Goal: Task Accomplishment & Management: Manage account settings

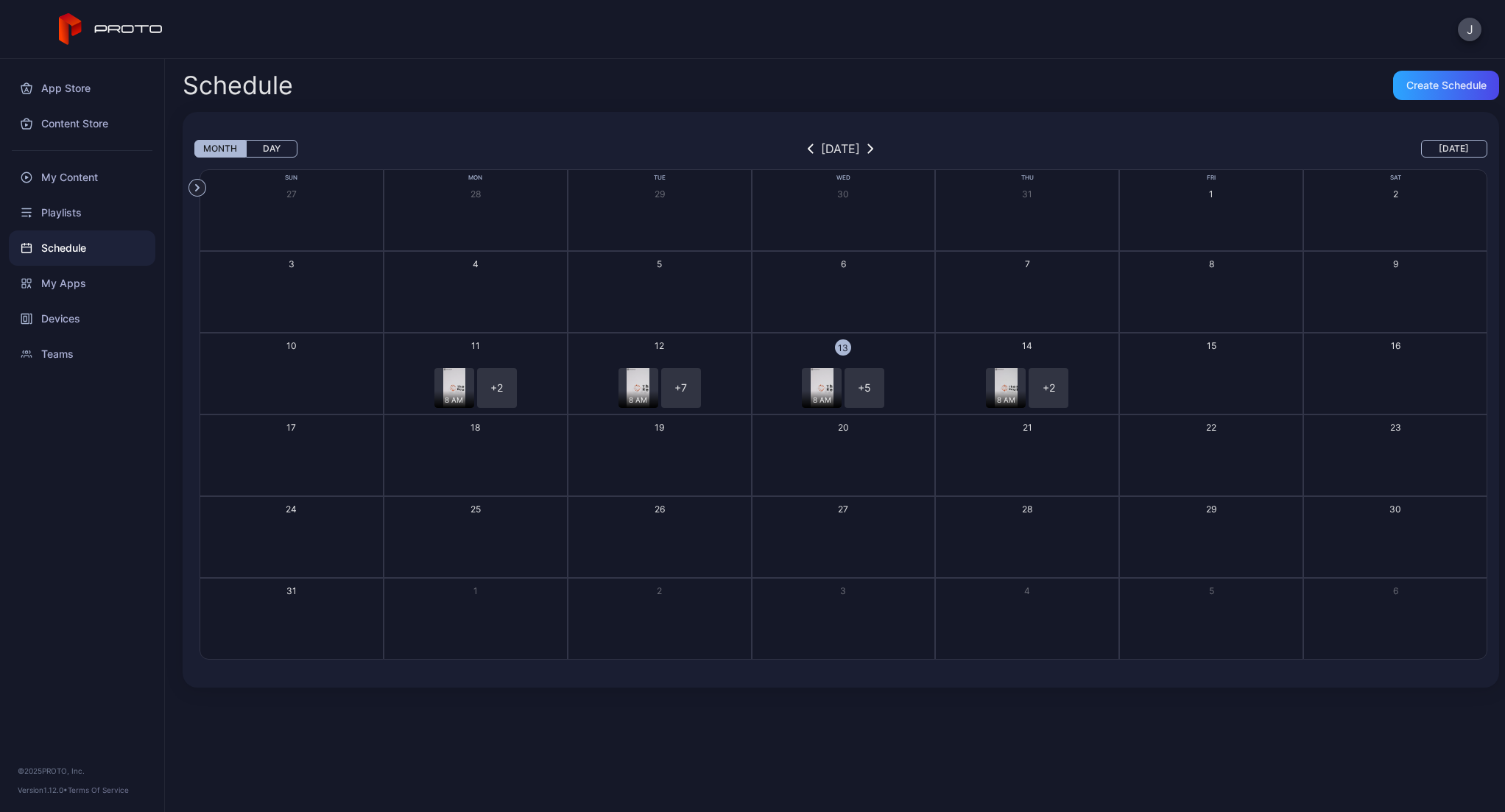
click at [902, 368] on div "8 AM + 5" at bounding box center [843, 388] width 179 height 40
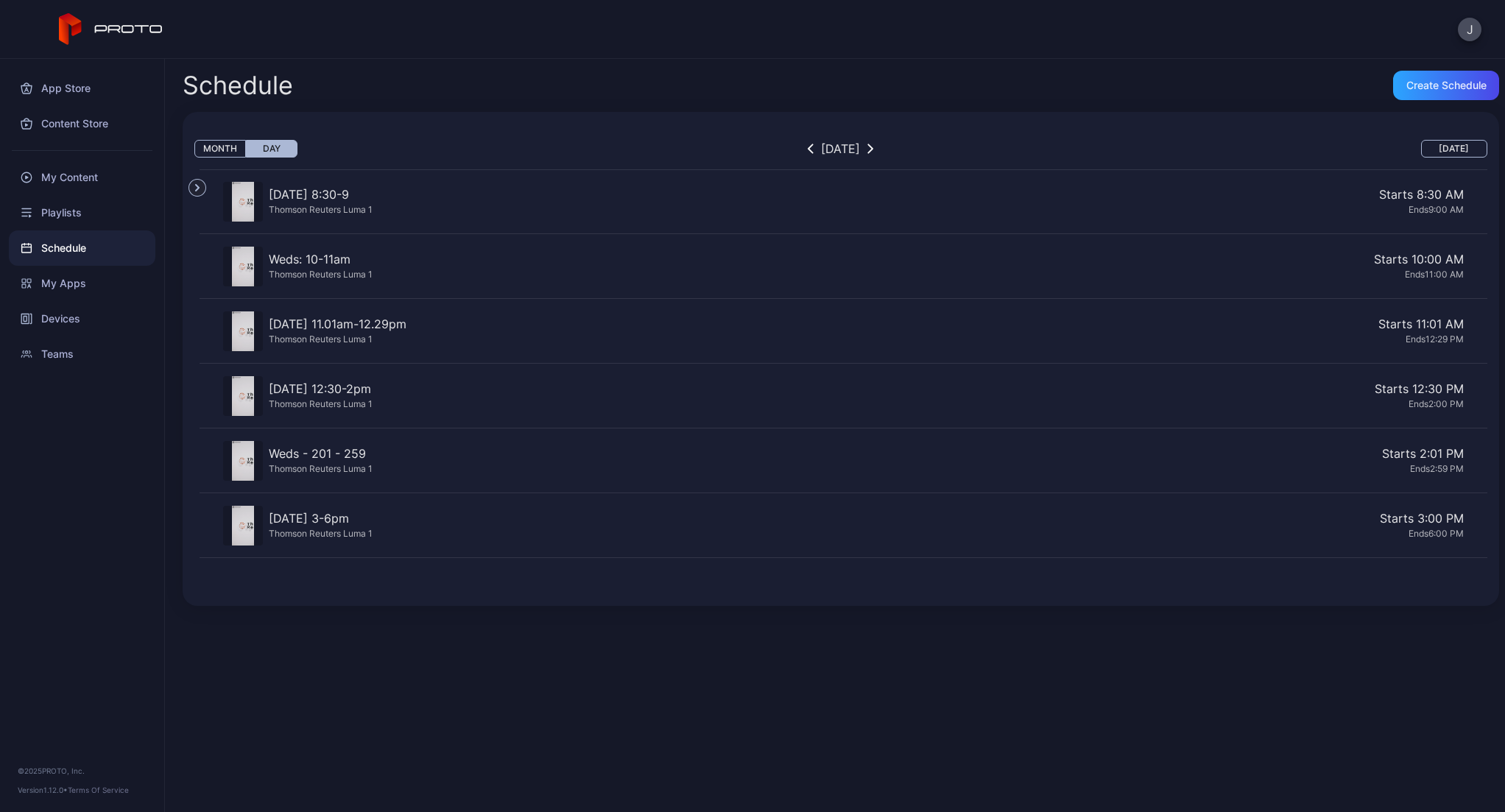
click at [472, 321] on div "Starts 11:01 AM" at bounding box center [938, 324] width 1052 height 18
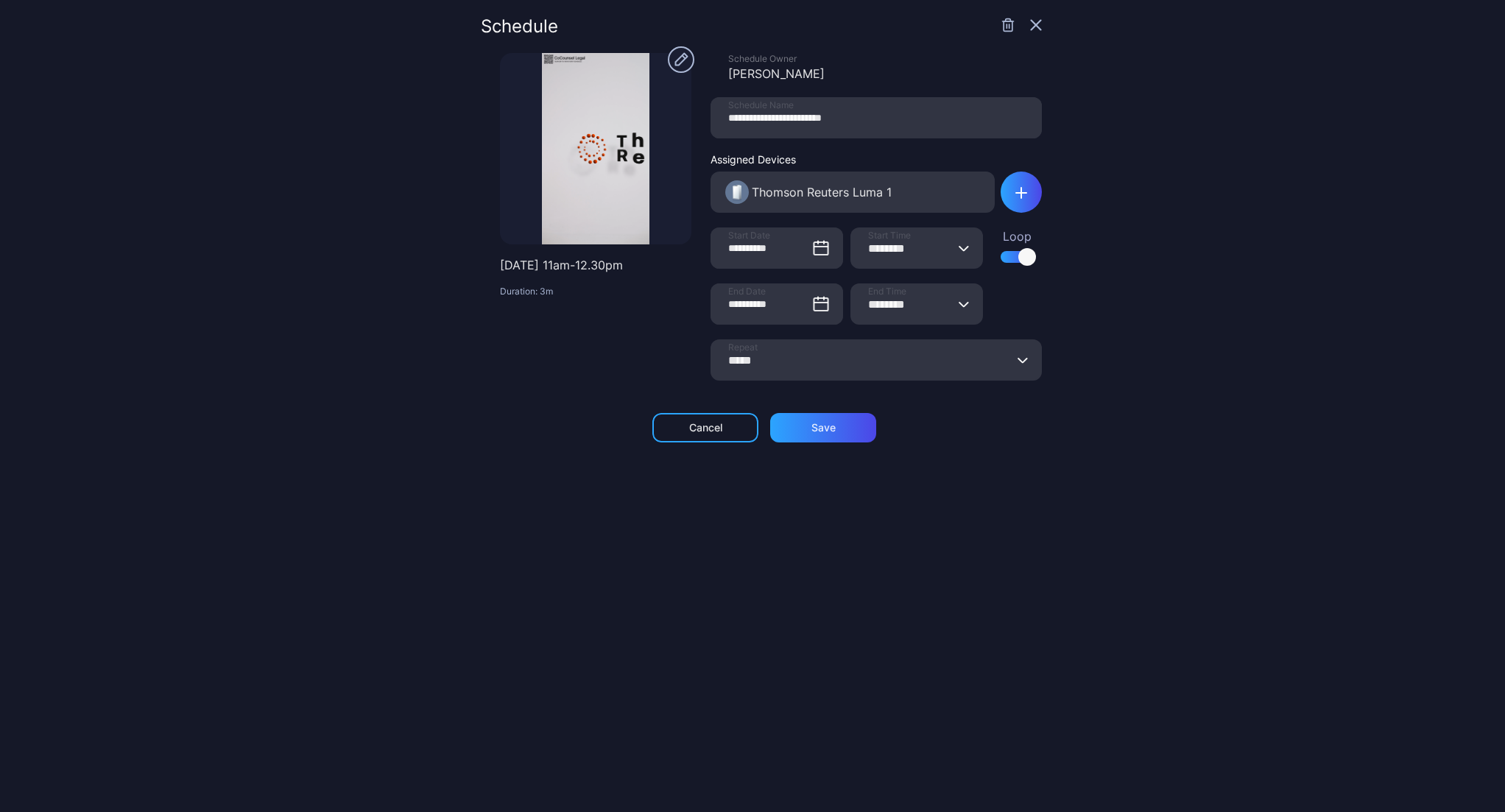
click at [1032, 23] on icon "button" at bounding box center [1036, 25] width 9 height 9
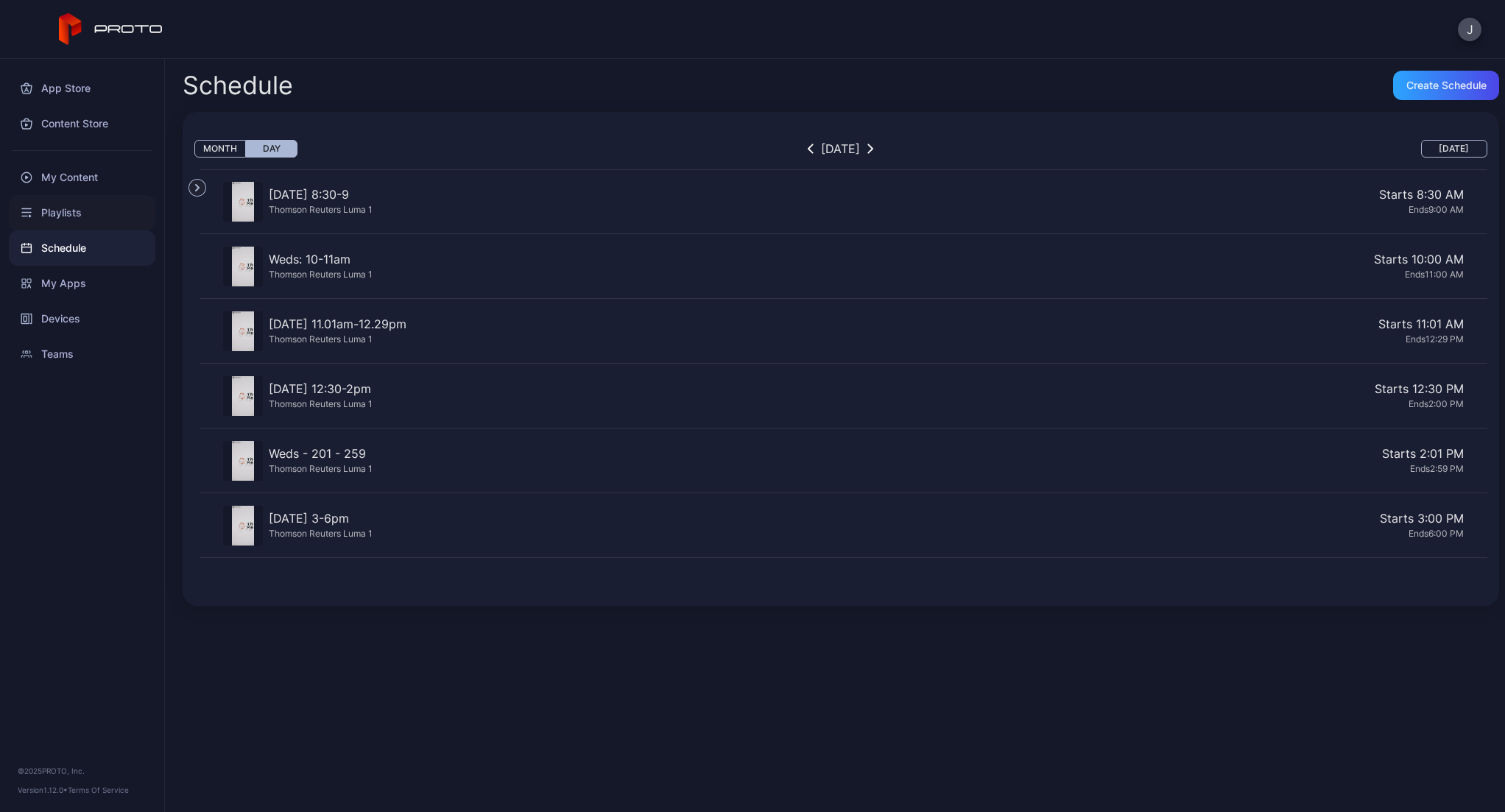
click at [73, 219] on div "Playlists" at bounding box center [83, 213] width 147 height 35
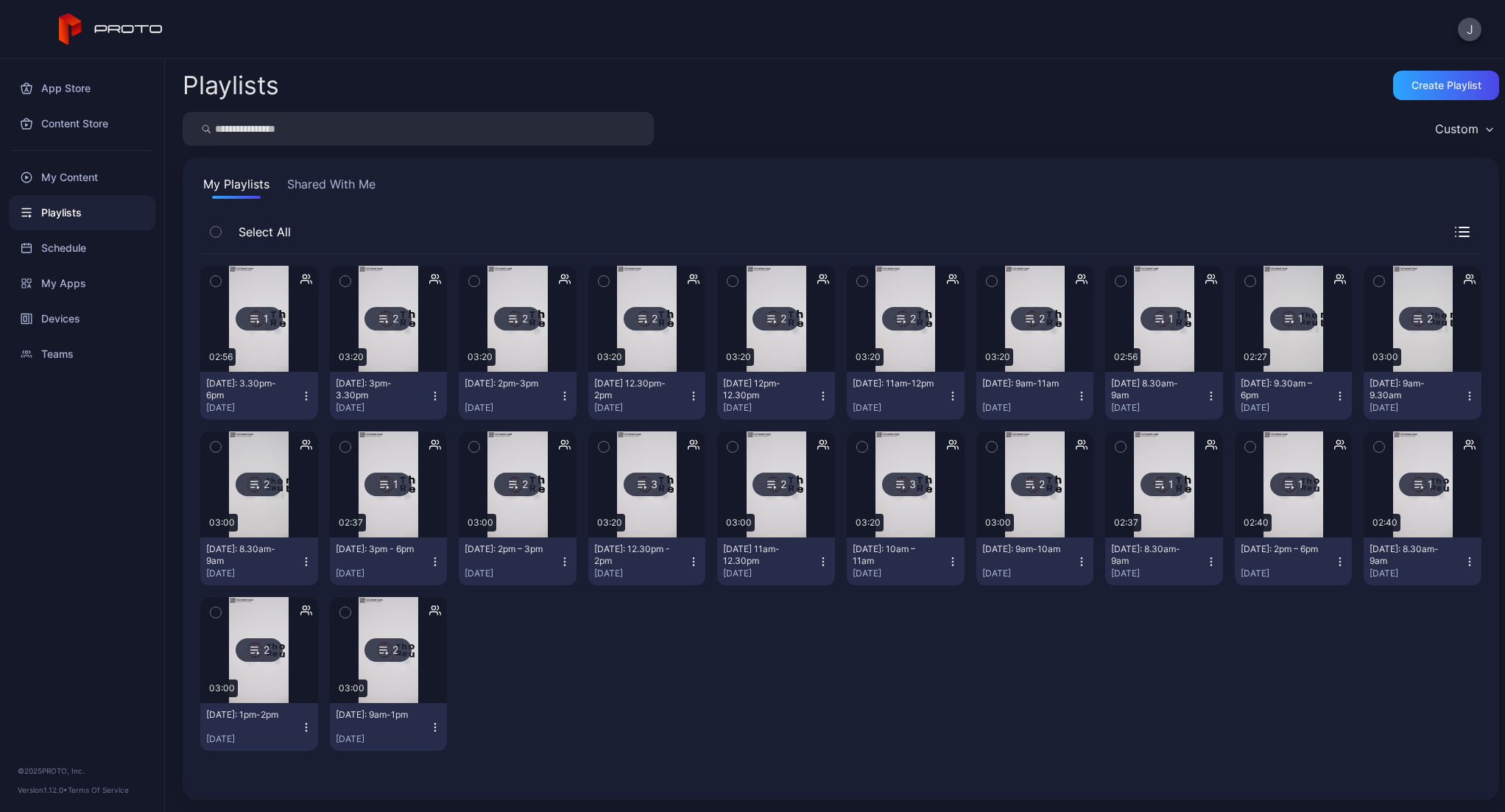
click at [767, 540] on button "[DATE] 11am-12.30pm [DATE]" at bounding box center [775, 561] width 118 height 48
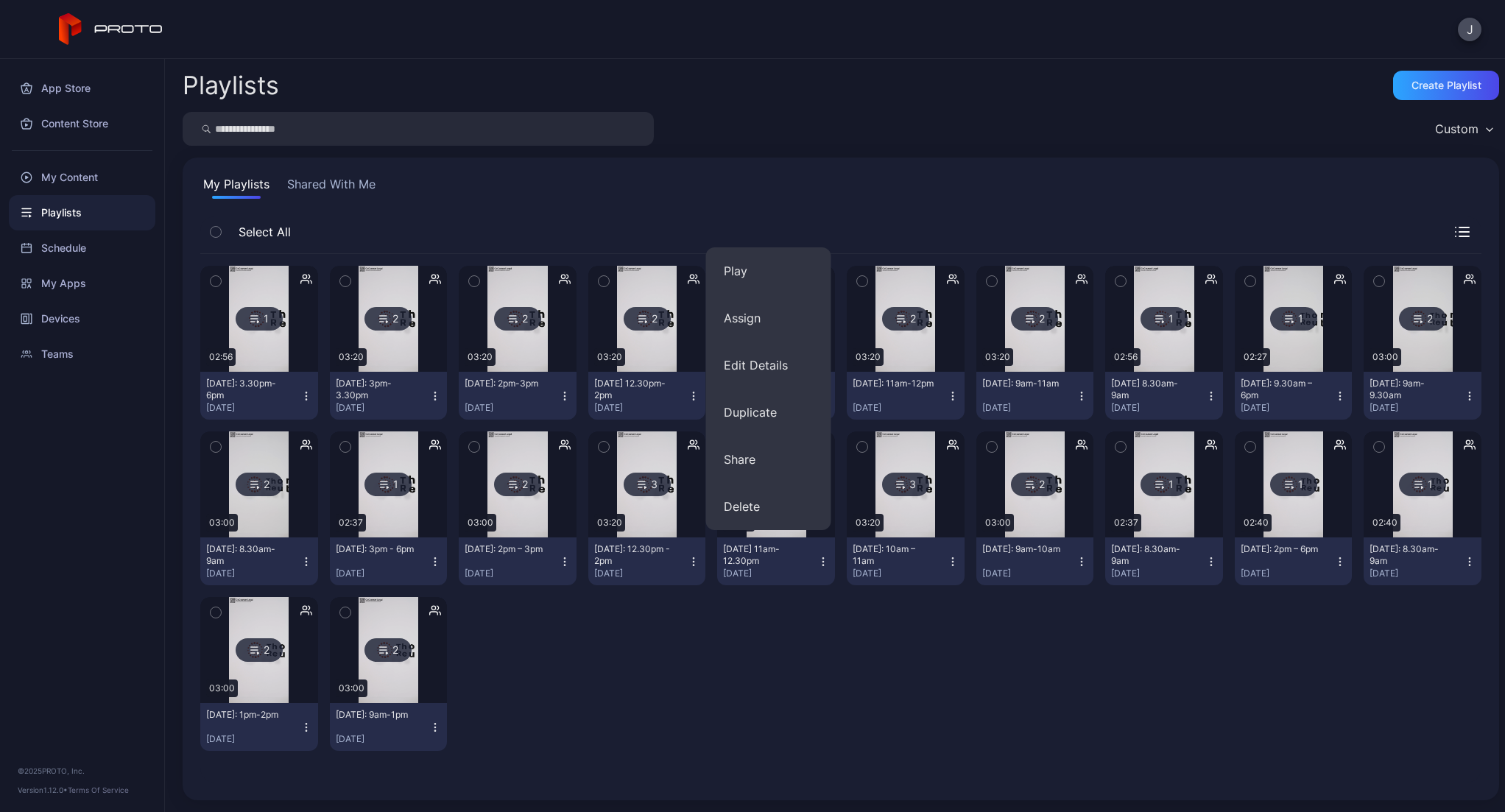
click at [767, 547] on div "[DATE] 11am-12.30pm" at bounding box center [763, 555] width 81 height 23
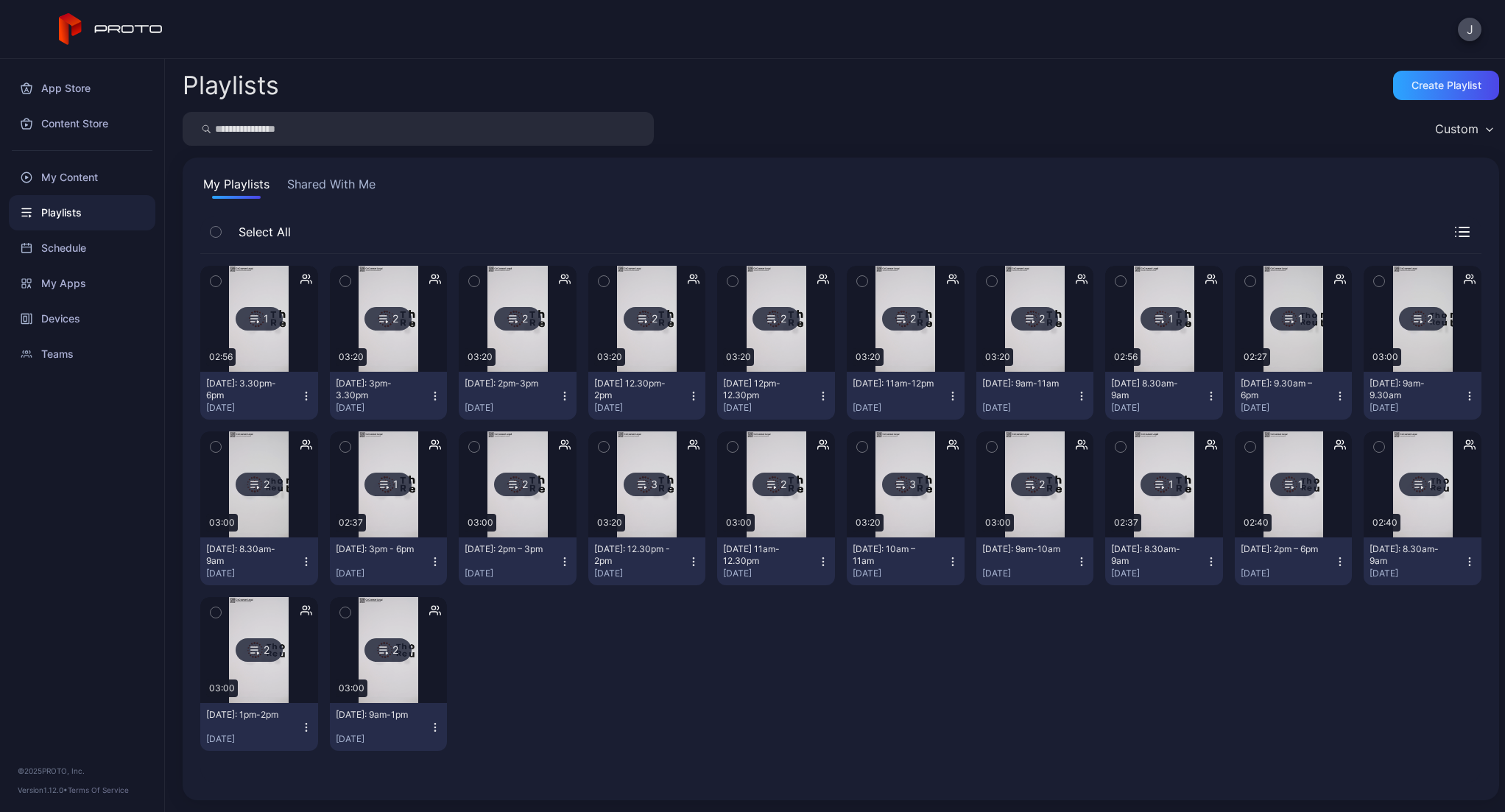
click at [776, 554] on div "[DATE] 11am-12.30pm" at bounding box center [763, 555] width 81 height 23
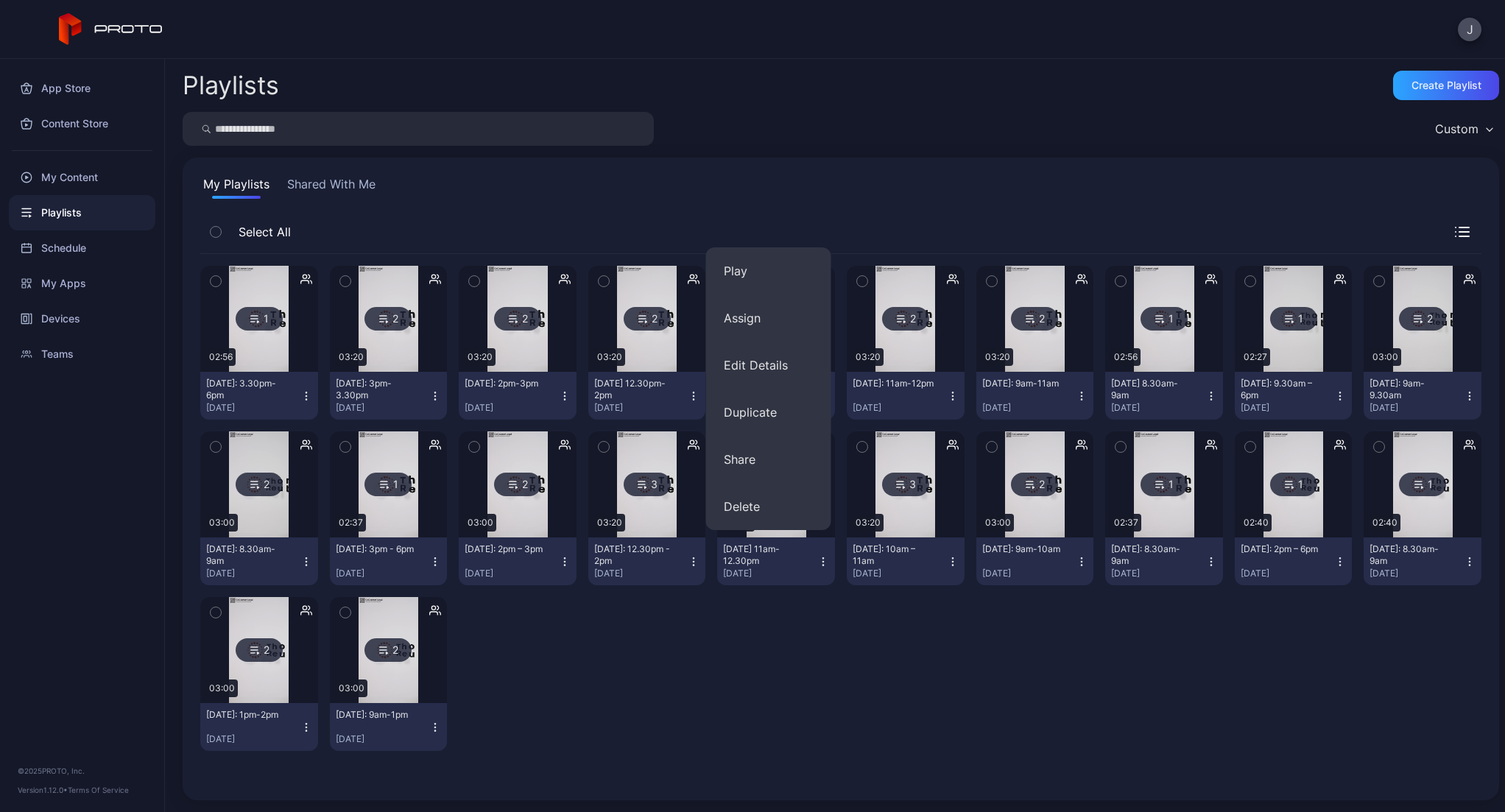
click at [759, 650] on div "1 02:56 [DATE]: 3.30pm-6pm [DATE] 2 03:20 [DATE]: 3pm-3.30pm [DATE] 2 03:20 [DA…" at bounding box center [841, 507] width 1281 height 508
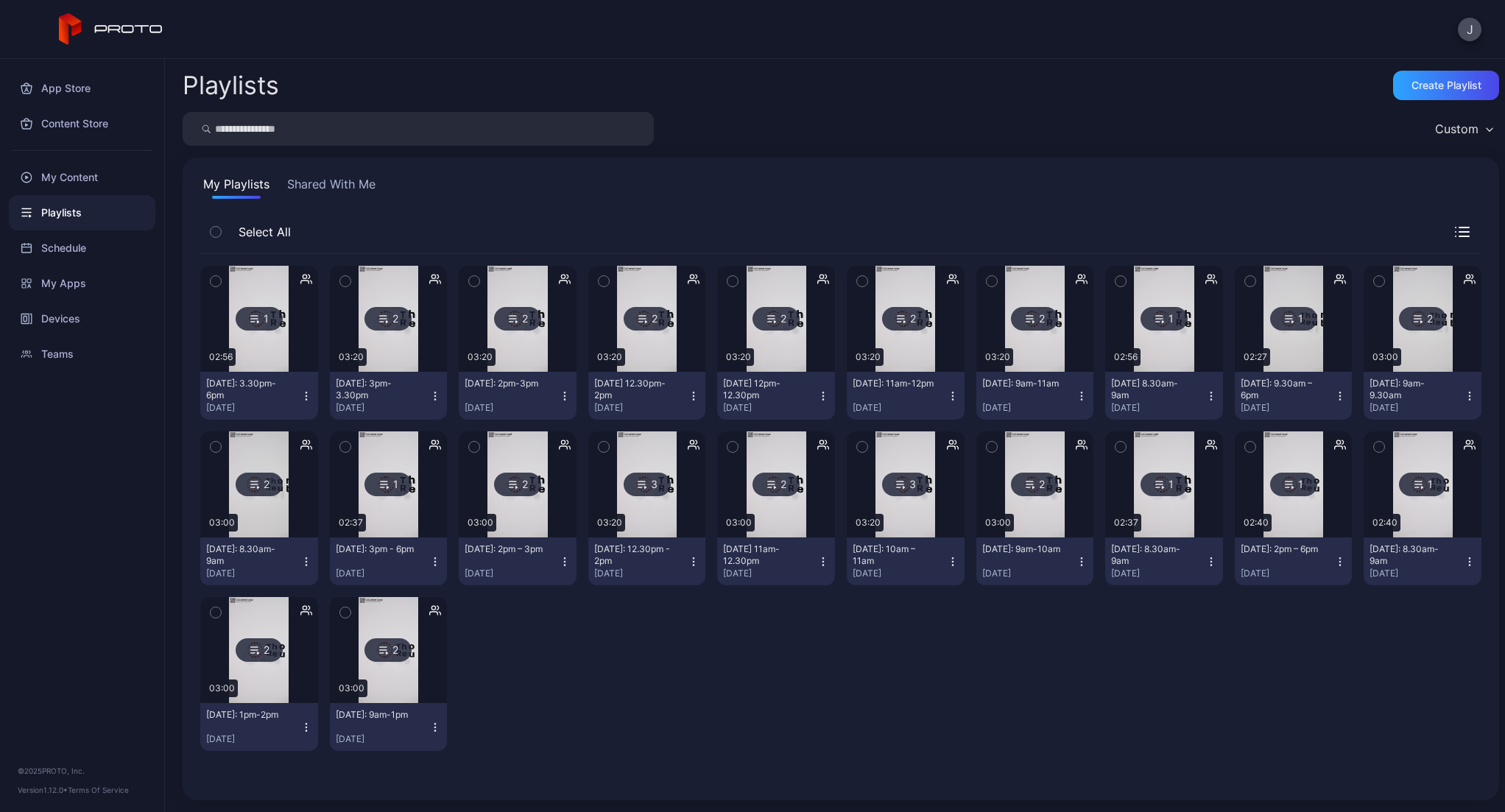
click at [766, 492] on icon at bounding box center [771, 484] width 12 height 18
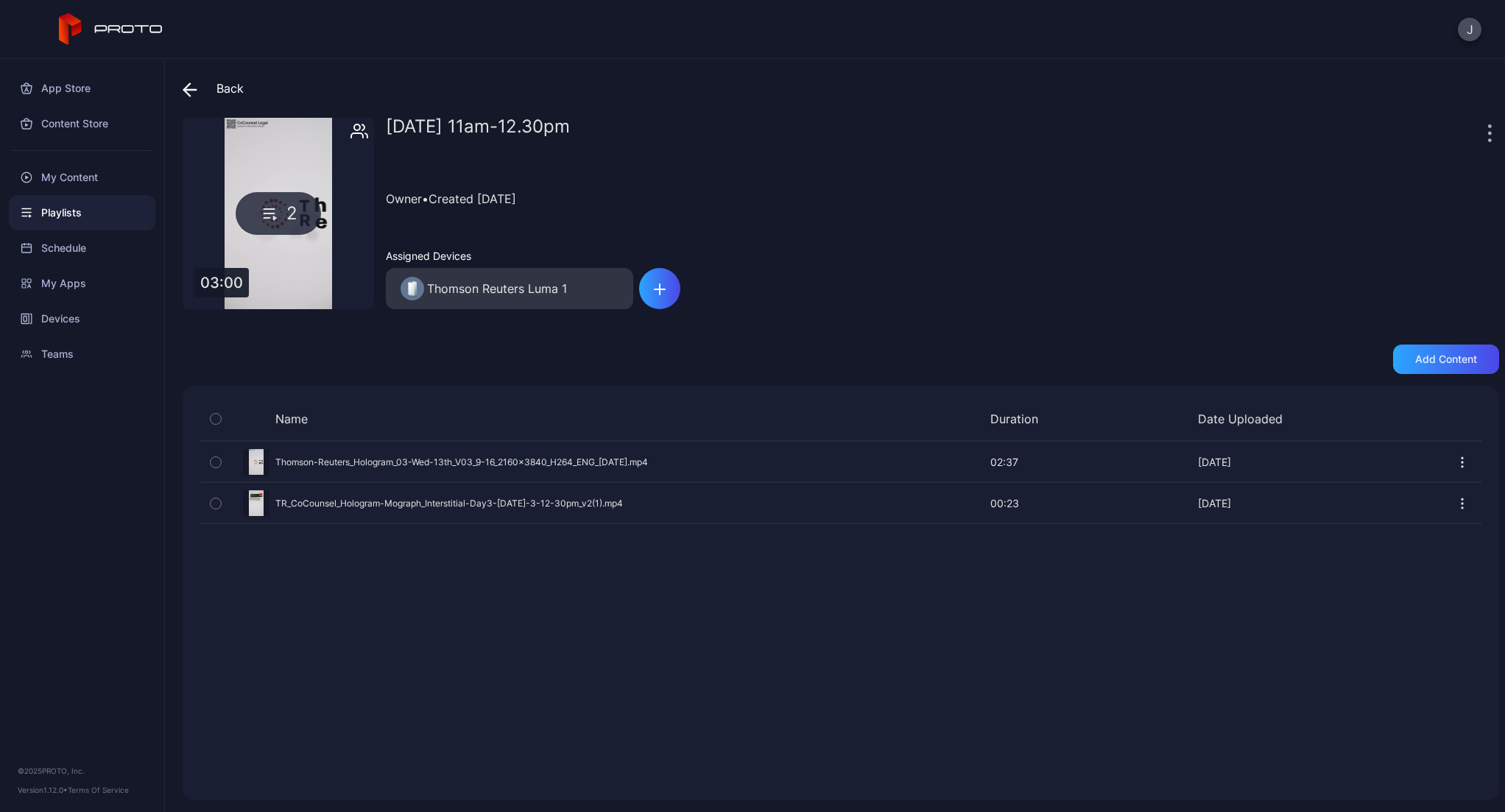
click at [198, 90] on span at bounding box center [194, 88] width 22 height 27
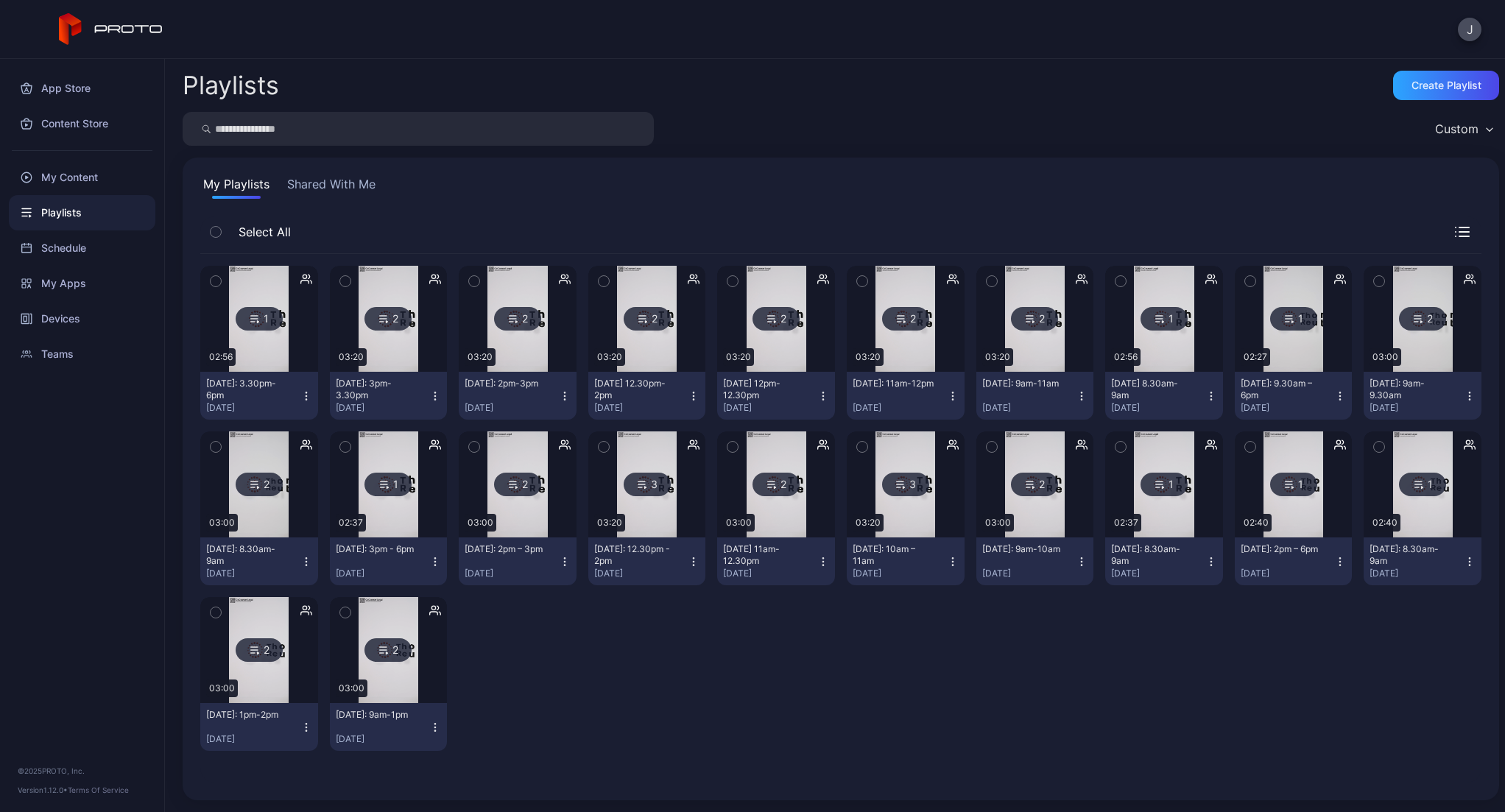
click at [649, 537] on button "[DATE]: 12.30pm - 2pm [DATE]" at bounding box center [647, 561] width 118 height 48
click at [648, 595] on div "1 02:56 [DATE]: 3.30pm-6pm [DATE] 2 03:20 [DATE]: 3pm-3.30pm [DATE] 2 03:20 [DA…" at bounding box center [841, 507] width 1281 height 508
click at [650, 571] on div "[DATE]" at bounding box center [641, 573] width 94 height 12
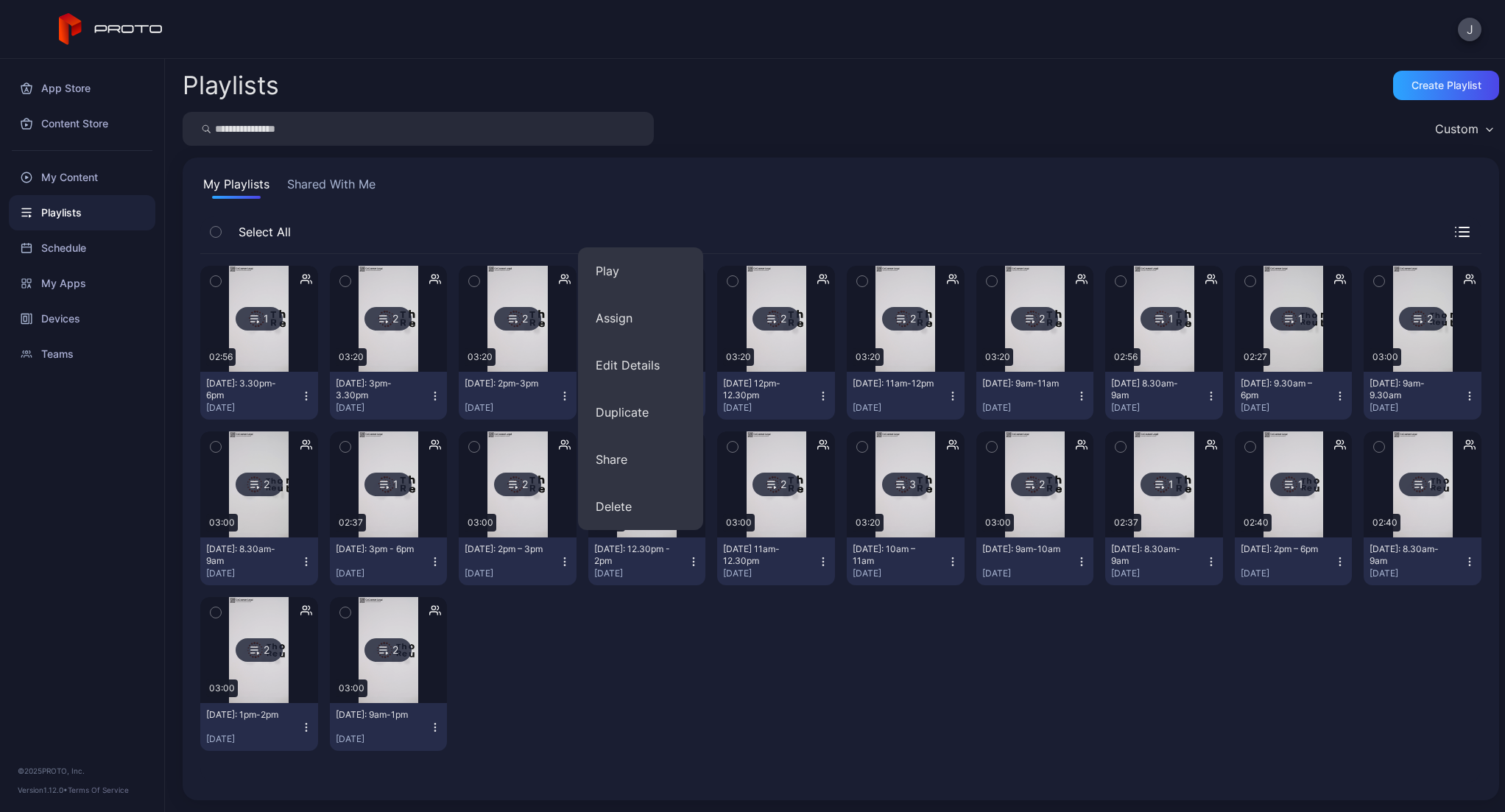
click at [650, 571] on div "[DATE]" at bounding box center [641, 573] width 94 height 12
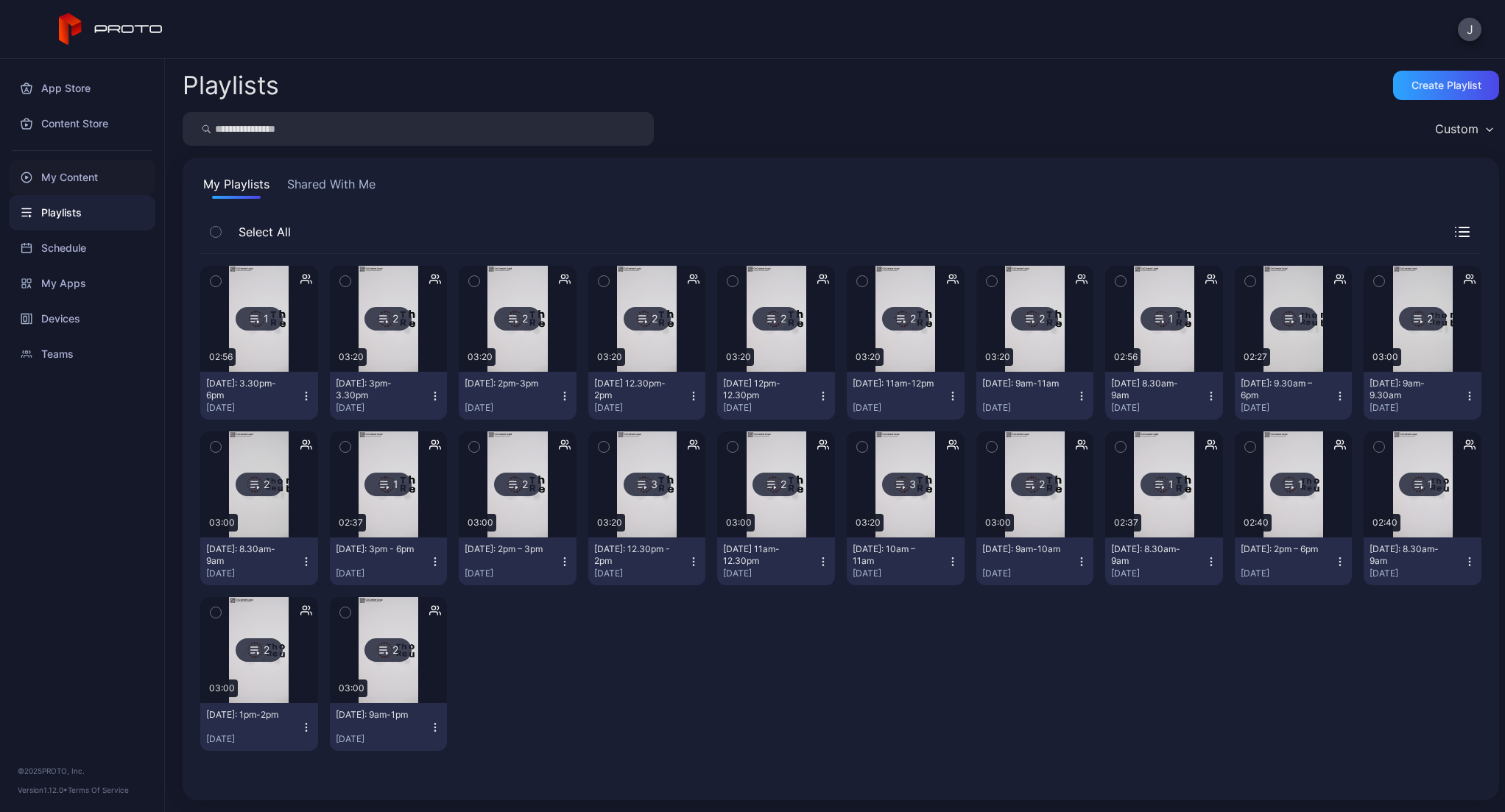
click at [67, 176] on div "My Content" at bounding box center [83, 177] width 147 height 35
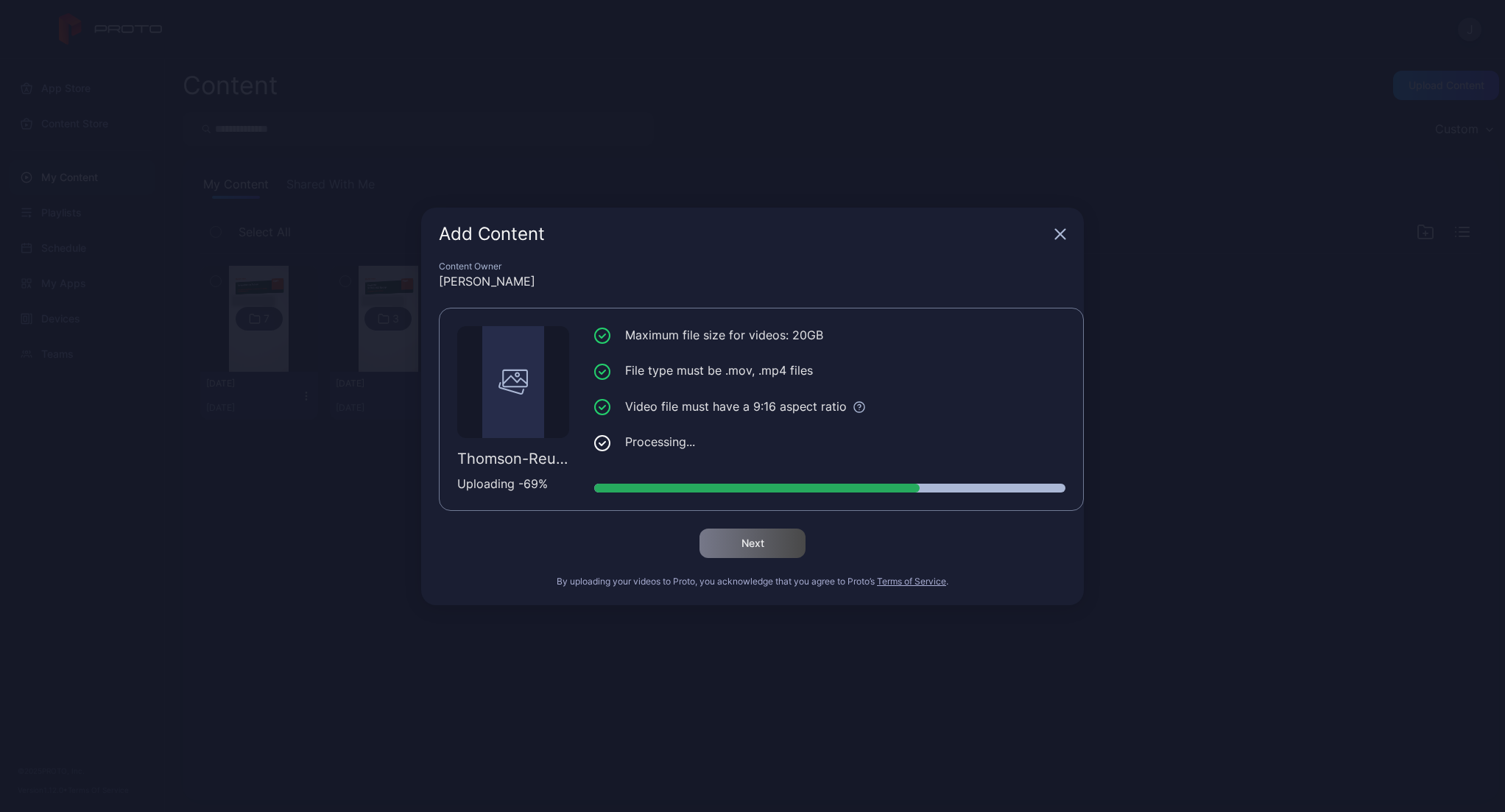
click at [182, 84] on div "Add Content Content Owner [PERSON_NAME] [PERSON_NAME]-Reuters_Hologram_03-Wed-1…" at bounding box center [752, 406] width 1505 height 812
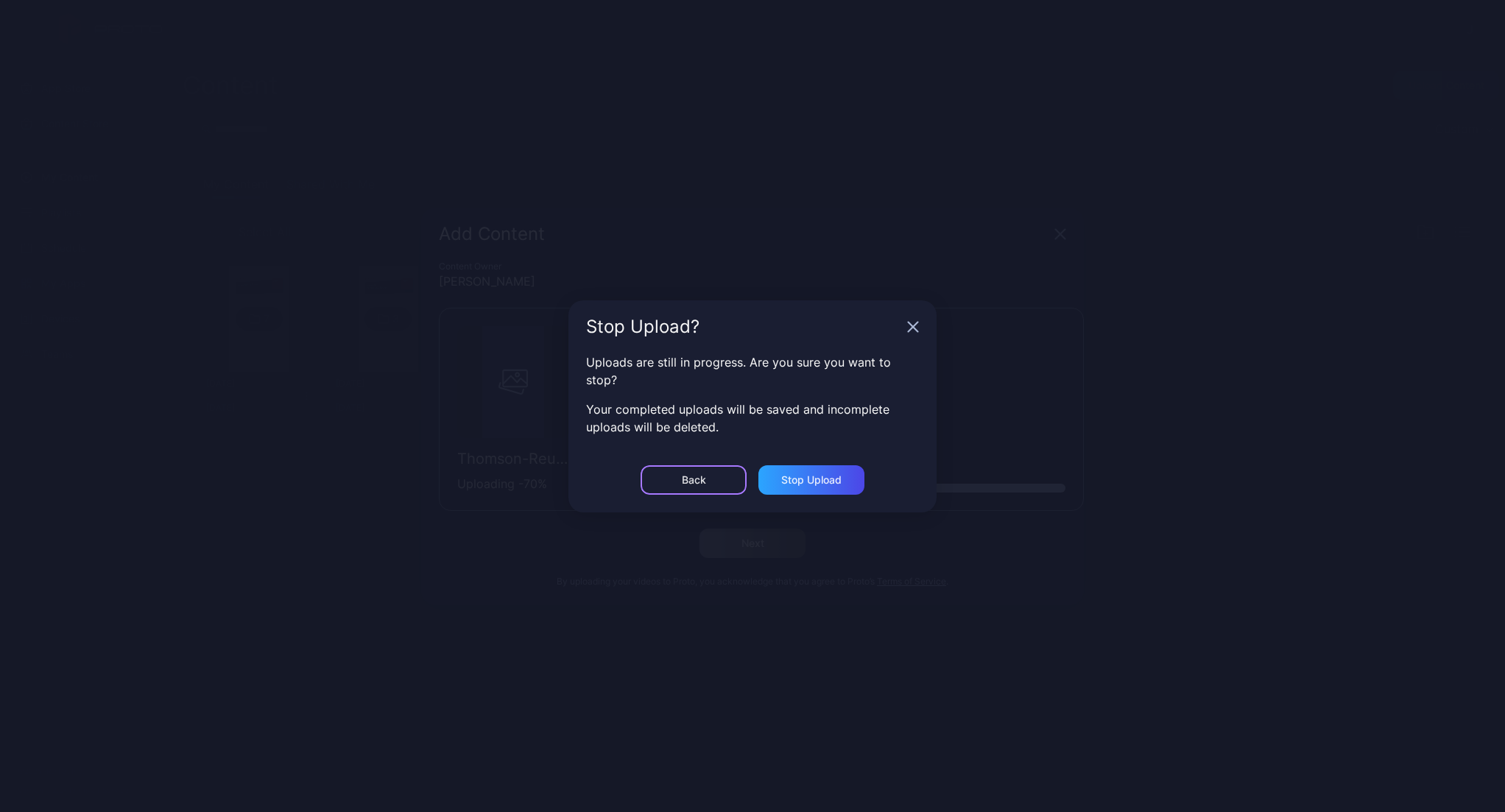
click at [689, 481] on div "Back" at bounding box center [694, 480] width 24 height 12
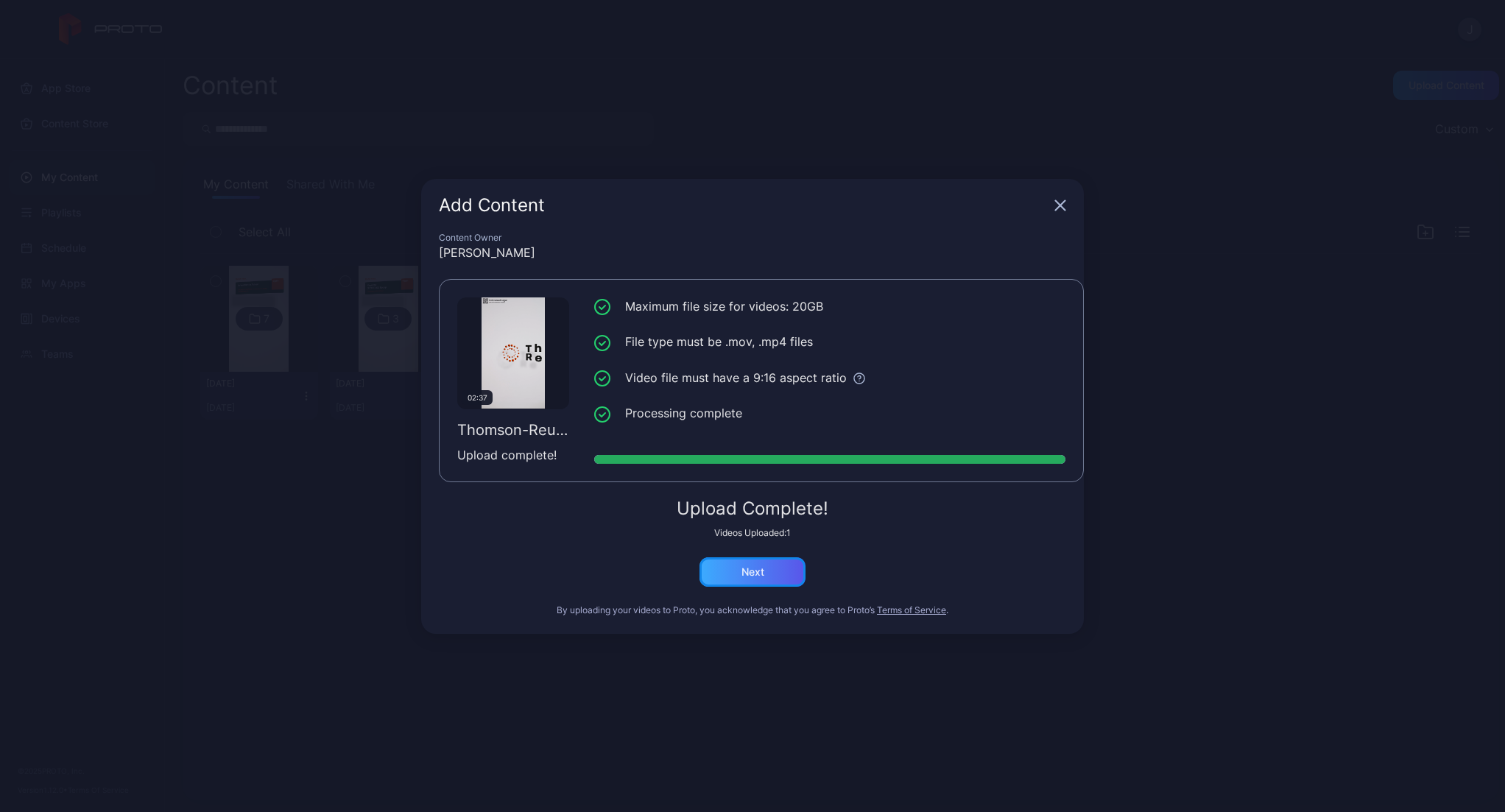
click at [752, 562] on div "Next" at bounding box center [752, 572] width 106 height 29
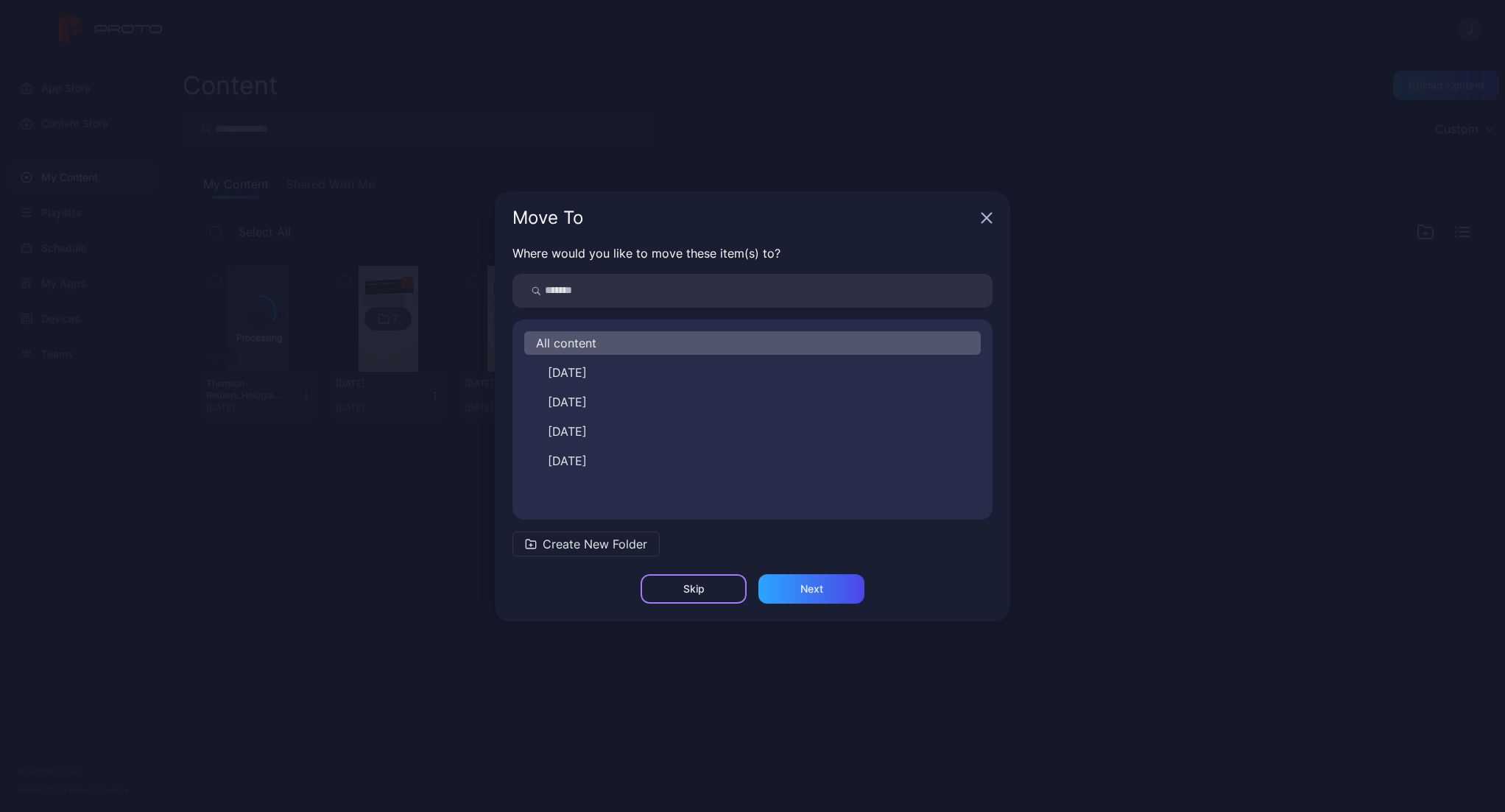
click at [702, 595] on div "Skip" at bounding box center [693, 588] width 106 height 29
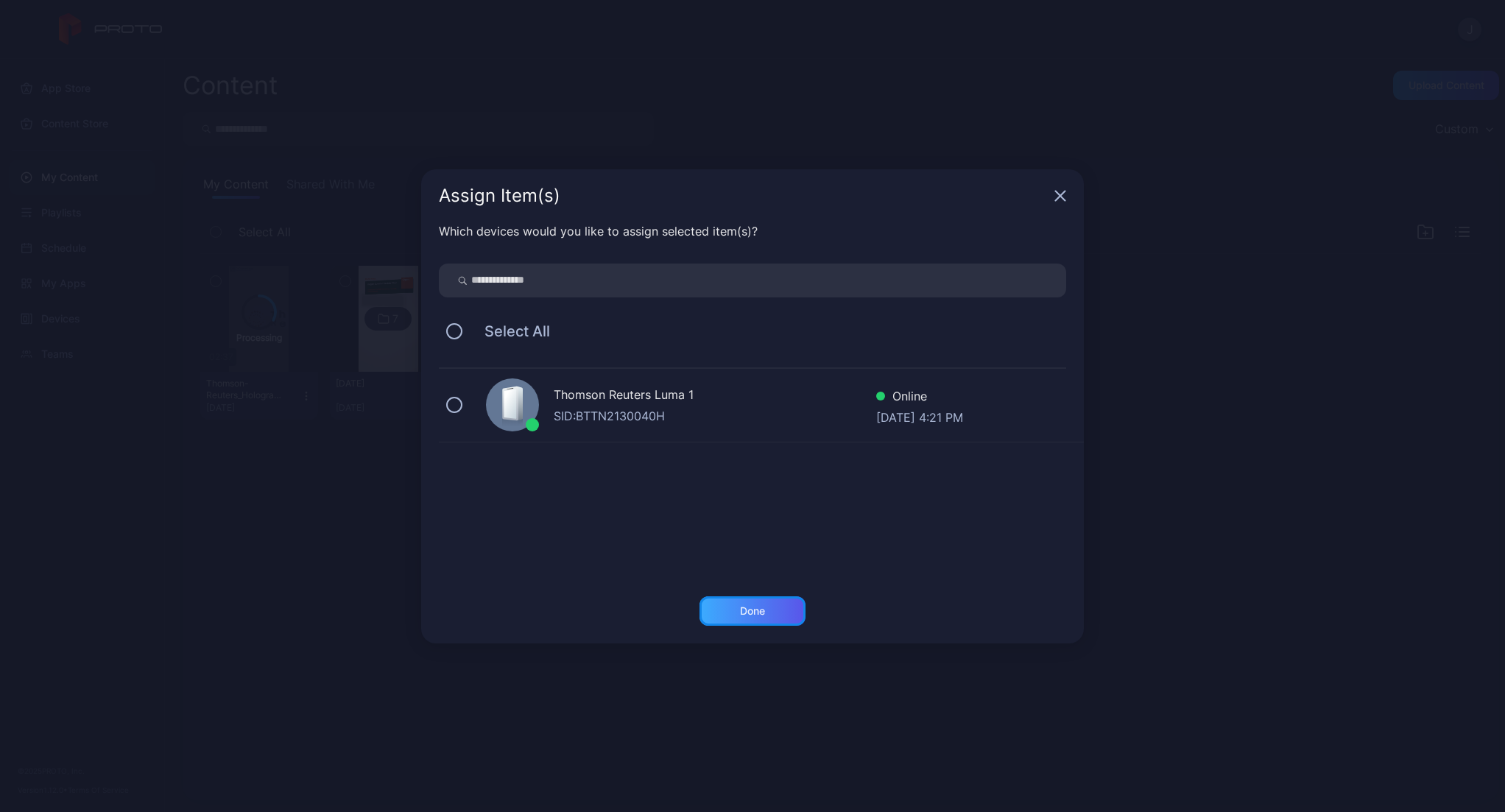
click at [754, 612] on div "Done" at bounding box center [752, 611] width 25 height 12
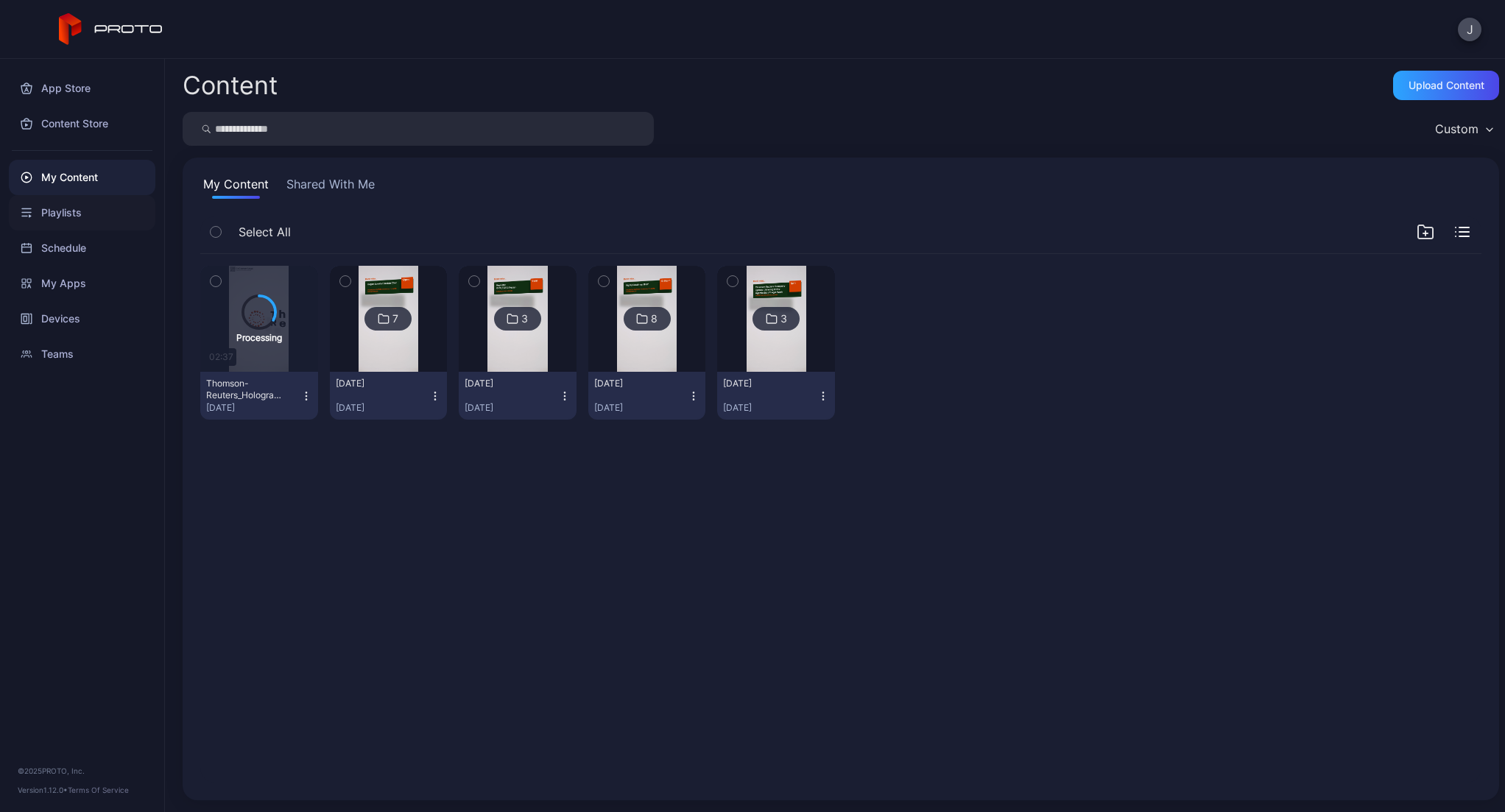
click at [73, 211] on div "Playlists" at bounding box center [83, 213] width 147 height 35
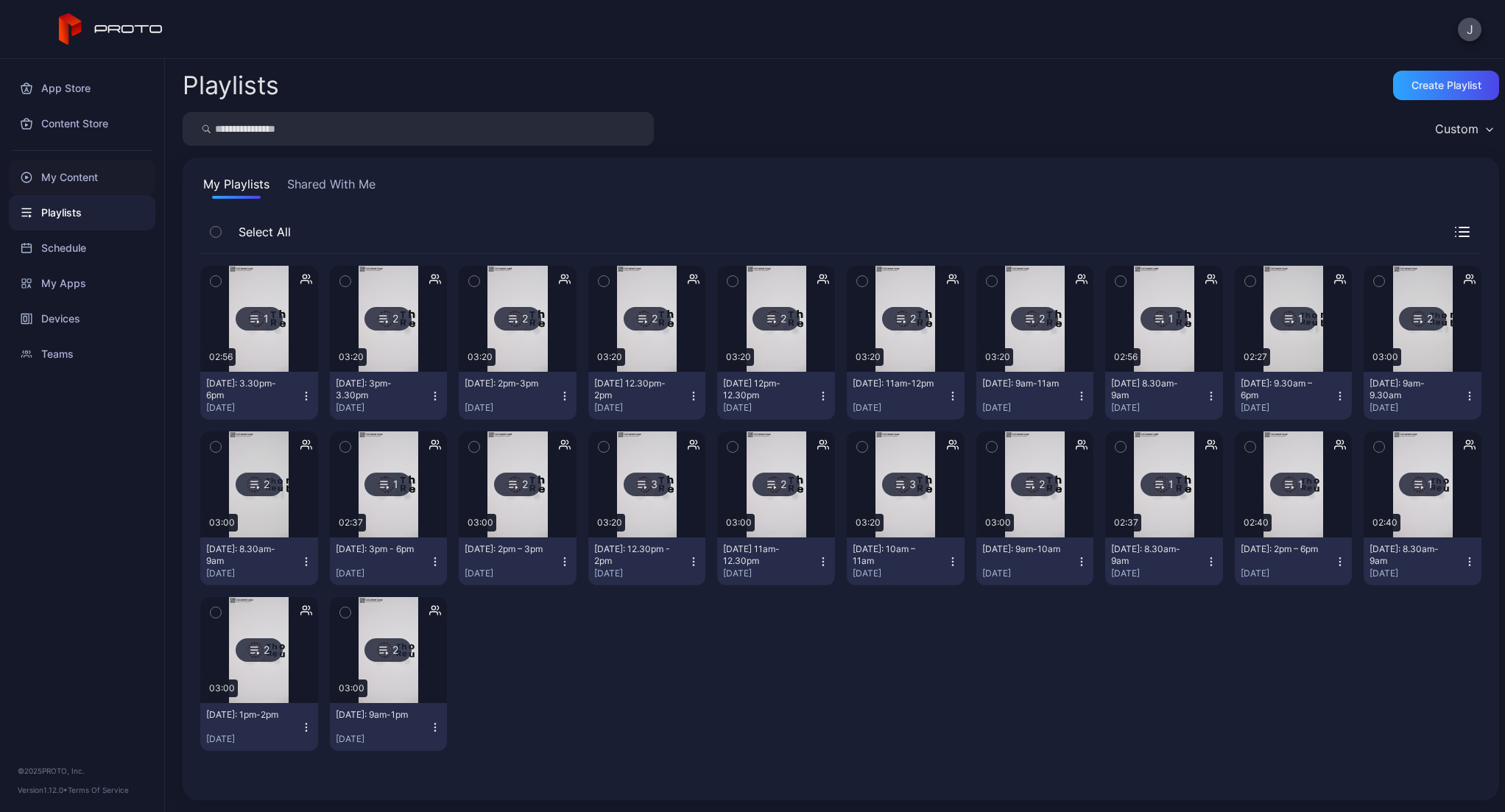
click at [53, 165] on div "My Content" at bounding box center [83, 177] width 147 height 35
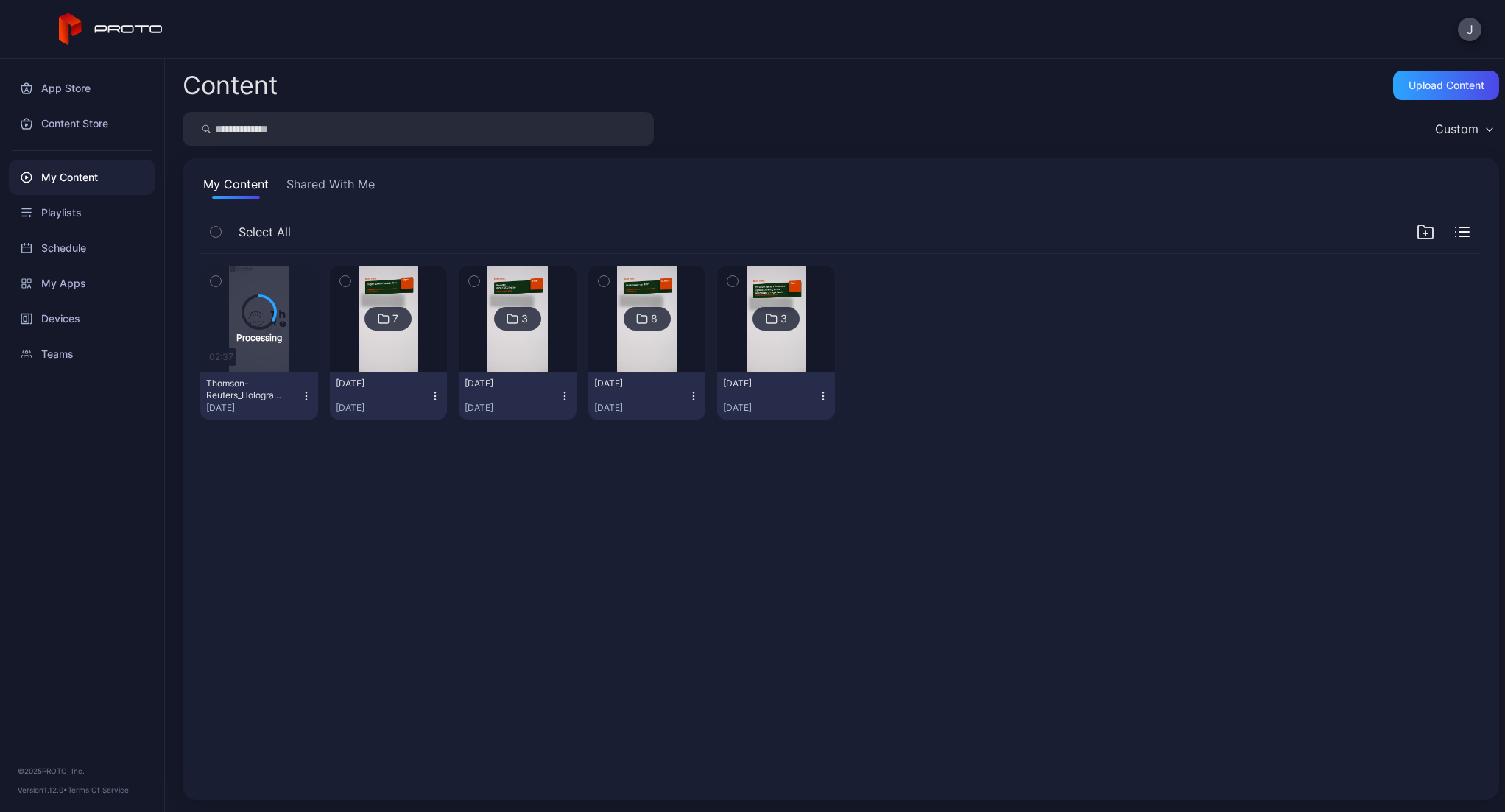
click at [344, 562] on div "Processing 02:37 Thomson-Reuters_Hologram_03-Wed-13th_V03_9-16_2160x3840_H264_E…" at bounding box center [841, 518] width 1305 height 552
click at [334, 174] on div "My Content Shared With Me Select All Processing 02:37 Thomson-Reuters_Hologram_…" at bounding box center [841, 479] width 1316 height 643
click at [333, 183] on button "Shared With Me" at bounding box center [331, 187] width 94 height 23
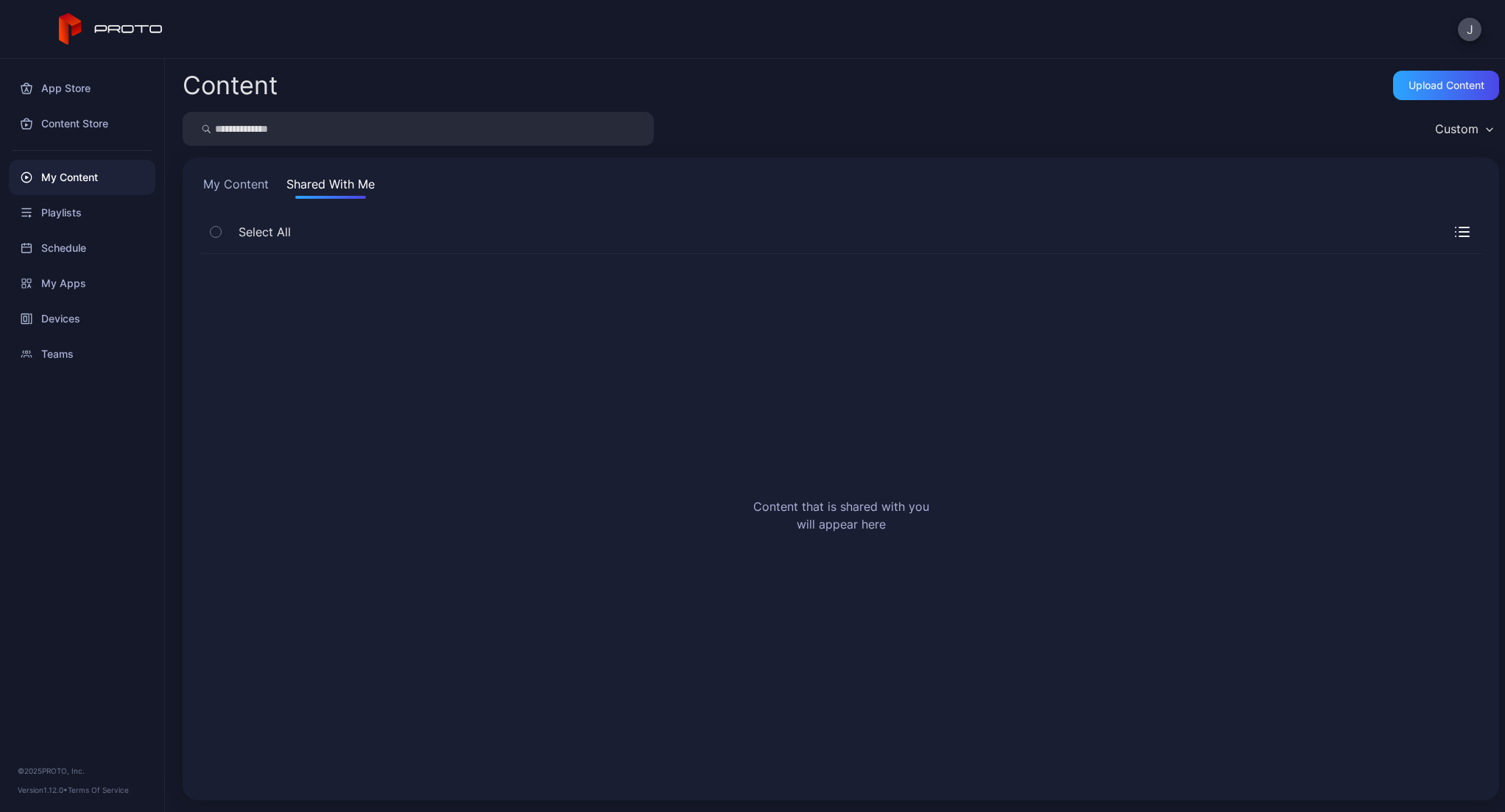
click at [252, 184] on button "My Content" at bounding box center [236, 187] width 72 height 23
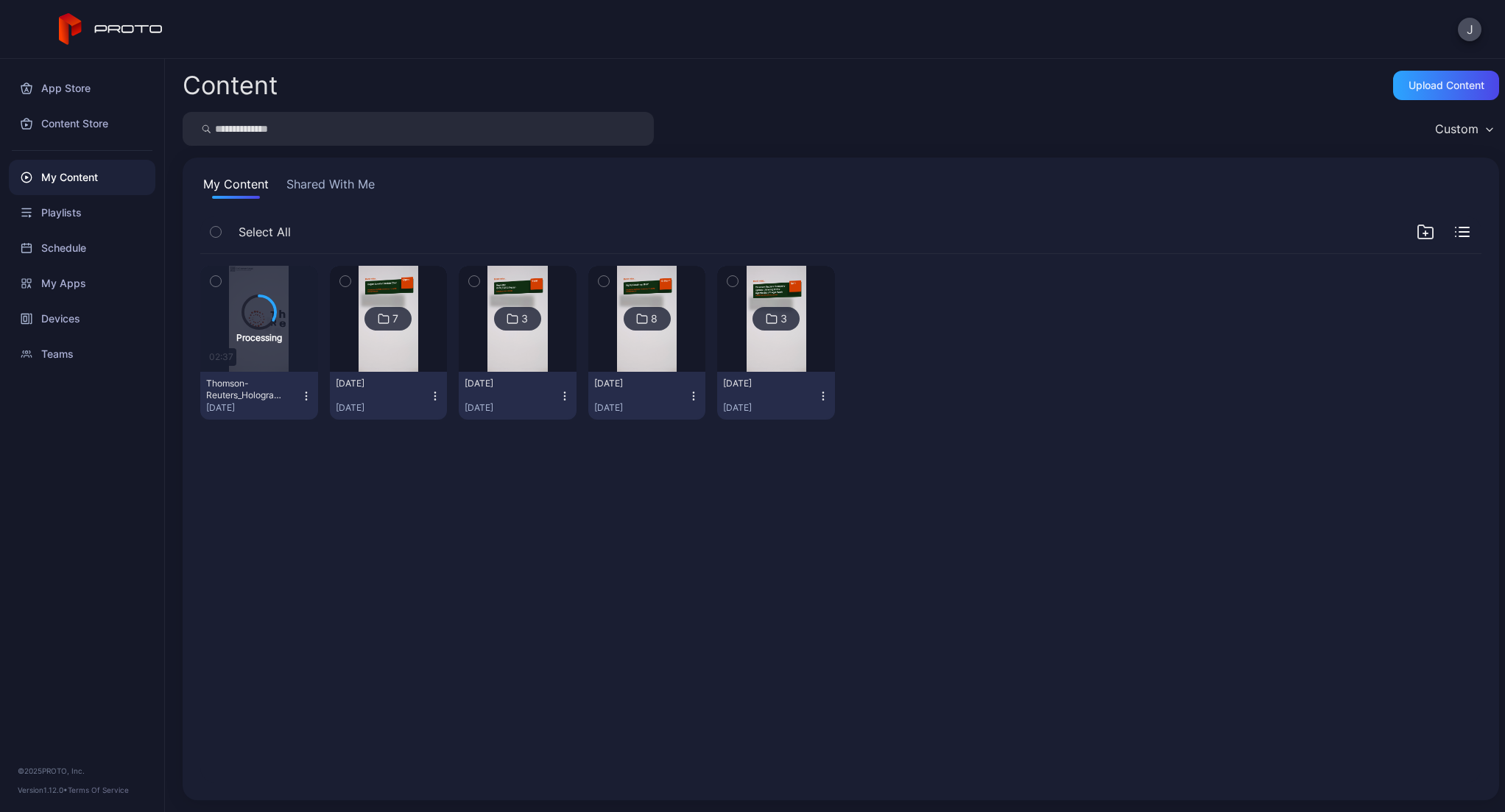
click at [670, 290] on div at bounding box center [647, 318] width 106 height 106
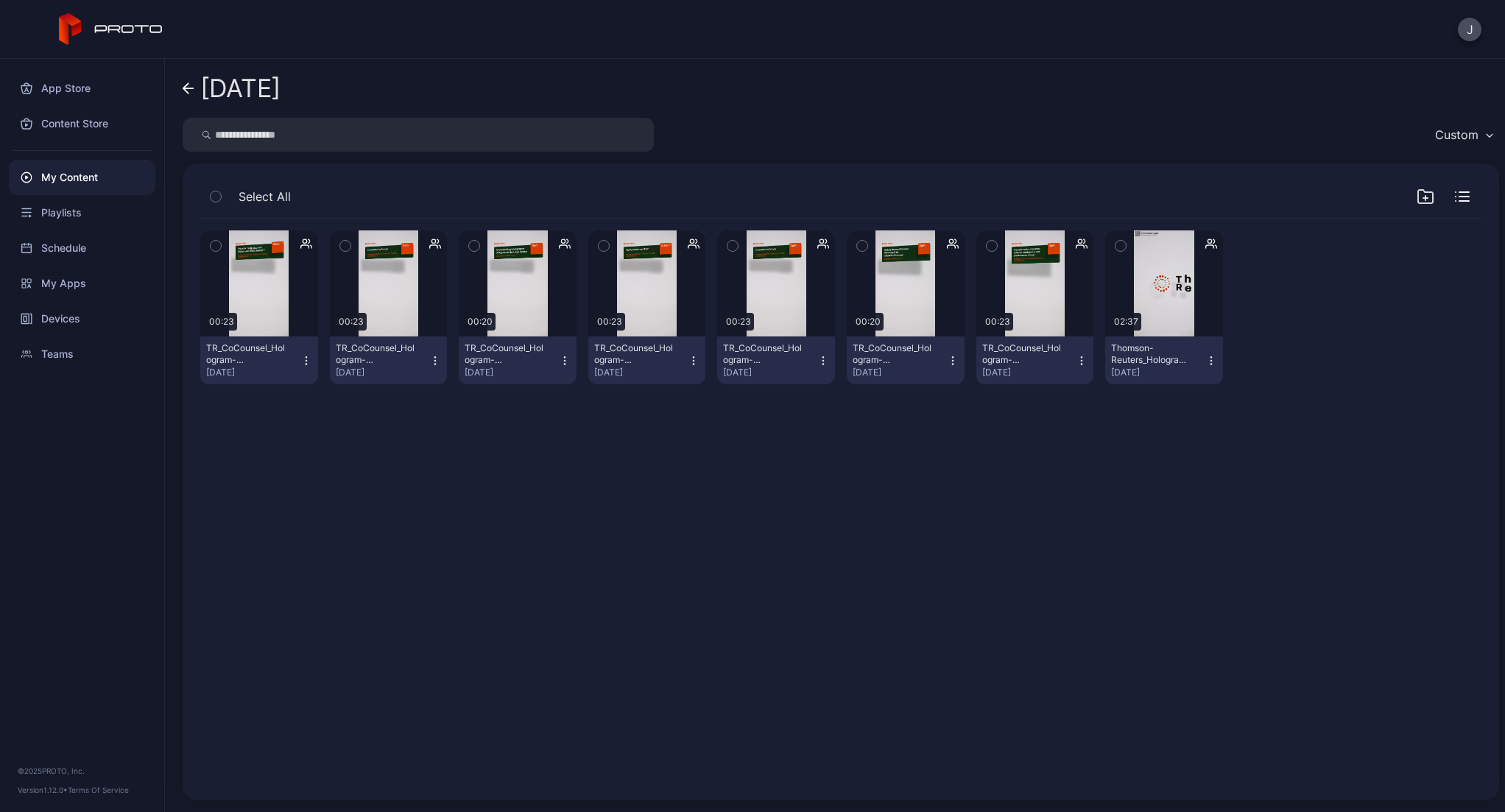
click at [185, 86] on icon at bounding box center [189, 88] width 12 height 13
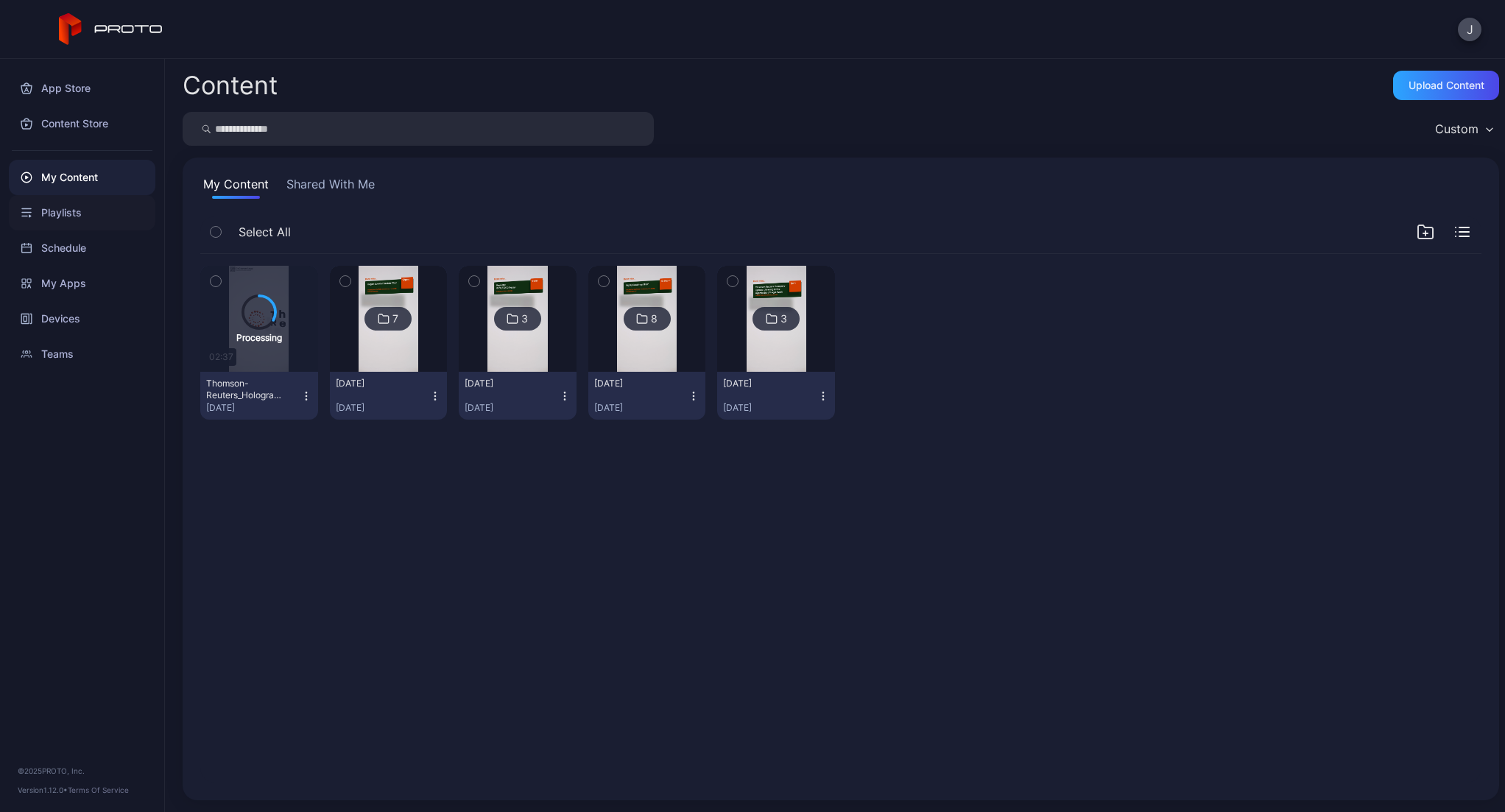
click at [77, 210] on div "Playlists" at bounding box center [83, 213] width 147 height 35
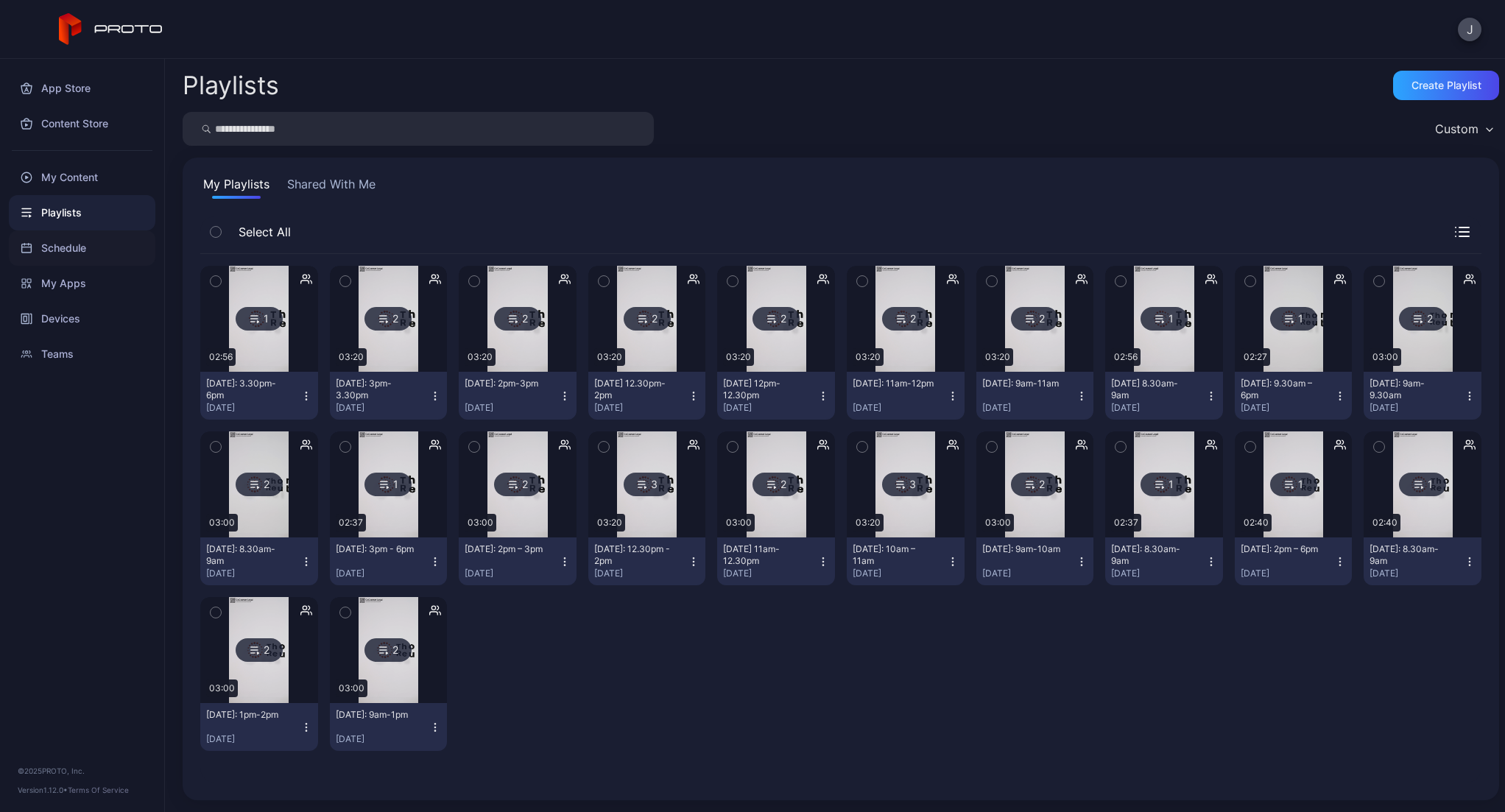
click at [53, 258] on div "Schedule" at bounding box center [83, 248] width 147 height 35
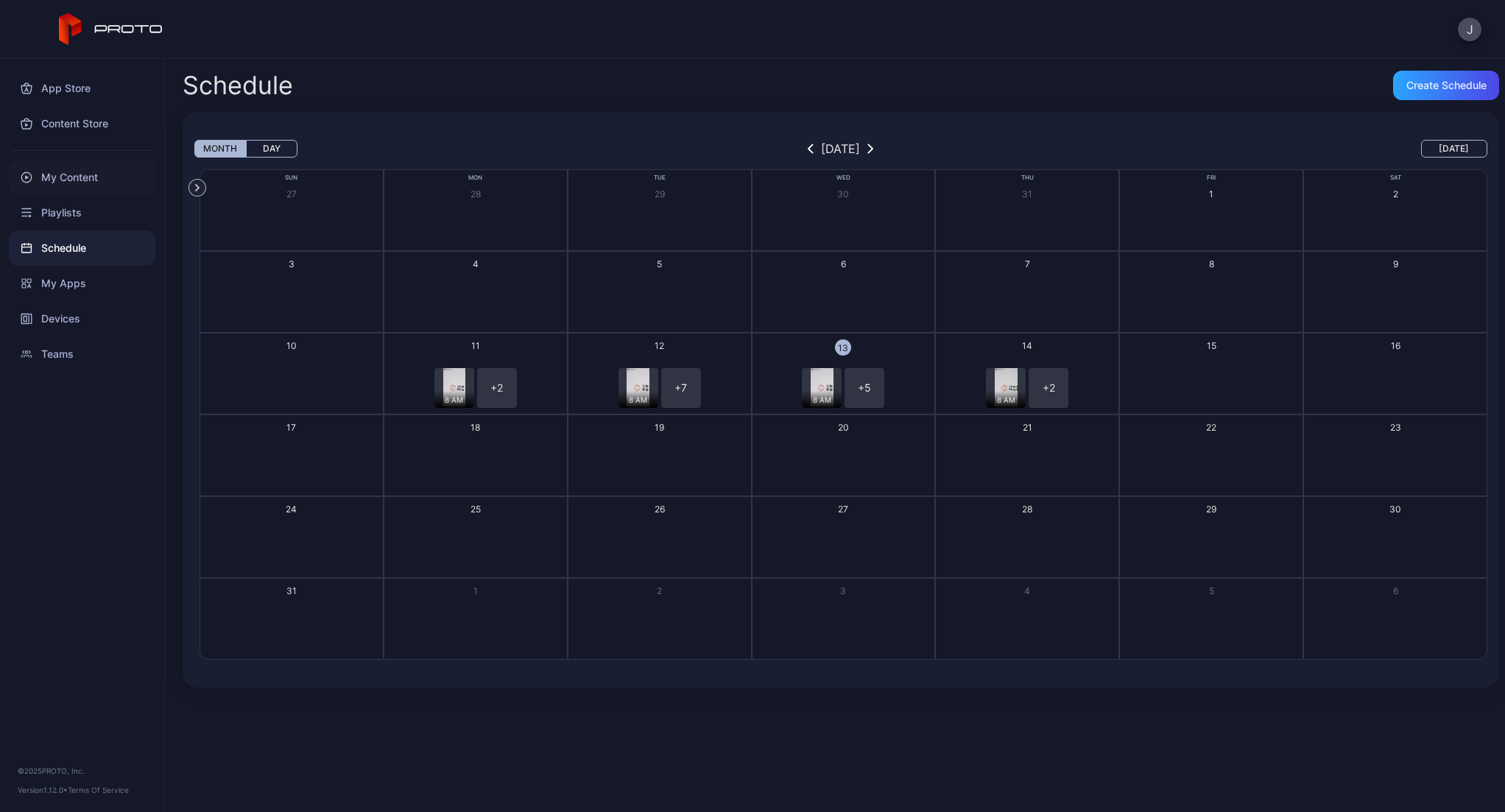
click at [65, 171] on div "My Content" at bounding box center [83, 177] width 147 height 35
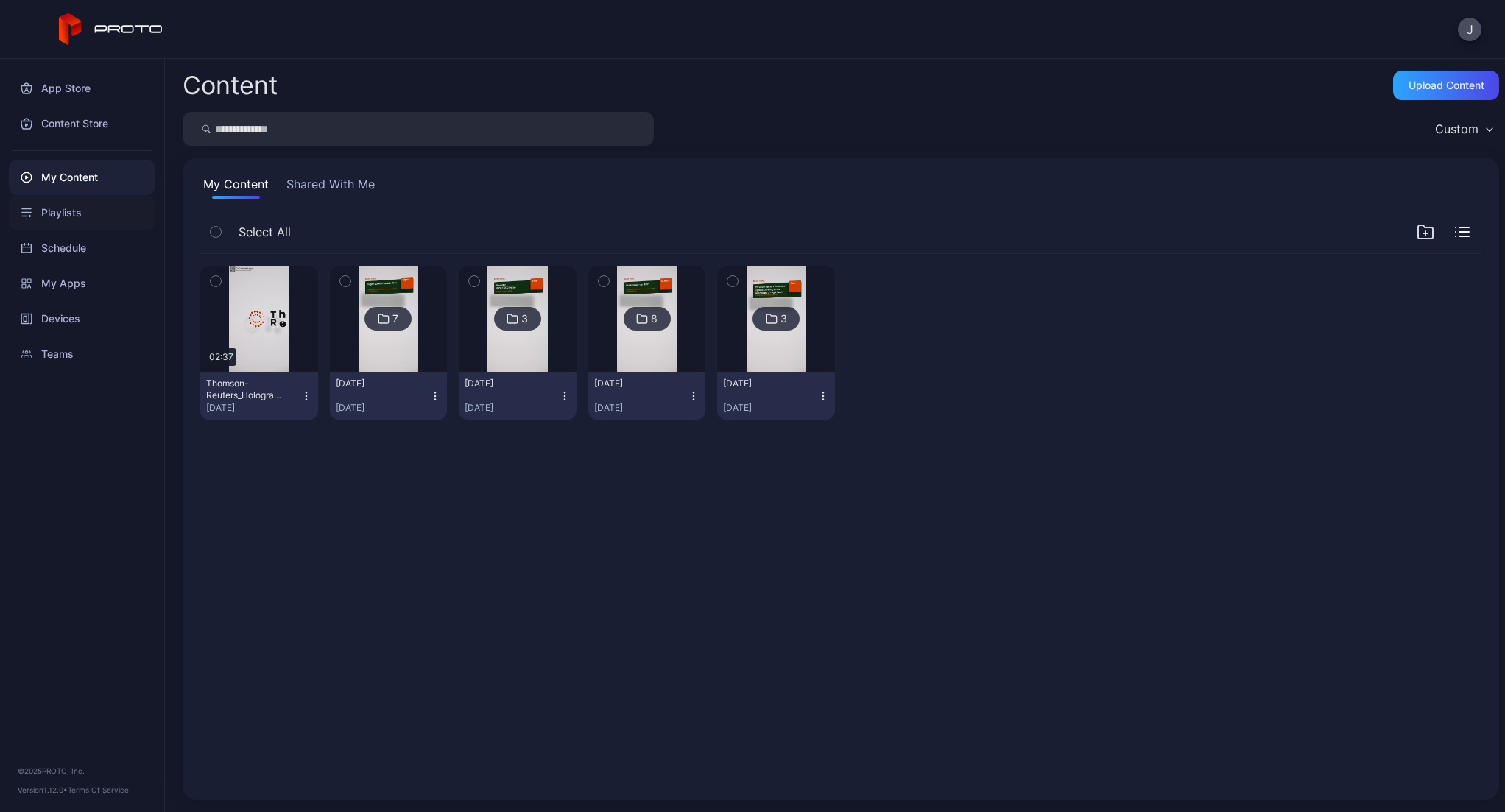
click at [86, 214] on div "Playlists" at bounding box center [83, 213] width 147 height 35
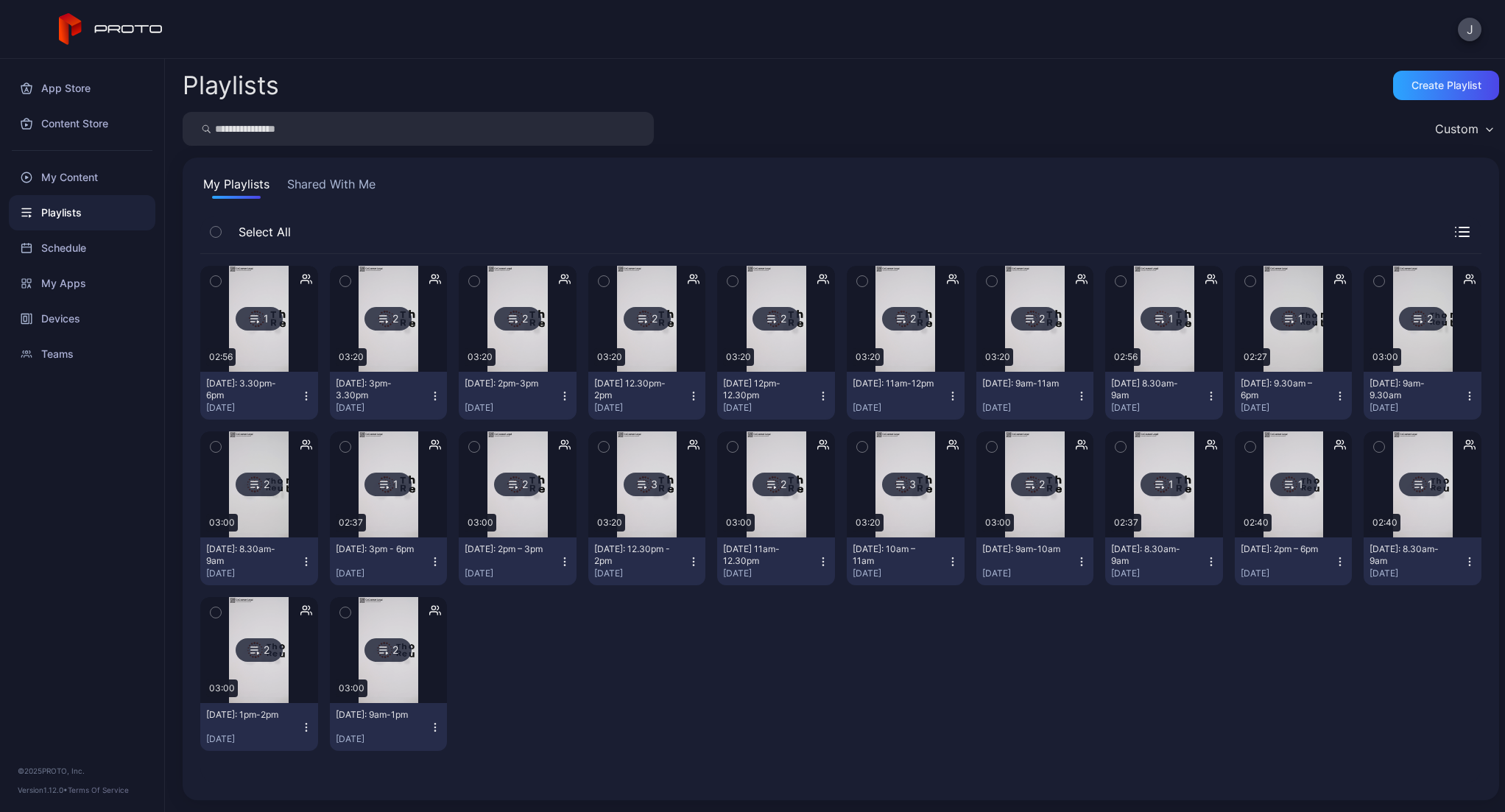
click at [771, 566] on div "[DATE] 11am-12.30pm" at bounding box center [763, 555] width 81 height 23
drag, startPoint x: 775, startPoint y: 626, endPoint x: 763, endPoint y: 496, distance: 130.6
click at [775, 615] on div "1 02:56 [DATE]: 3.30pm-6pm [DATE] 2 03:20 [DATE]: 3pm-3.30pm [DATE] 2 03:20 [DA…" at bounding box center [841, 507] width 1281 height 508
click at [765, 491] on icon at bounding box center [771, 484] width 12 height 18
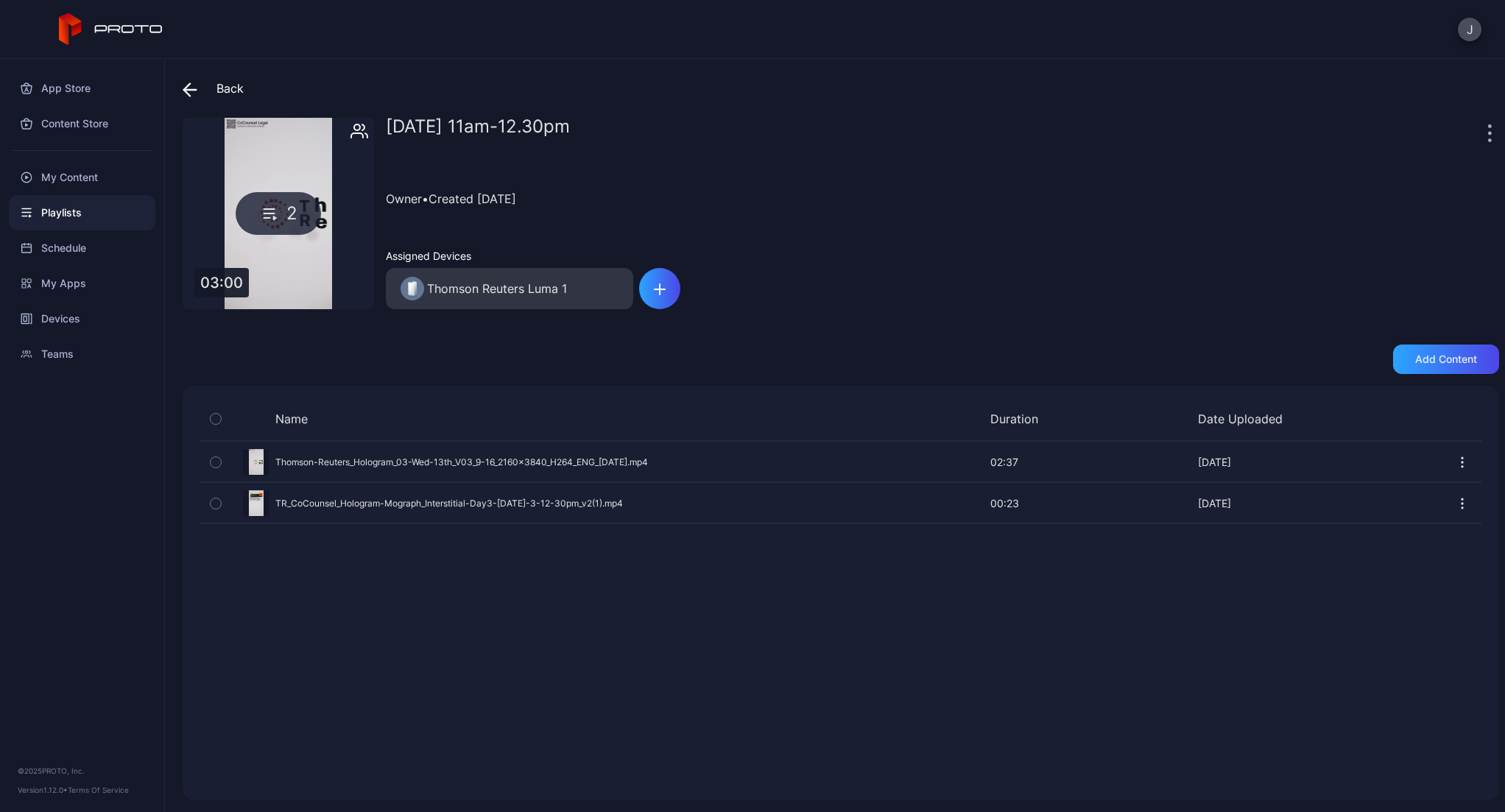
click at [215, 459] on icon "button" at bounding box center [215, 461] width 10 height 16
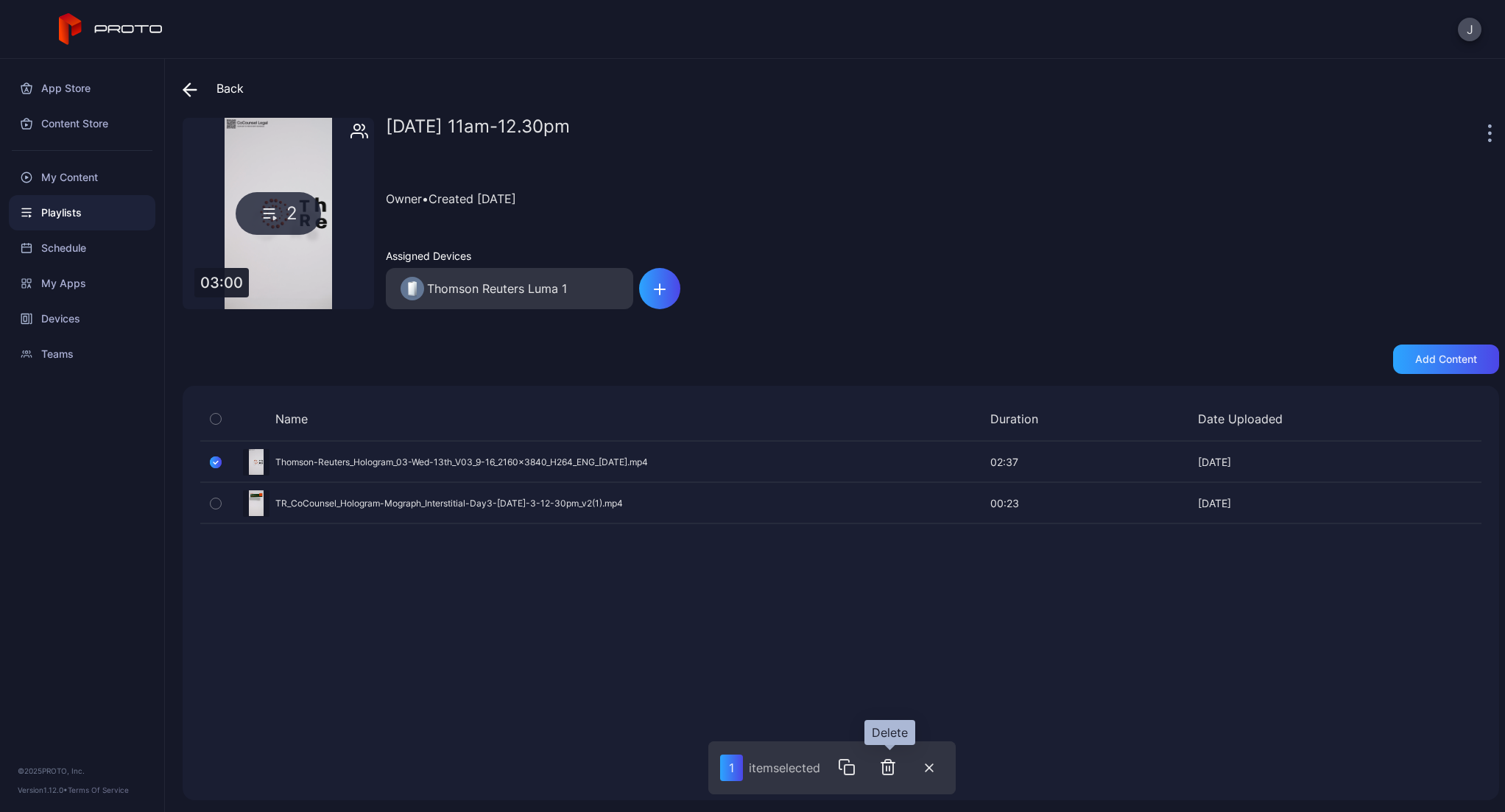
click at [890, 770] on icon "button" at bounding box center [890, 768] width 0 height 4
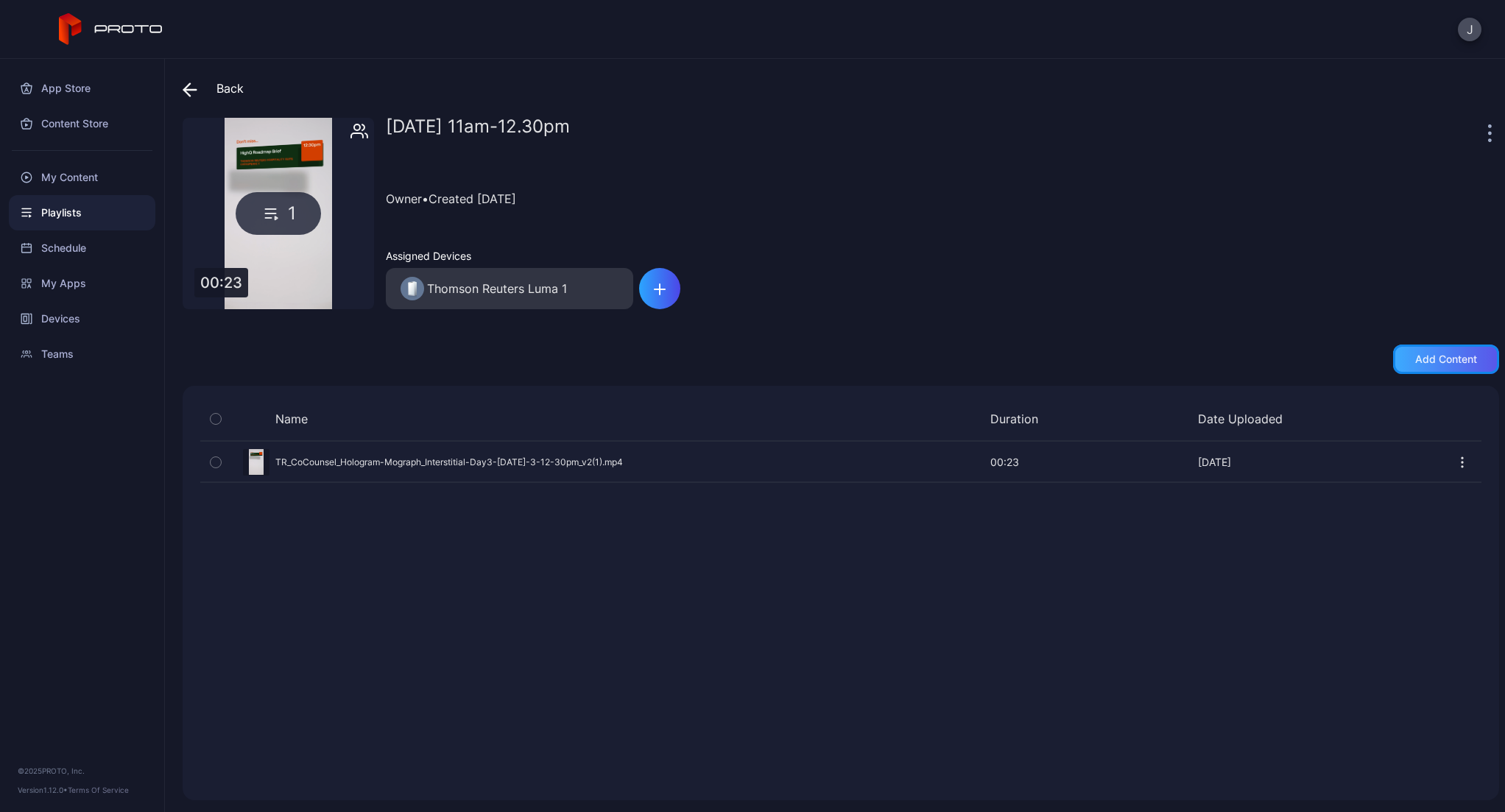
click at [1427, 359] on div "Add content" at bounding box center [1446, 359] width 62 height 12
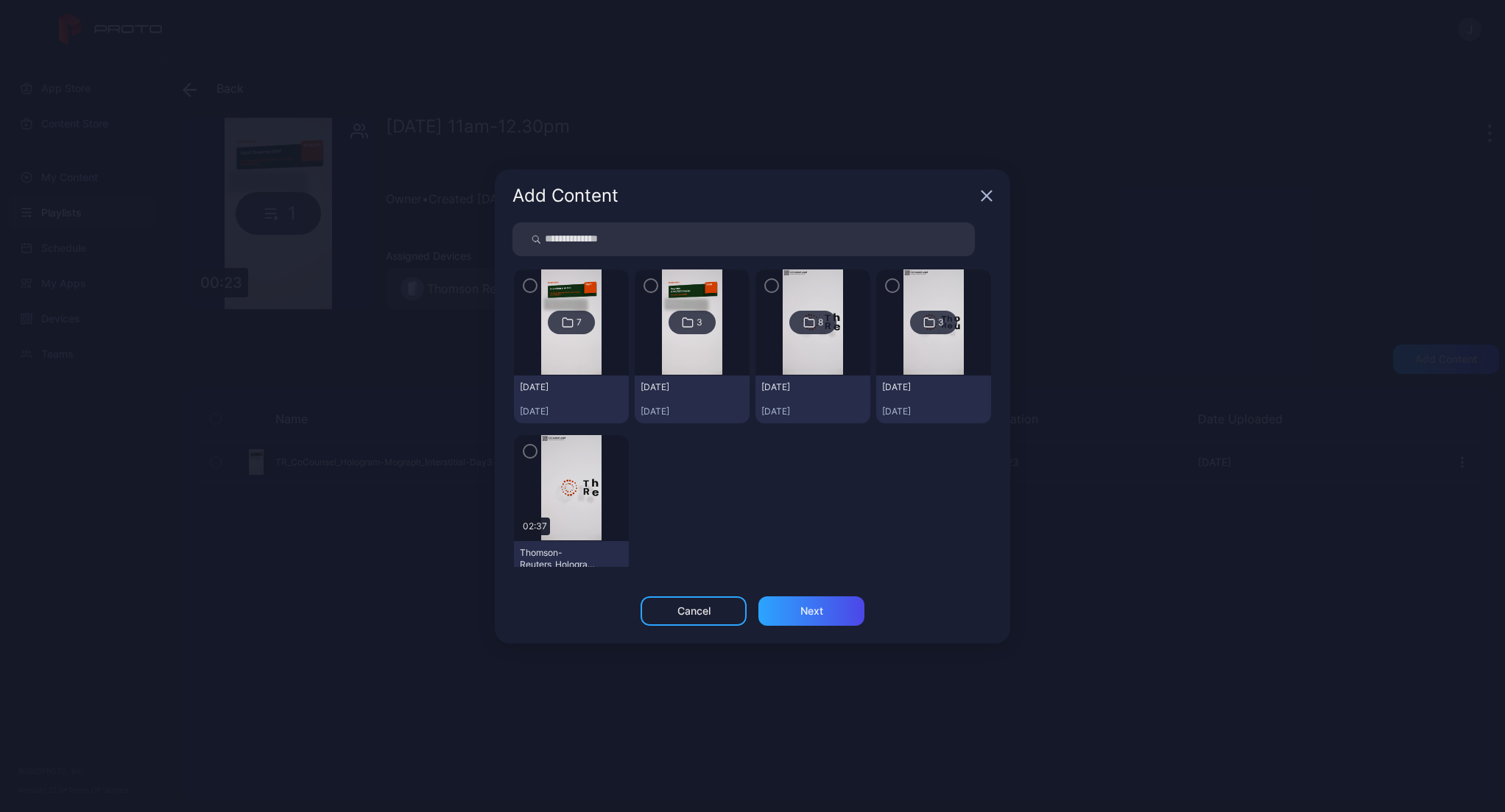
click at [583, 477] on img at bounding box center [570, 487] width 59 height 106
click at [531, 453] on icon "button" at bounding box center [530, 451] width 12 height 16
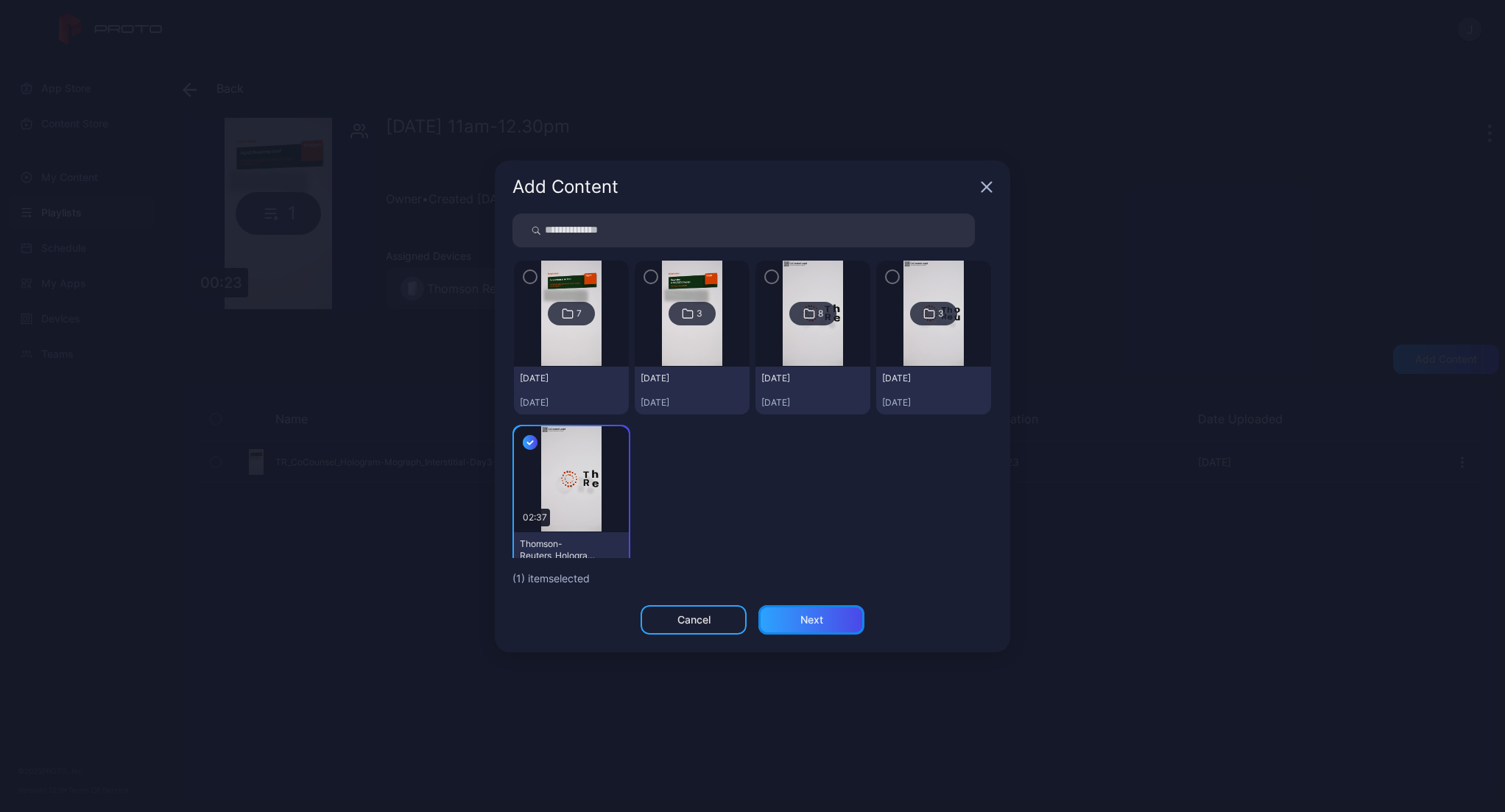
drag, startPoint x: 818, startPoint y: 618, endPoint x: 972, endPoint y: 602, distance: 154.8
click at [818, 618] on div "Next" at bounding box center [811, 620] width 23 height 12
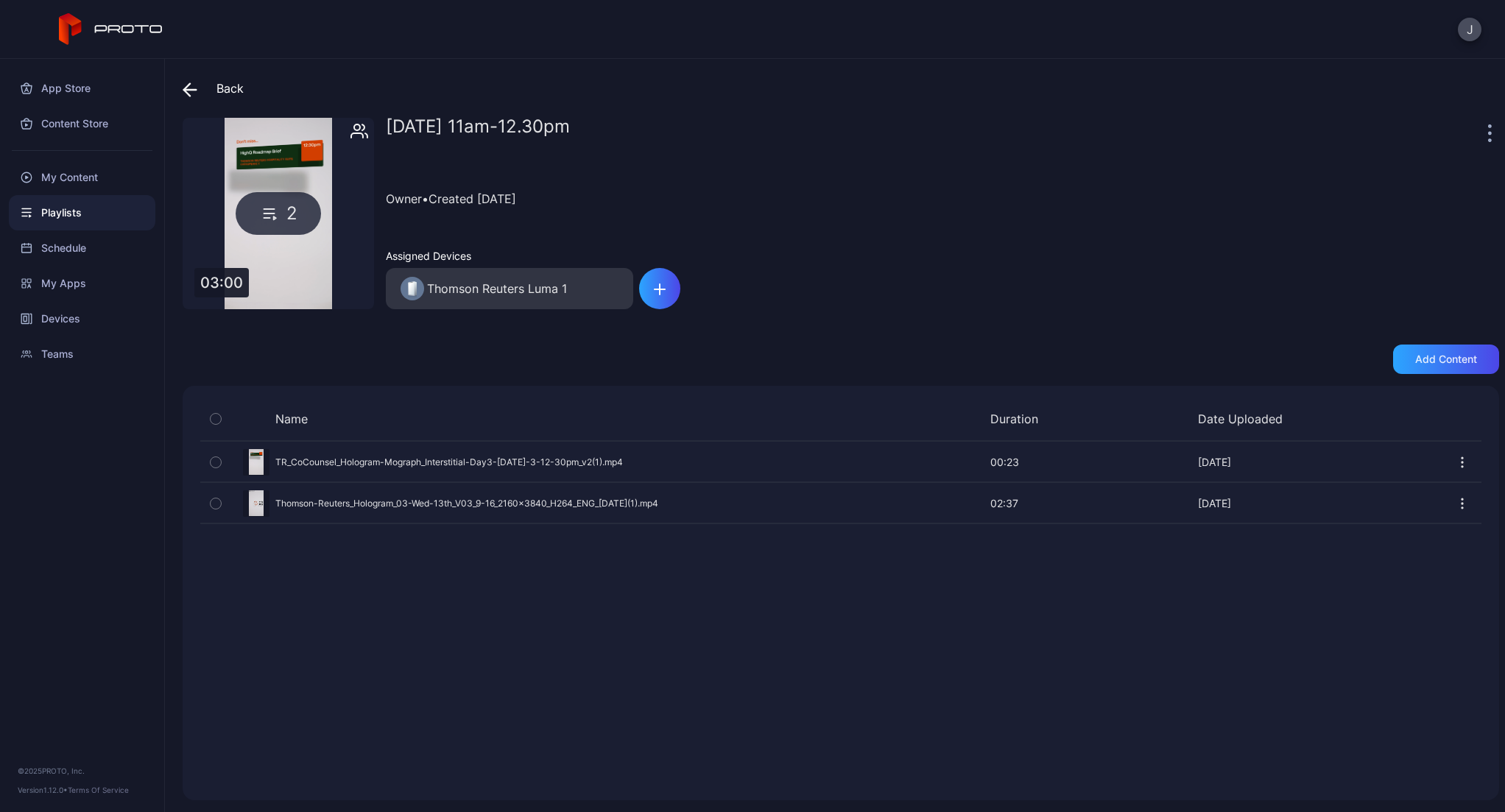
click at [184, 90] on icon at bounding box center [187, 89] width 6 height 13
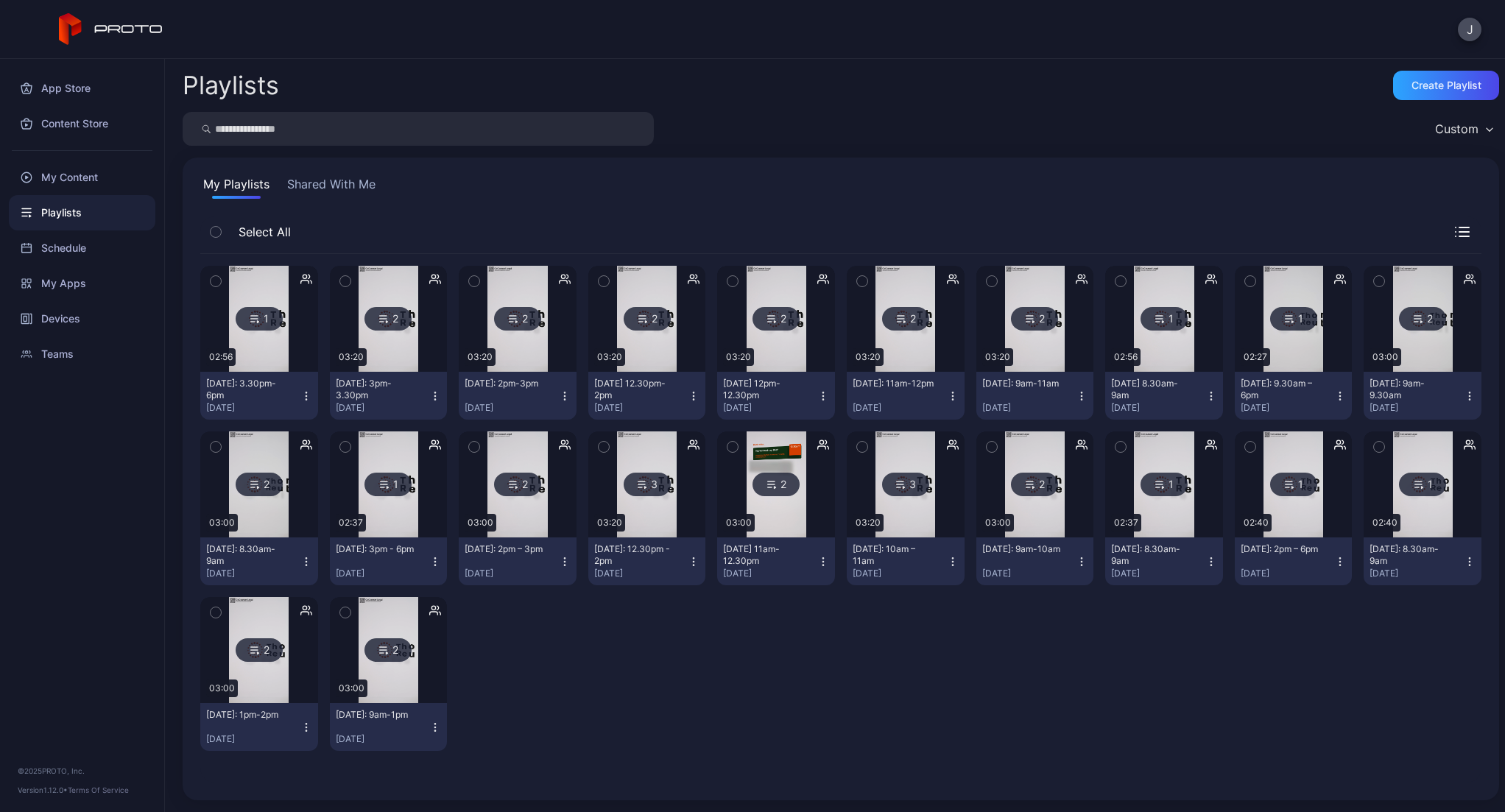
click at [661, 553] on div "[DATE]: 12.30pm - 2pm" at bounding box center [634, 555] width 81 height 23
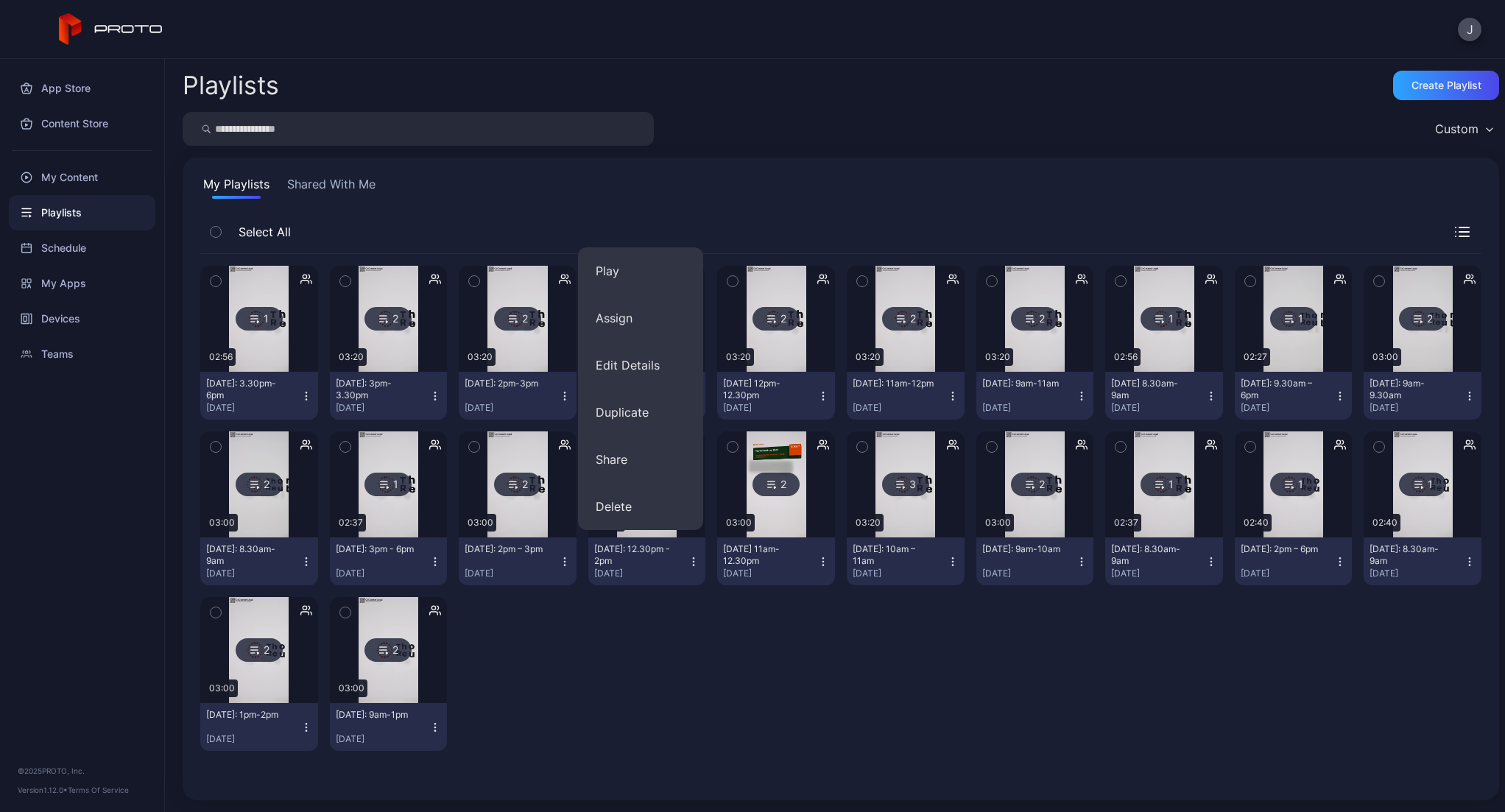
click at [760, 718] on div "1 02:56 [DATE]: 3.30pm-6pm [DATE] 2 03:20 [DATE]: 3pm-3.30pm [DATE] 2 03:20 [DA…" at bounding box center [841, 507] width 1281 height 508
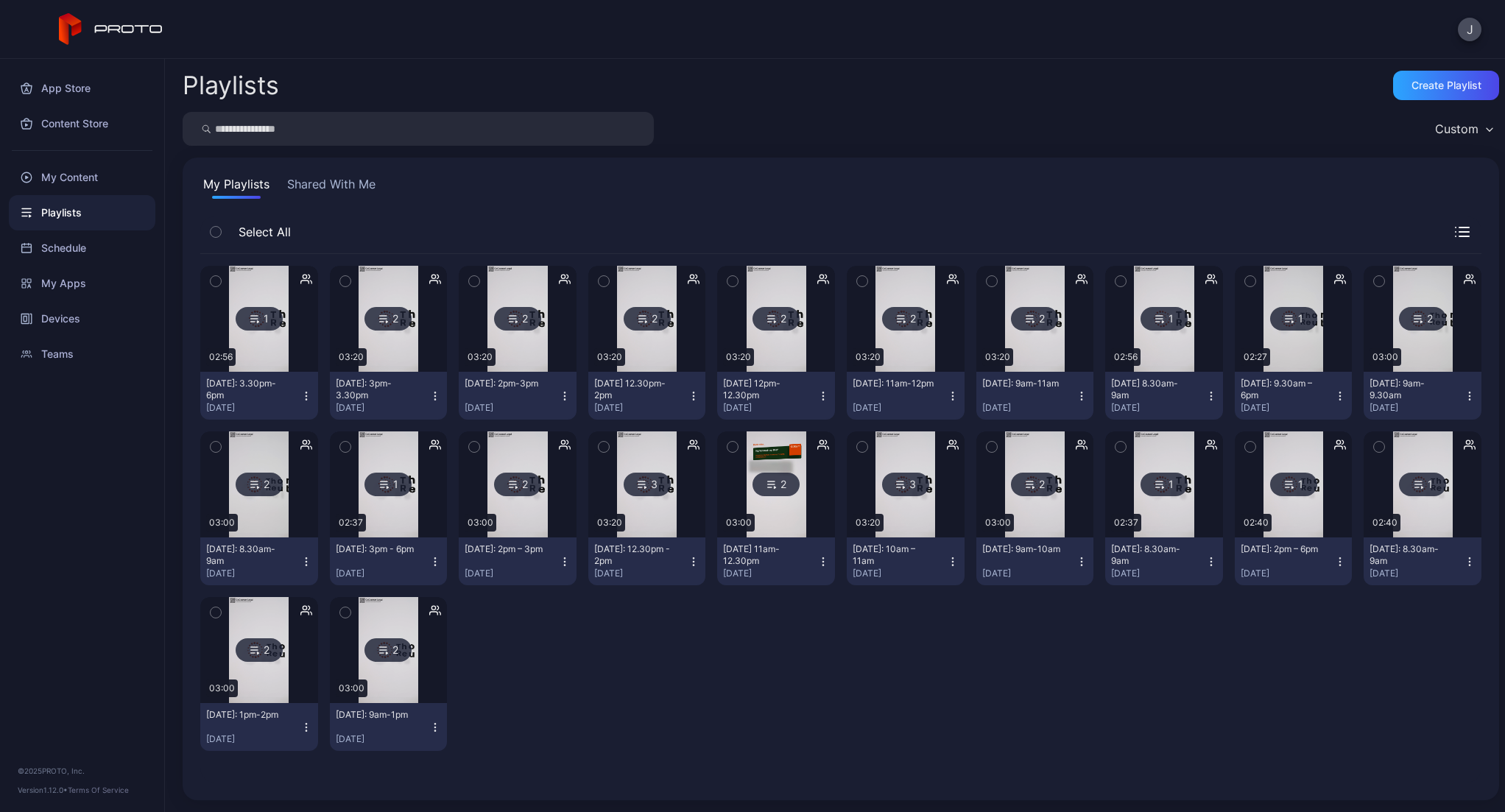
click at [640, 521] on img at bounding box center [646, 484] width 59 height 106
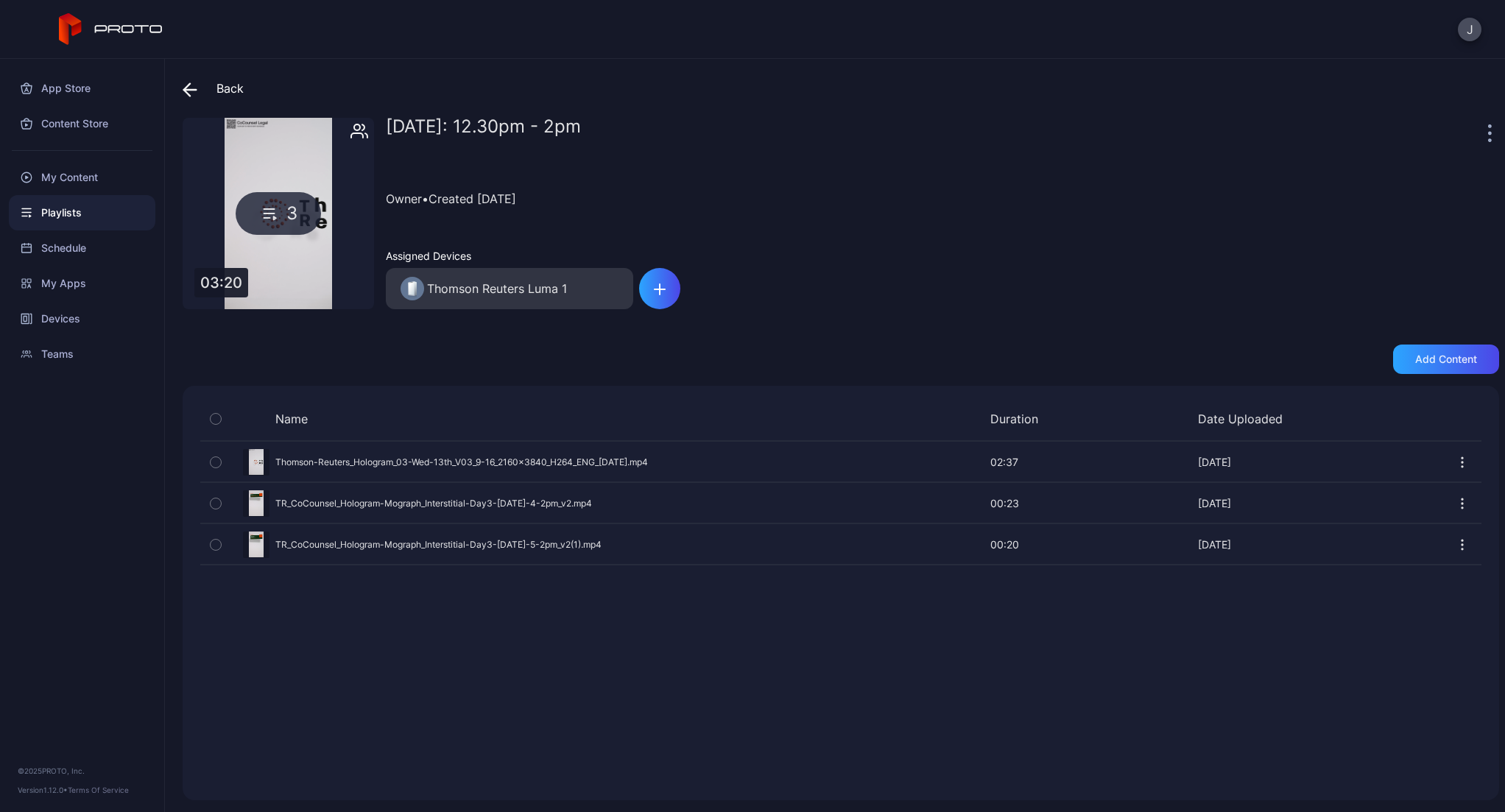
click at [216, 460] on icon "button" at bounding box center [215, 461] width 10 height 16
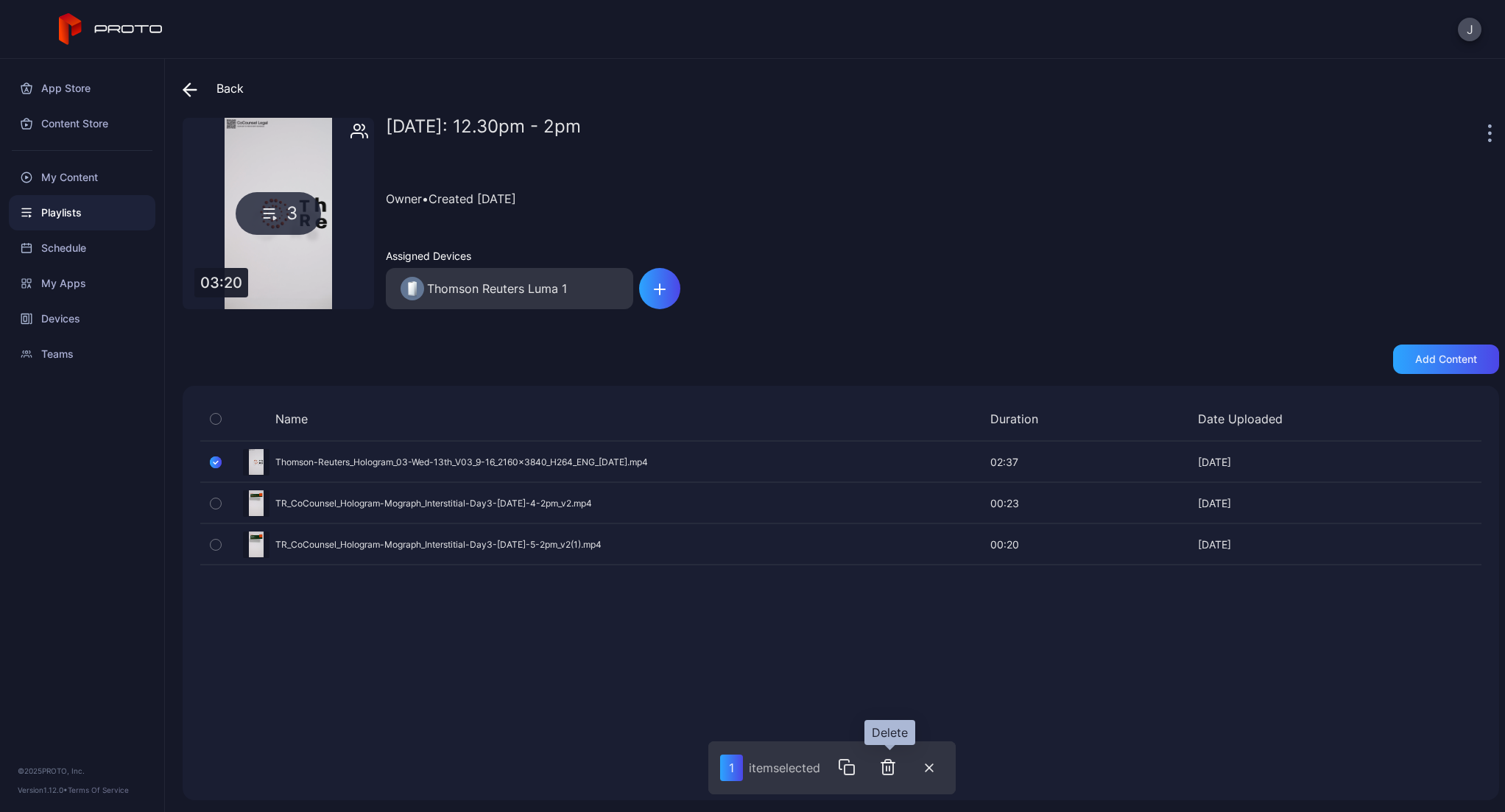
click at [890, 769] on icon "button" at bounding box center [890, 768] width 0 height 4
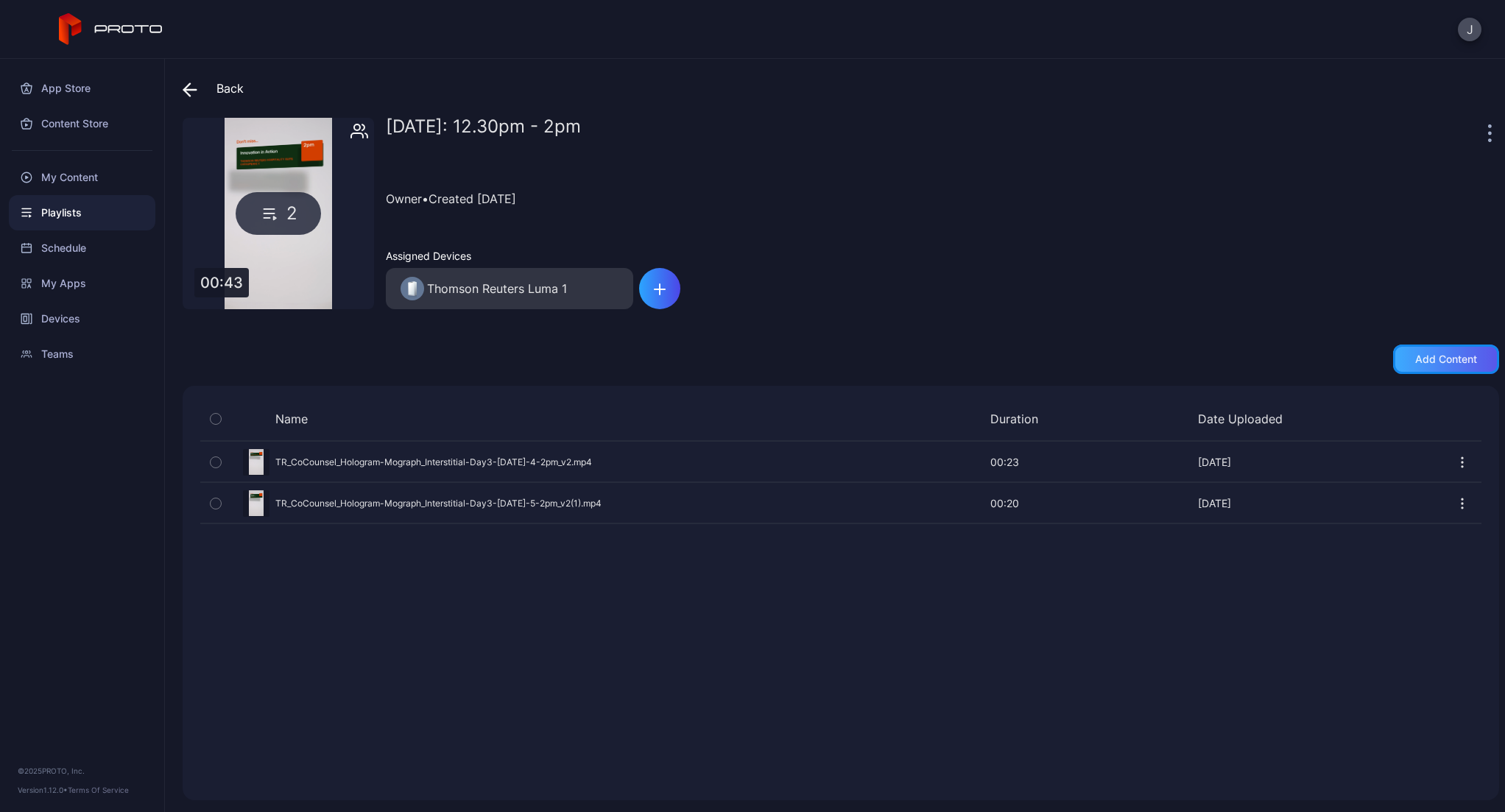
click at [1446, 359] on div "Add content" at bounding box center [1446, 359] width 62 height 12
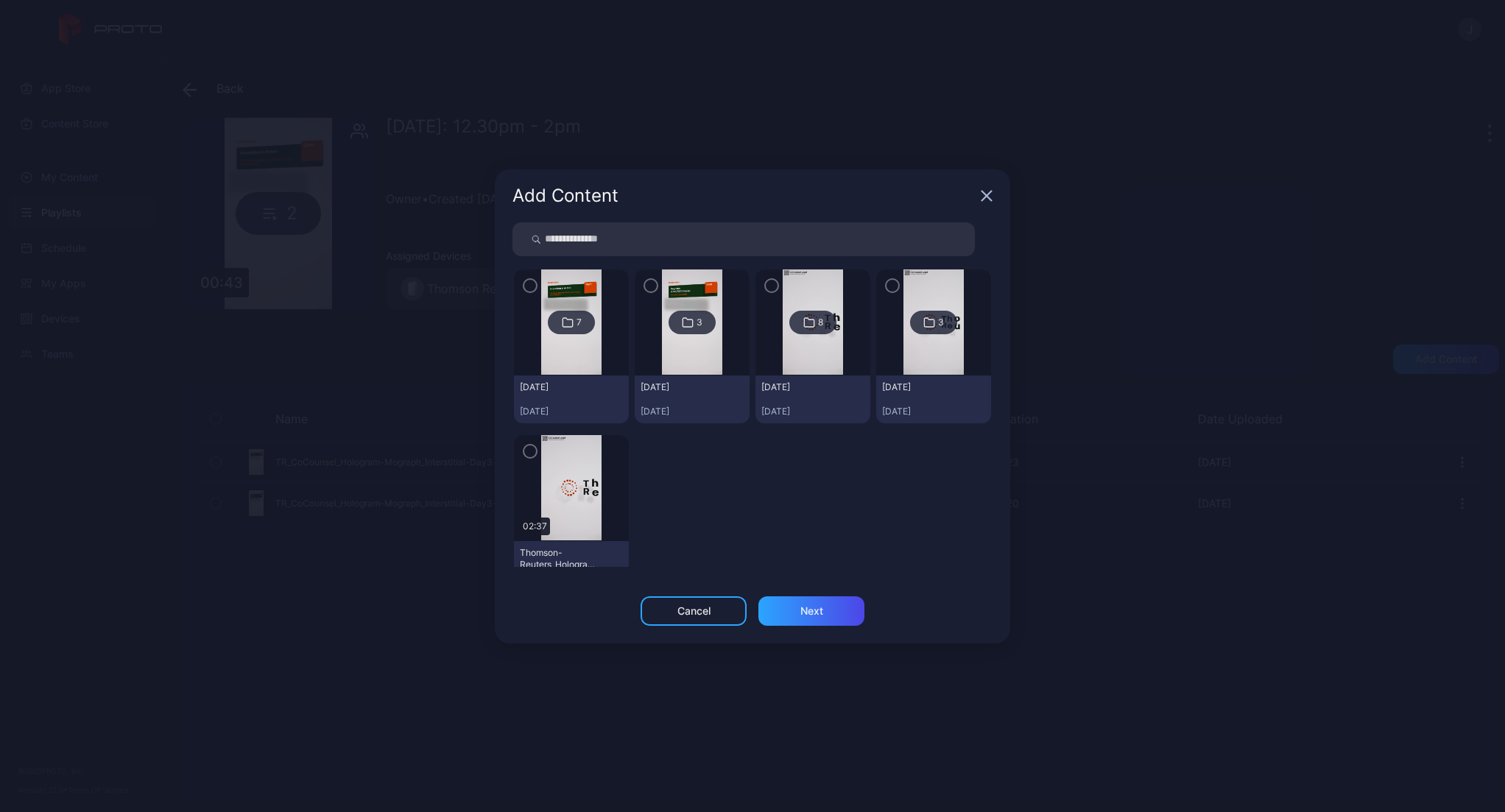
click at [527, 450] on icon "button" at bounding box center [530, 451] width 12 height 16
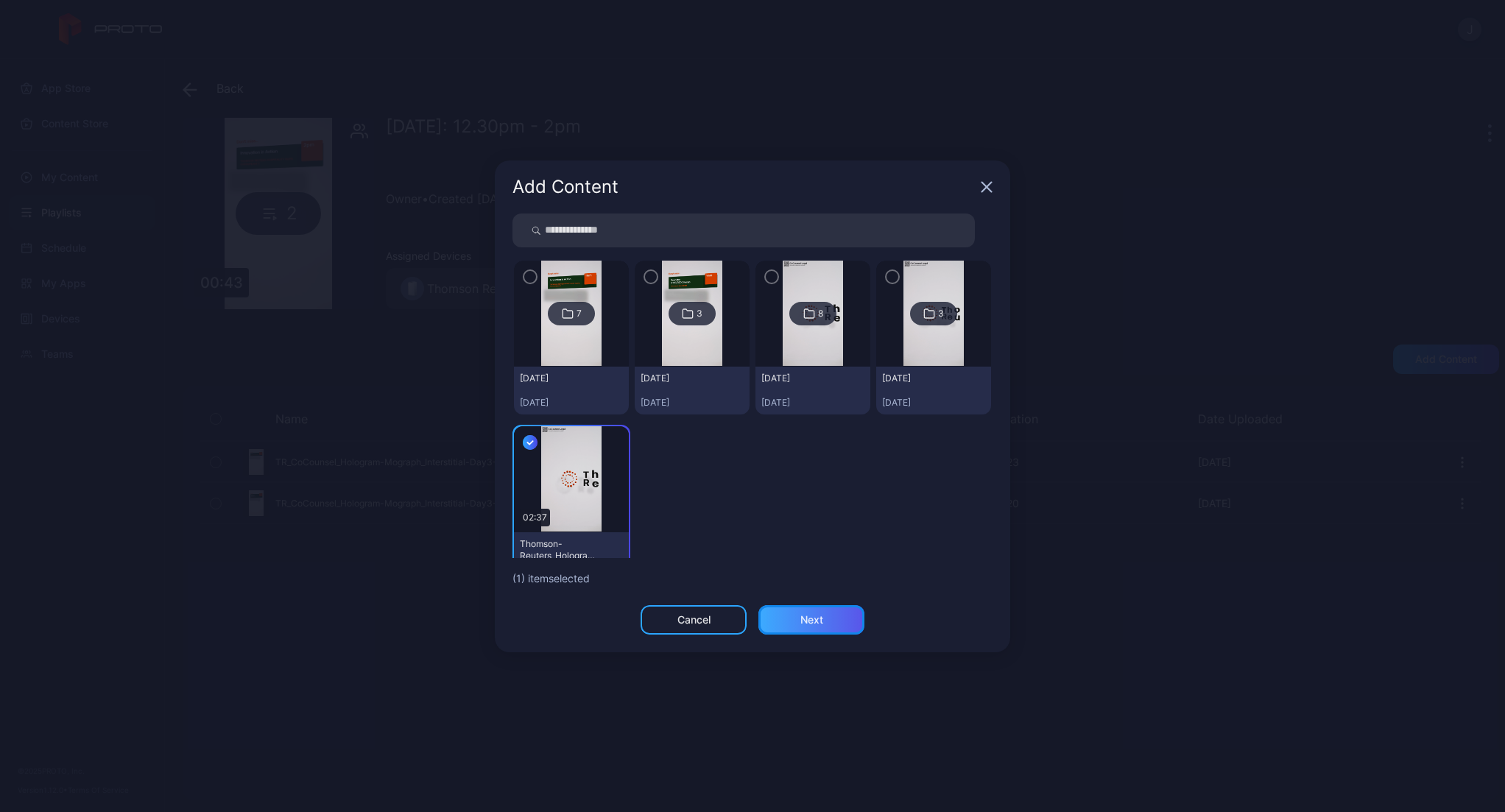
click at [846, 623] on div "Next" at bounding box center [811, 619] width 106 height 29
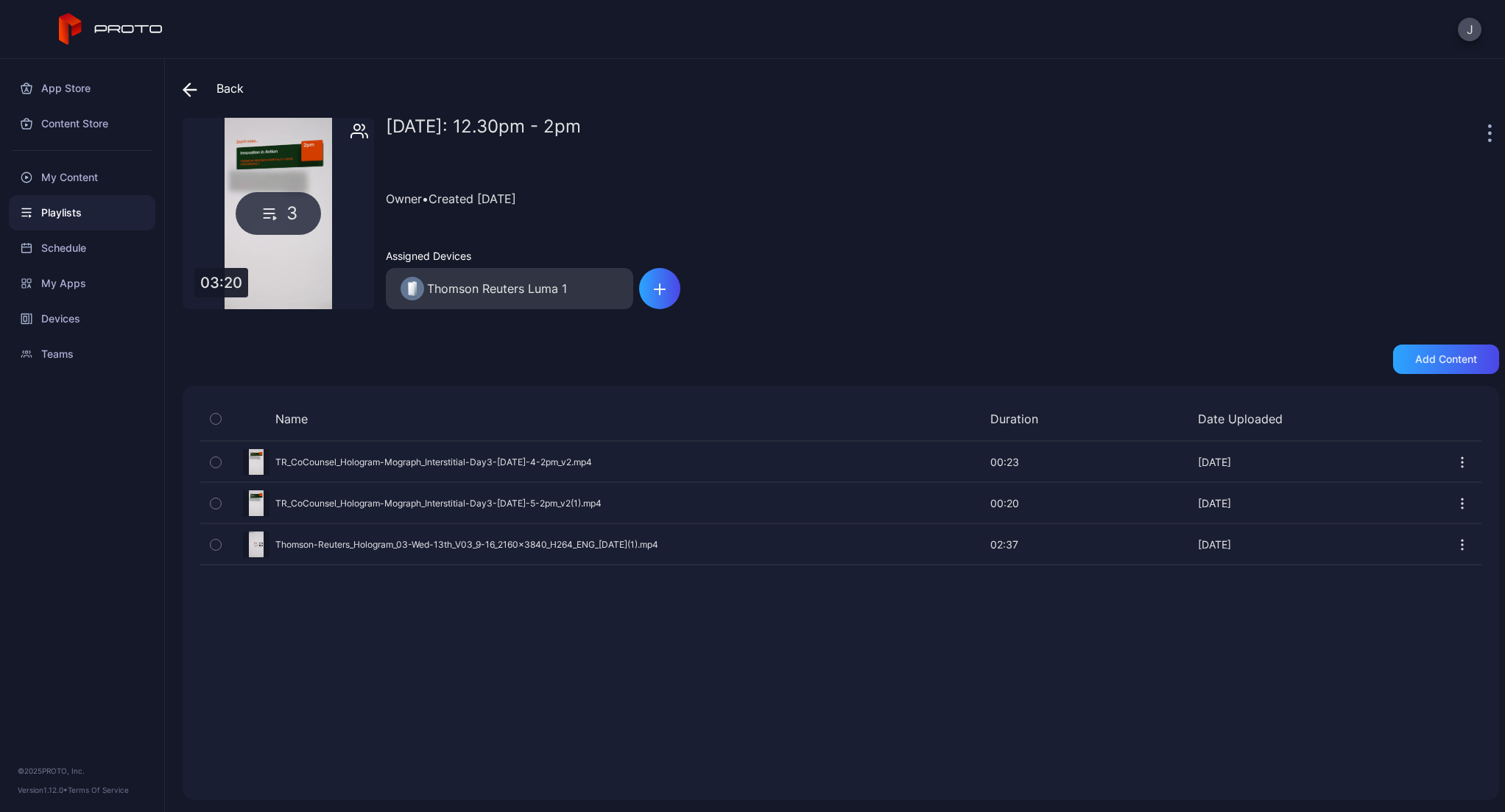
click at [187, 86] on icon at bounding box center [187, 89] width 6 height 13
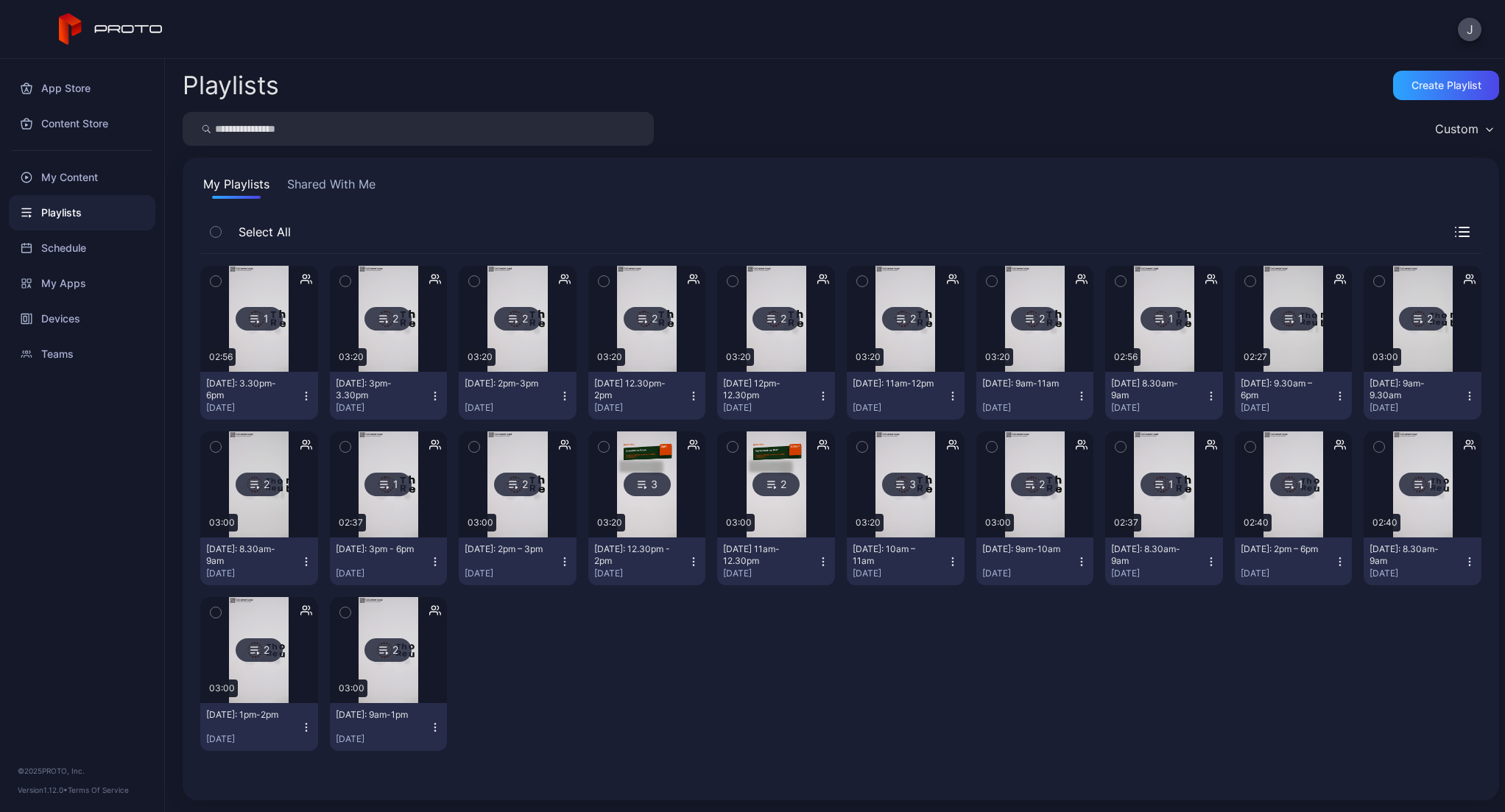
click at [792, 525] on img at bounding box center [775, 484] width 59 height 106
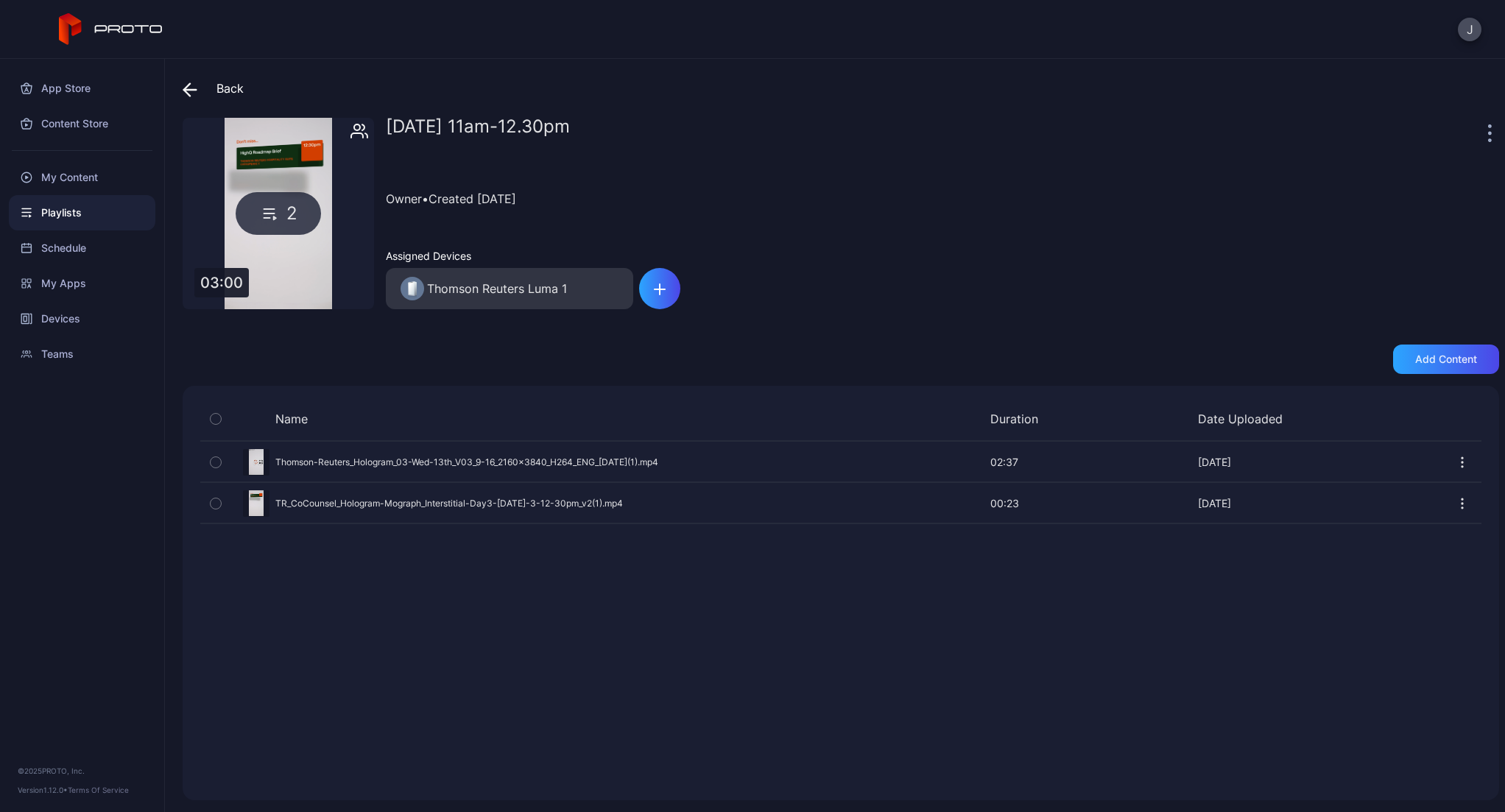
click at [190, 90] on icon at bounding box center [190, 90] width 13 height 0
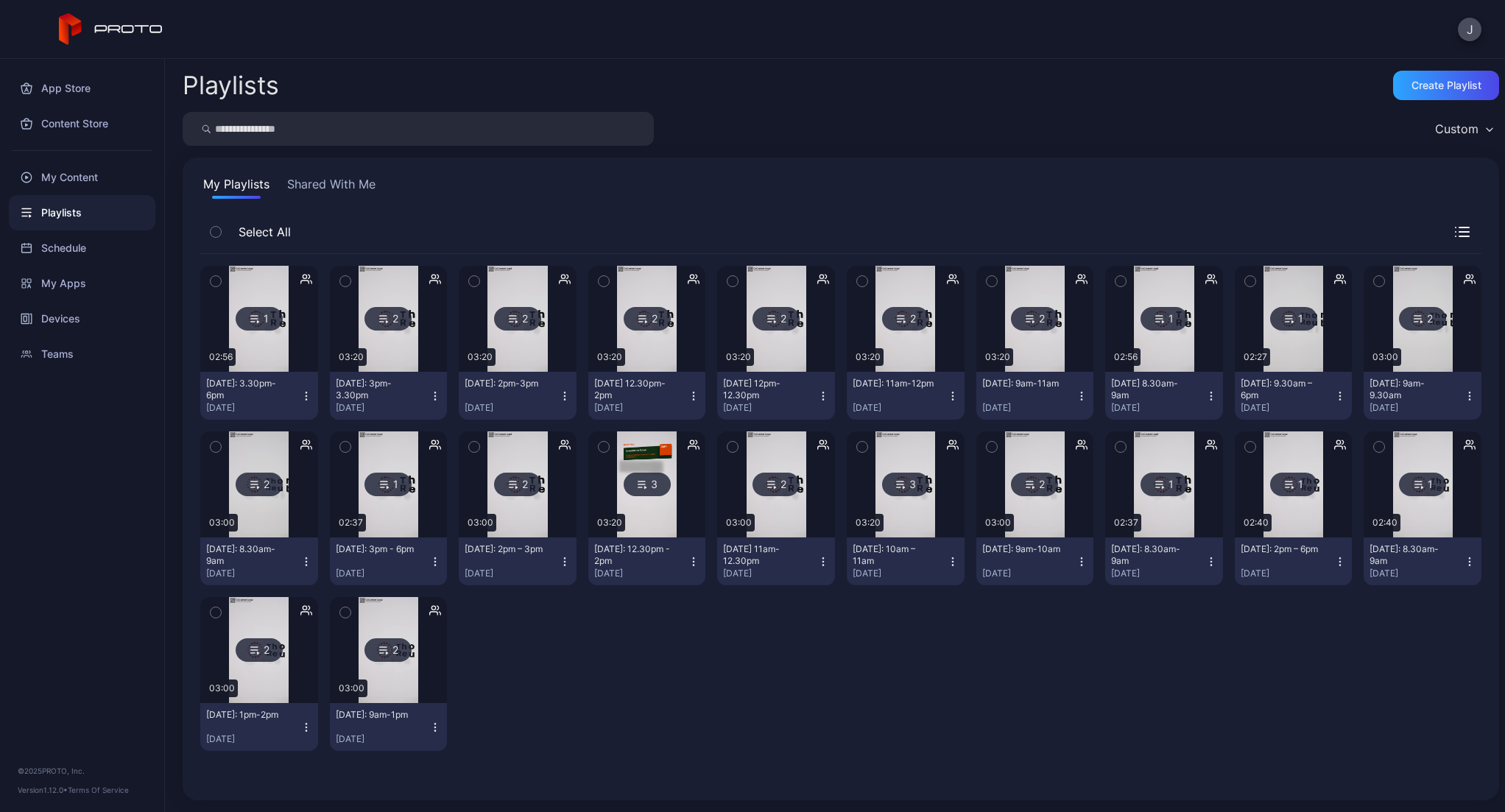
click at [631, 533] on img at bounding box center [646, 484] width 59 height 106
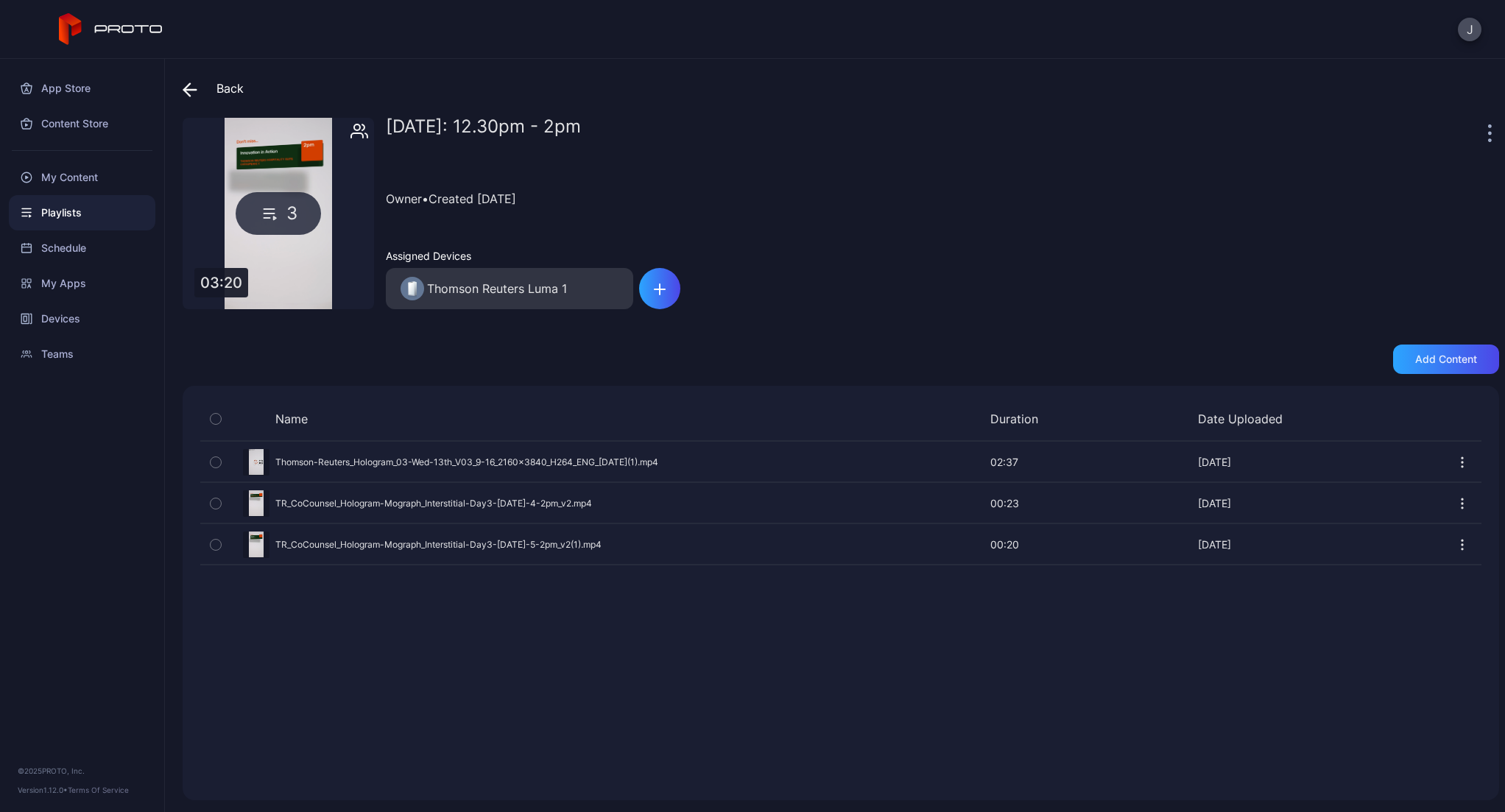
click at [188, 90] on icon at bounding box center [190, 90] width 13 height 0
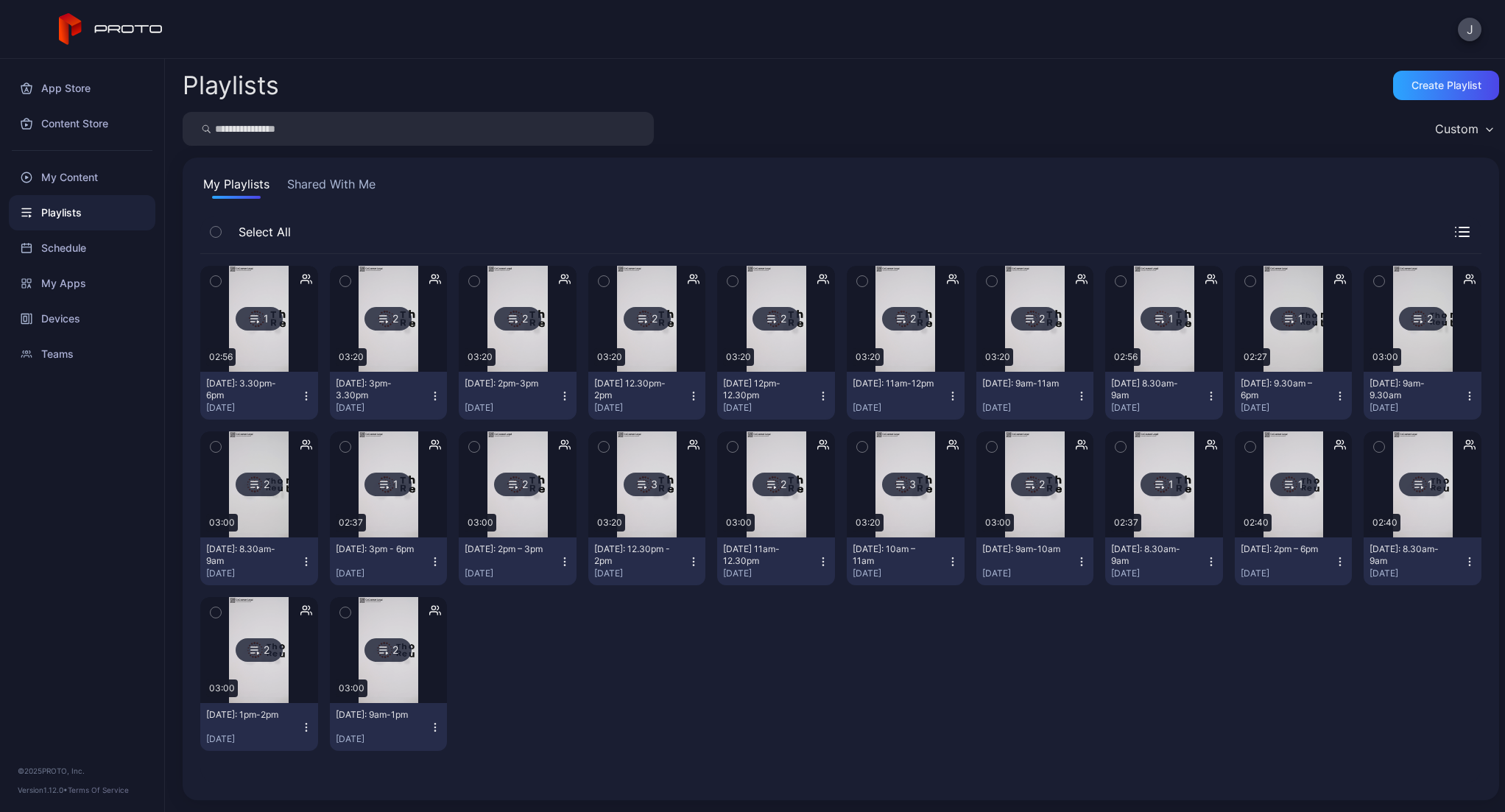
click at [508, 539] on button "[DATE]: 2pm – 3pm [DATE]" at bounding box center [518, 561] width 118 height 48
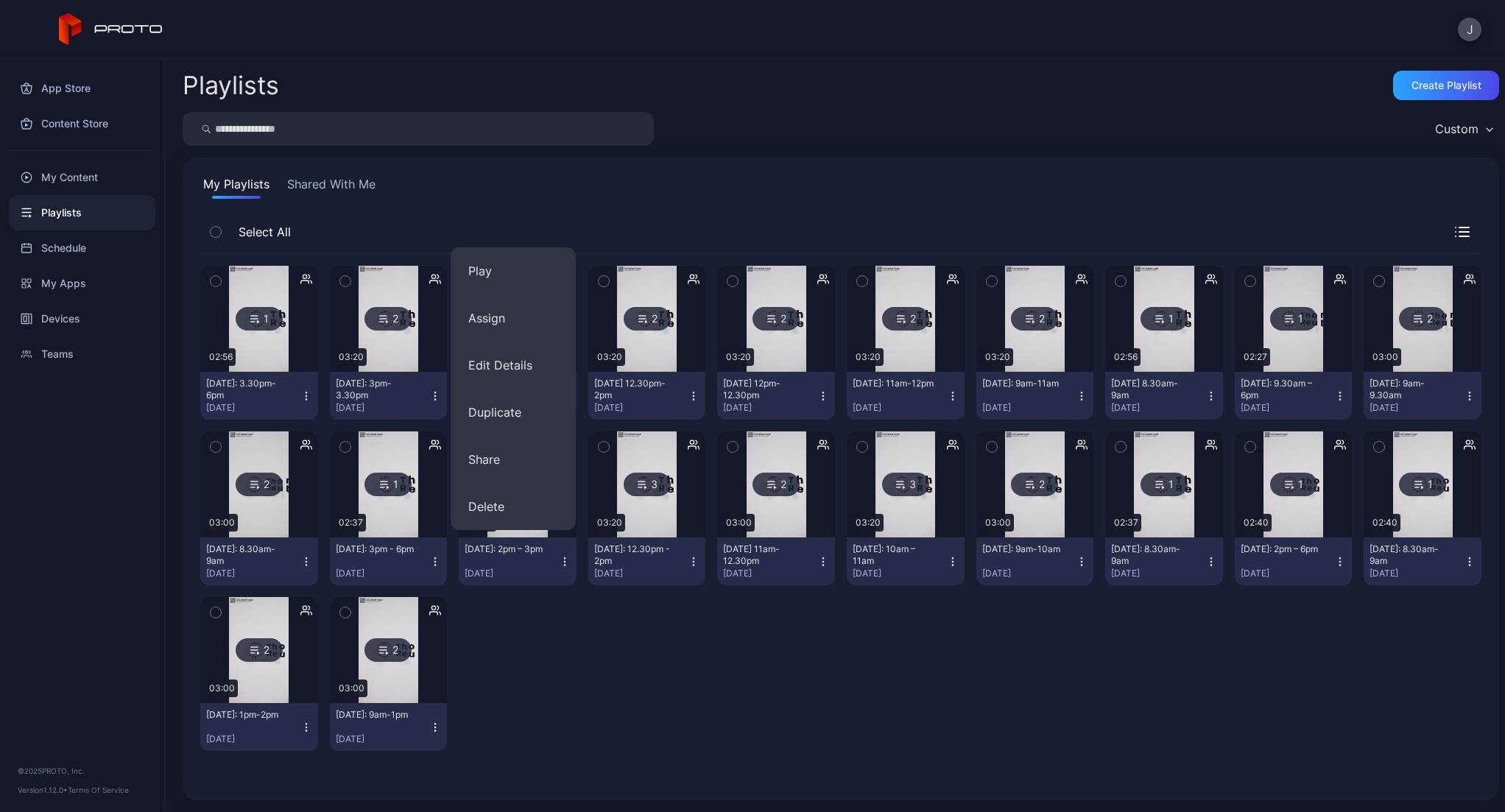
click at [513, 577] on div "[DATE]" at bounding box center [512, 573] width 94 height 12
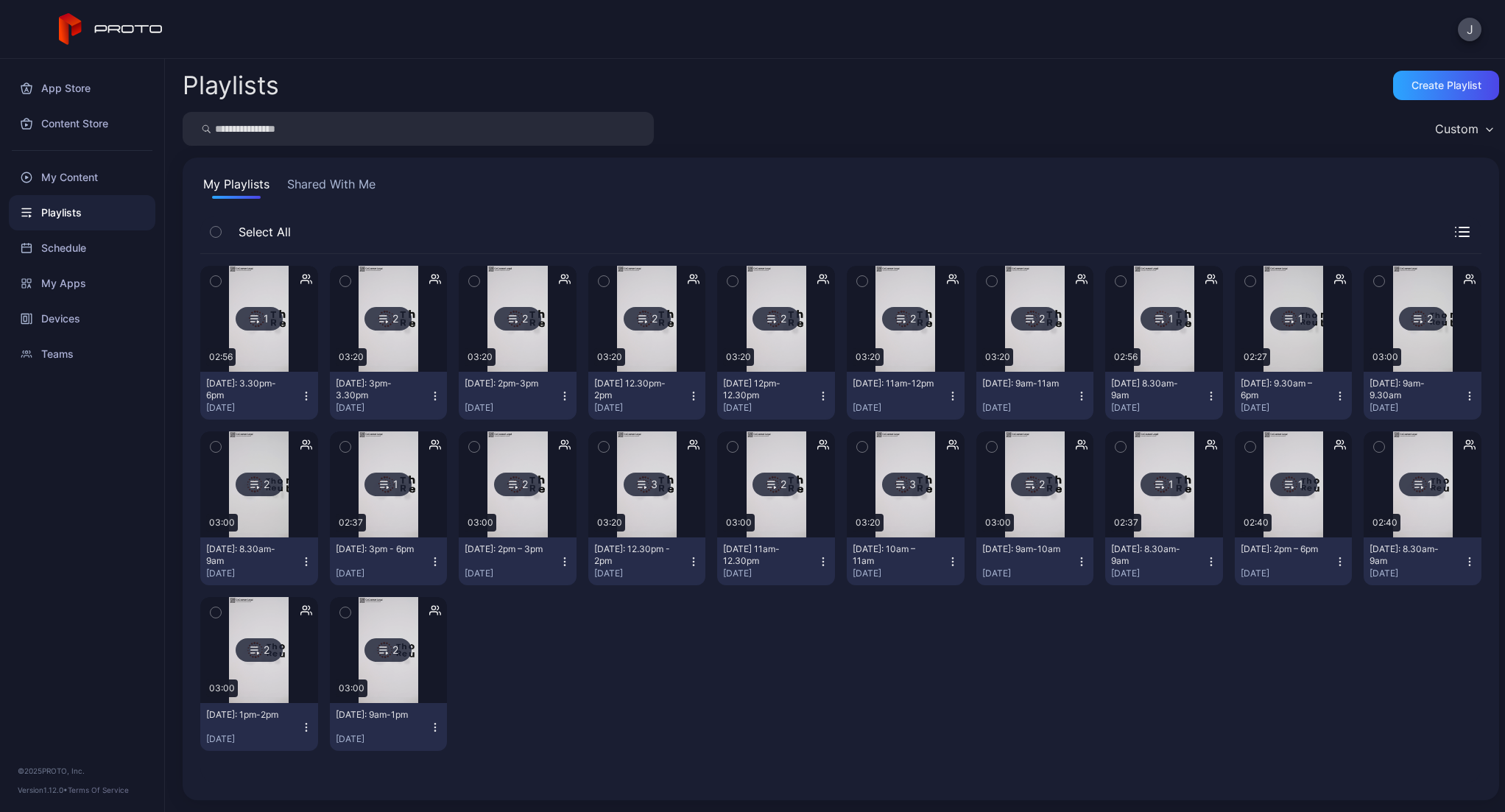
click at [521, 529] on img at bounding box center [517, 484] width 59 height 106
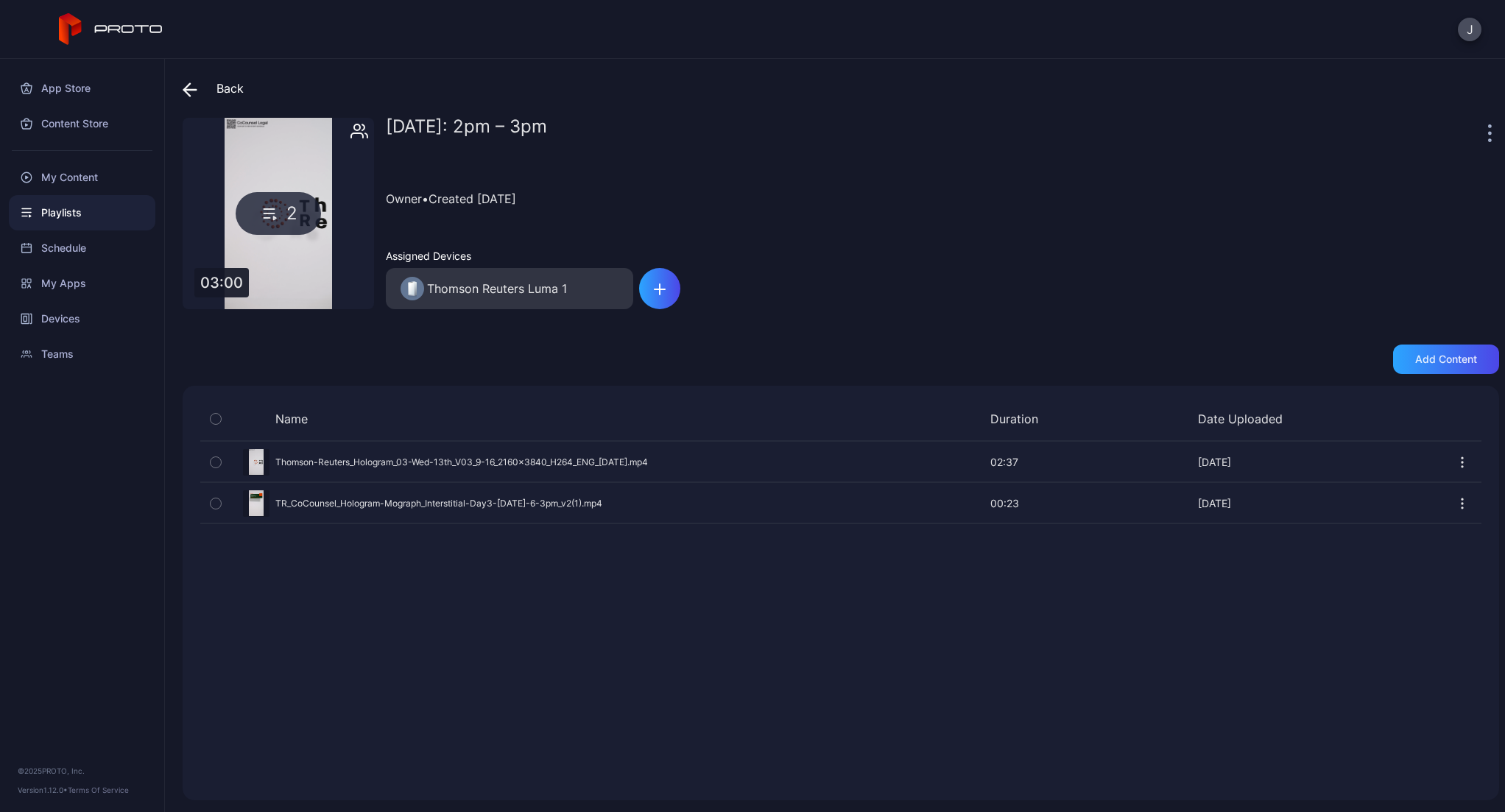
click at [872, 461] on div "Preview" at bounding box center [841, 461] width 1281 height 39
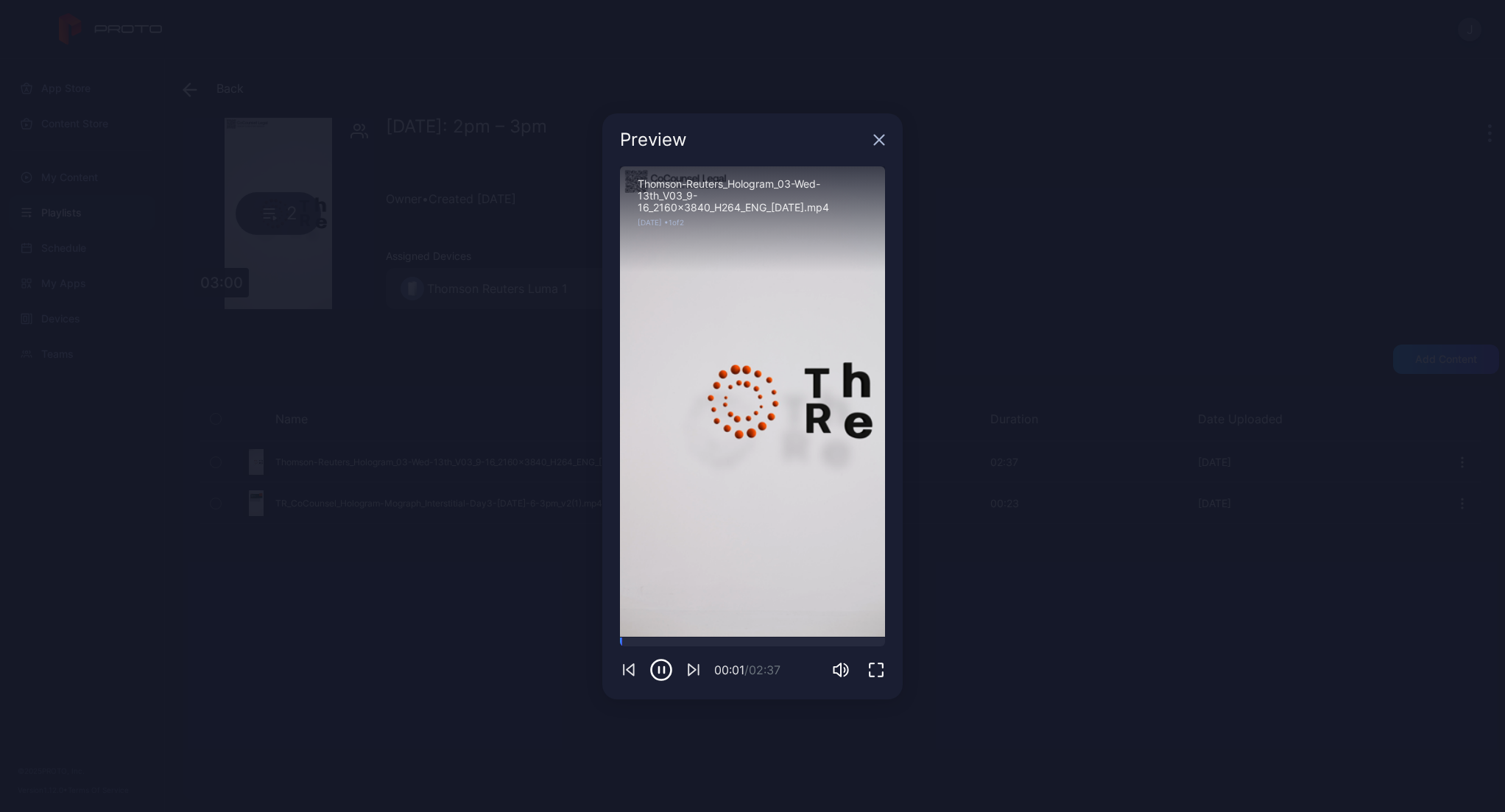
click at [876, 142] on icon "button" at bounding box center [879, 139] width 9 height 9
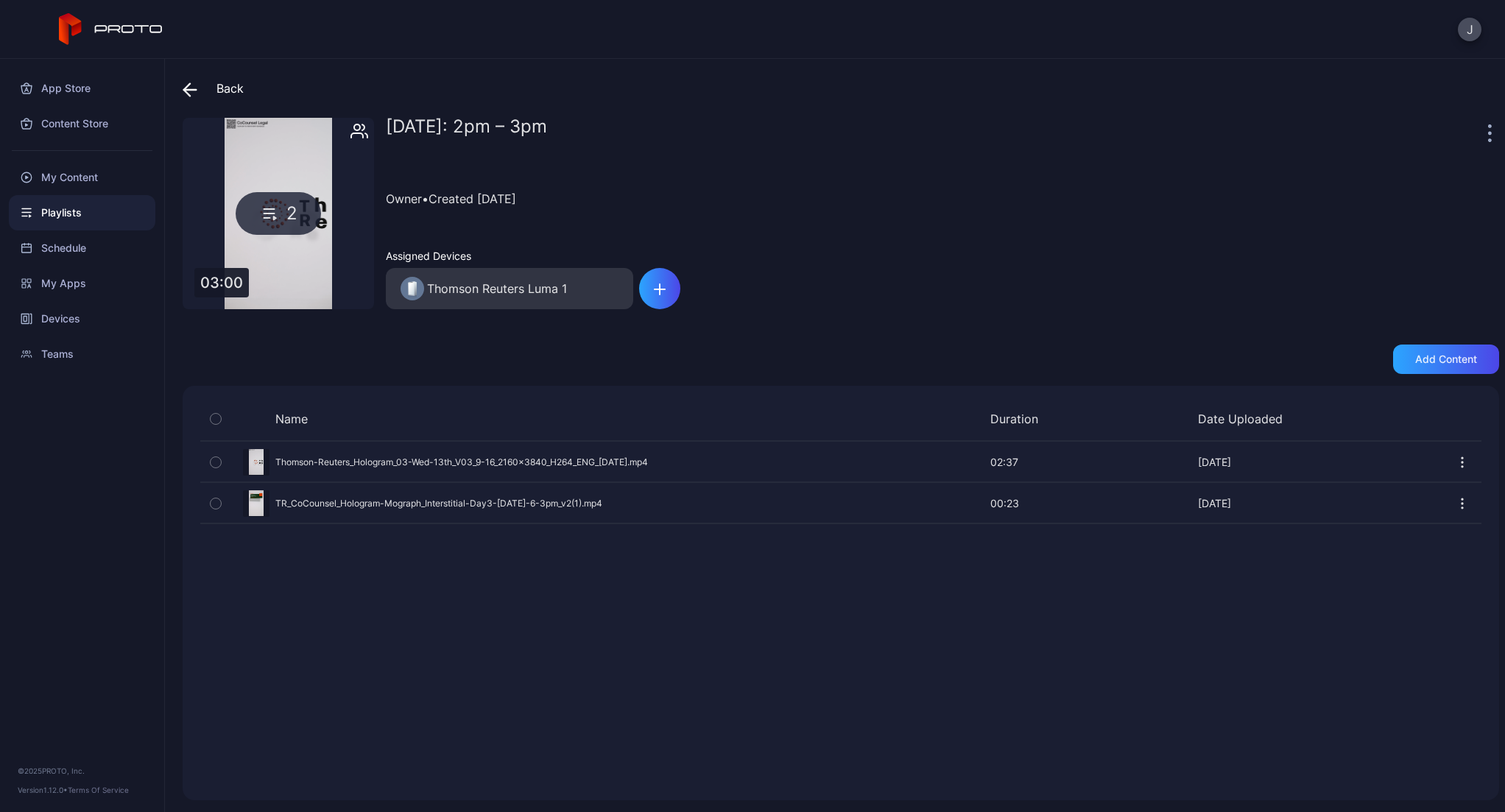
click at [212, 462] on icon "button" at bounding box center [215, 461] width 10 height 16
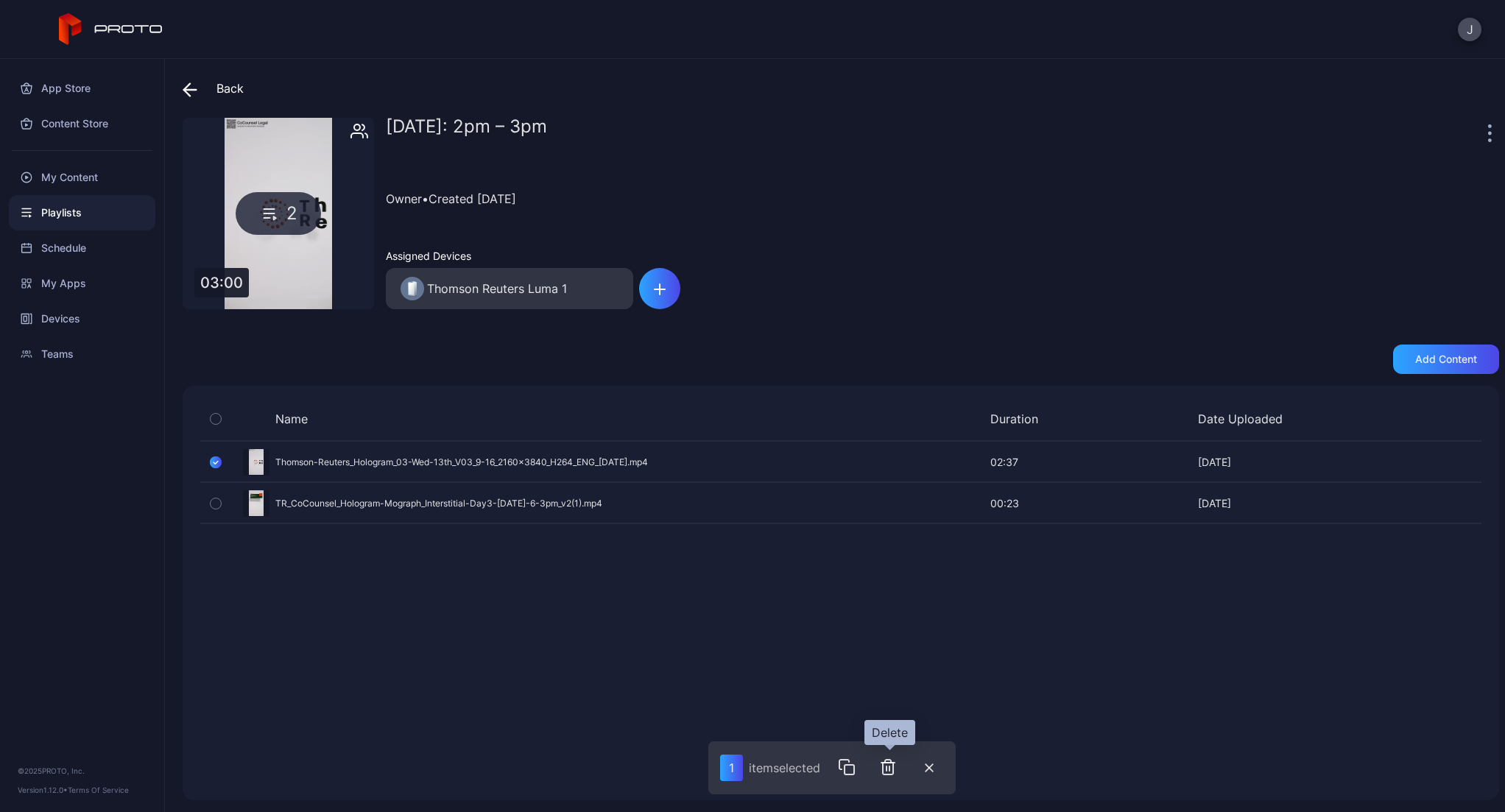
click at [883, 759] on icon "button" at bounding box center [887, 767] width 18 height 18
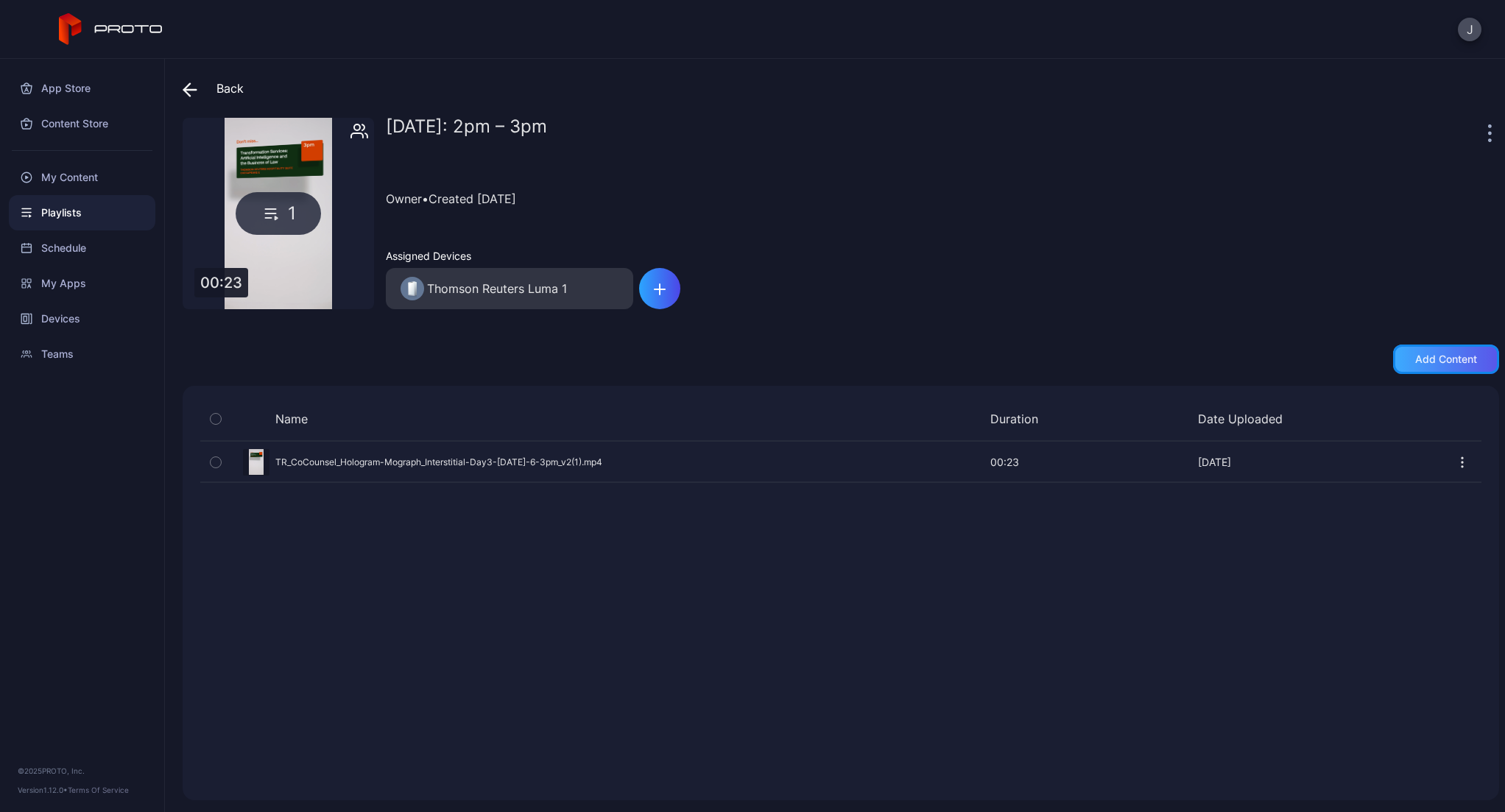
click at [1447, 359] on div "Add content" at bounding box center [1446, 359] width 62 height 12
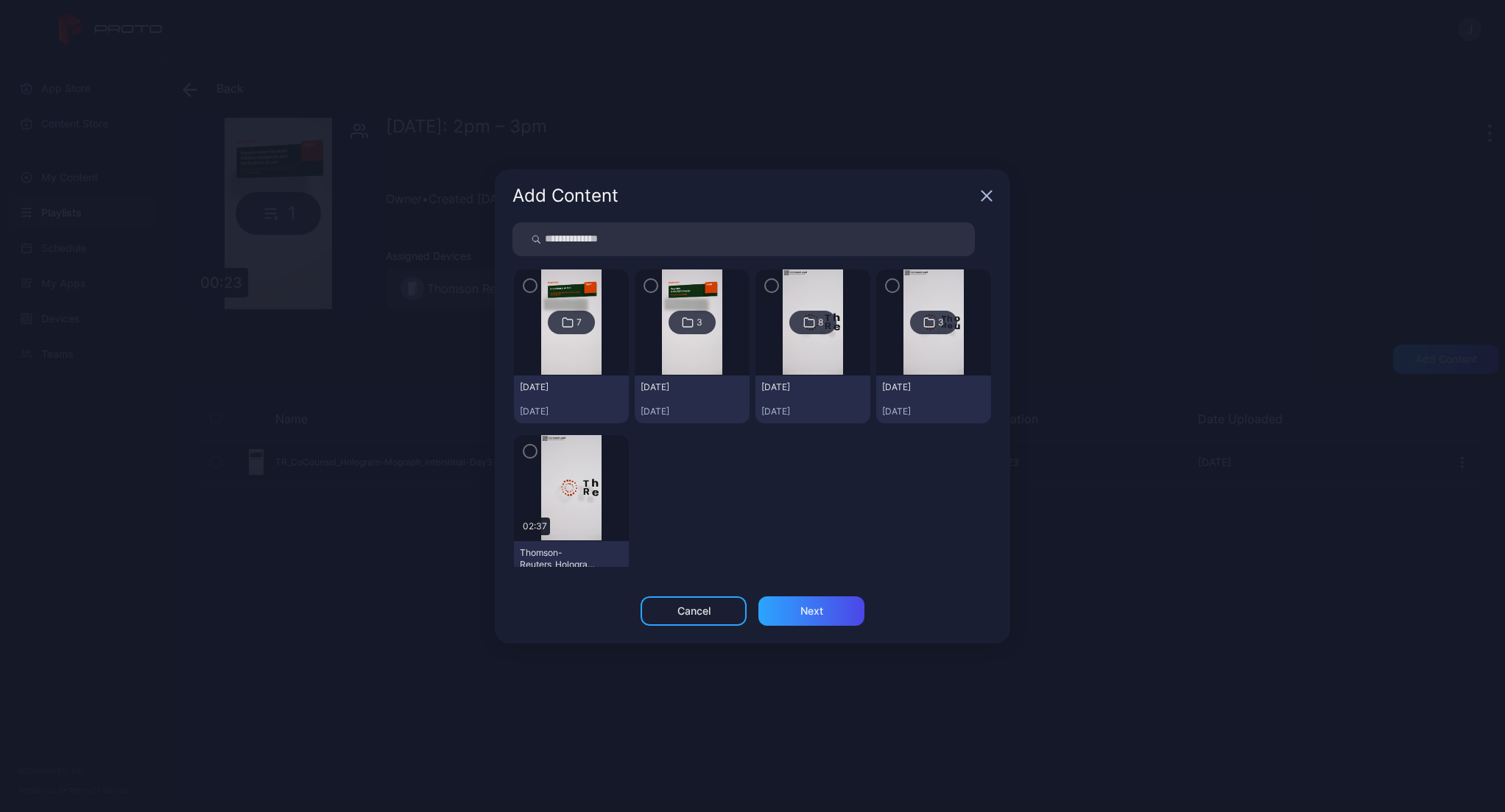
click at [558, 479] on img at bounding box center [570, 487] width 59 height 106
click at [528, 454] on icon "button" at bounding box center [530, 451] width 12 height 16
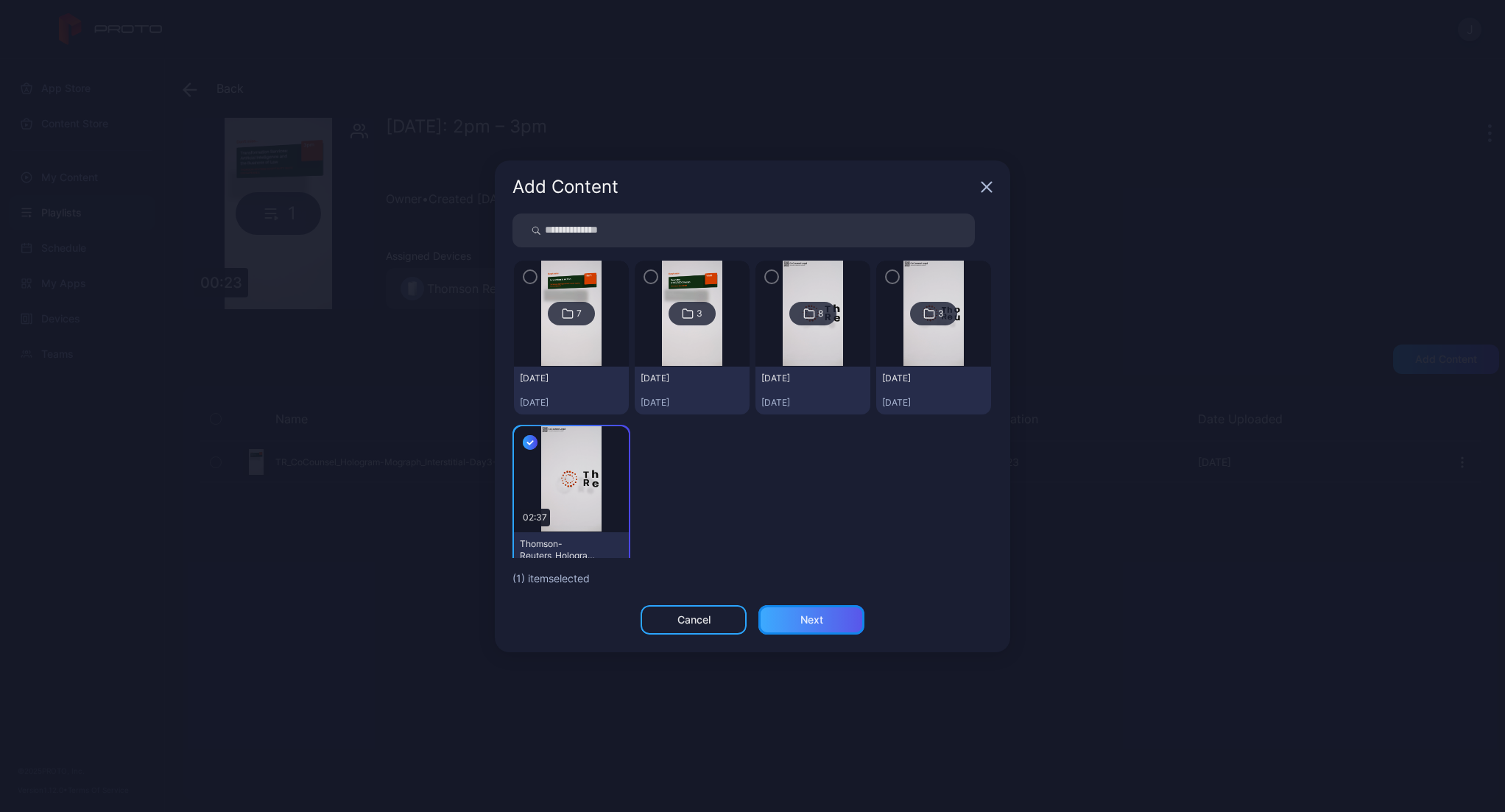
click at [816, 626] on div "Next" at bounding box center [811, 619] width 106 height 29
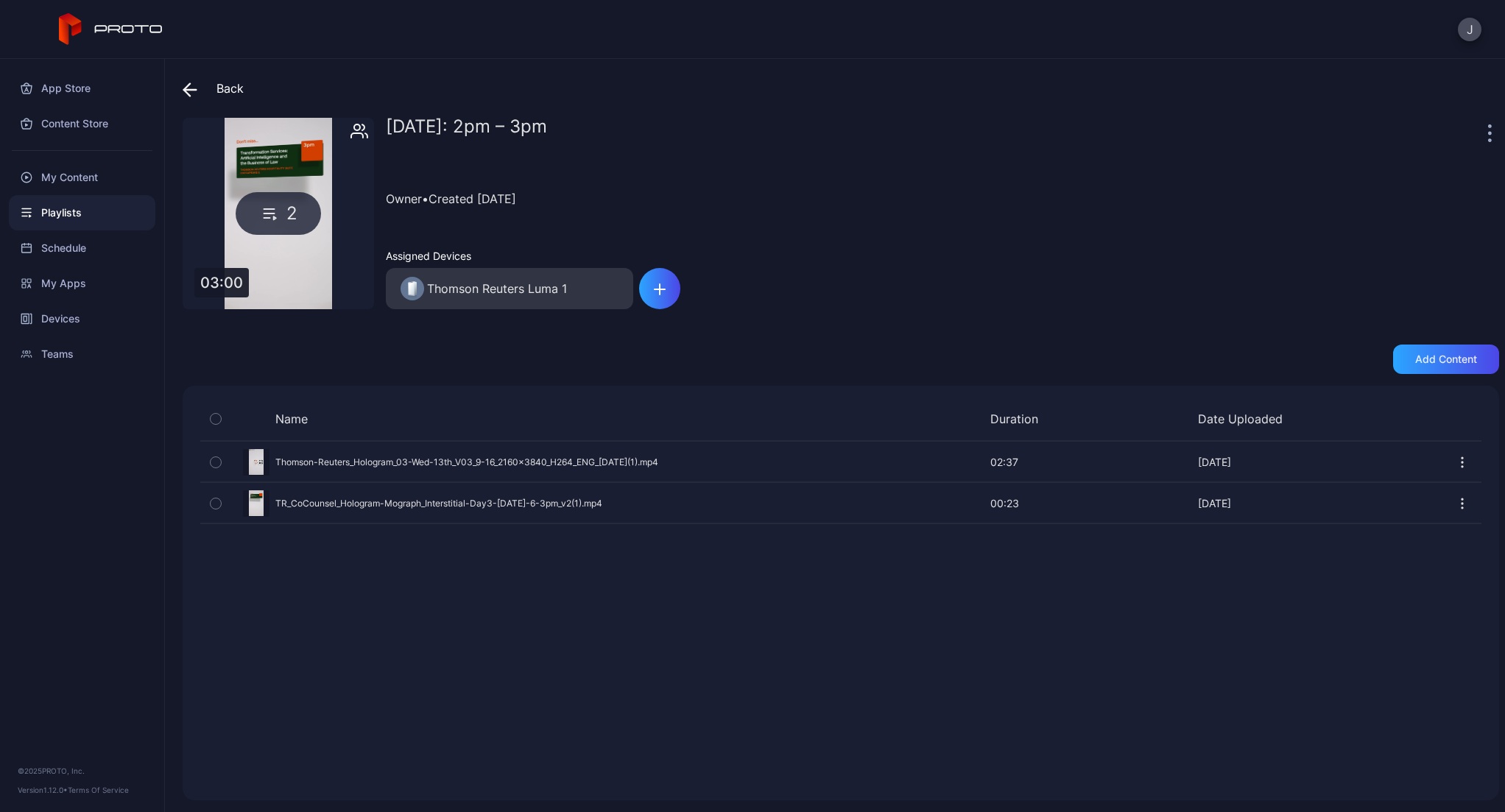
click at [184, 86] on icon at bounding box center [190, 90] width 15 height 15
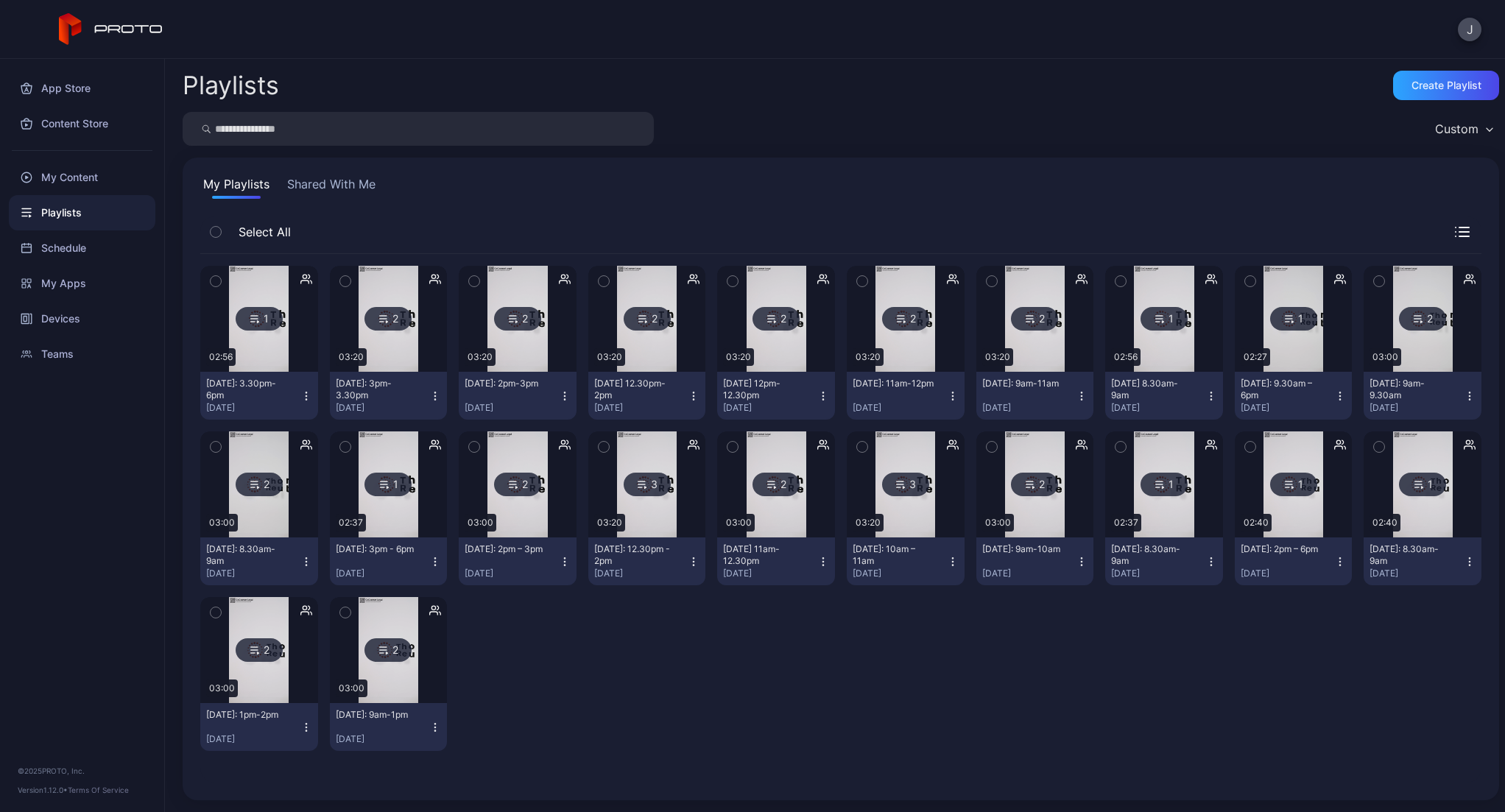
click at [508, 532] on img at bounding box center [517, 484] width 59 height 106
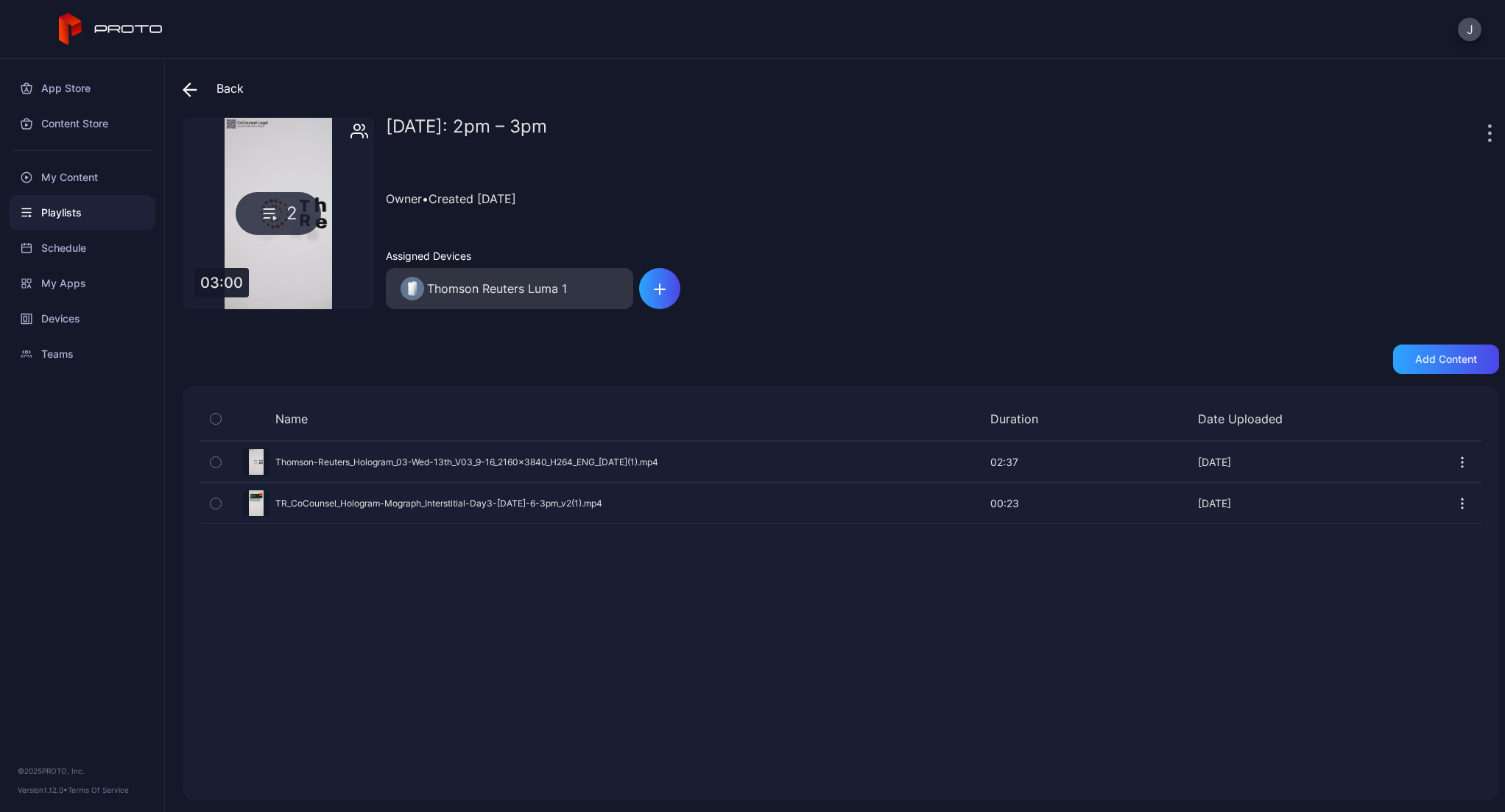
click at [215, 459] on icon "button" at bounding box center [215, 461] width 10 height 16
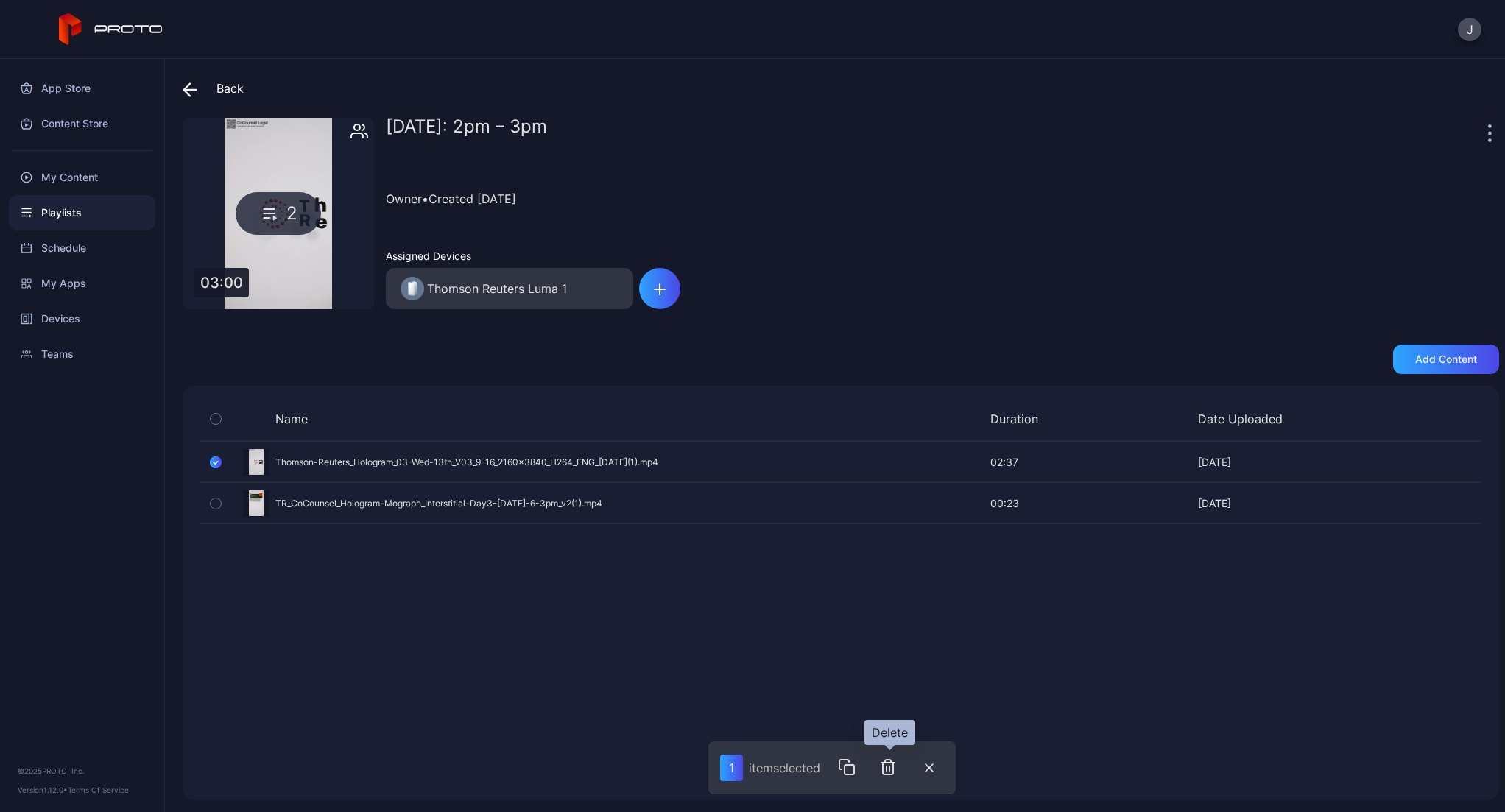
click at [886, 768] on icon "button" at bounding box center [887, 767] width 18 height 18
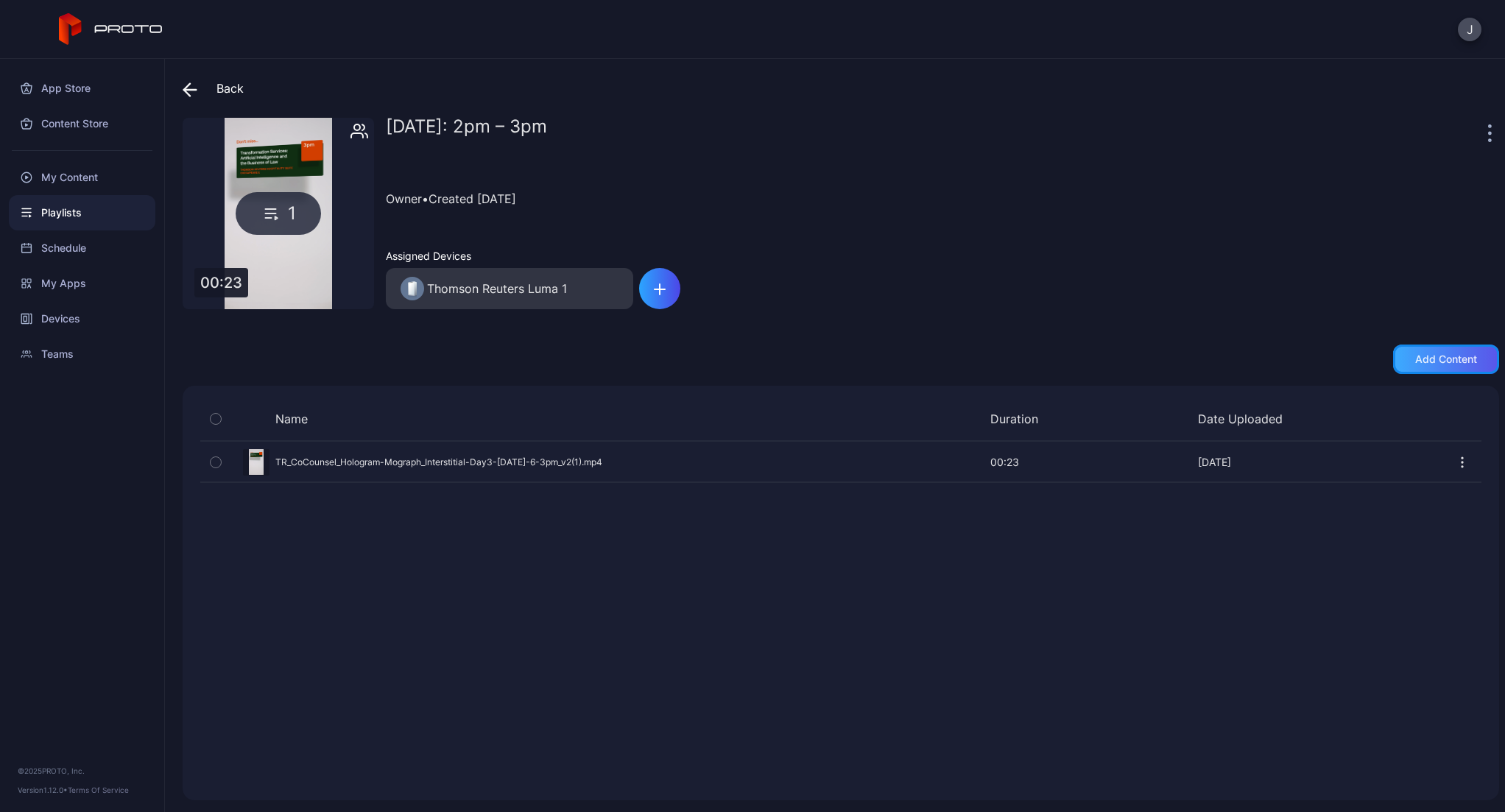
click at [1432, 346] on div "Add content" at bounding box center [1446, 359] width 106 height 29
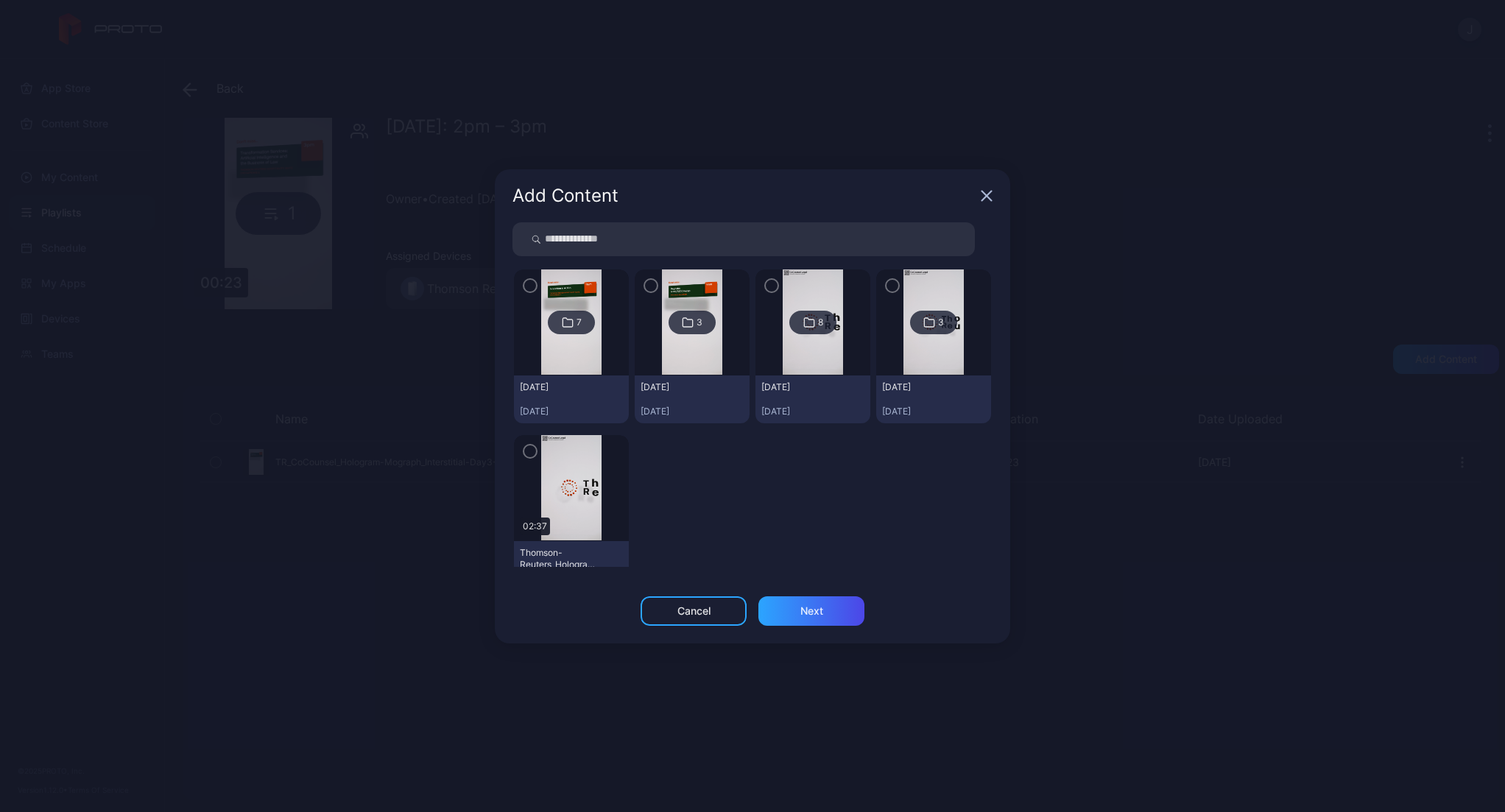
click at [525, 454] on icon "button" at bounding box center [530, 451] width 12 height 16
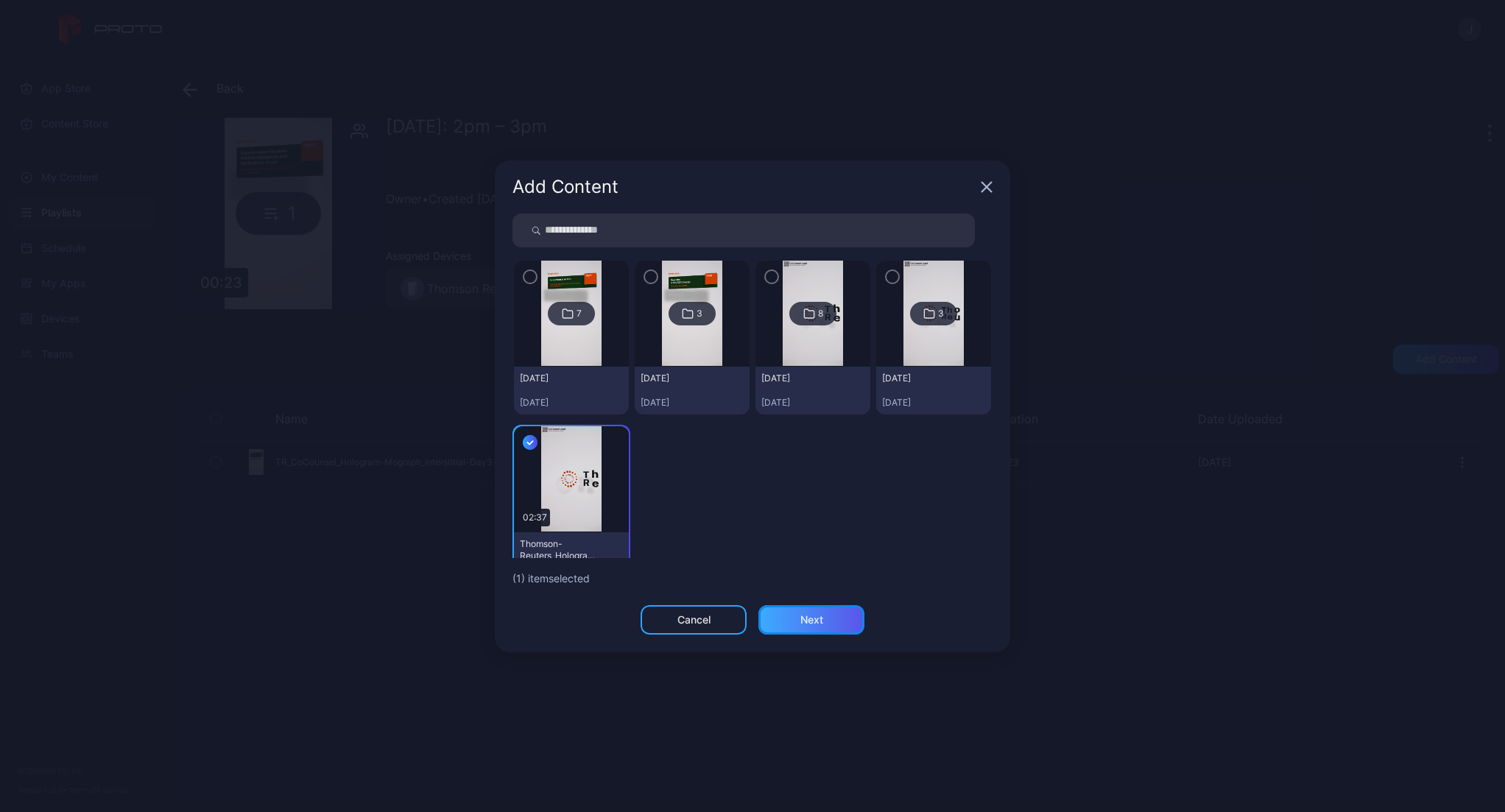
click at [814, 623] on div "Next" at bounding box center [811, 620] width 23 height 12
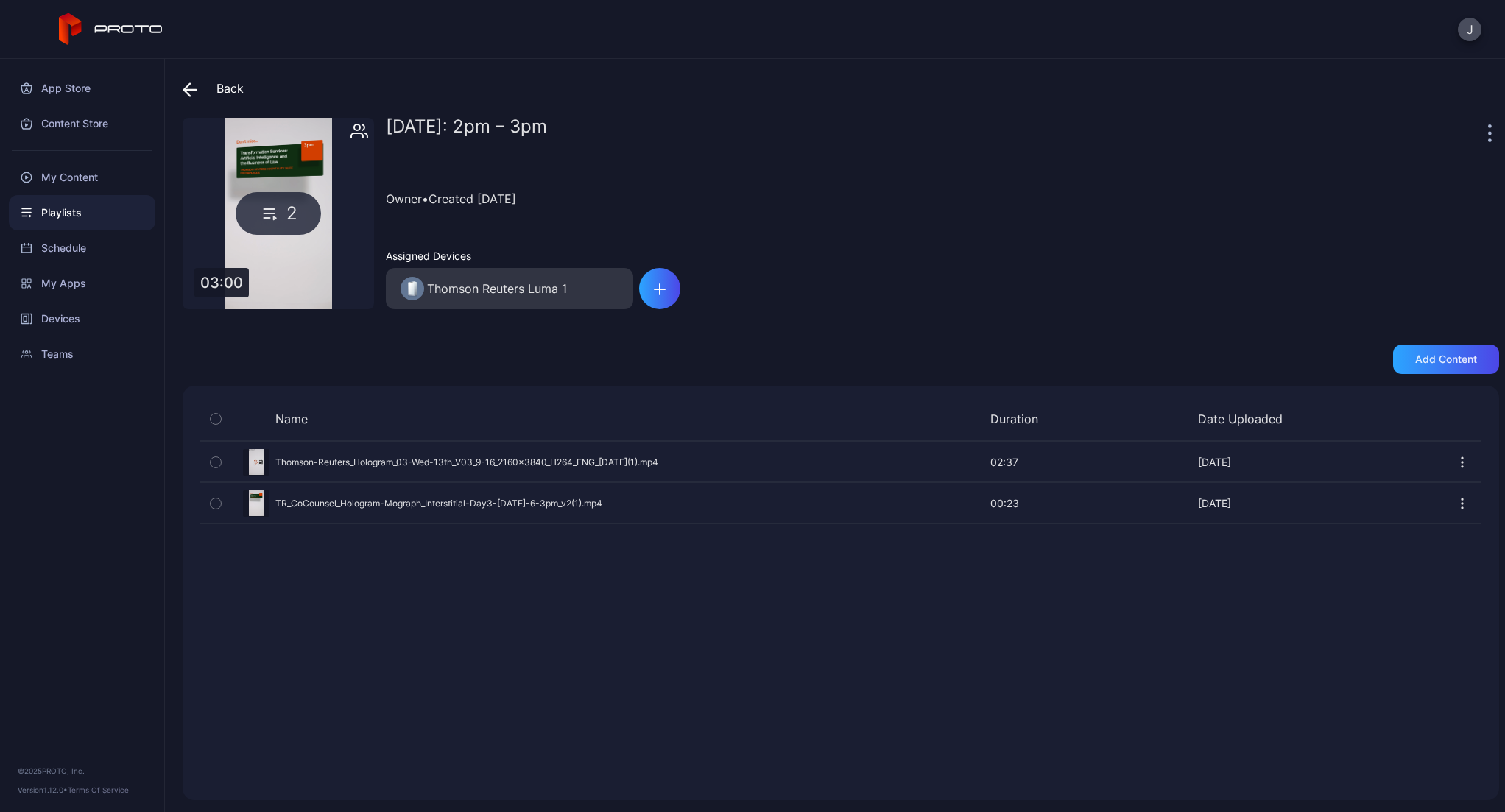
click at [192, 87] on icon at bounding box center [190, 90] width 15 height 15
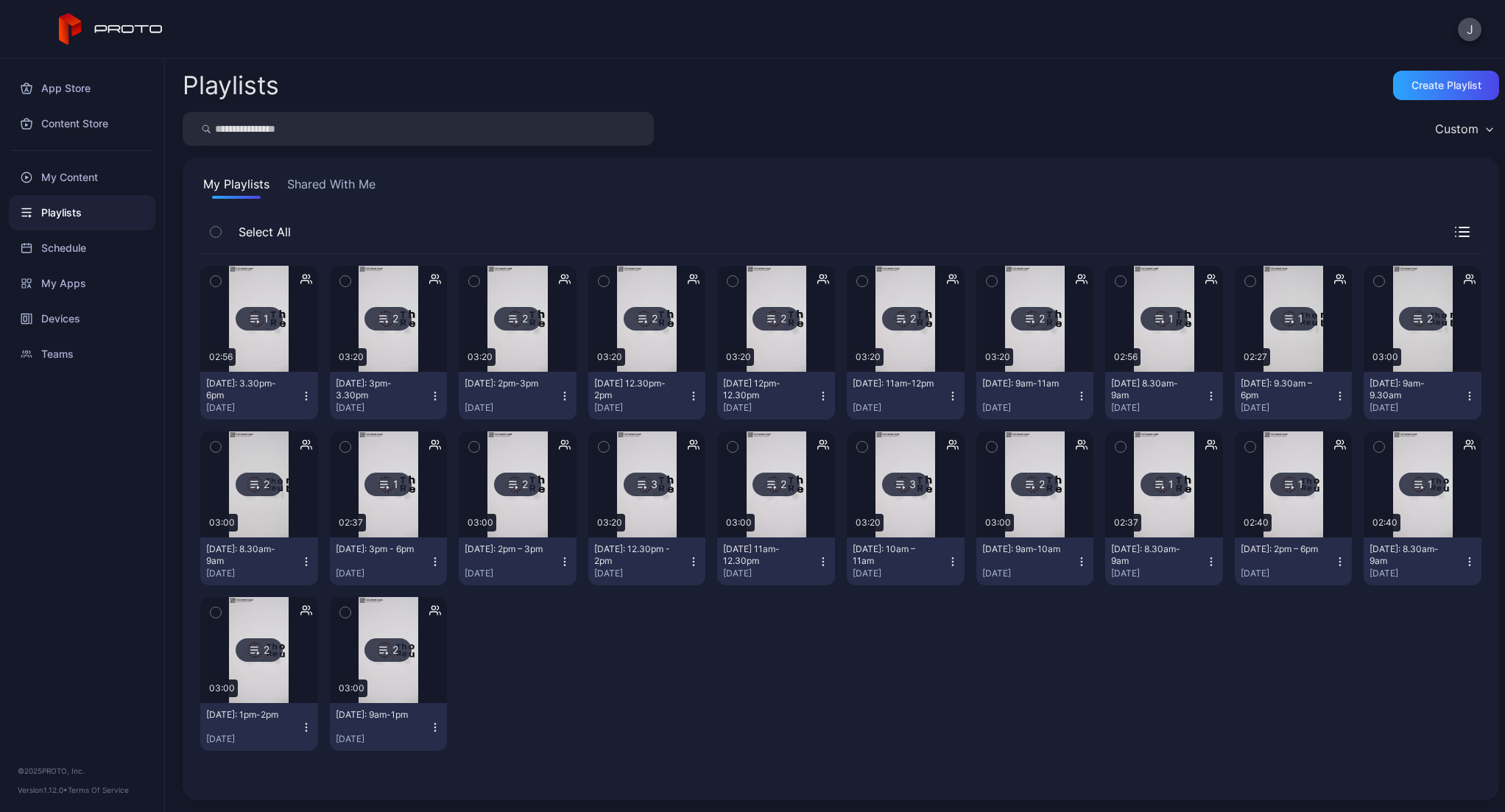
click at [408, 446] on img at bounding box center [388, 484] width 59 height 106
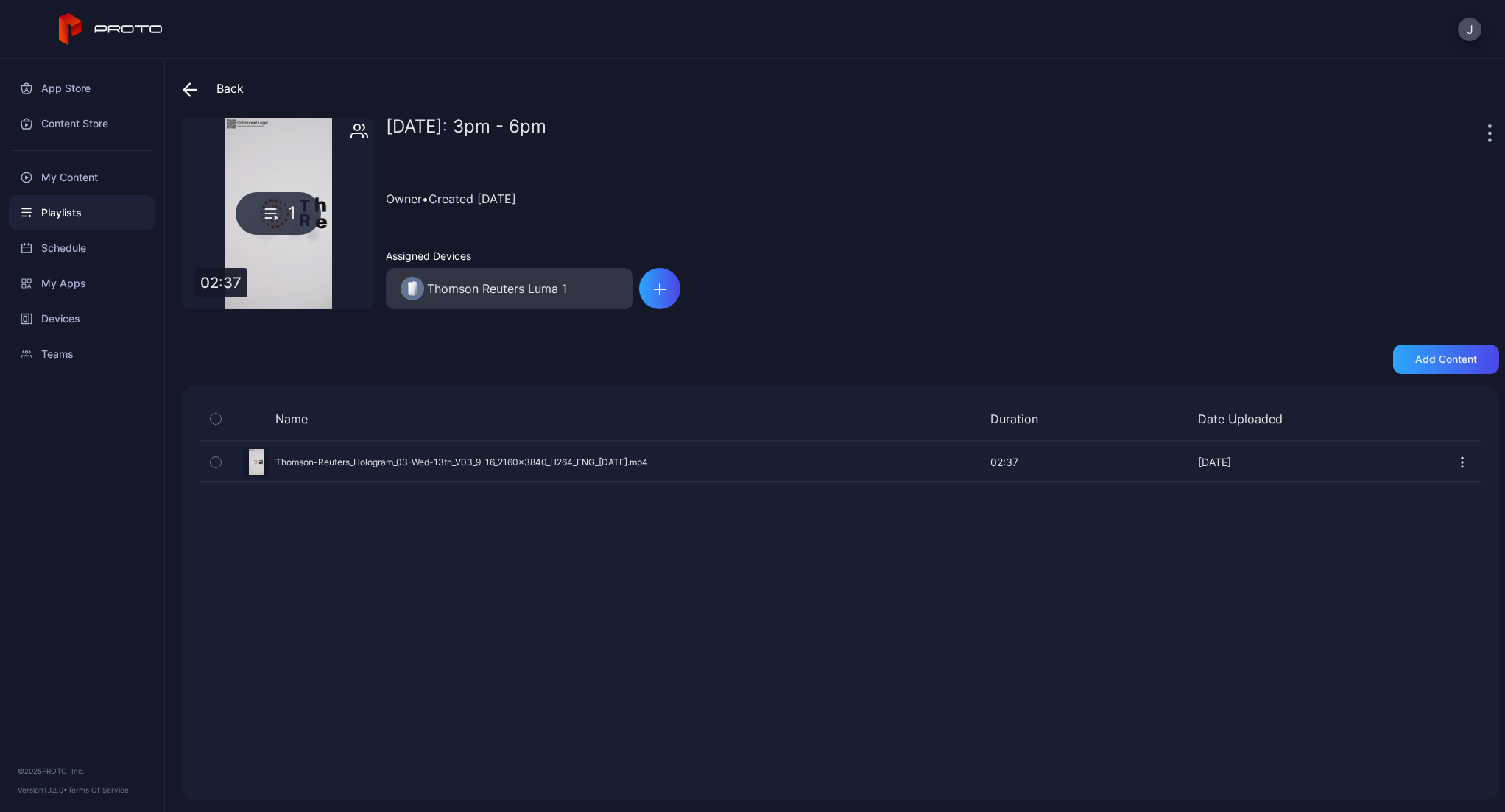
click at [220, 467] on icon "button" at bounding box center [215, 461] width 10 height 16
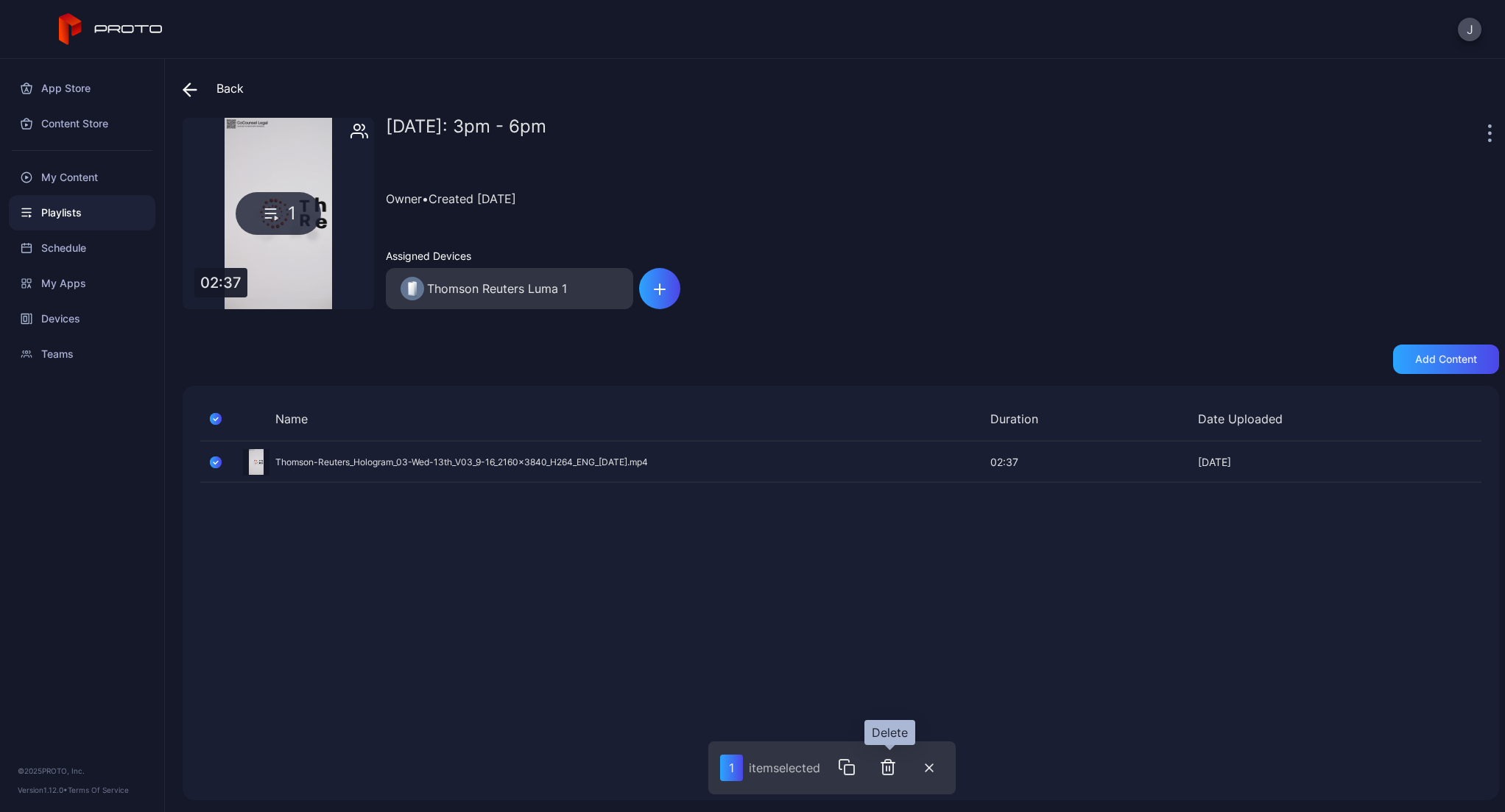
click at [891, 774] on icon "button" at bounding box center [888, 767] width 10 height 15
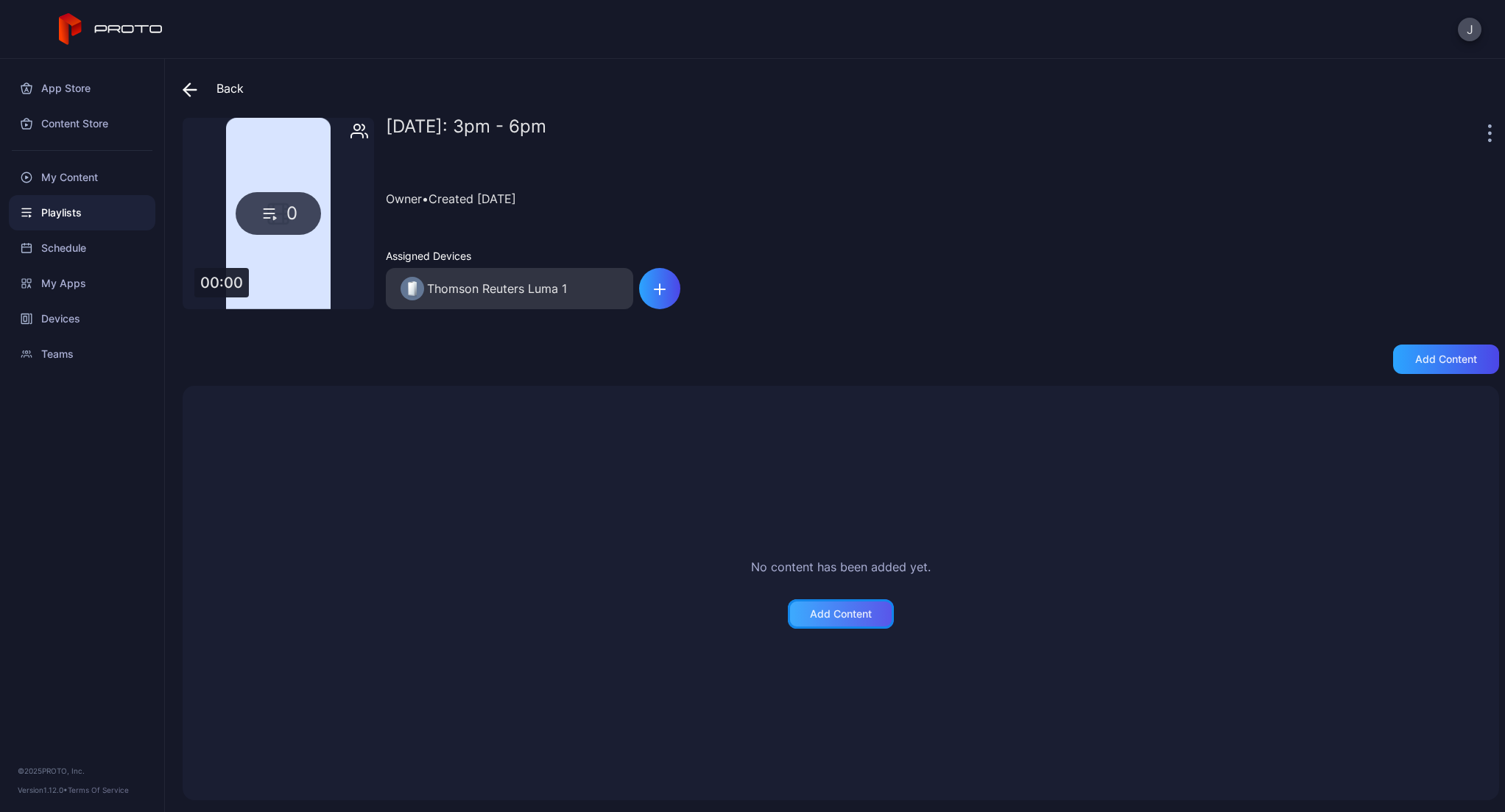
click at [822, 618] on div "Add Content" at bounding box center [841, 614] width 62 height 12
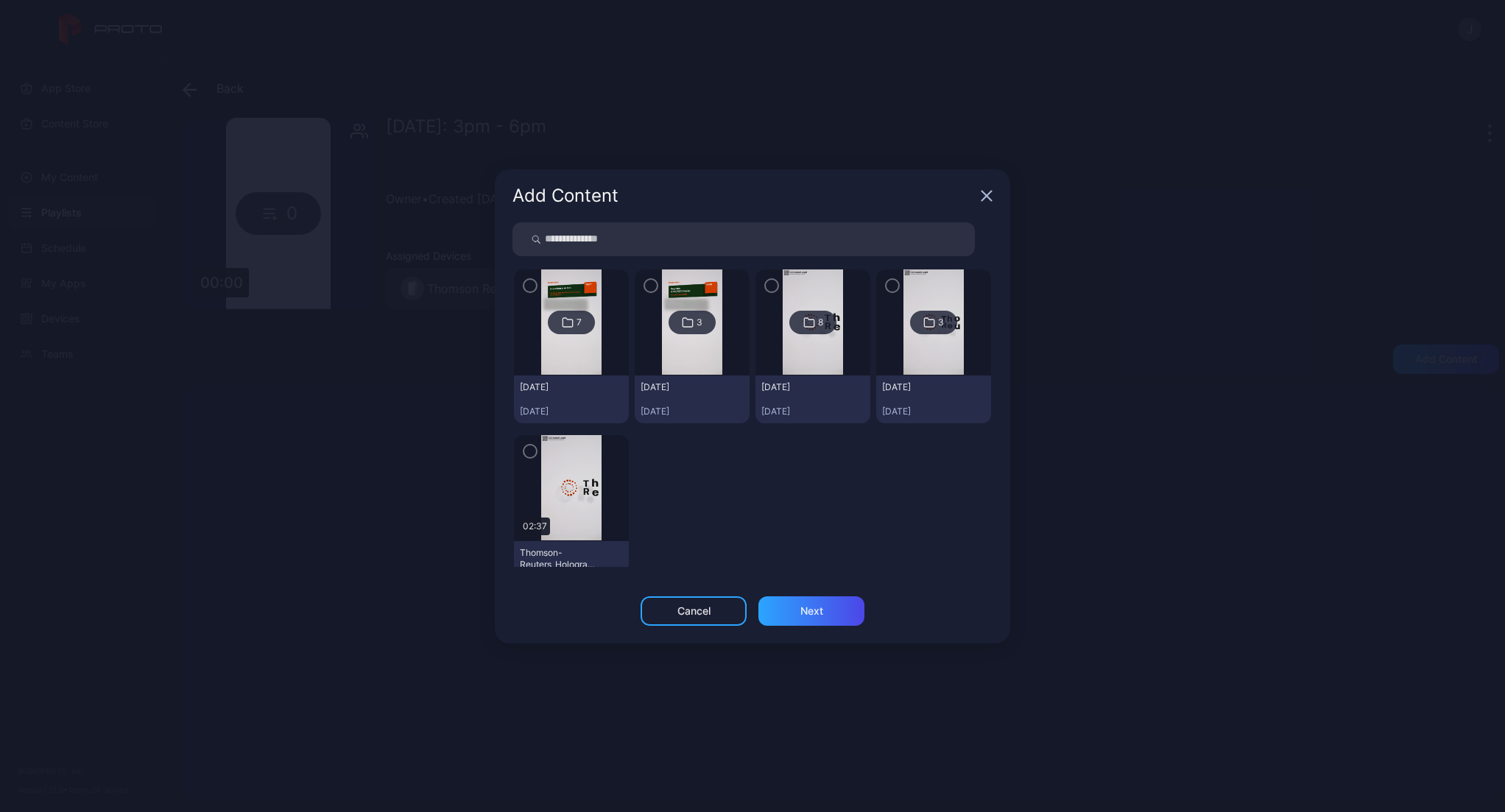
click at [523, 449] on div "button" at bounding box center [530, 451] width 15 height 15
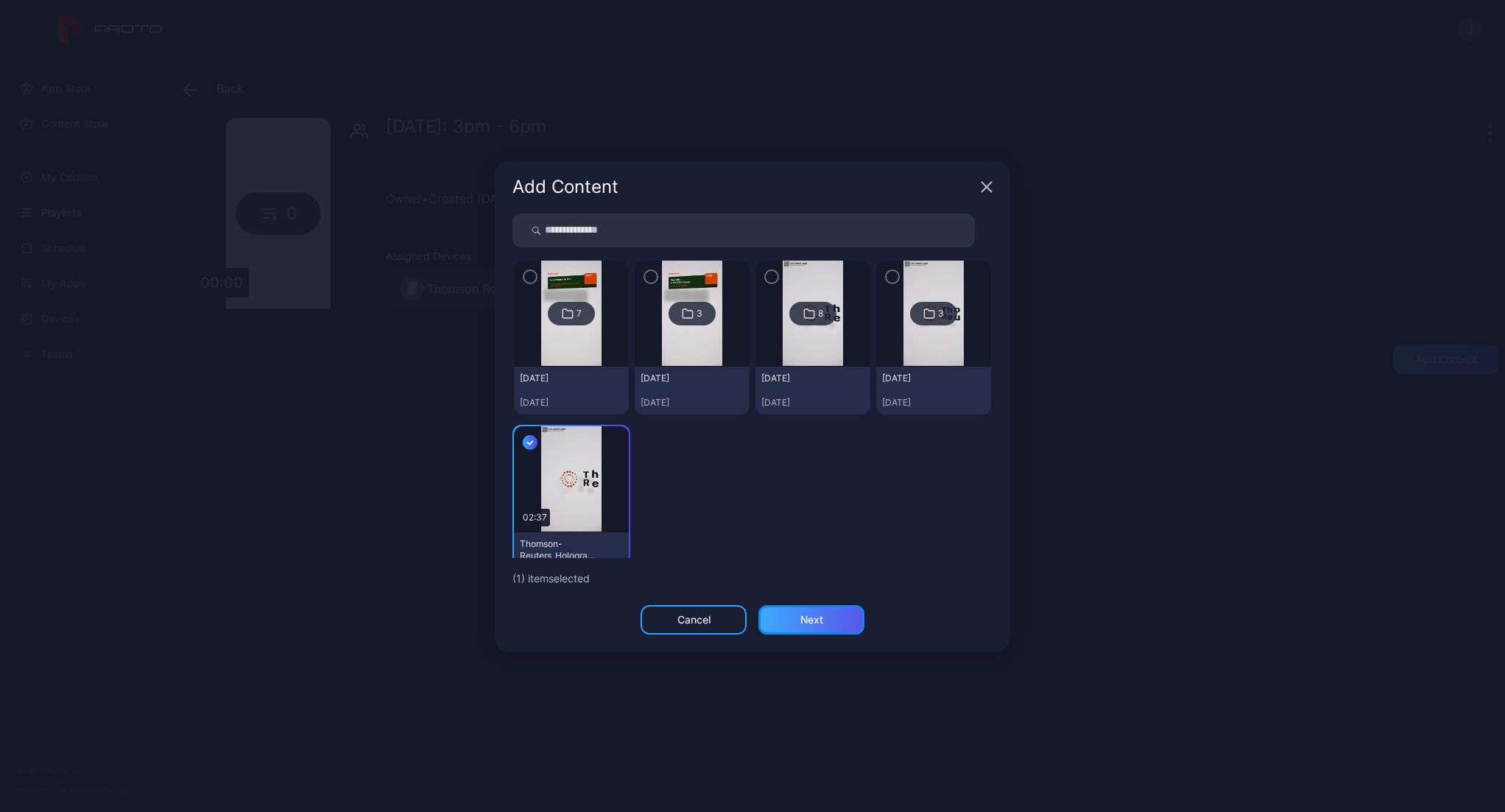
click at [795, 626] on div "Next" at bounding box center [811, 619] width 106 height 29
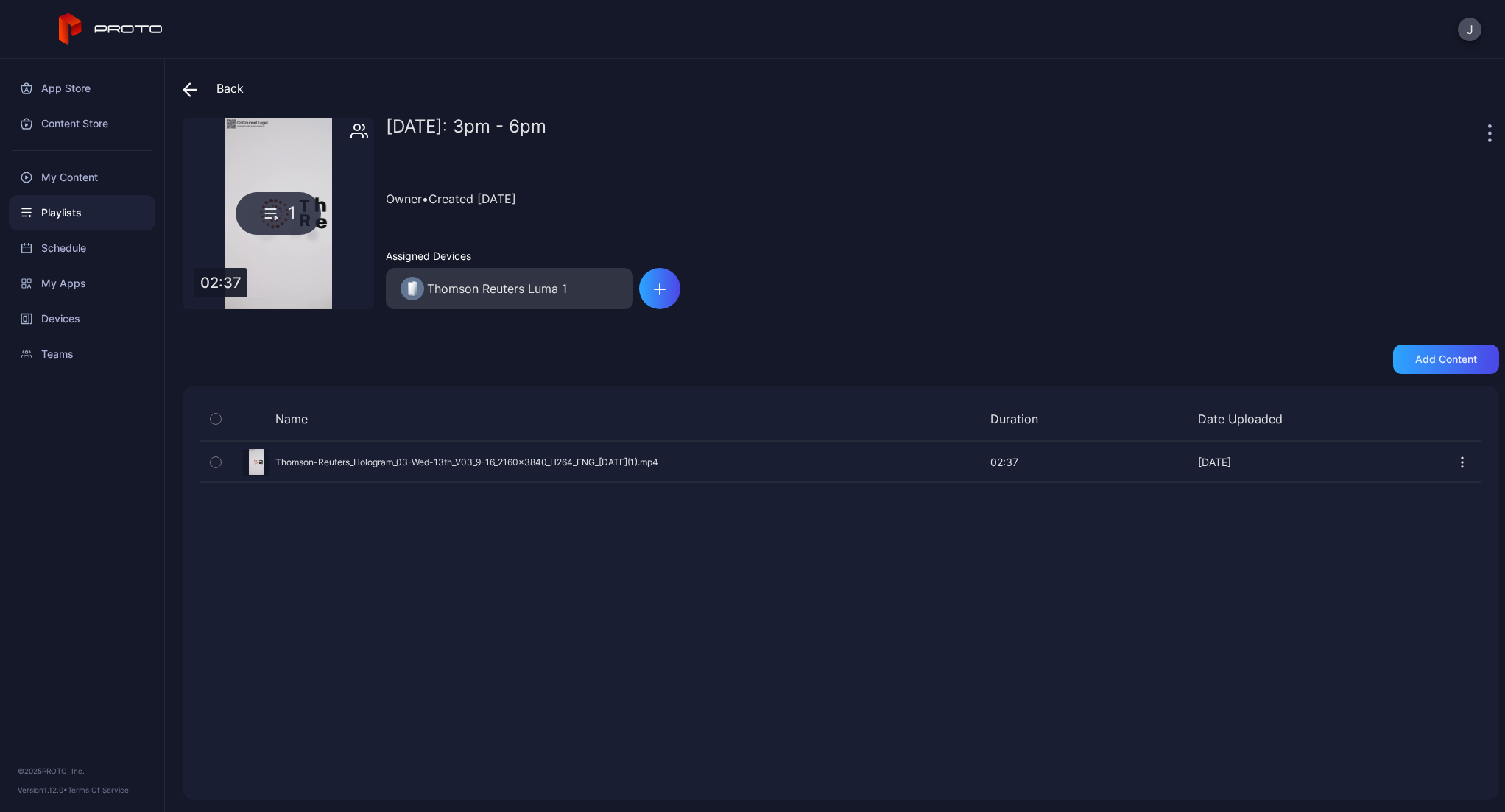
click at [198, 86] on span at bounding box center [194, 88] width 22 height 27
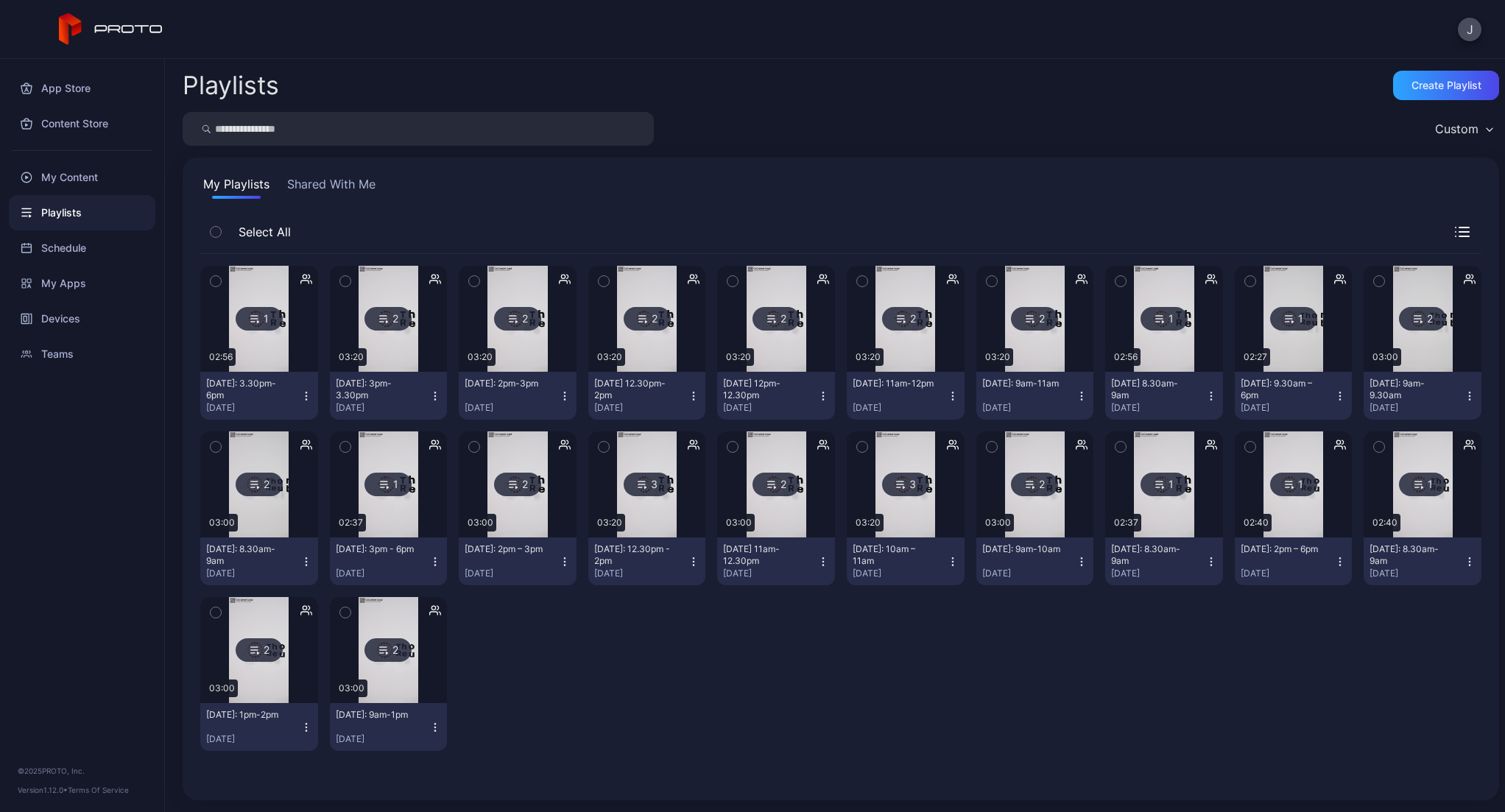
drag, startPoint x: 871, startPoint y: 784, endPoint x: 896, endPoint y: 788, distance: 25.3
click at [871, 785] on div "1 02:56 [DATE]: 3.30pm-6pm [DATE] 2 03:20 [DATE]: 3pm-3.30pm [DATE] 2 03:20 [DA…" at bounding box center [841, 518] width 1305 height 552
click at [53, 250] on div "Schedule" at bounding box center [83, 248] width 147 height 35
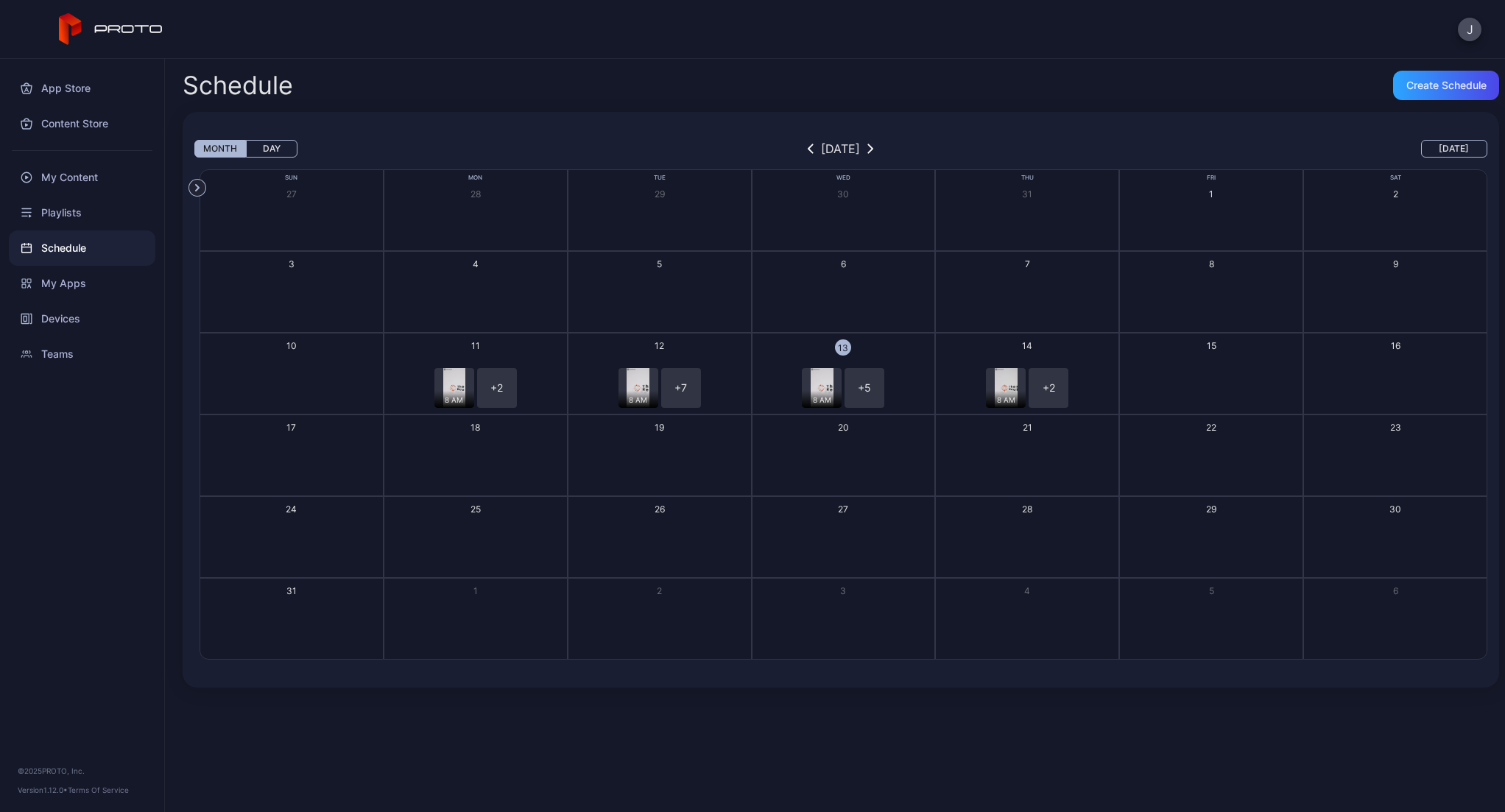
click at [914, 381] on div "8 AM + 5" at bounding box center [843, 388] width 179 height 40
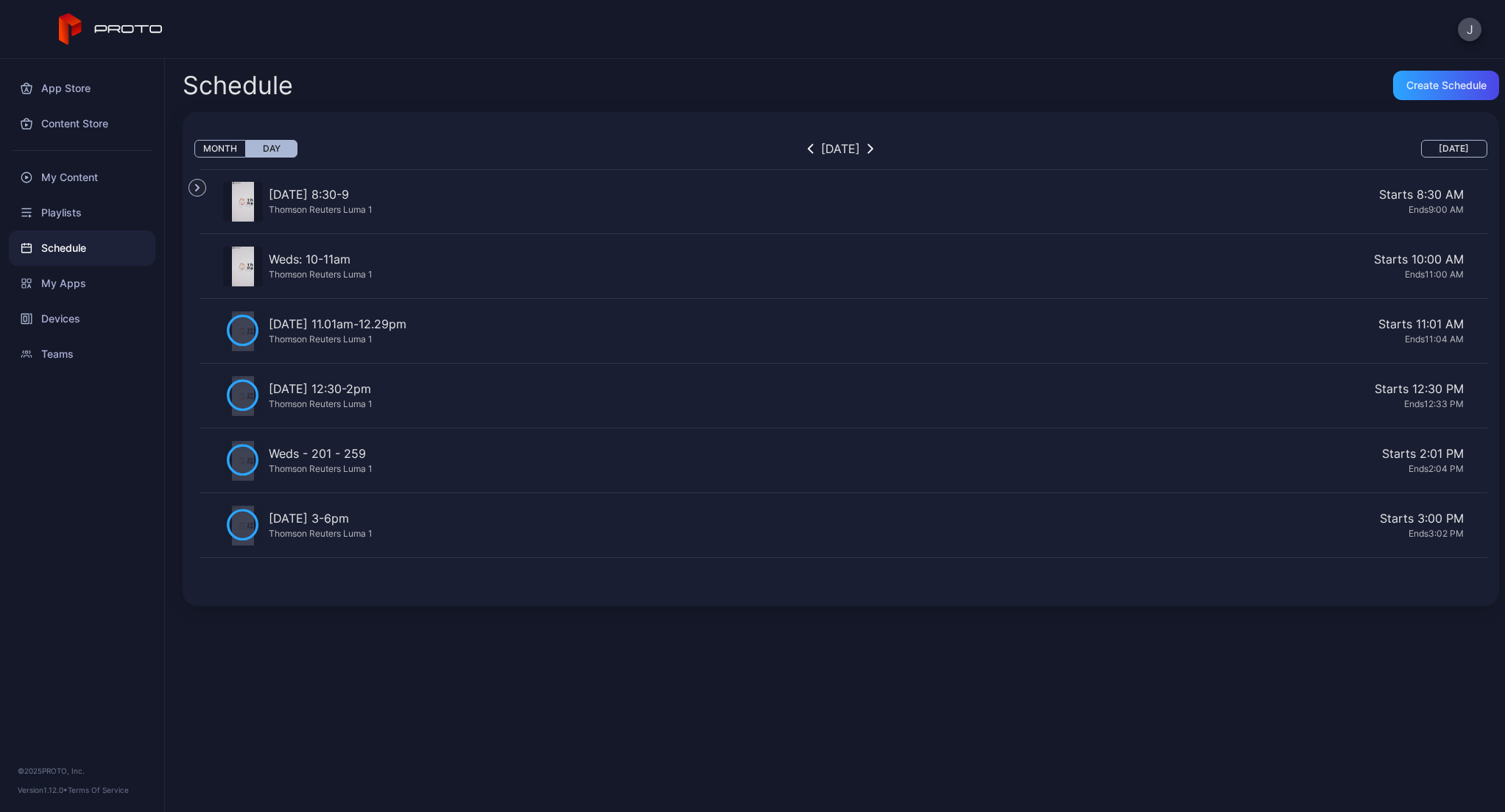
click at [626, 755] on div "Schedule Create Schedule Month Day [DATE] [DATE] Devices Thomson Reuters Luma 1…" at bounding box center [835, 436] width 1340 height 753
click at [649, 656] on div "Schedule Create Schedule Month Day [DATE] [DATE] Devices Thomson Reuters Luma 1…" at bounding box center [835, 436] width 1340 height 753
click at [388, 331] on div "[DATE] 11.01am-12.29pm" at bounding box center [337, 324] width 138 height 18
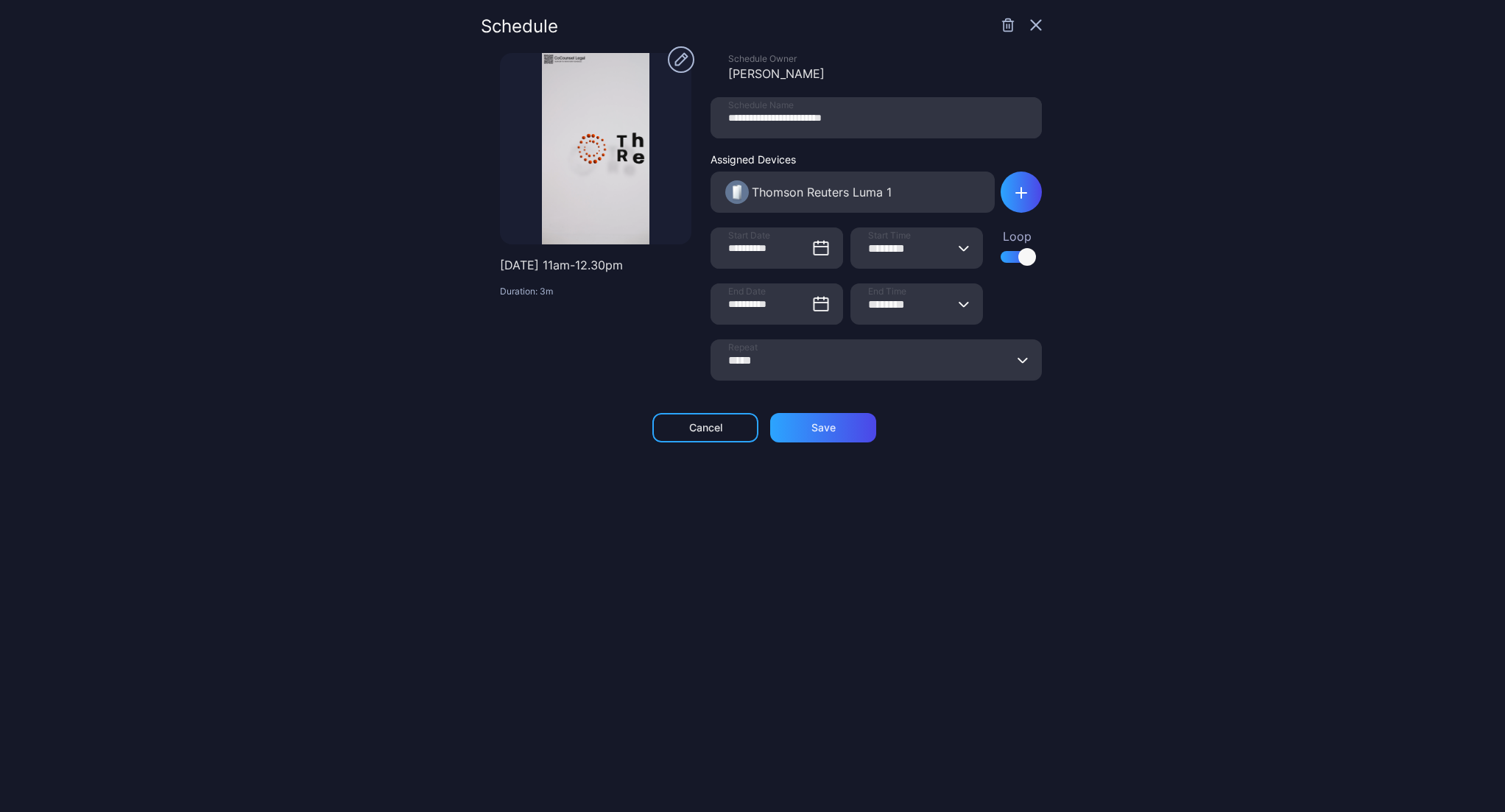
click at [561, 201] on div at bounding box center [595, 149] width 191 height 191
click at [1030, 28] on icon "button" at bounding box center [1036, 25] width 12 height 12
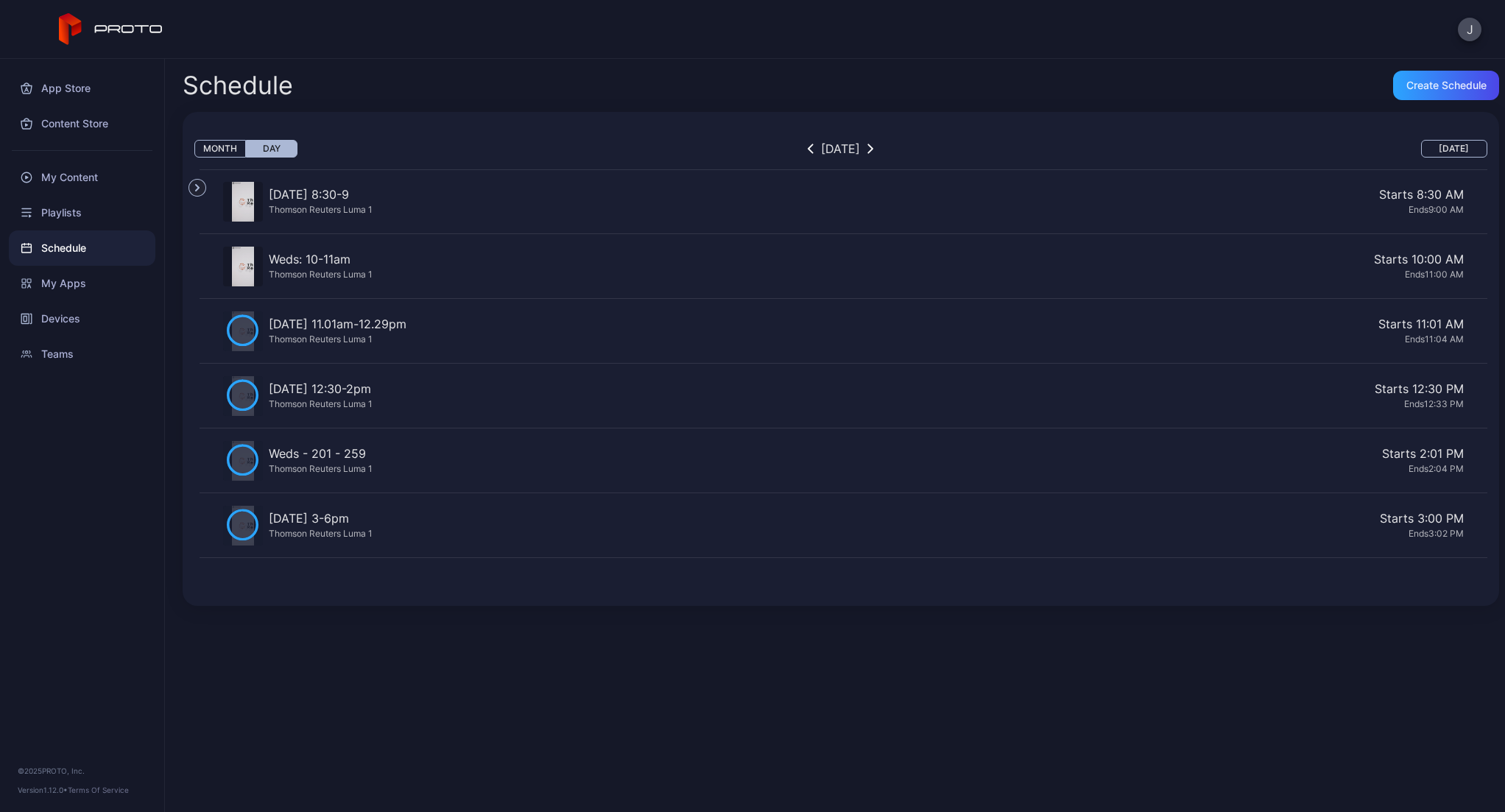
drag, startPoint x: 808, startPoint y: 749, endPoint x: 865, endPoint y: 729, distance: 60.4
click at [813, 746] on div "Schedule Create Schedule Month Day [DATE] [DATE] Devices Thomson Reuters Luma 1…" at bounding box center [835, 436] width 1340 height 753
click at [873, 147] on icon "button" at bounding box center [870, 149] width 6 height 11
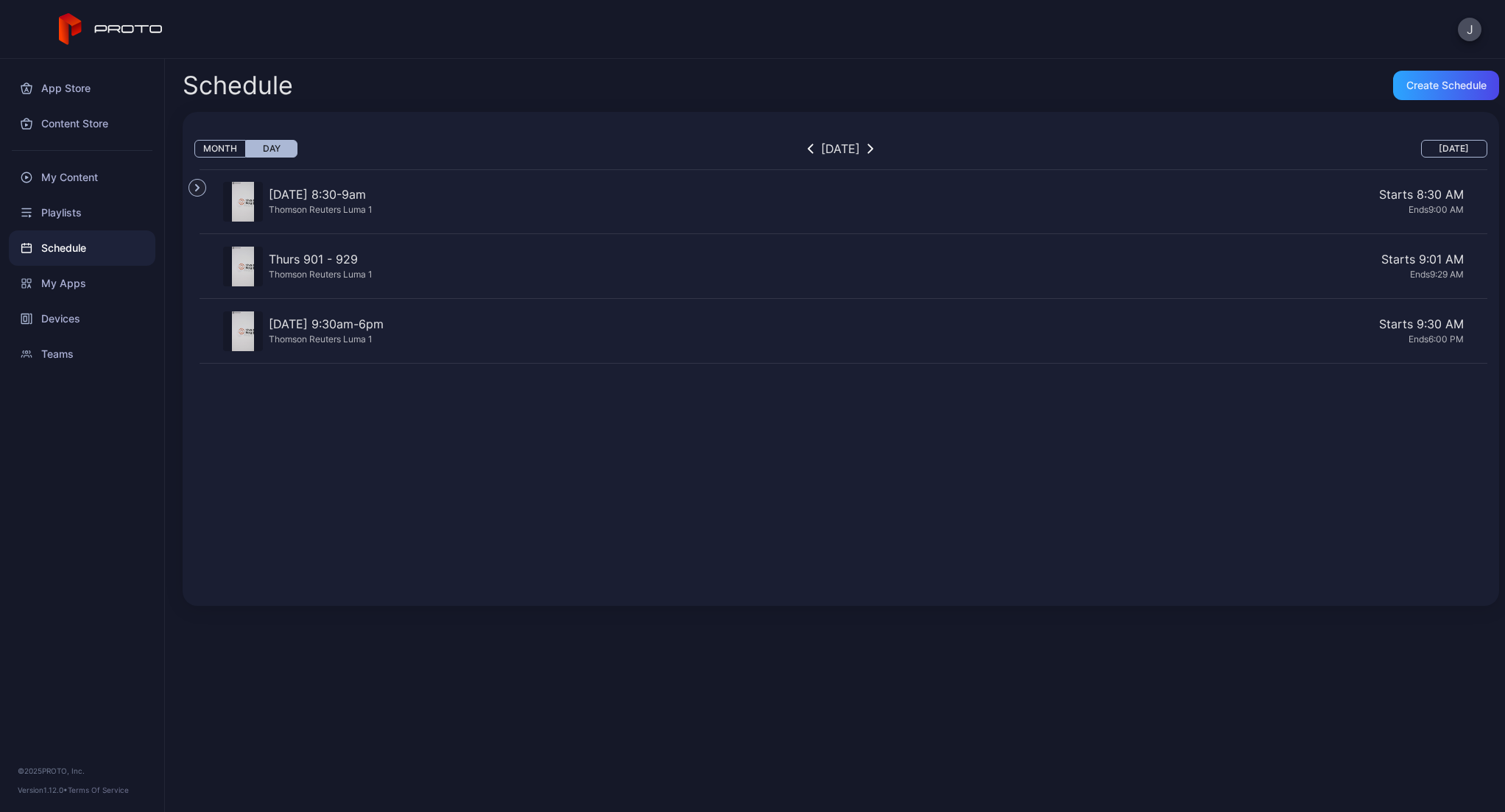
click at [808, 148] on icon "button" at bounding box center [810, 149] width 4 height 9
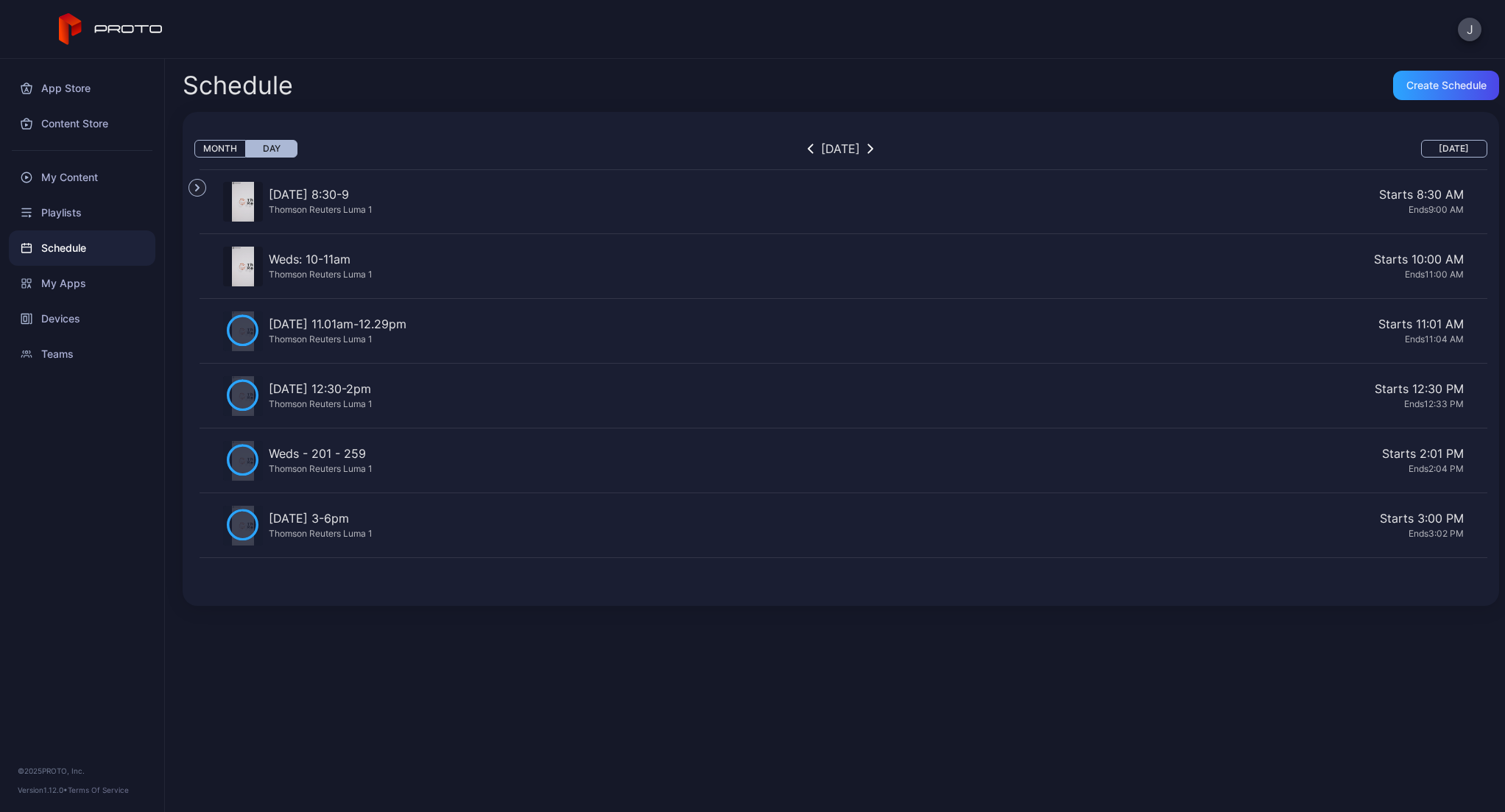
click at [251, 321] on icon "button" at bounding box center [242, 330] width 29 height 29
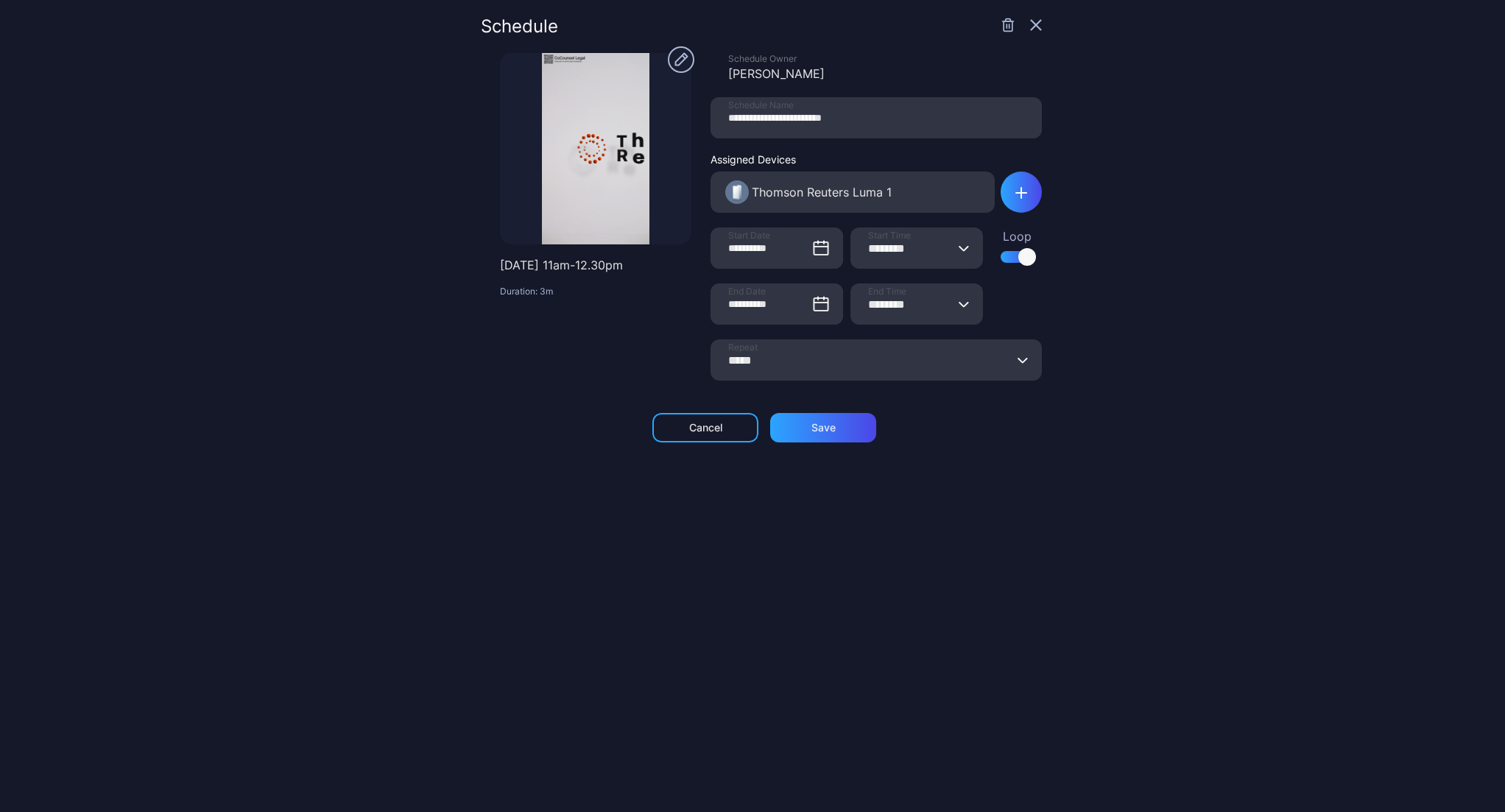
click at [1032, 21] on icon "button" at bounding box center [1036, 25] width 9 height 9
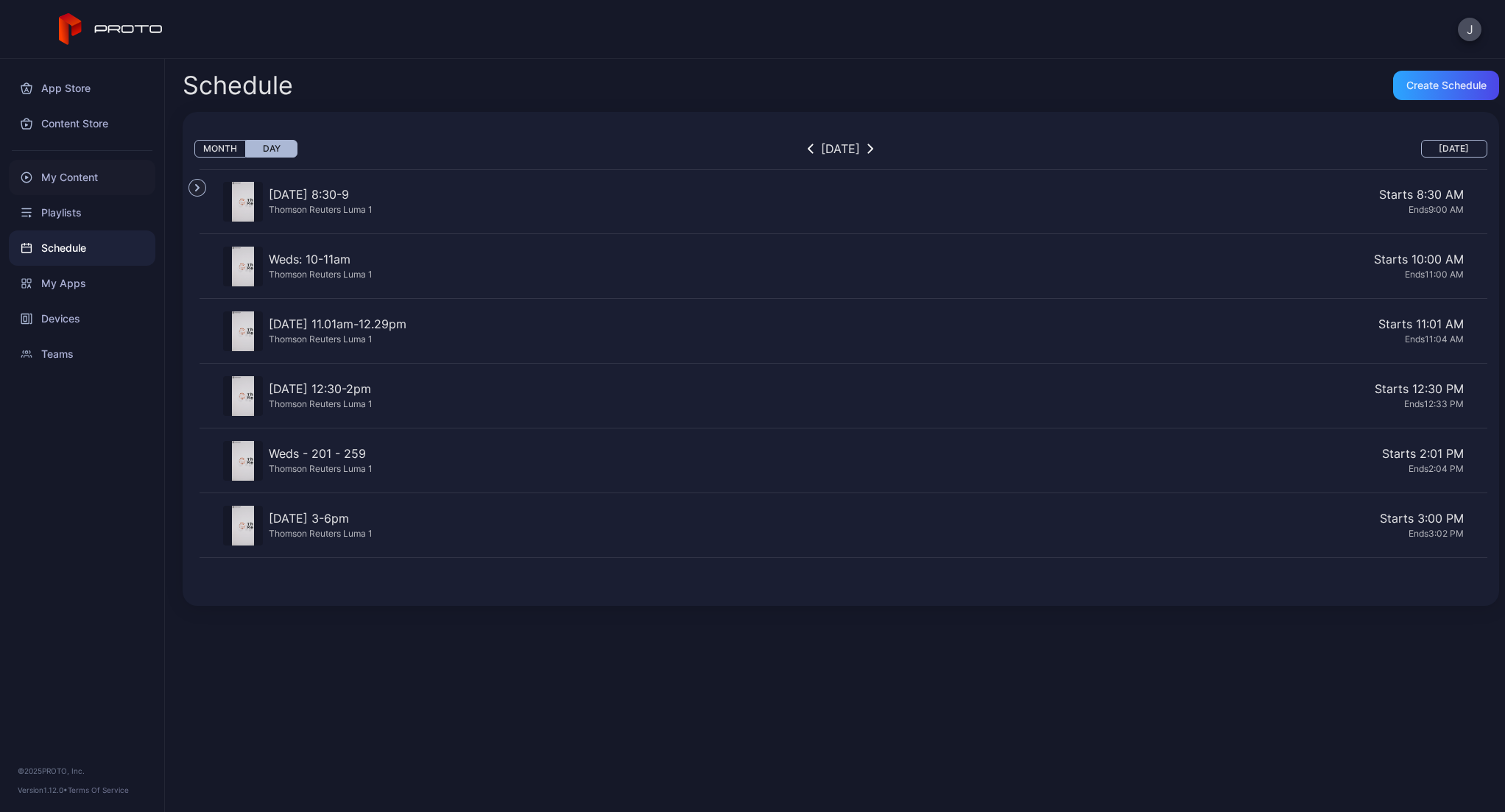
click at [53, 172] on div "My Content" at bounding box center [83, 177] width 147 height 35
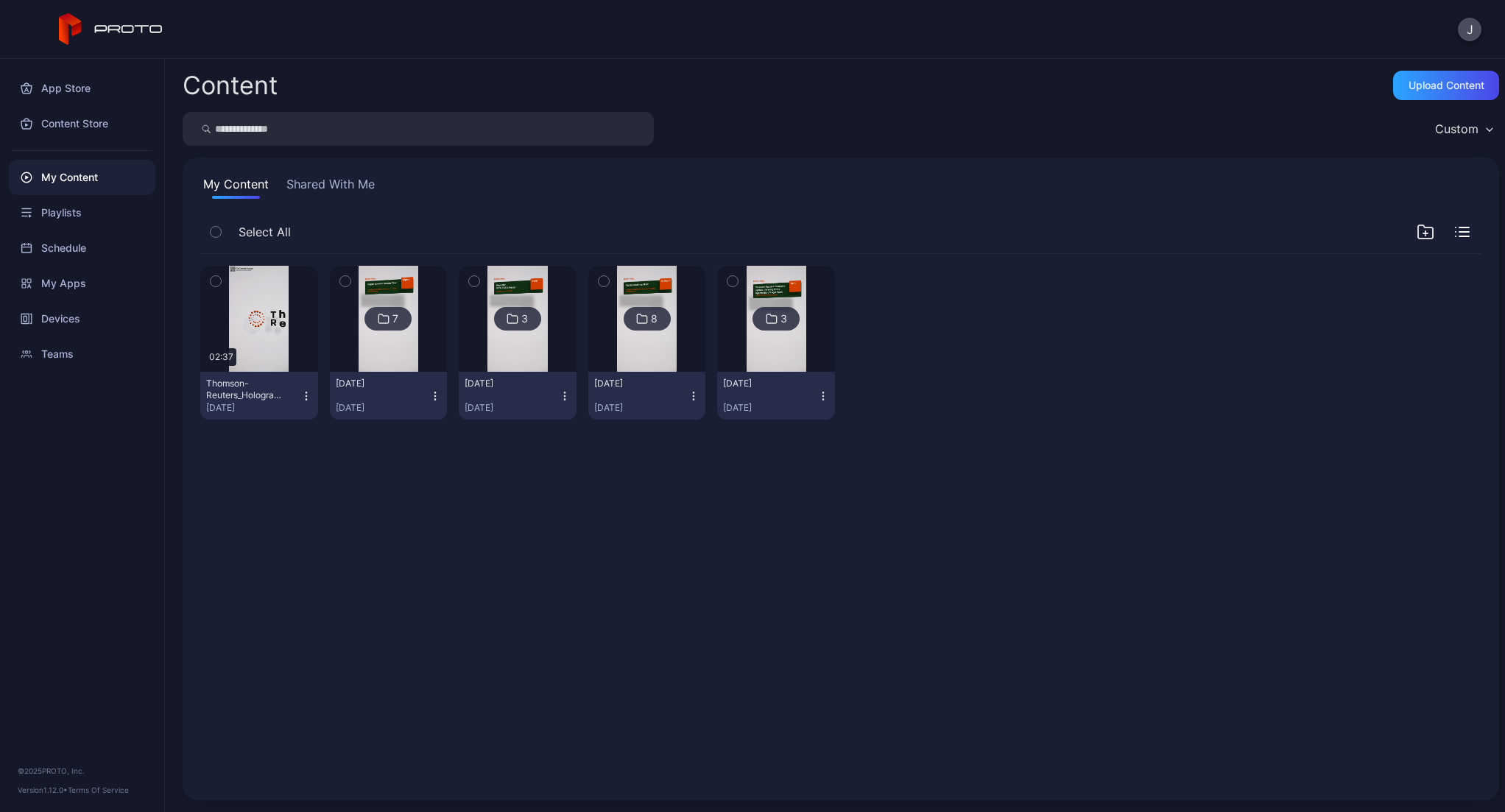
click at [221, 282] on div "button" at bounding box center [215, 281] width 12 height 12
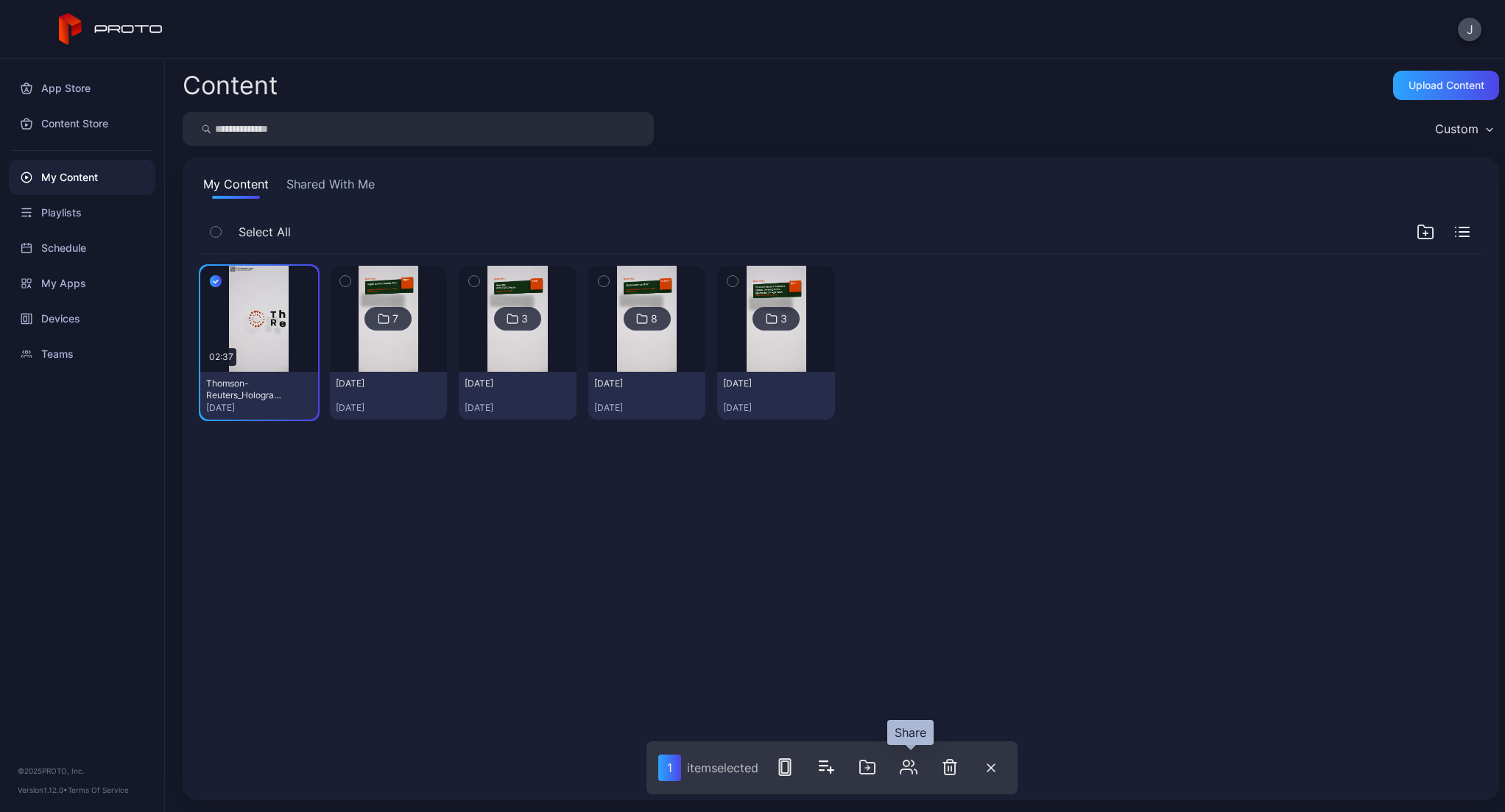
click at [909, 764] on icon "button" at bounding box center [906, 763] width 6 height 6
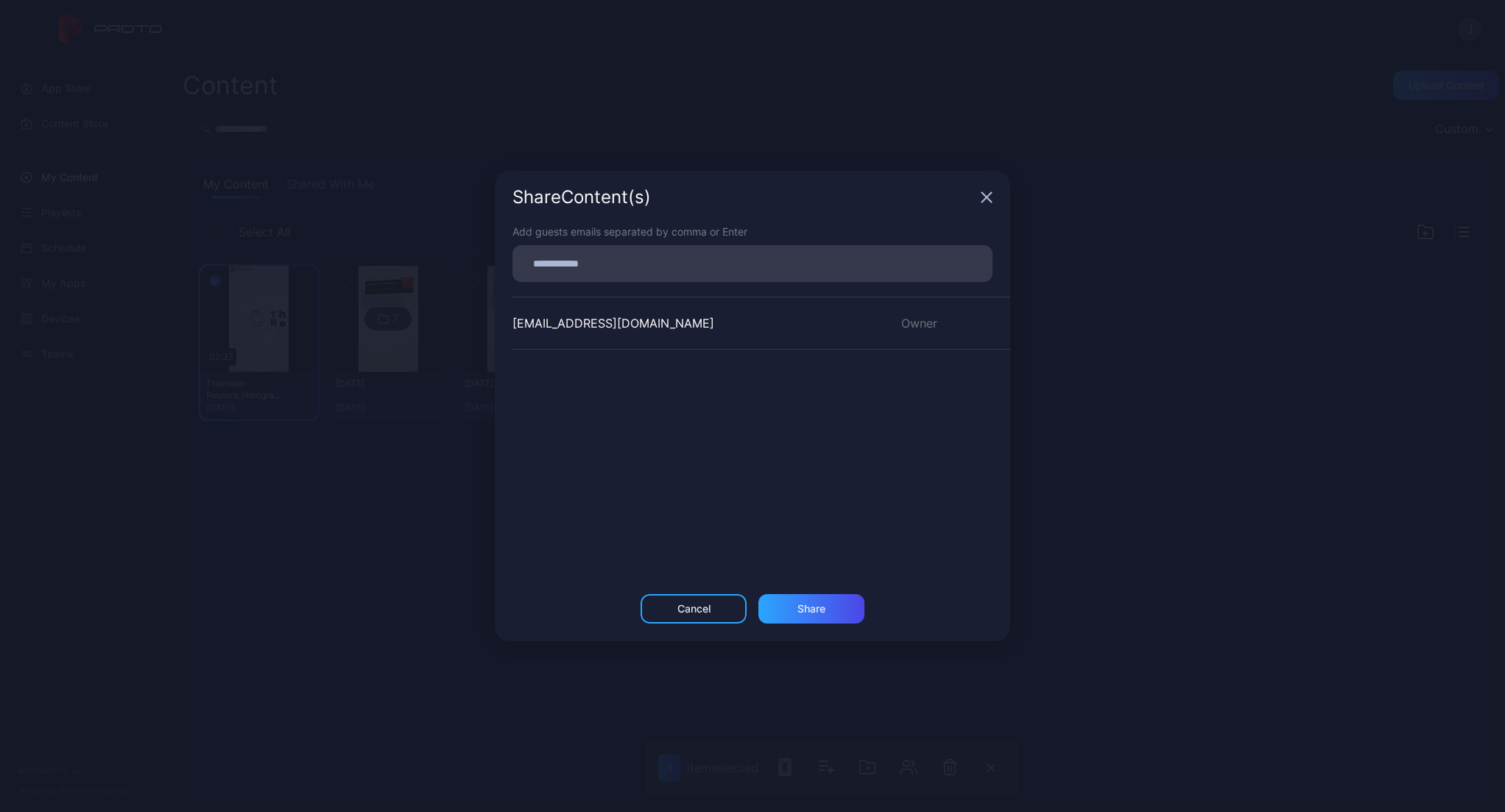
click at [983, 197] on icon "button" at bounding box center [987, 197] width 12 height 12
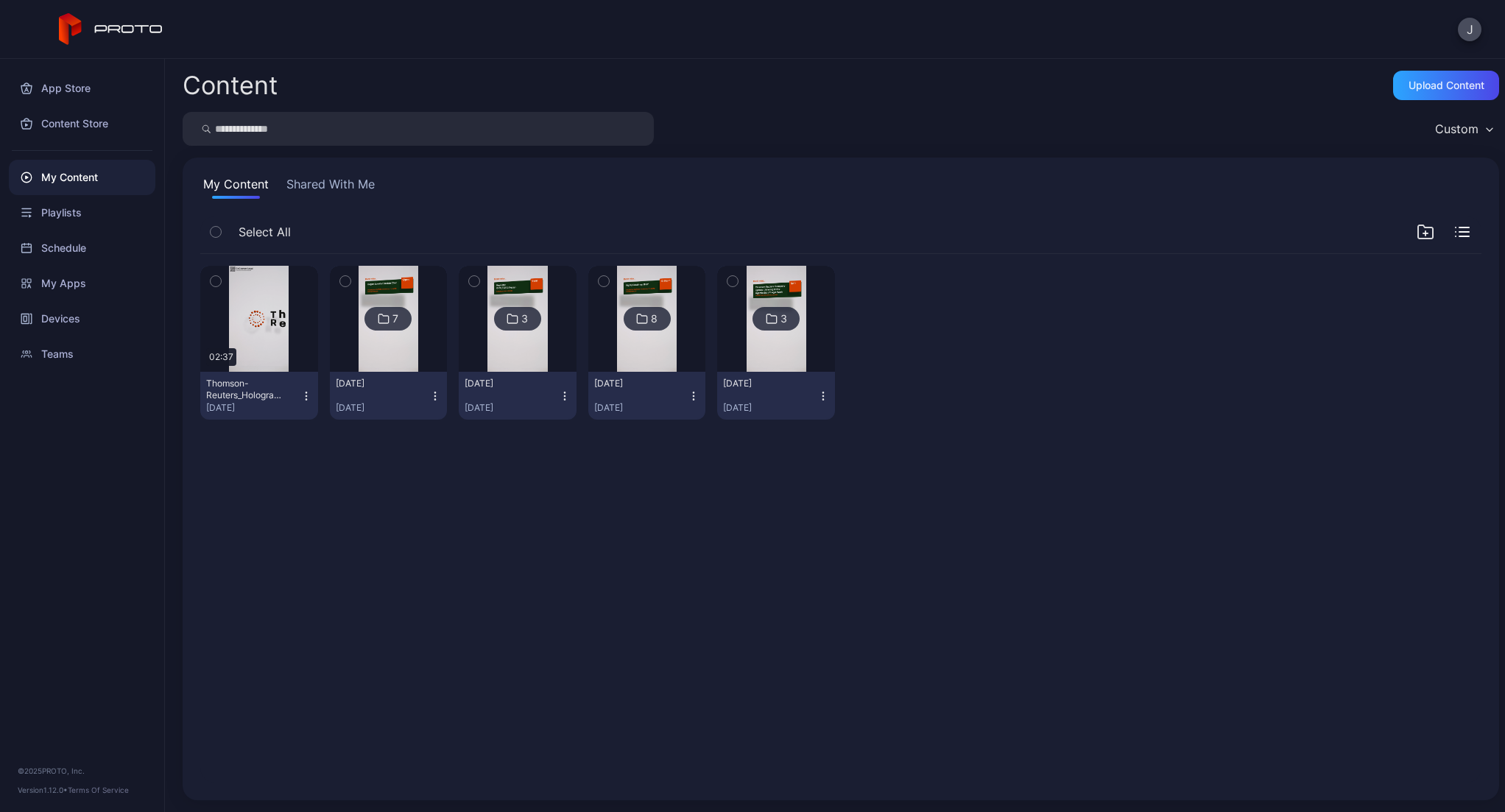
click at [408, 349] on img at bounding box center [388, 318] width 59 height 106
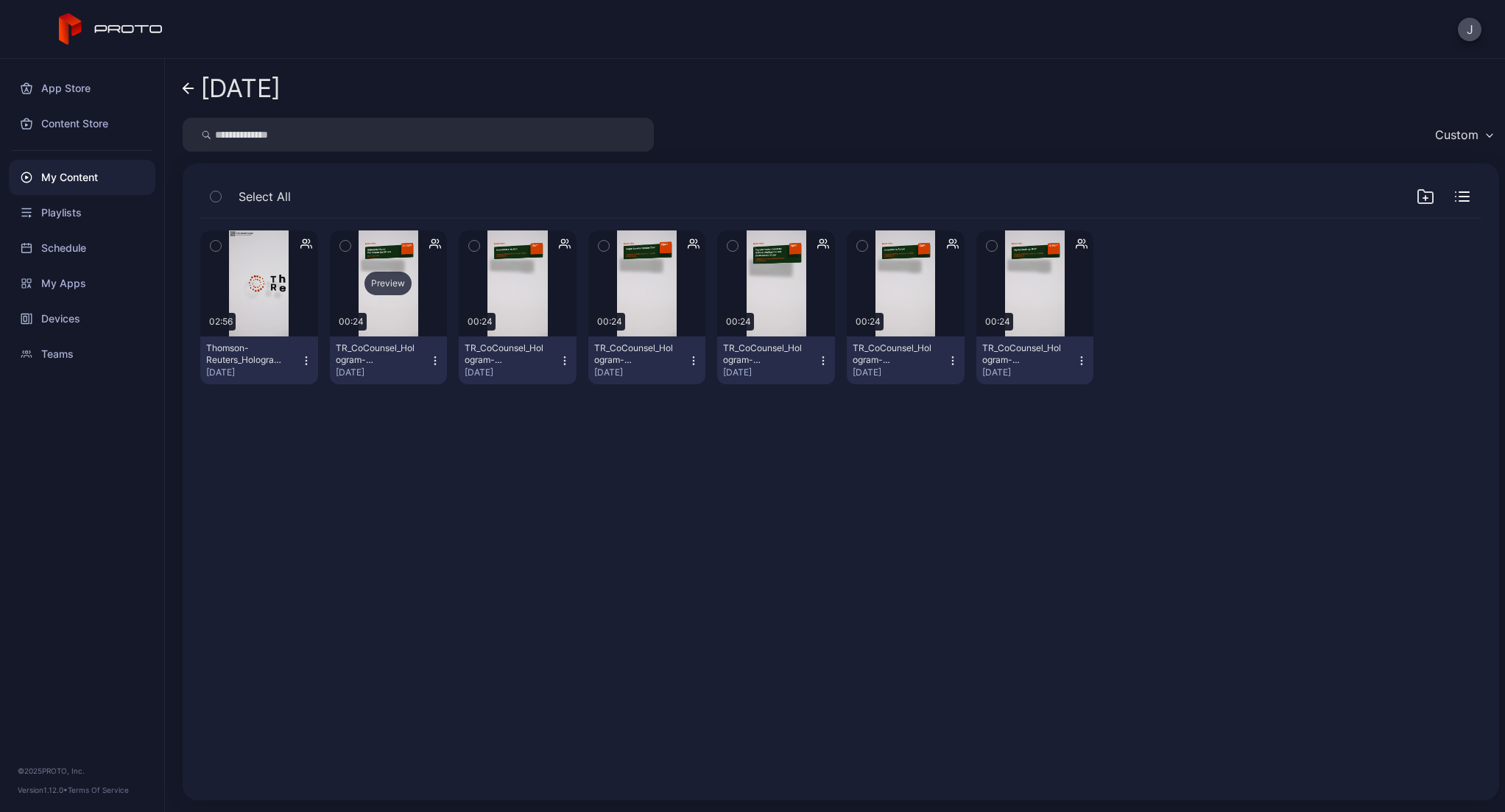
click at [410, 319] on div "Preview" at bounding box center [388, 283] width 118 height 106
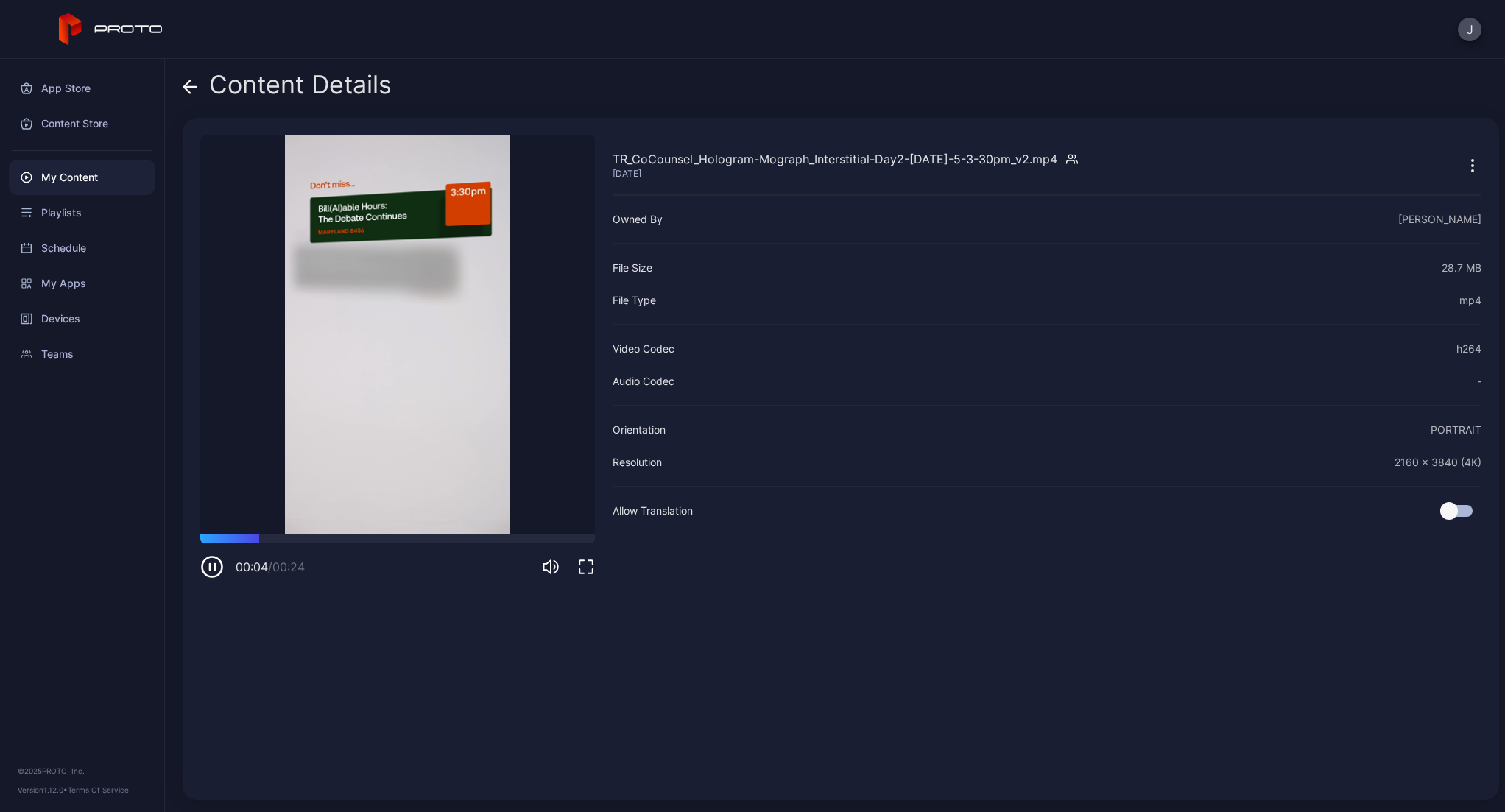
click at [180, 82] on div "Content Details TR_CoCounsel_Hologram-Mograph_Interstitial-Day2-[DATE]-5-3-30pm…" at bounding box center [835, 436] width 1340 height 753
click at [184, 90] on icon at bounding box center [190, 87] width 15 height 15
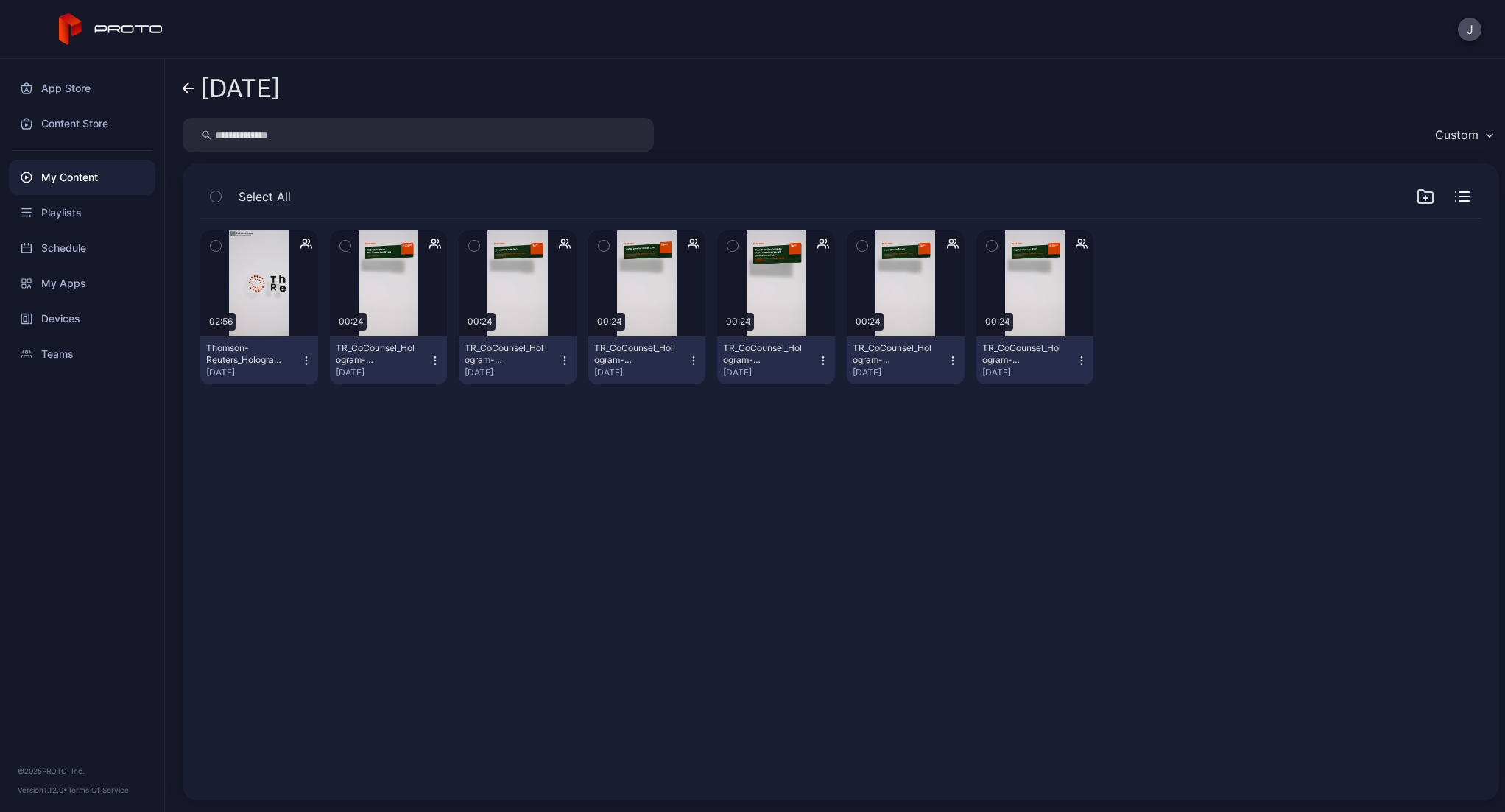
click at [603, 615] on div "Preview 02:56 Thomson-Reuters_Hologram_02-Tue-12th_V04_9-16_2160x3840_H264_ENG_…" at bounding box center [841, 501] width 1305 height 588
click at [398, 288] on div "Preview" at bounding box center [388, 283] width 47 height 23
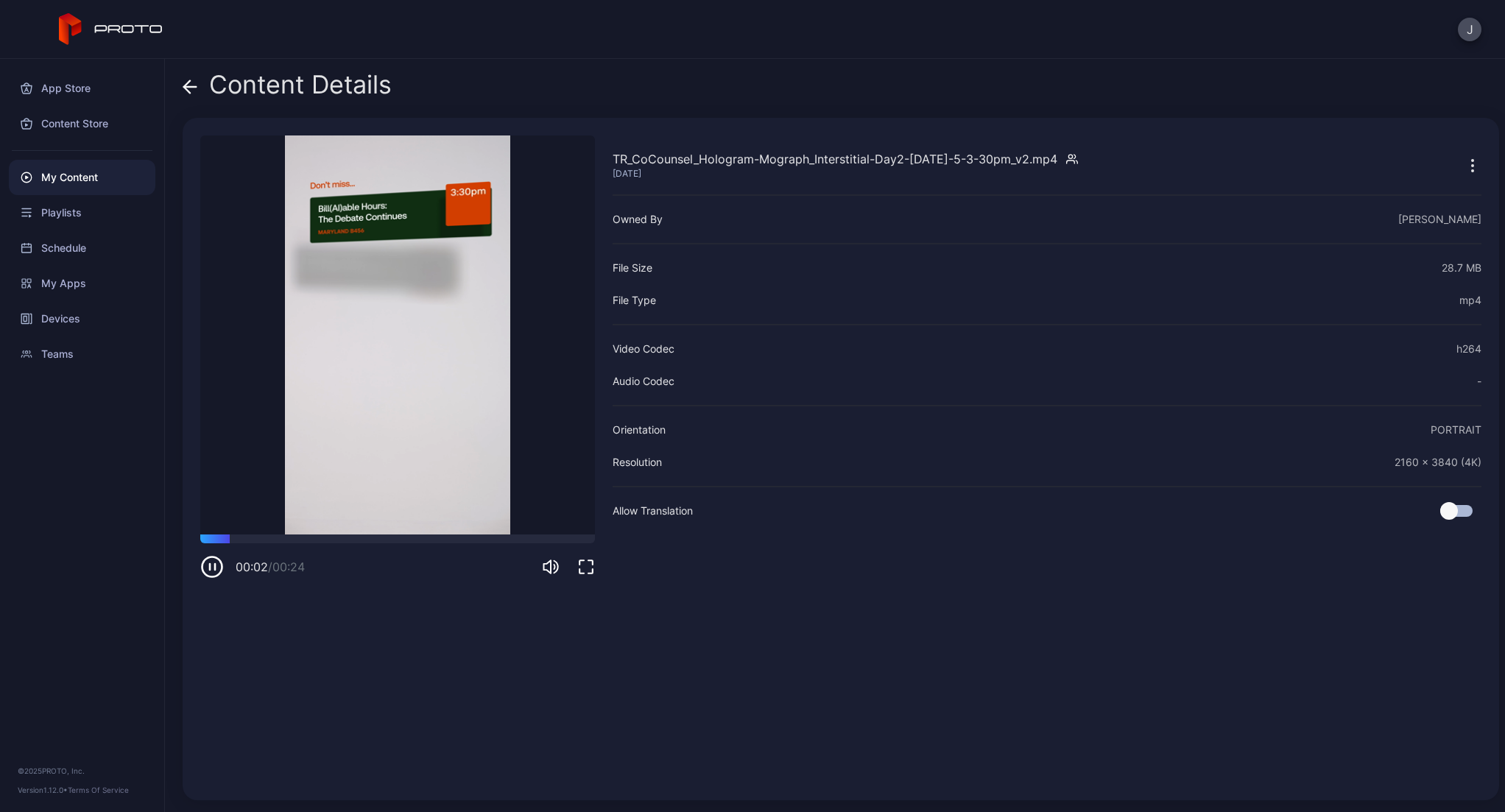
click at [54, 171] on div "My Content" at bounding box center [83, 177] width 147 height 35
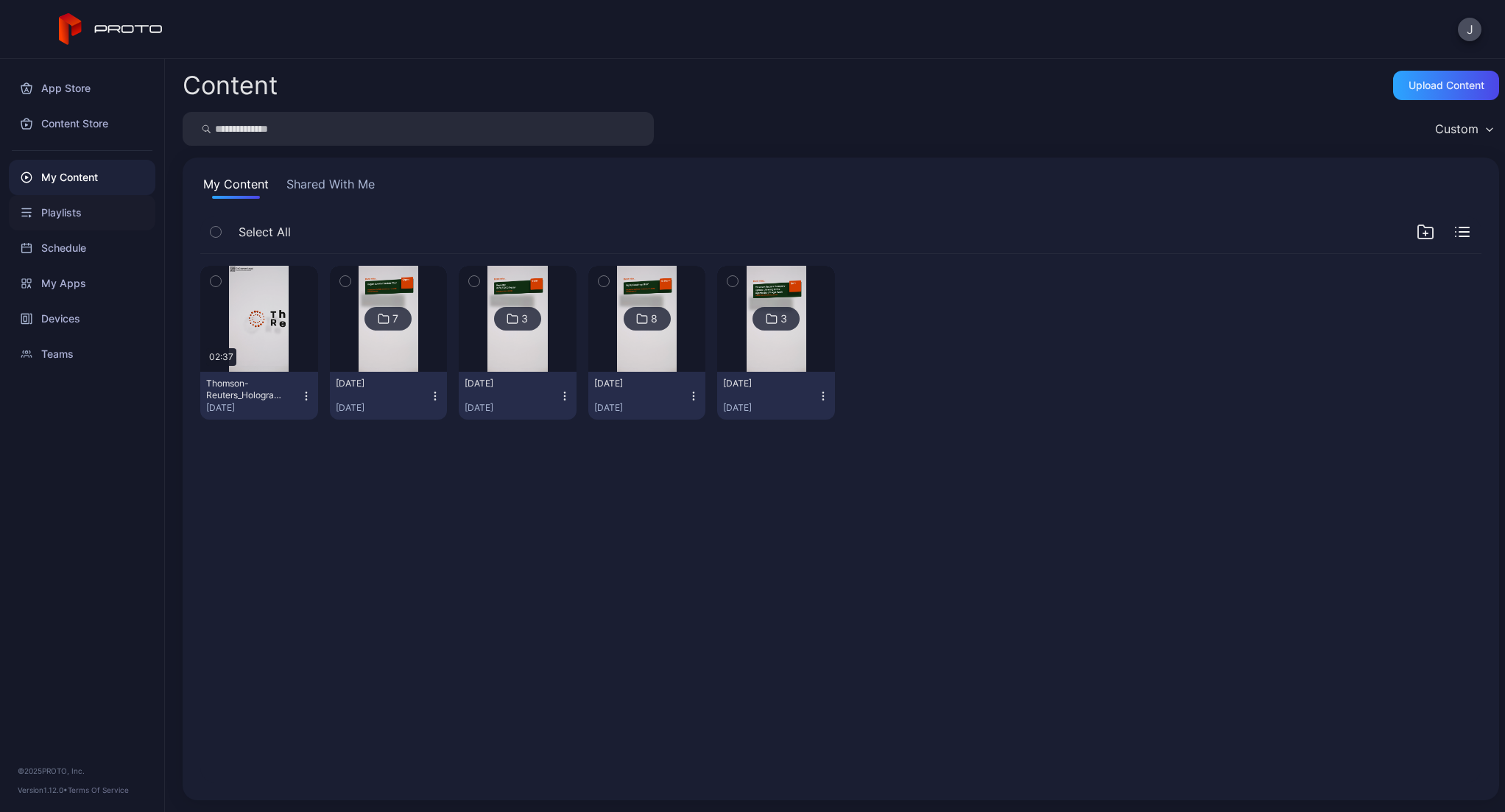
click at [85, 212] on div "Playlists" at bounding box center [83, 213] width 147 height 35
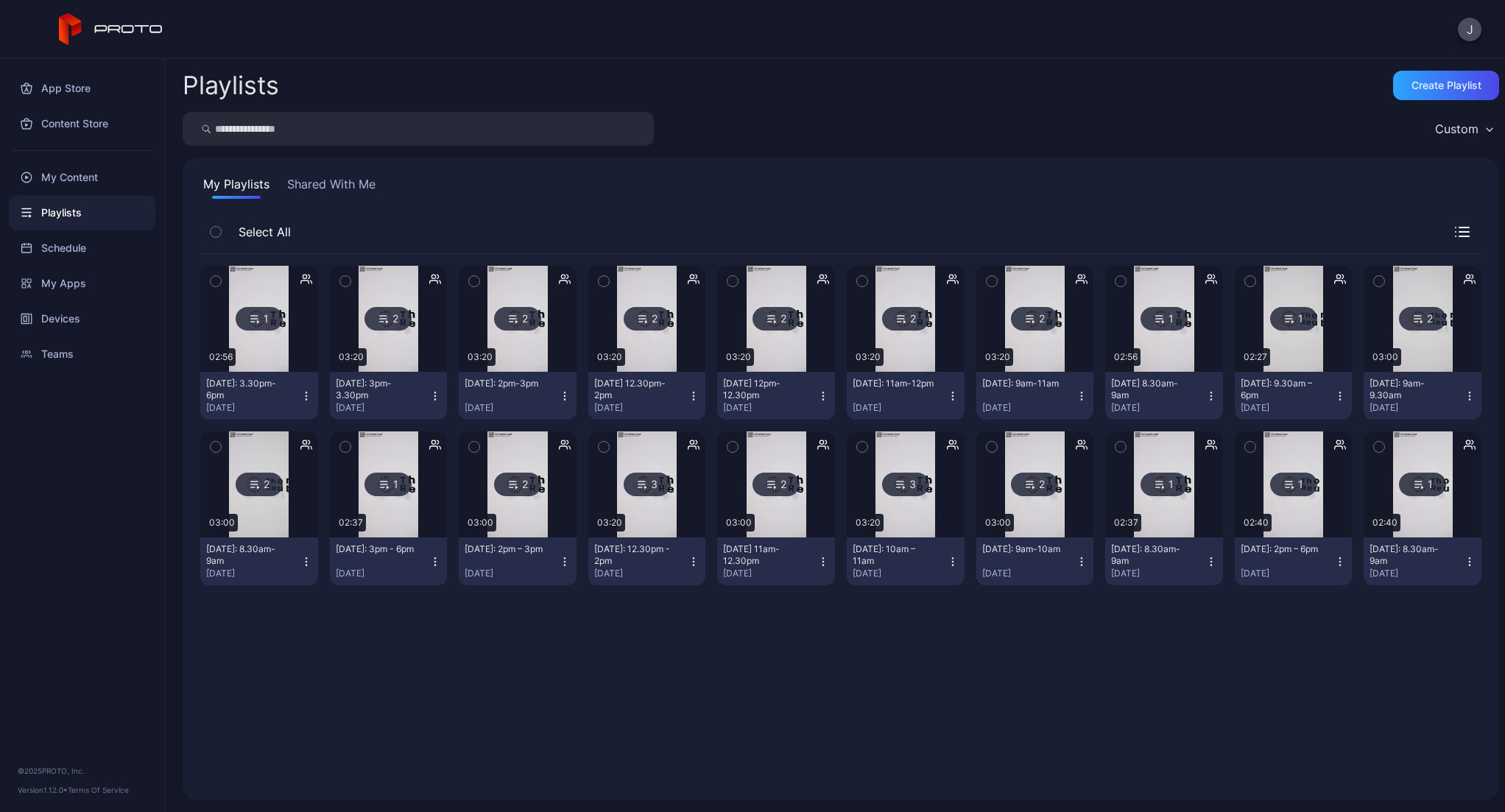
click at [386, 283] on img at bounding box center [388, 318] width 59 height 106
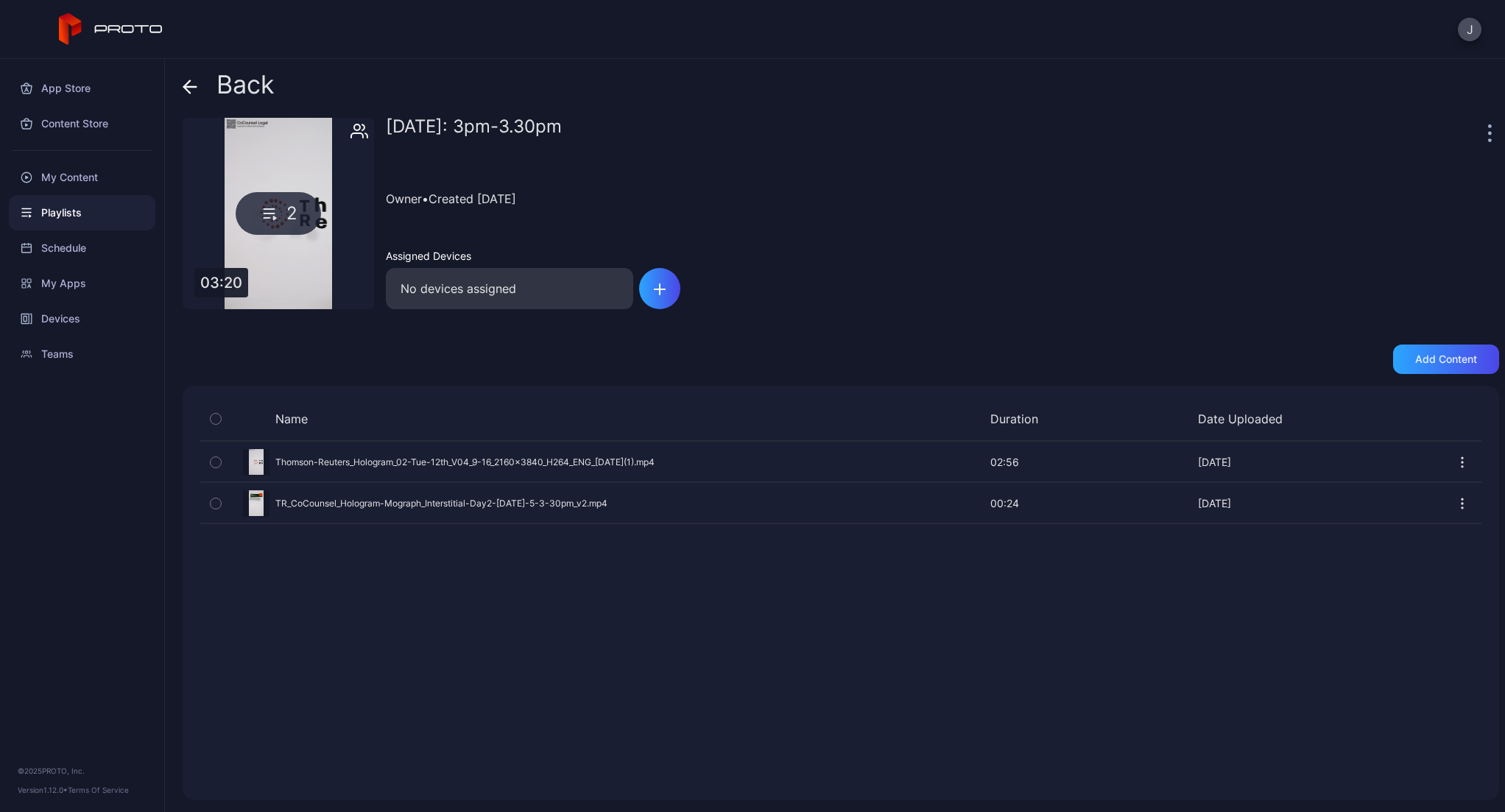
click at [764, 458] on div "Preview" at bounding box center [841, 461] width 1281 height 39
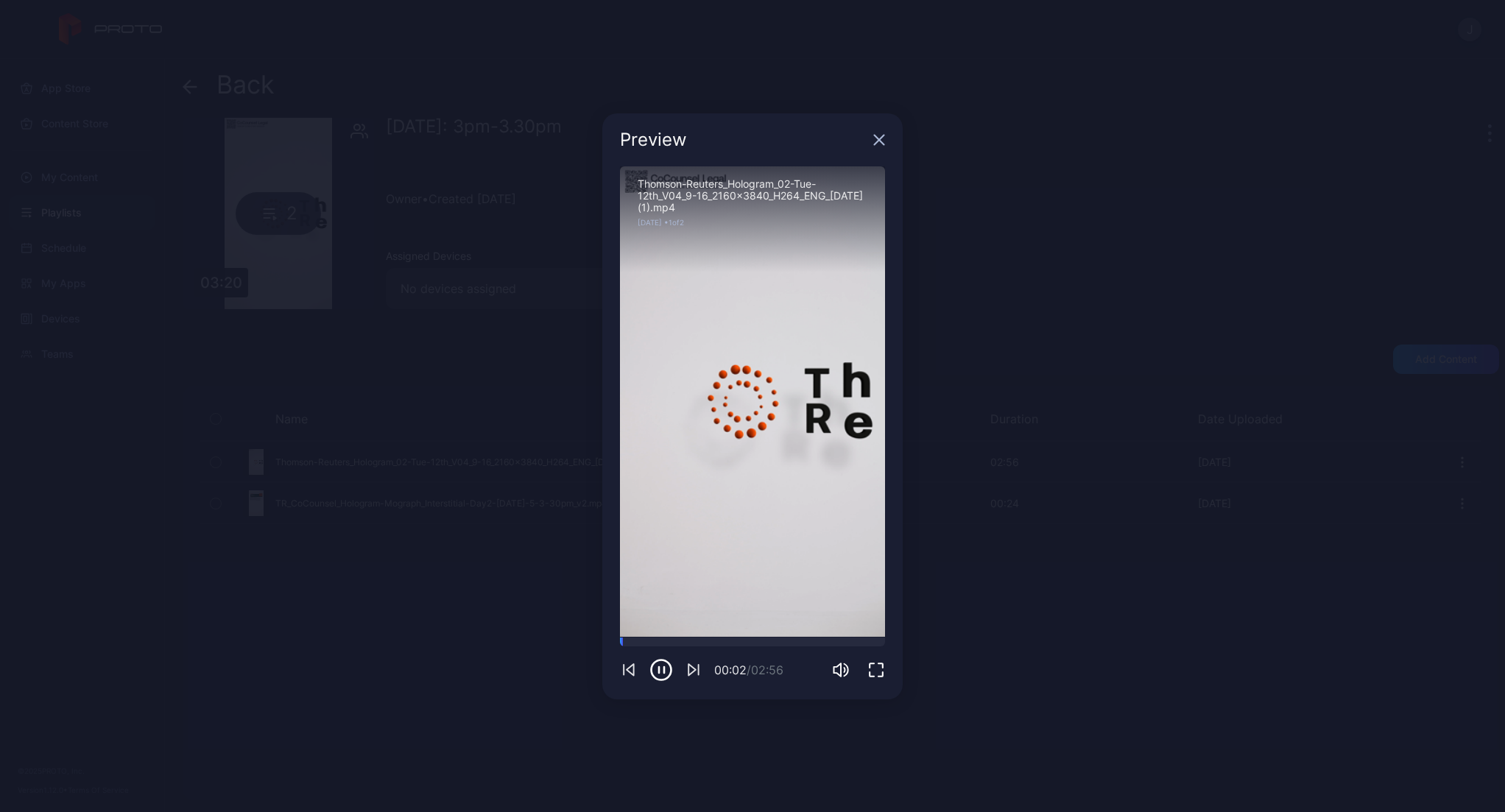
click at [881, 140] on icon "button" at bounding box center [879, 139] width 9 height 9
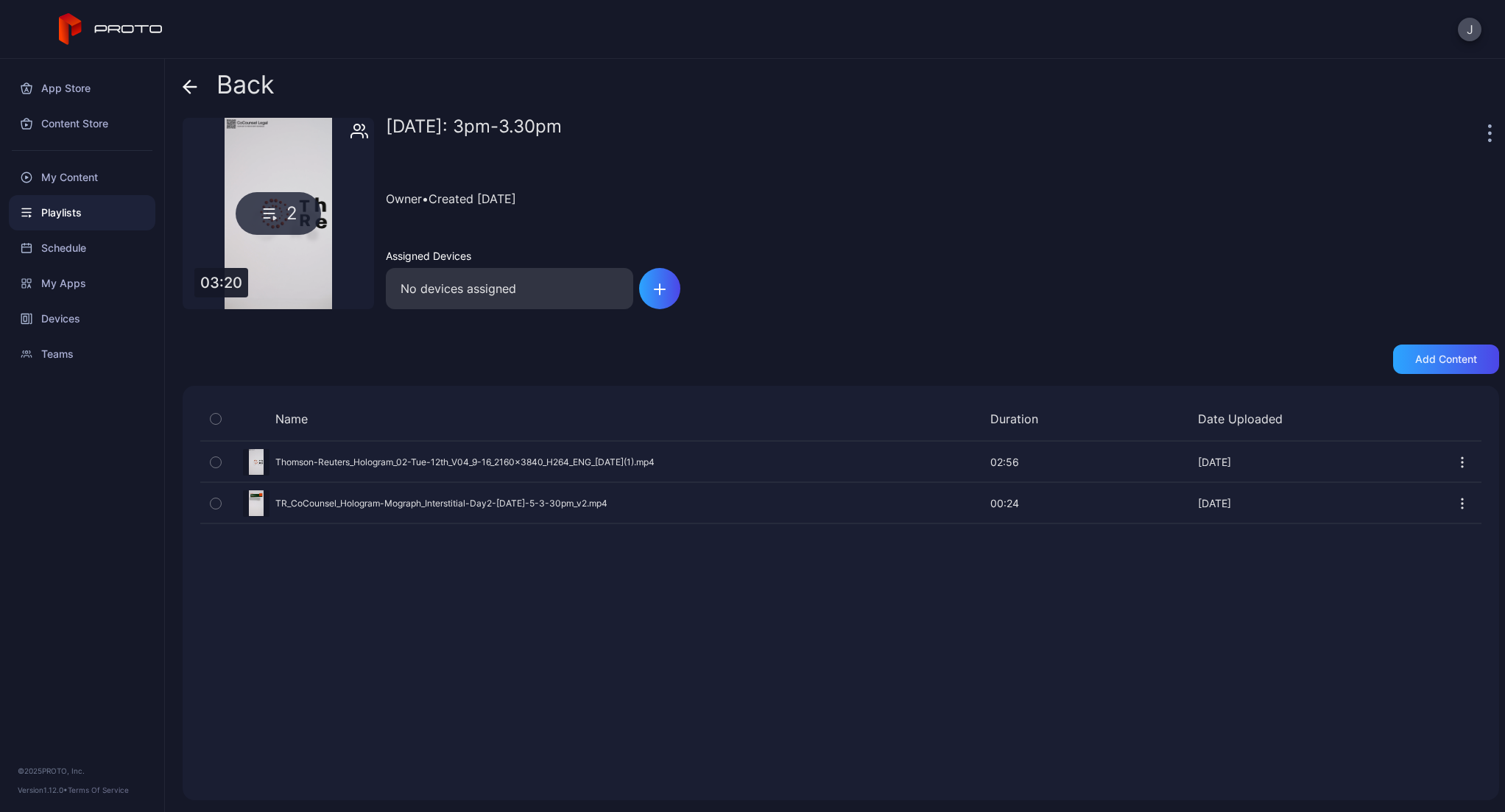
drag, startPoint x: 219, startPoint y: 462, endPoint x: 229, endPoint y: 470, distance: 12.8
click at [219, 462] on icon "button" at bounding box center [215, 461] width 10 height 16
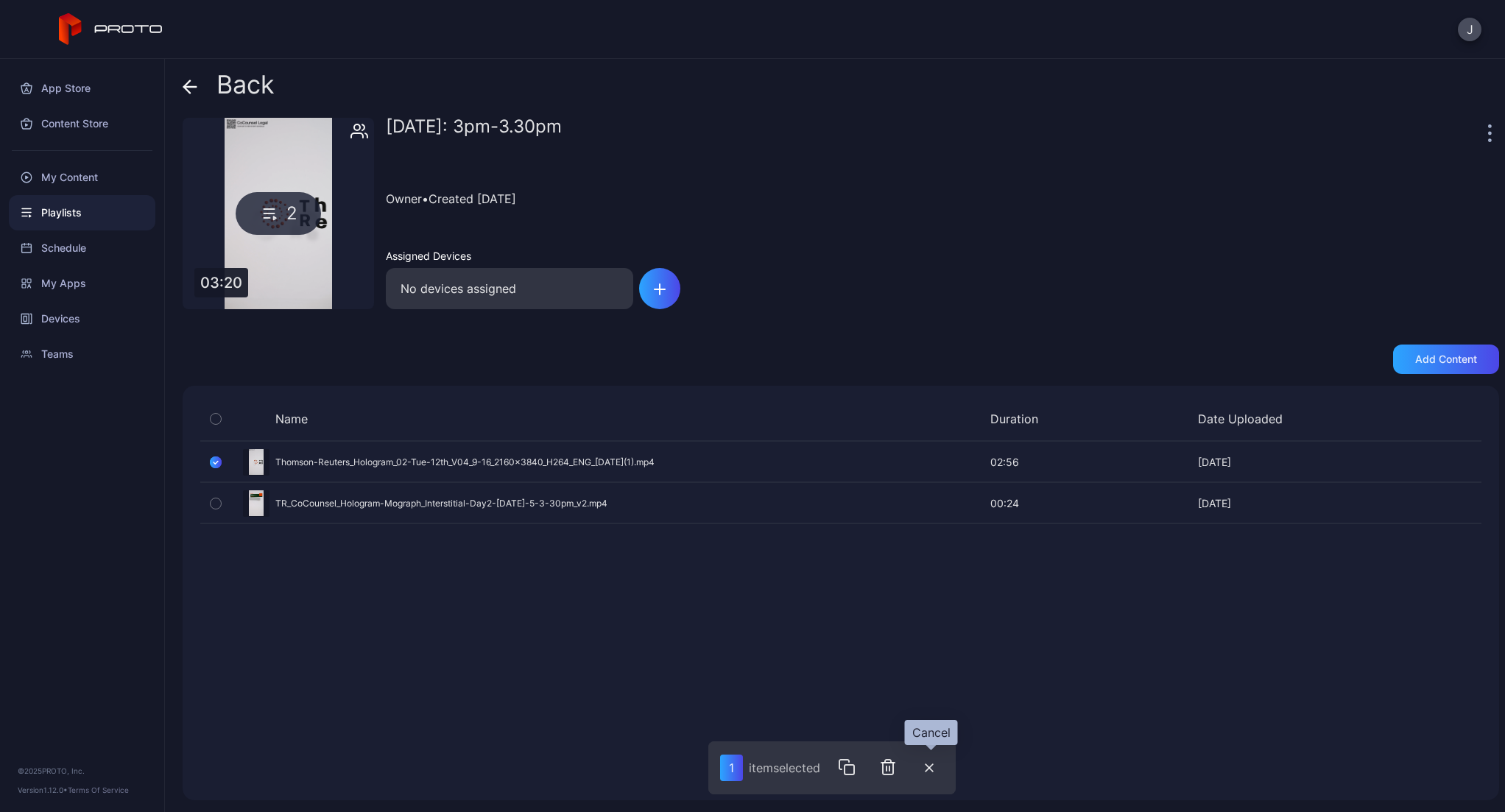
click at [932, 772] on button "button" at bounding box center [929, 767] width 29 height 31
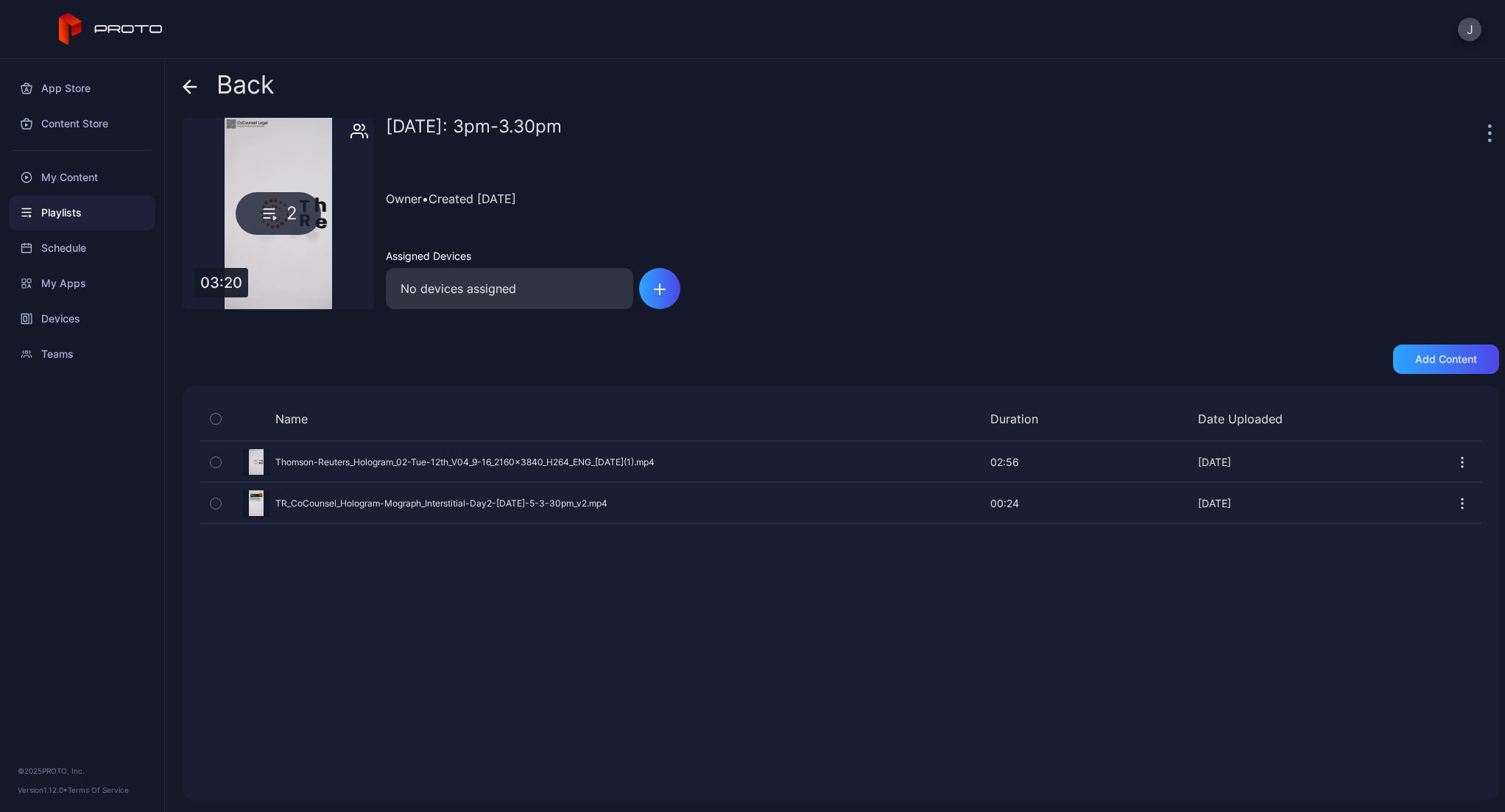
click at [1462, 462] on icon "button" at bounding box center [1462, 462] width 2 height 2
click at [1057, 674] on div "Name Duration Date Uploaded Preview Thomson-Reuters_Hologram_02-Tue-12th_V04_9-…" at bounding box center [841, 593] width 1316 height 415
click at [67, 184] on div "My Content" at bounding box center [83, 177] width 147 height 35
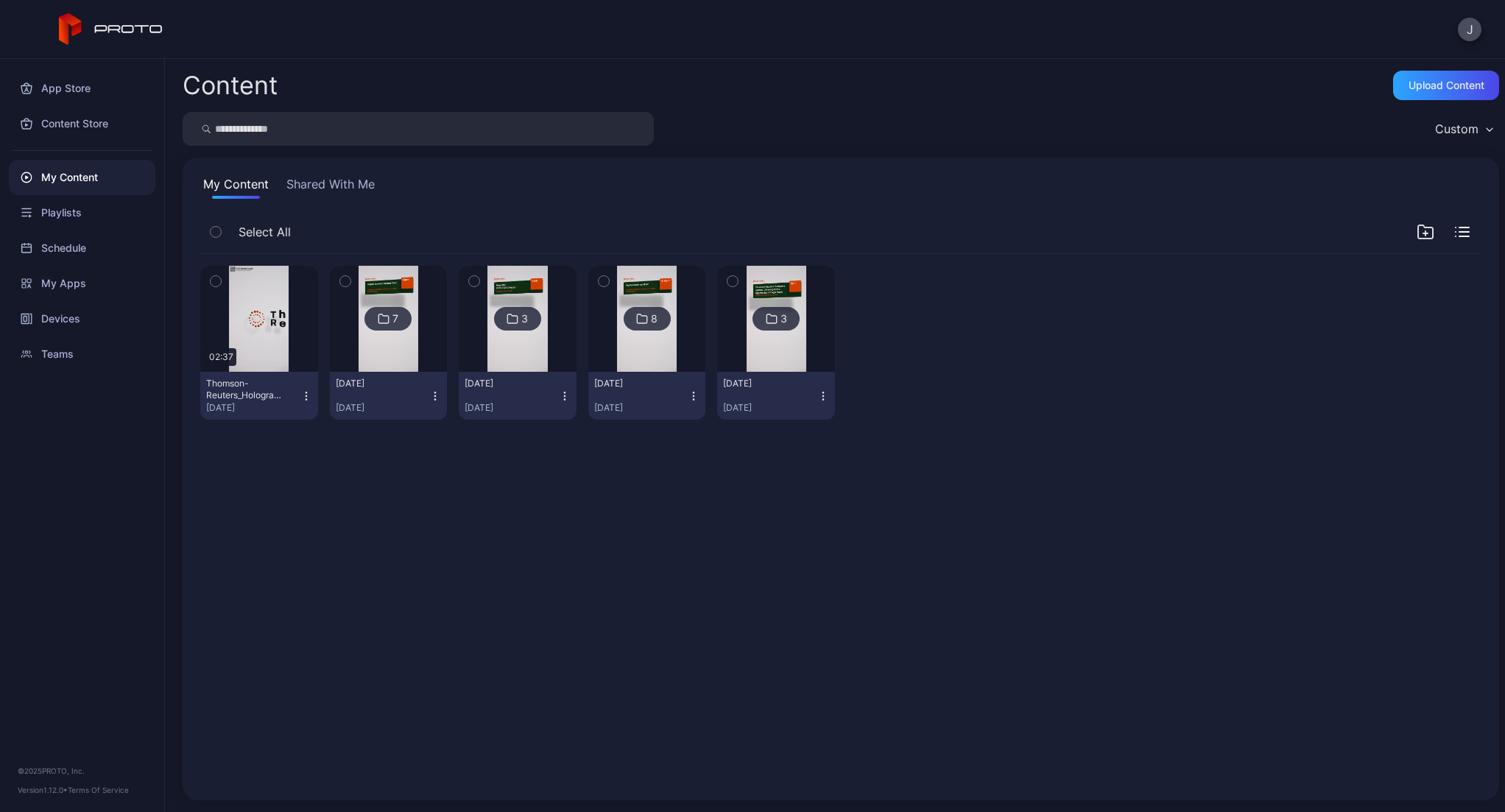
click at [790, 275] on img at bounding box center [775, 318] width 59 height 106
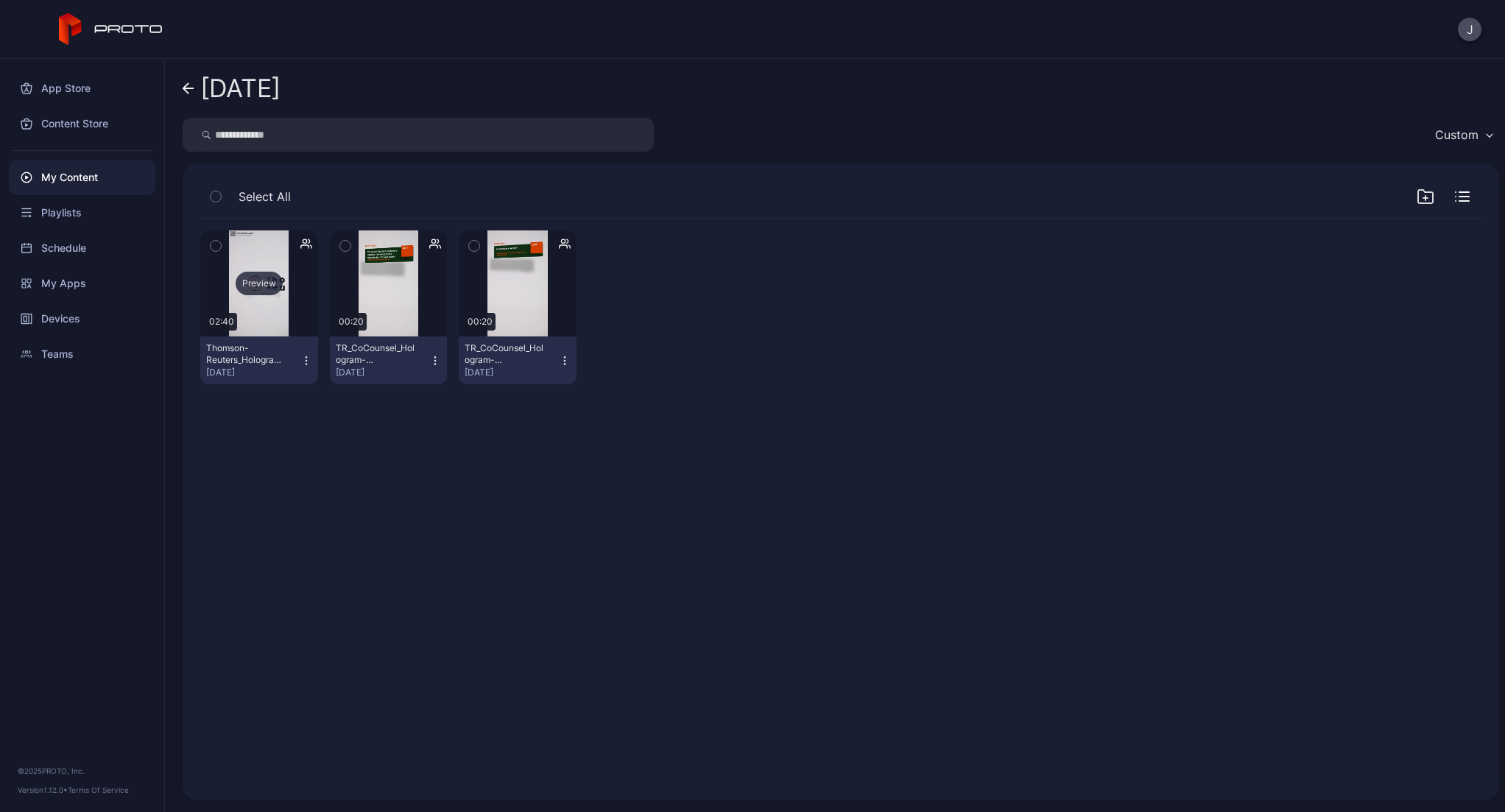
click at [280, 239] on div "Preview" at bounding box center [259, 283] width 118 height 106
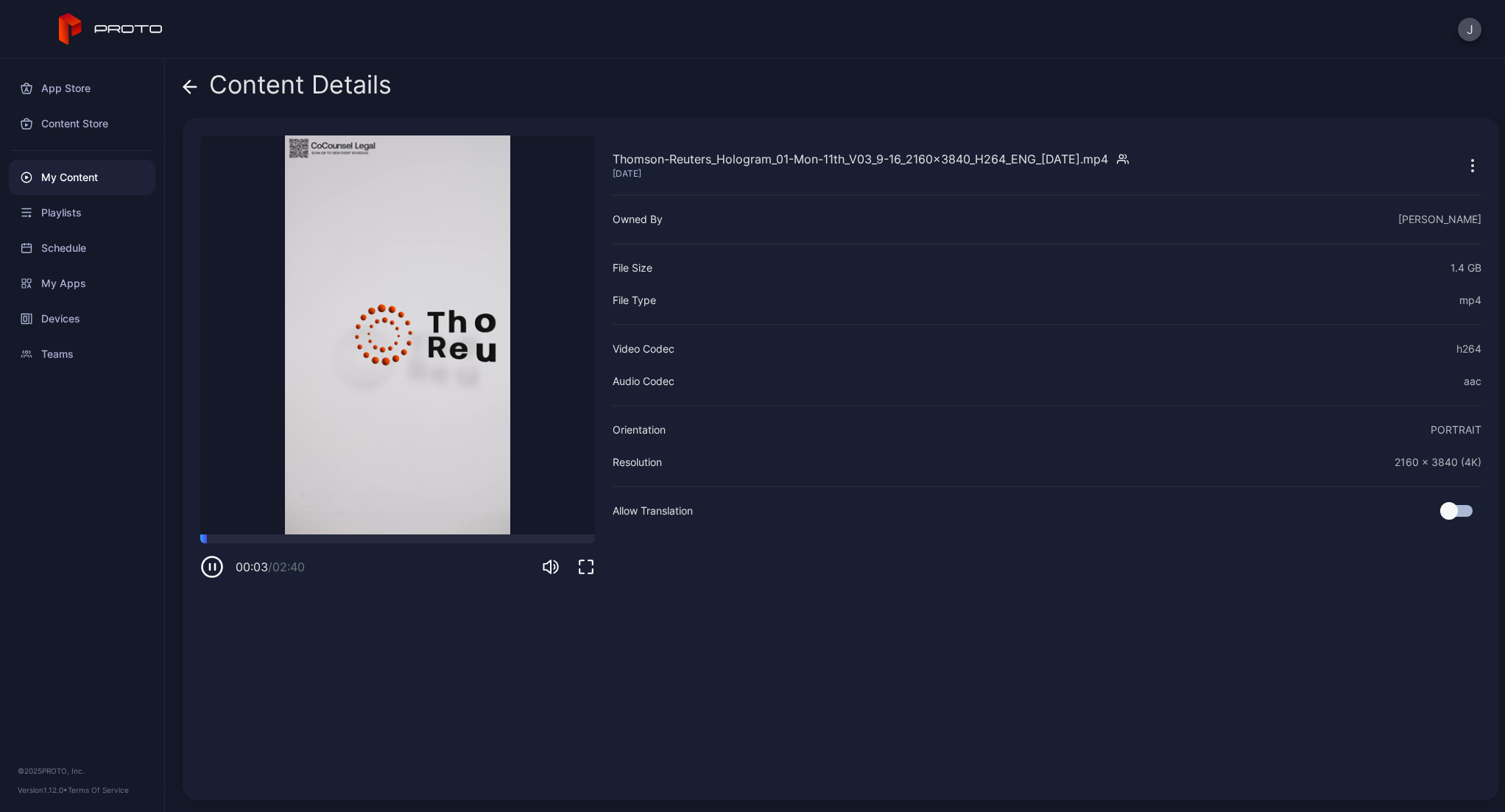
click at [1464, 172] on icon "button" at bounding box center [1472, 165] width 18 height 18
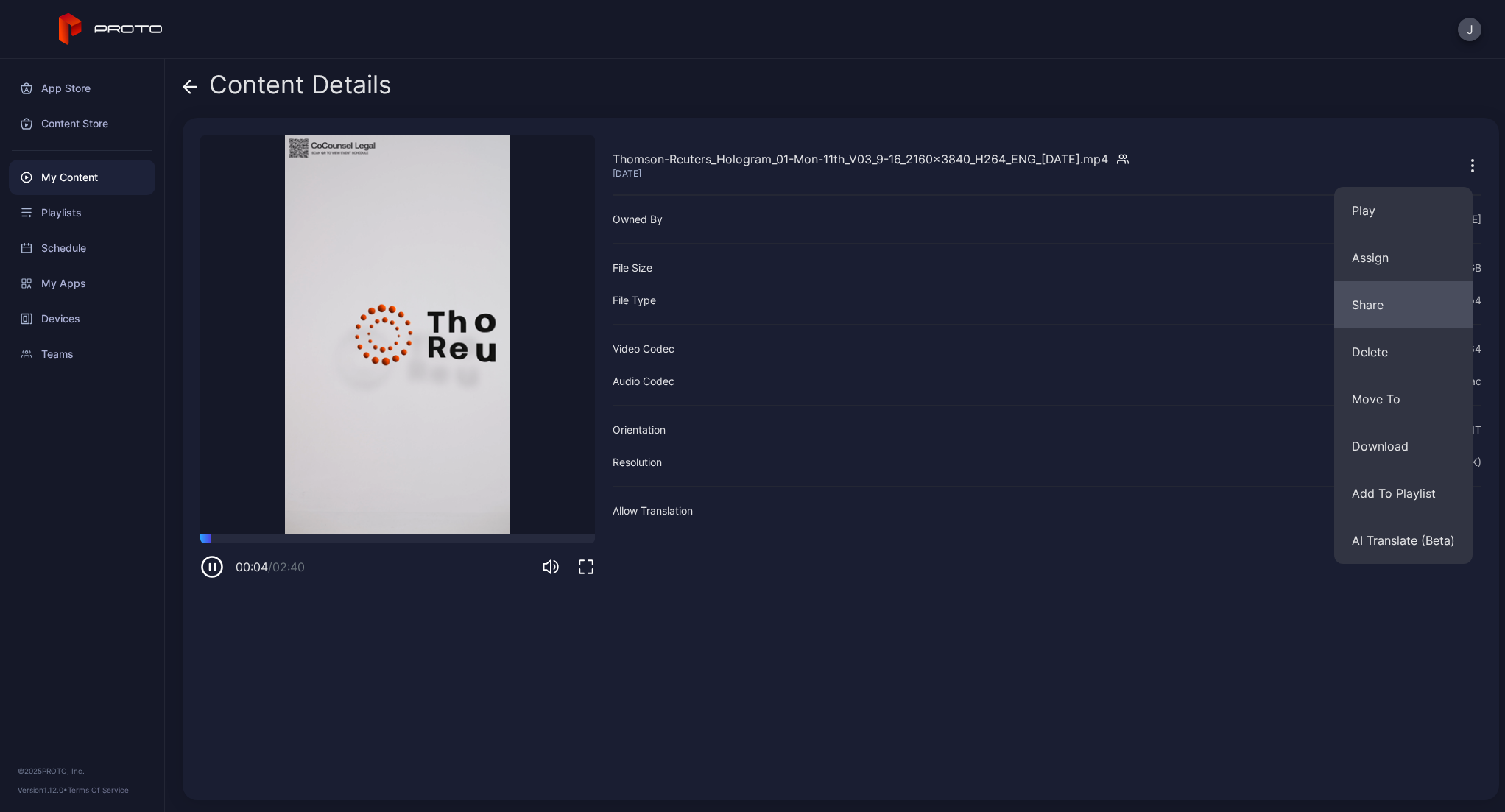
click at [1371, 305] on button "Share" at bounding box center [1403, 305] width 139 height 47
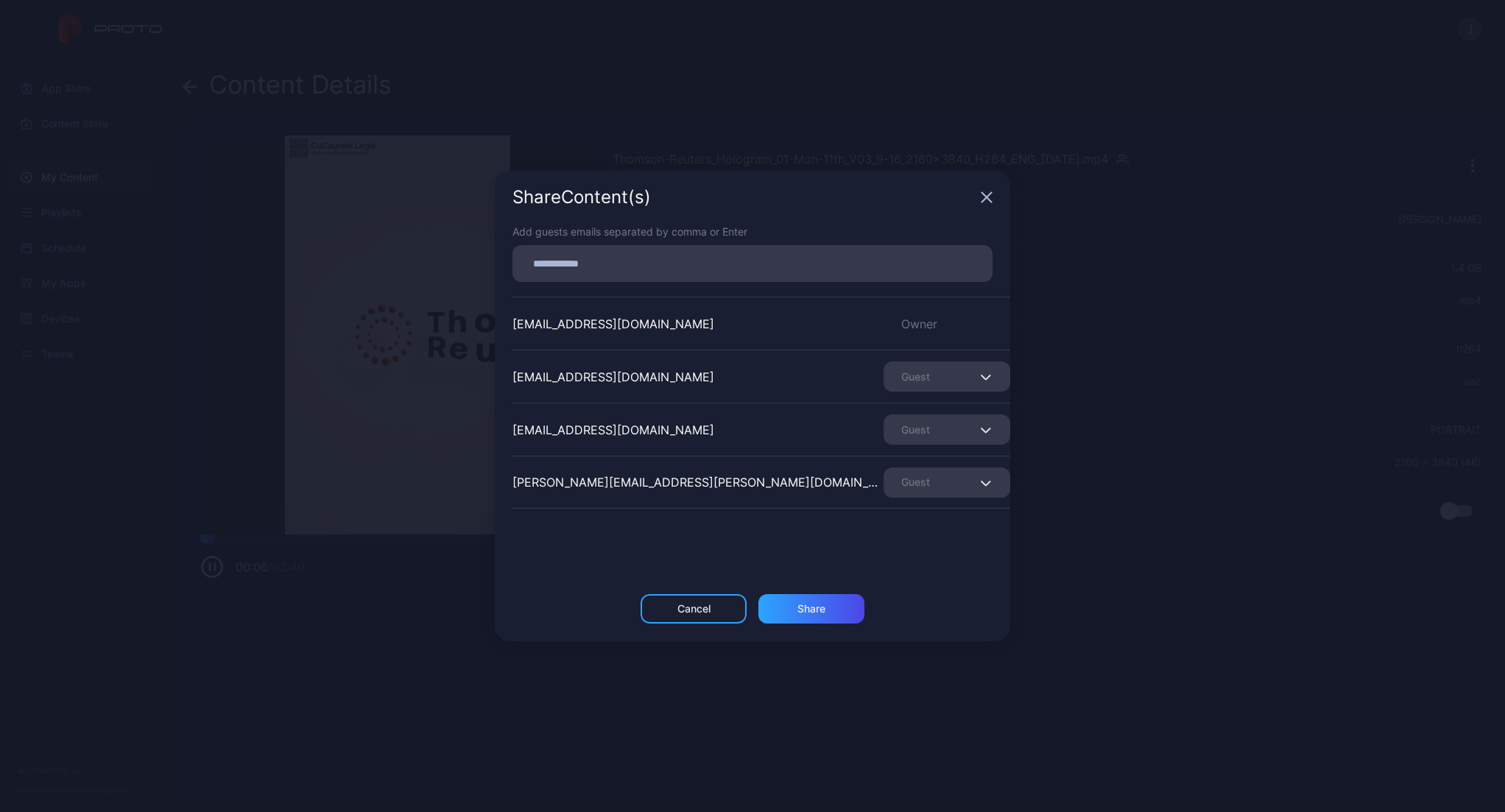
click at [598, 432] on div "[EMAIL_ADDRESS][DOMAIN_NAME]" at bounding box center [614, 430] width 202 height 18
copy div "[EMAIL_ADDRESS][DOMAIN_NAME]"
click at [720, 615] on div "Cancel" at bounding box center [693, 608] width 106 height 29
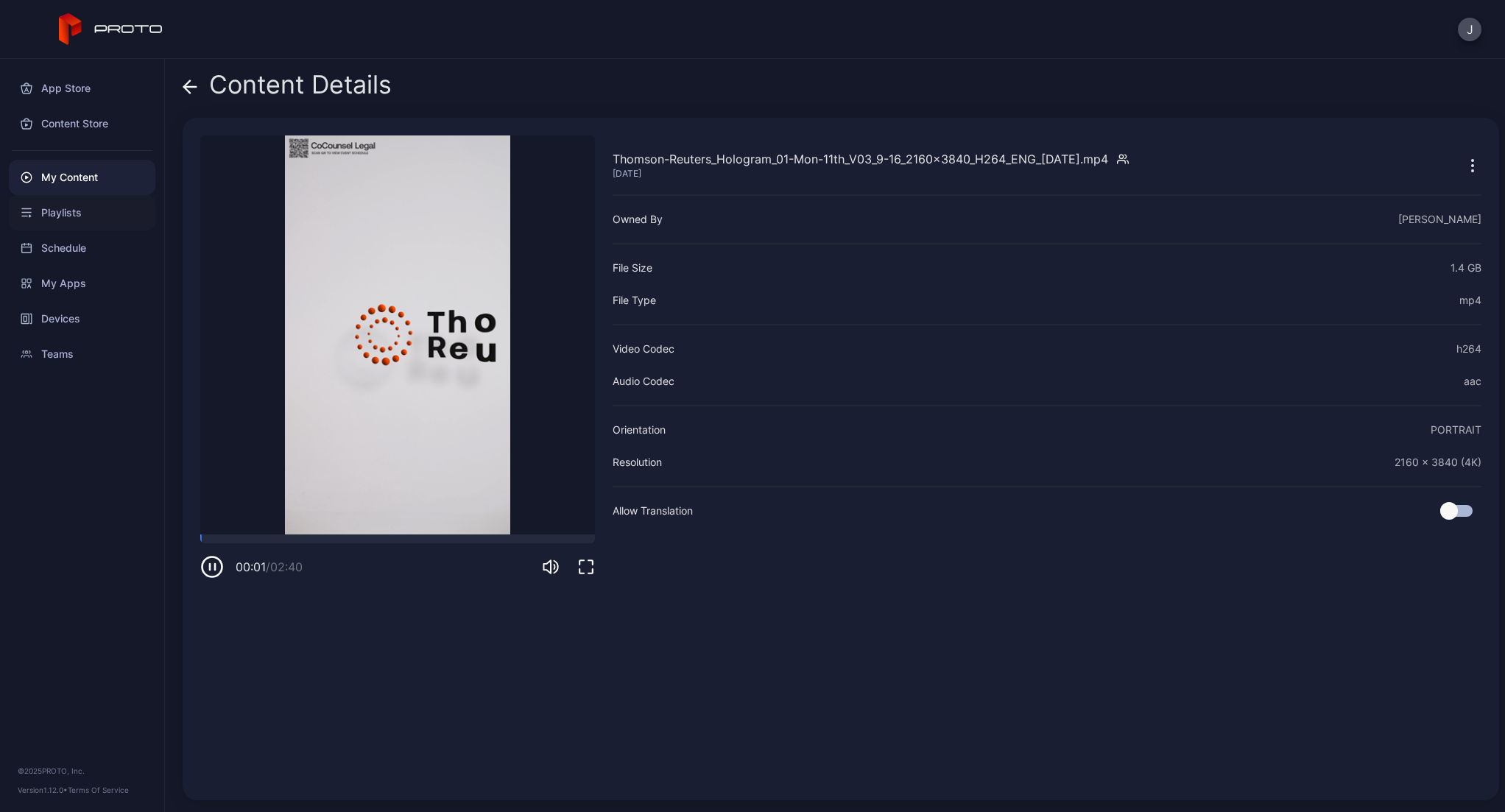
click at [91, 207] on div "Playlists" at bounding box center [83, 213] width 147 height 35
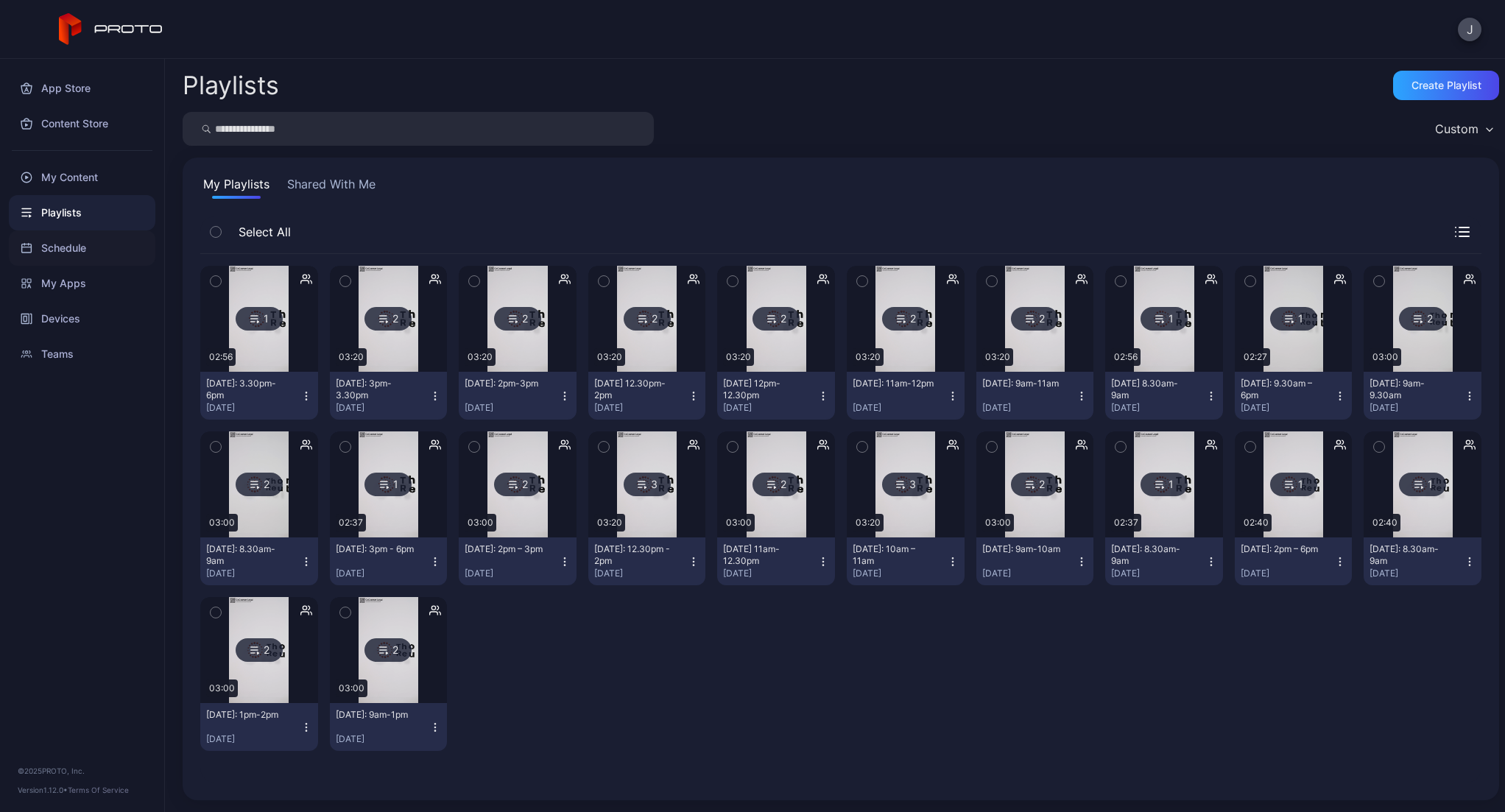
click at [47, 254] on div "Schedule" at bounding box center [83, 248] width 147 height 35
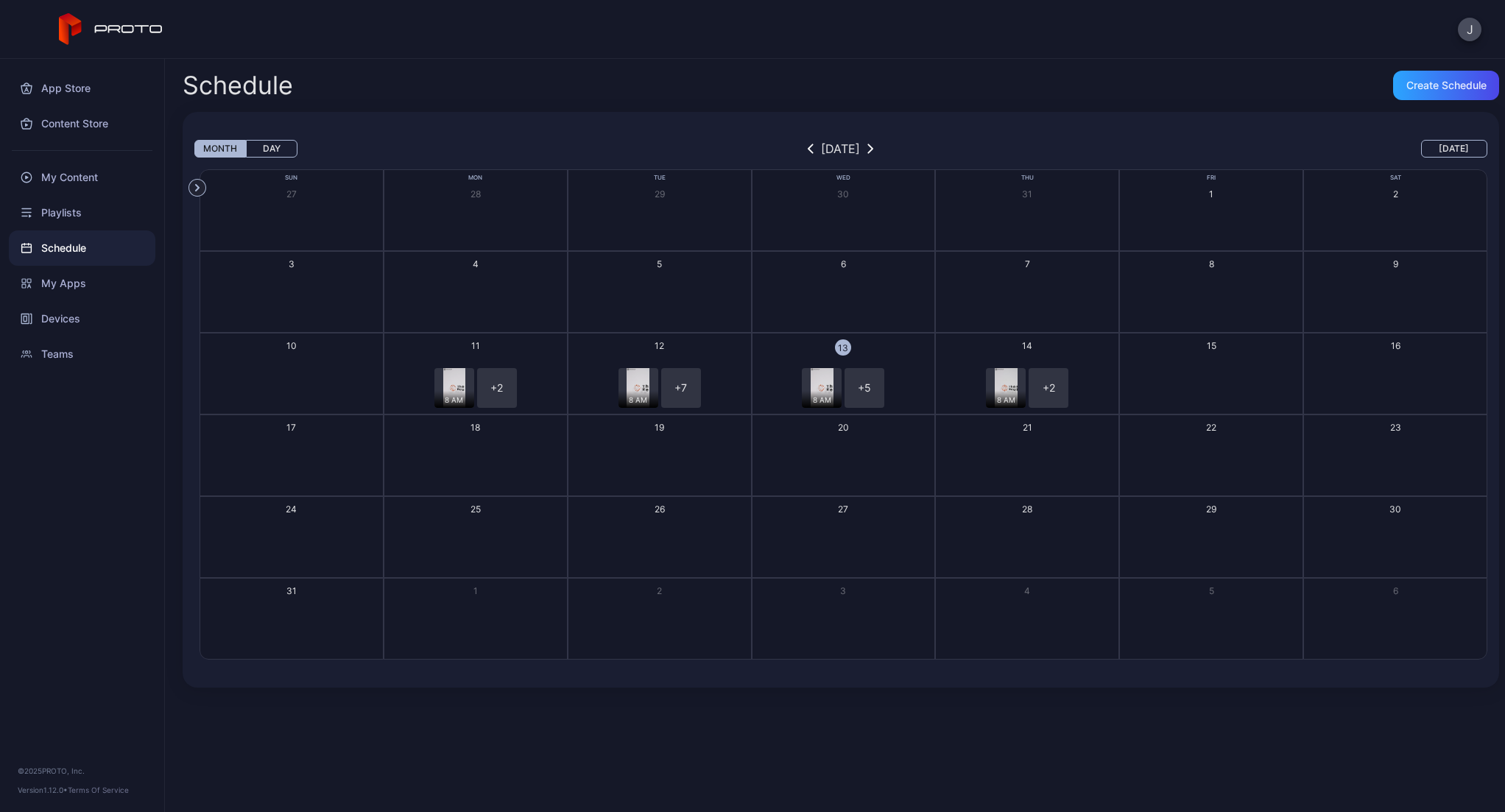
click at [920, 362] on button "13 8 AM + 5 + 6" at bounding box center [844, 374] width 184 height 82
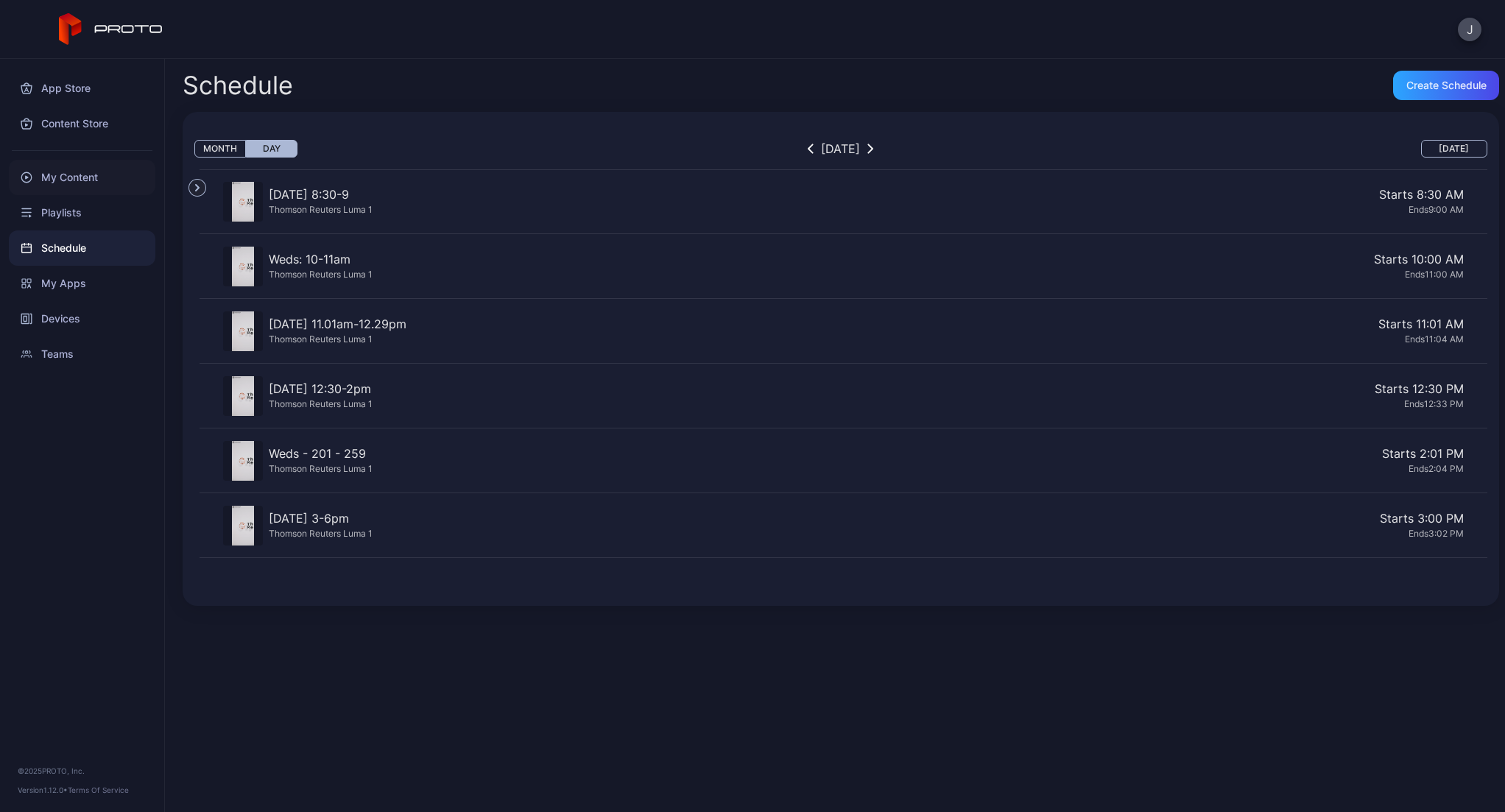
click at [63, 179] on div "My Content" at bounding box center [83, 177] width 147 height 35
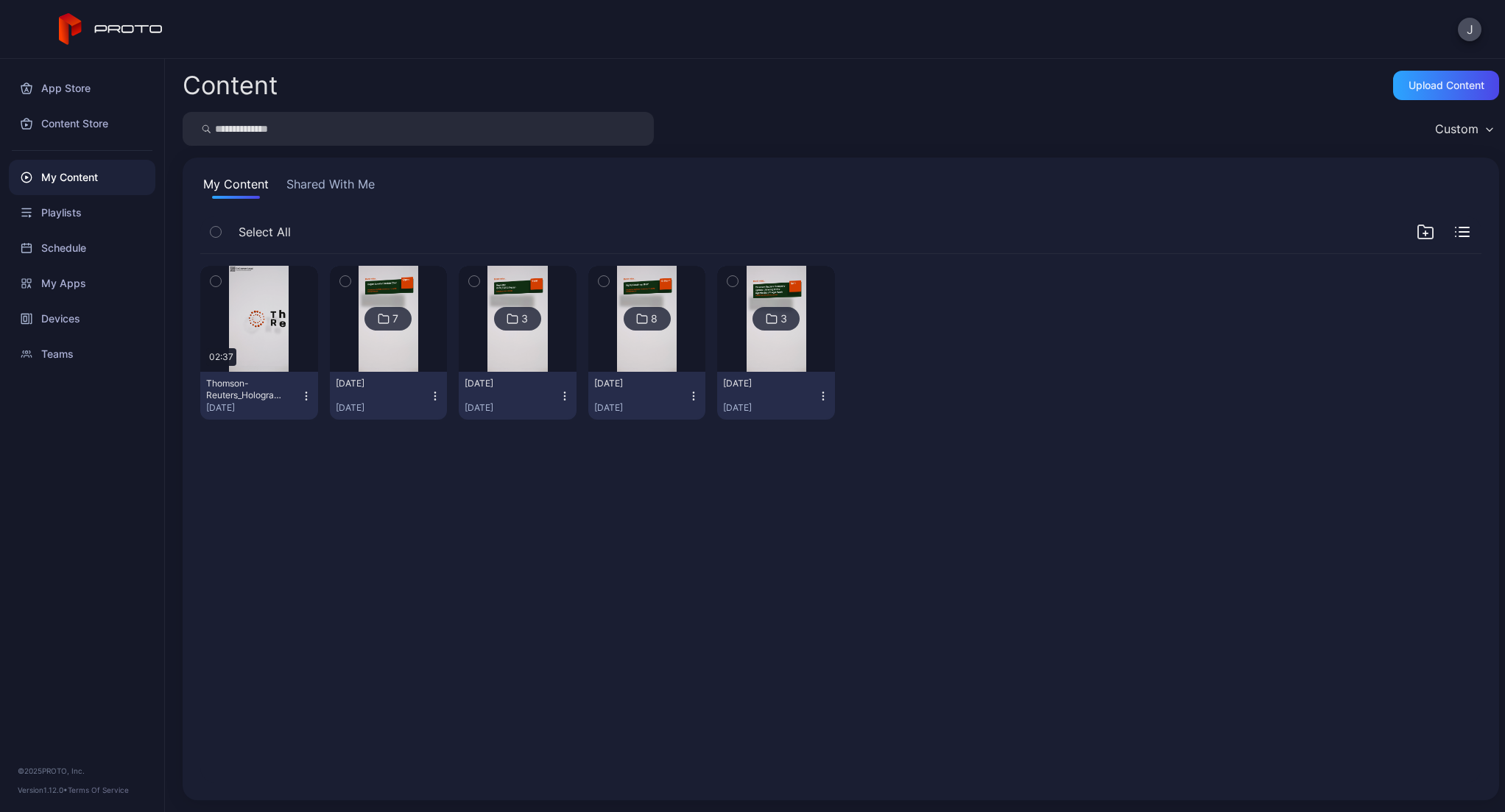
click at [213, 280] on icon "button" at bounding box center [215, 280] width 10 height 16
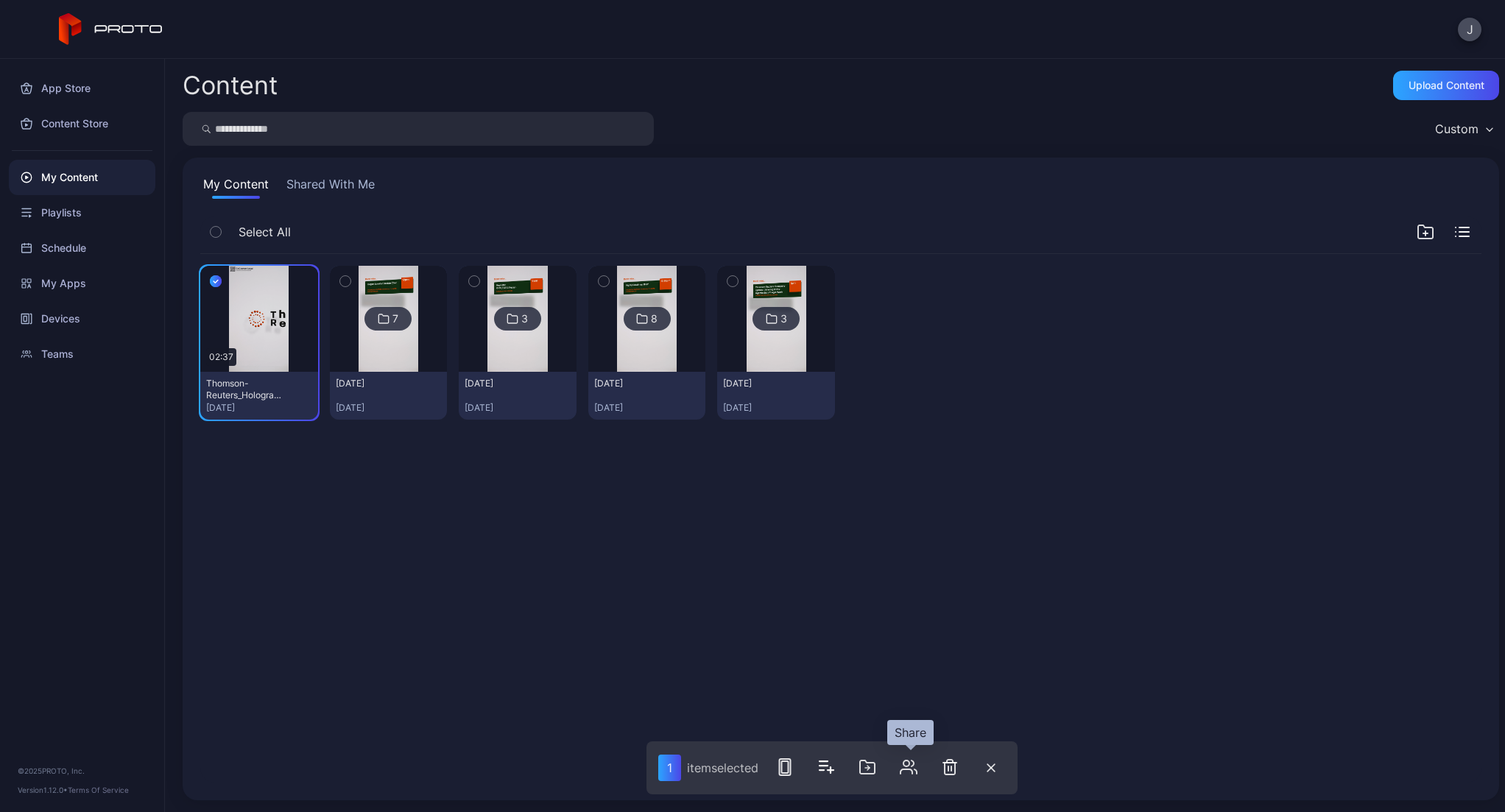
click at [908, 761] on icon "button" at bounding box center [908, 767] width 18 height 18
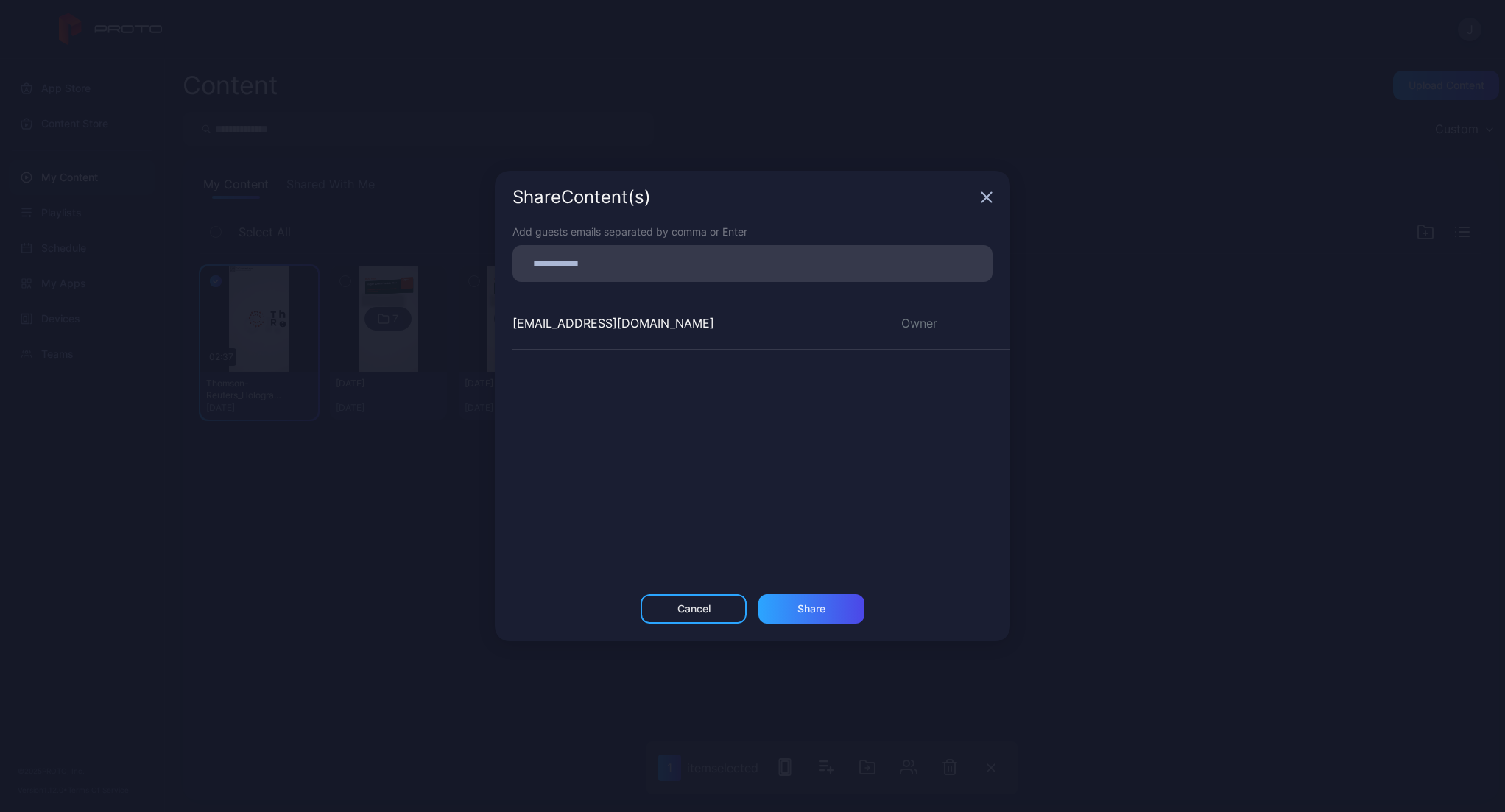
click at [615, 263] on input at bounding box center [752, 263] width 462 height 19
paste input
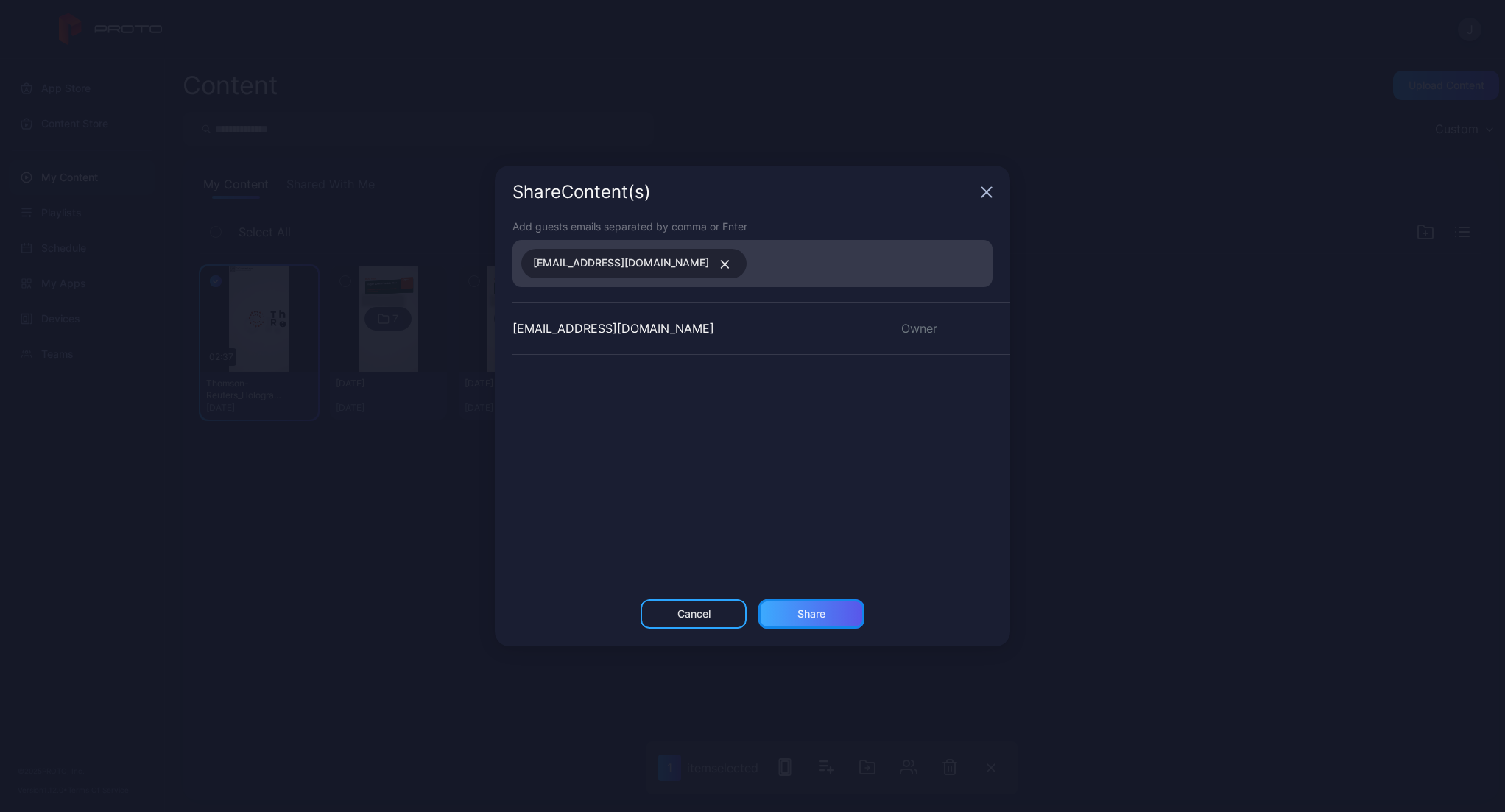
click at [818, 615] on div "Share" at bounding box center [811, 614] width 28 height 12
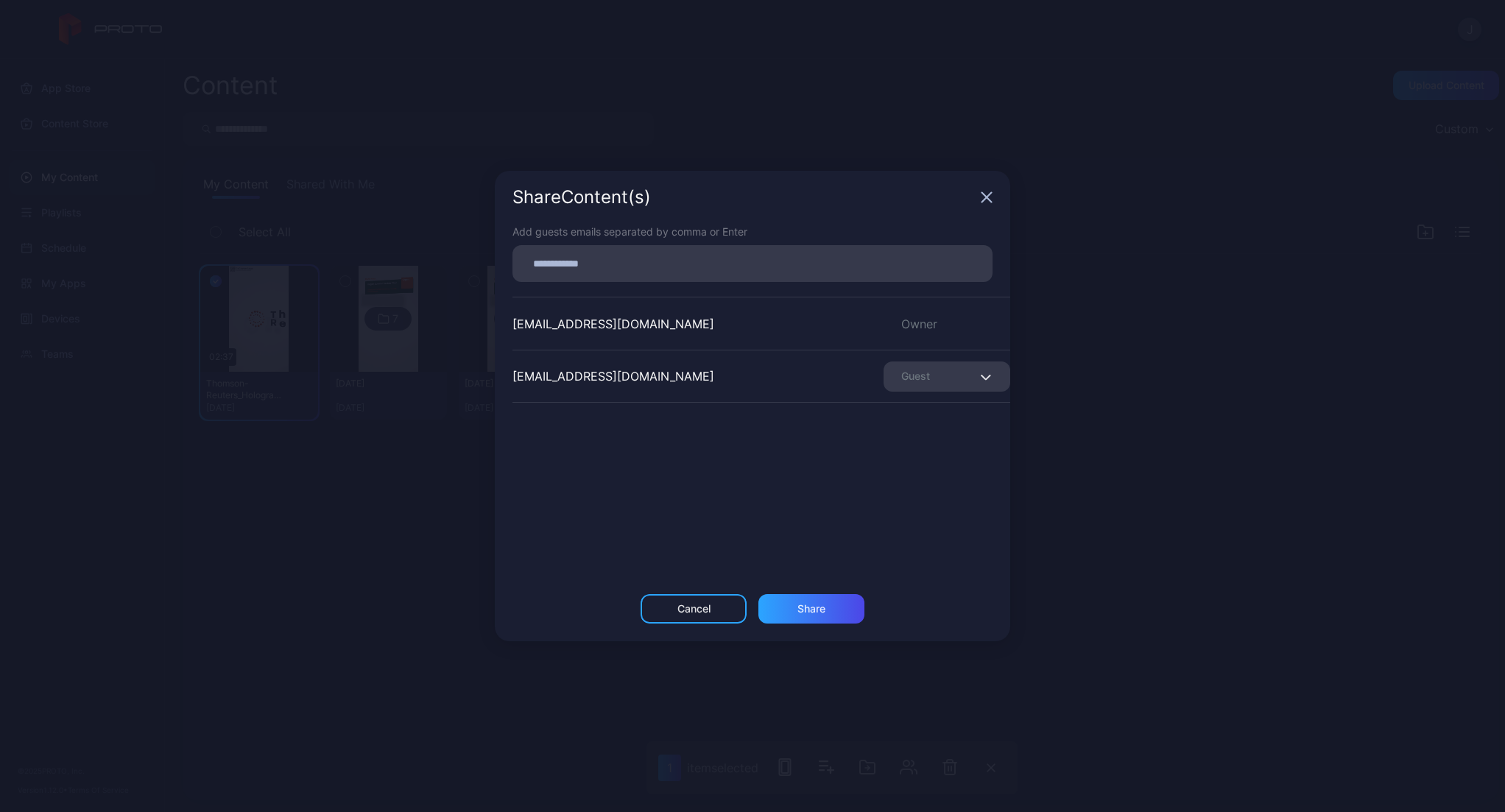
click at [983, 195] on icon "button" at bounding box center [987, 197] width 12 height 12
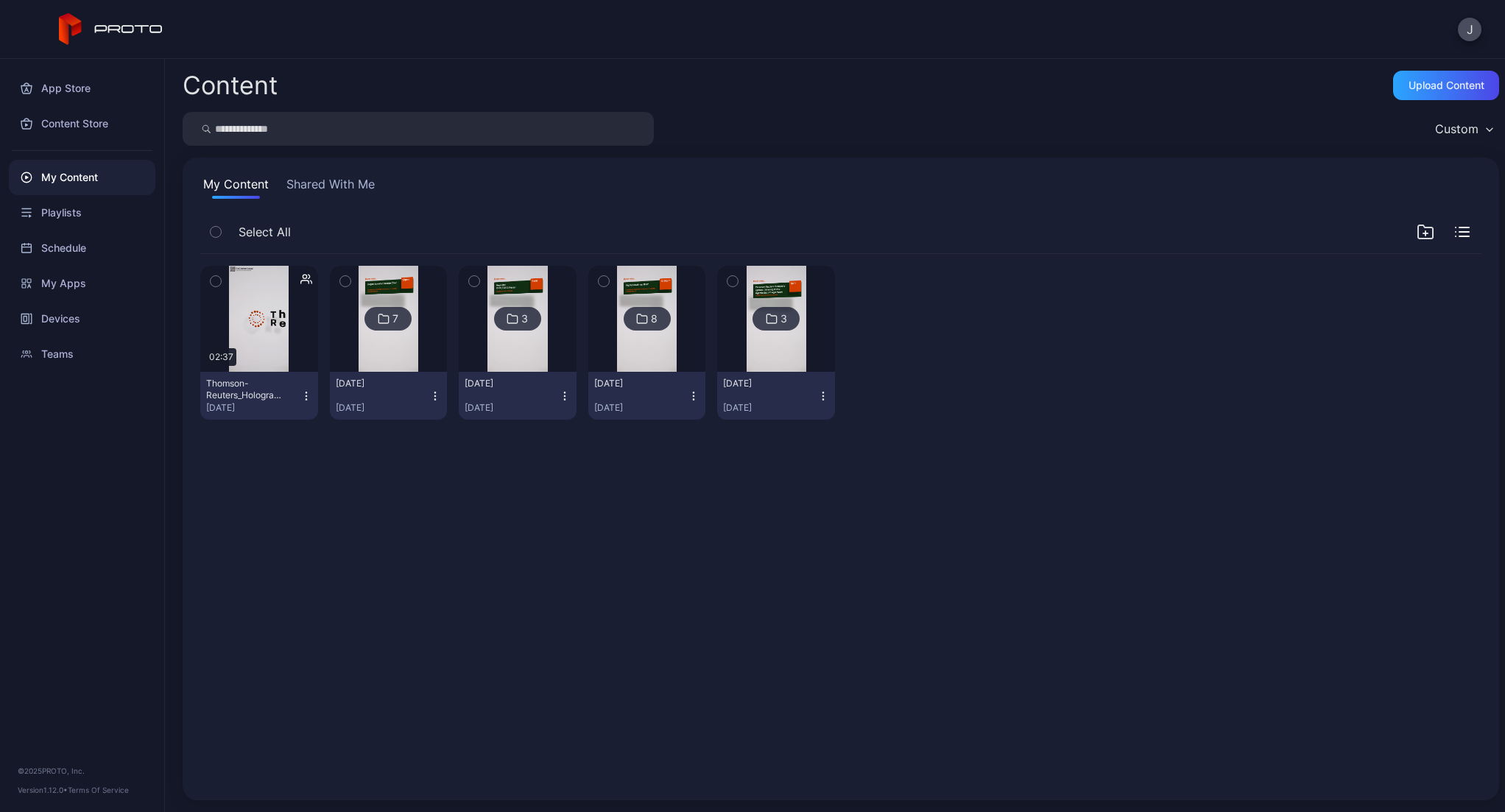
click at [78, 188] on div "My Content" at bounding box center [83, 177] width 147 height 35
click at [237, 391] on div "Thomson-Reuters_Hologram_03-Wed-13th_V03_9-16_2160x3840_H264_ENG_[DATE](1).mp4" at bounding box center [246, 389] width 81 height 23
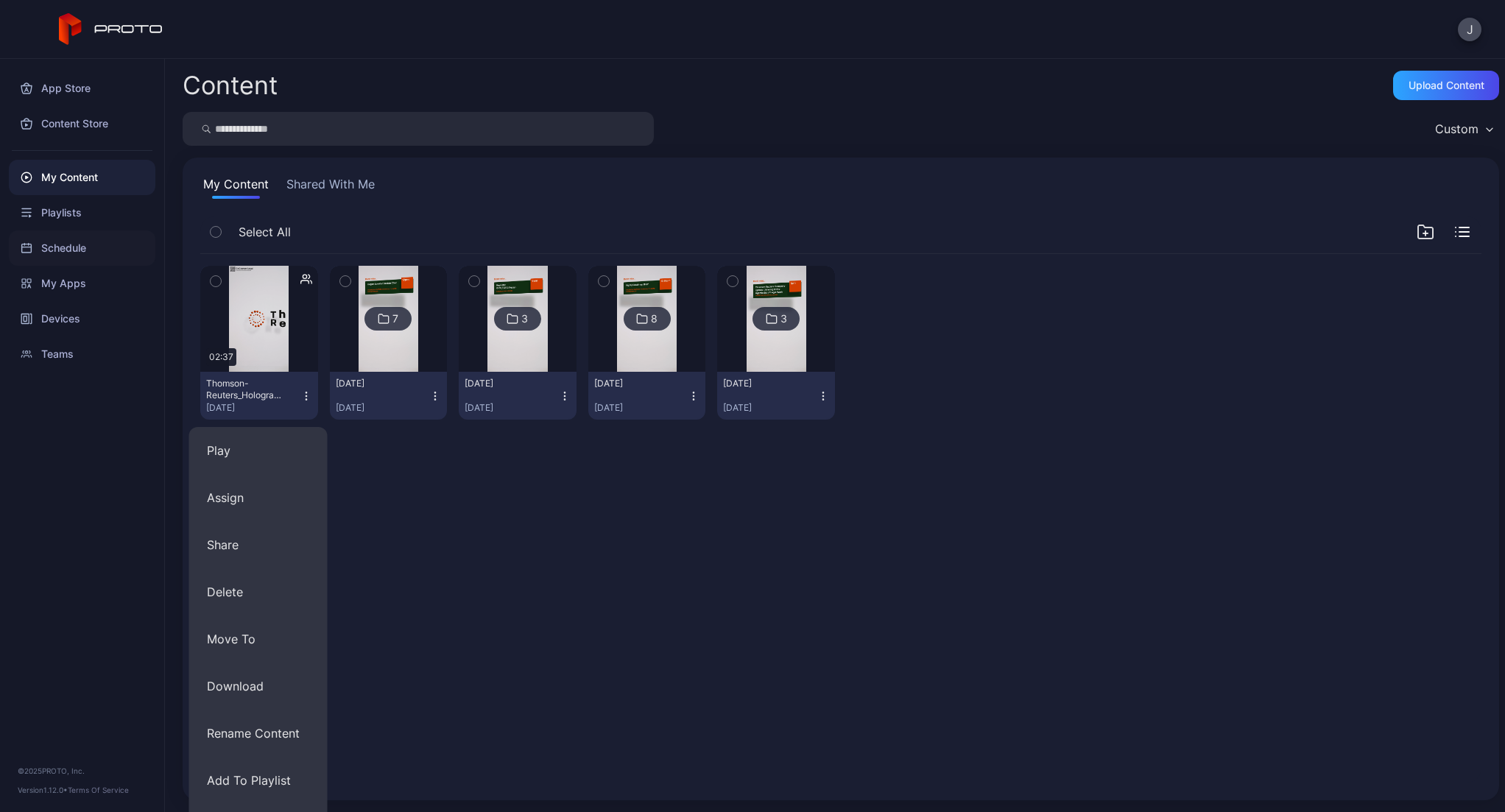
click at [42, 240] on div "Schedule" at bounding box center [83, 248] width 147 height 35
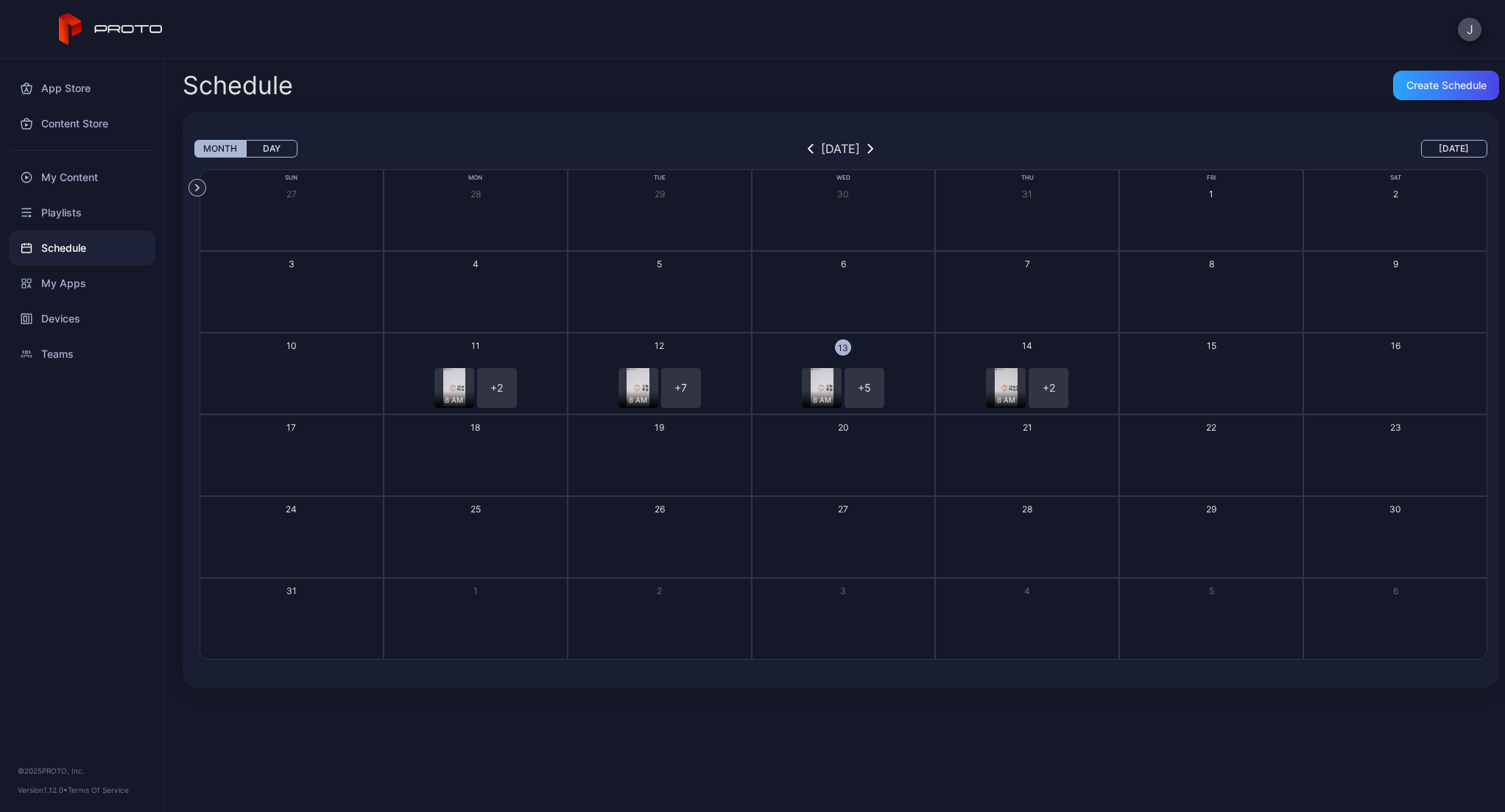
click at [896, 356] on button "13 8 AM + 5 + 6" at bounding box center [844, 374] width 184 height 82
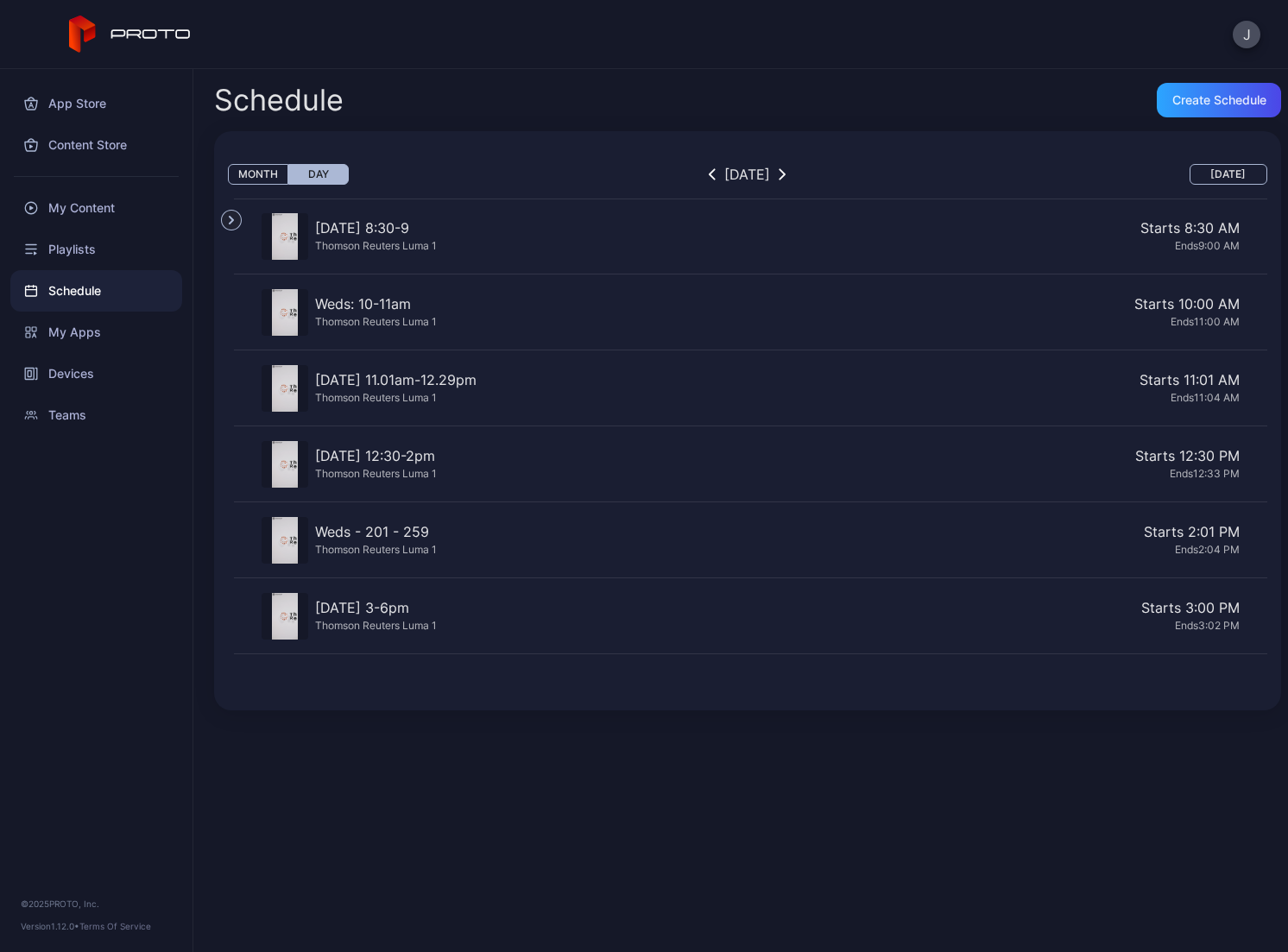
click at [573, 386] on div "Starts 11:01 AM" at bounding box center [861, 380] width 757 height 21
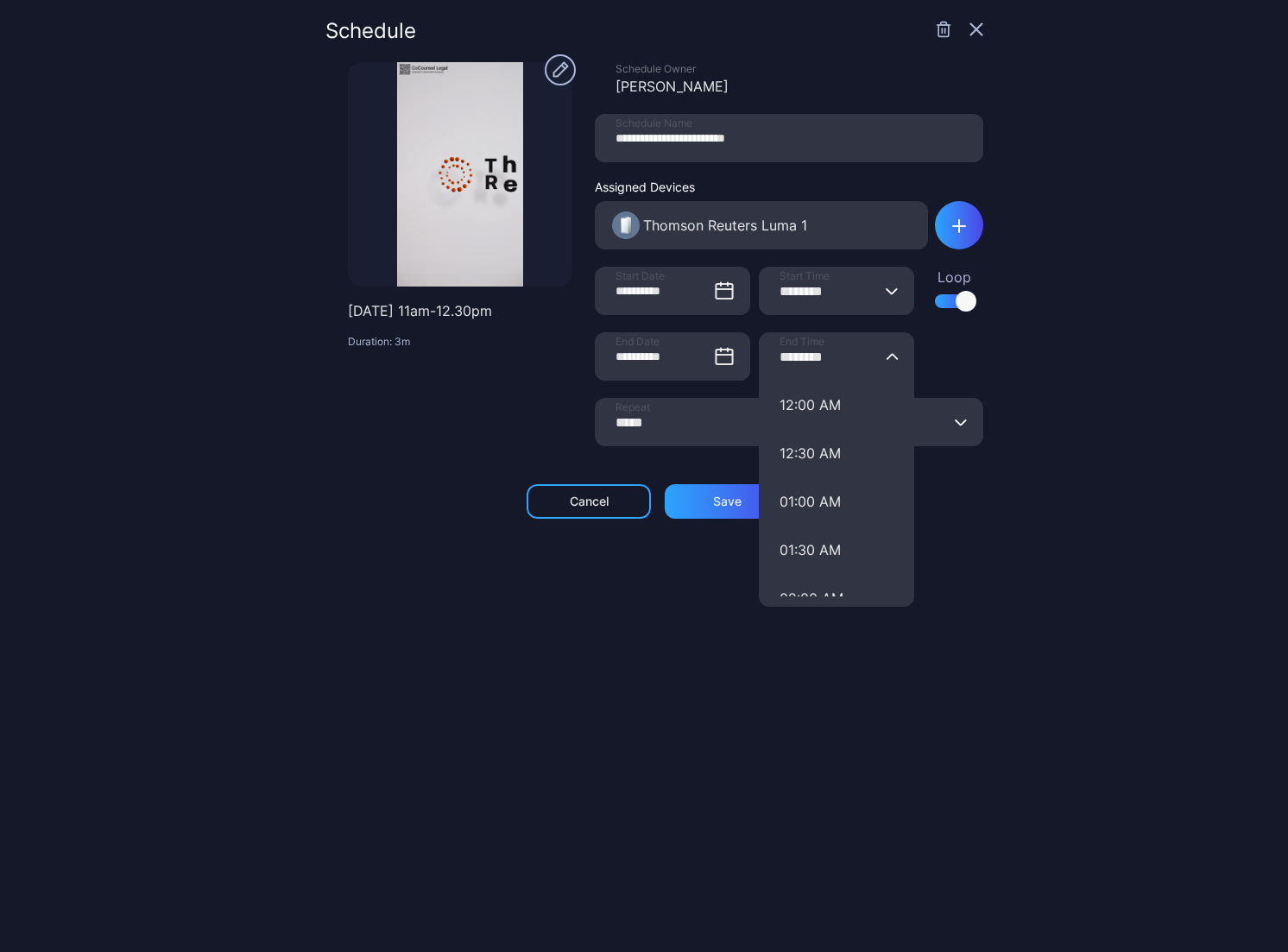
click at [795, 355] on input "********" at bounding box center [836, 356] width 156 height 48
click at [791, 444] on button "12:30 AM" at bounding box center [836, 452] width 156 height 48
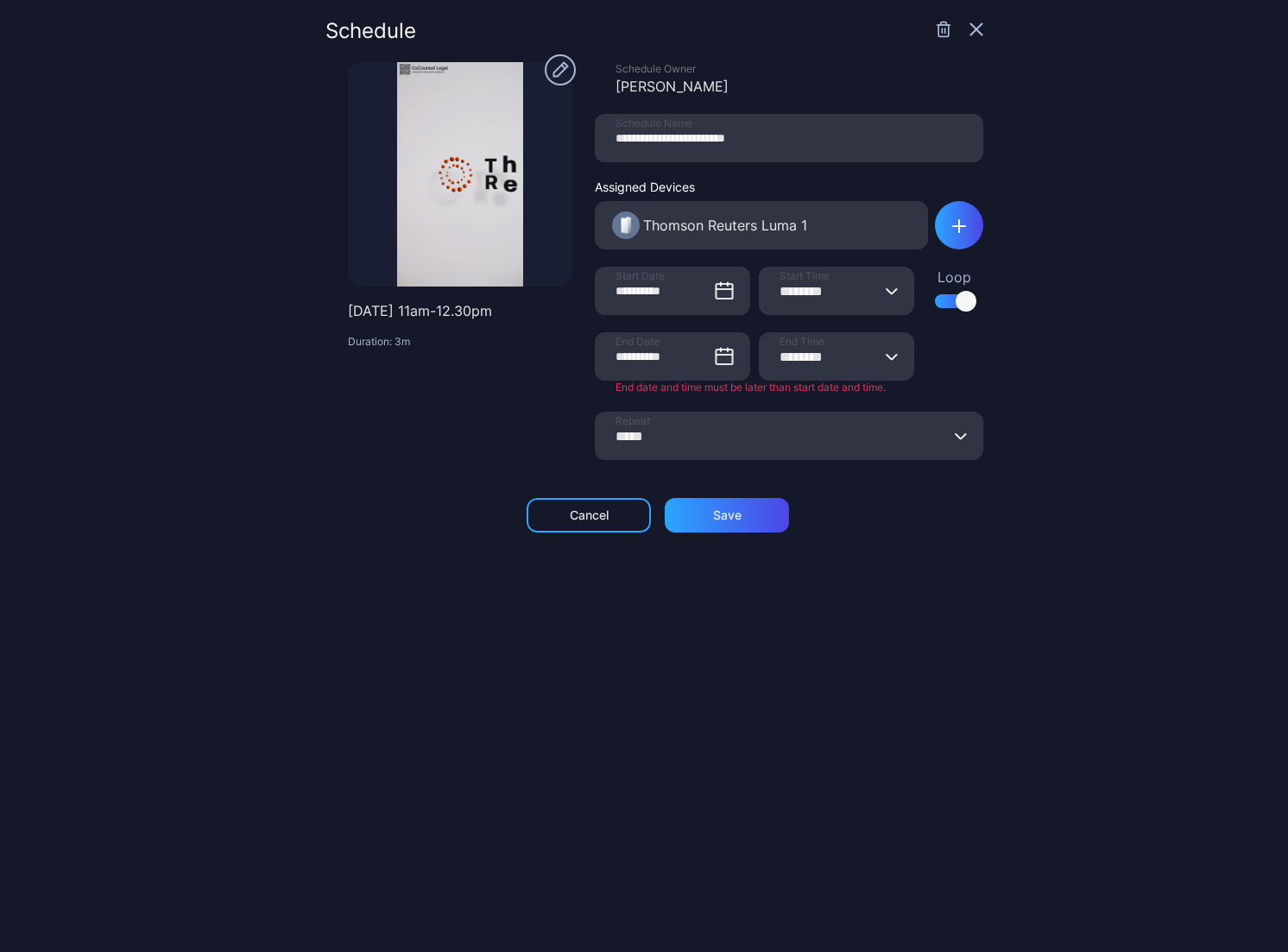
click at [789, 355] on input "********" at bounding box center [836, 356] width 156 height 48
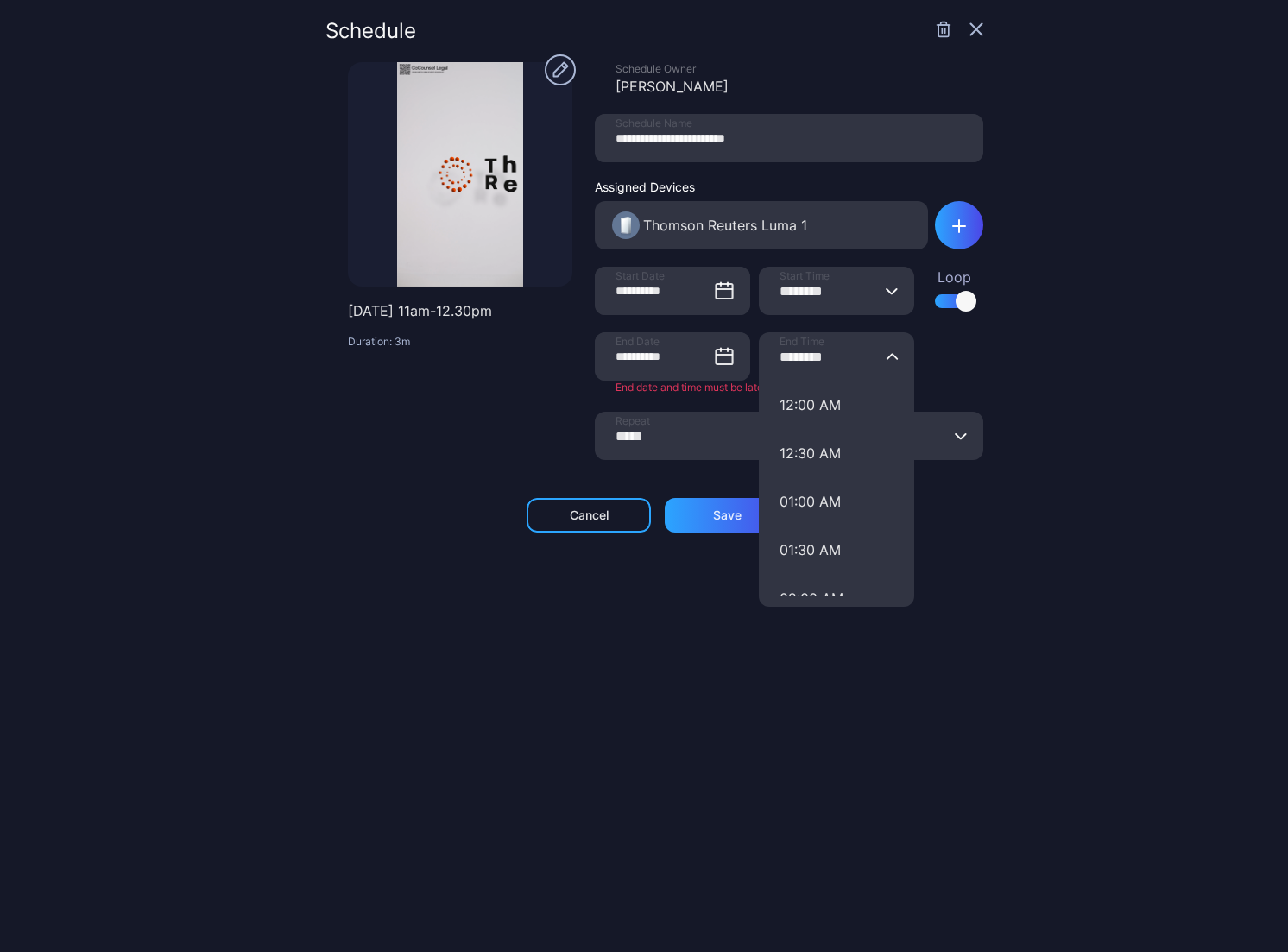
click at [1073, 393] on div "**********" at bounding box center [644, 476] width 1288 height 952
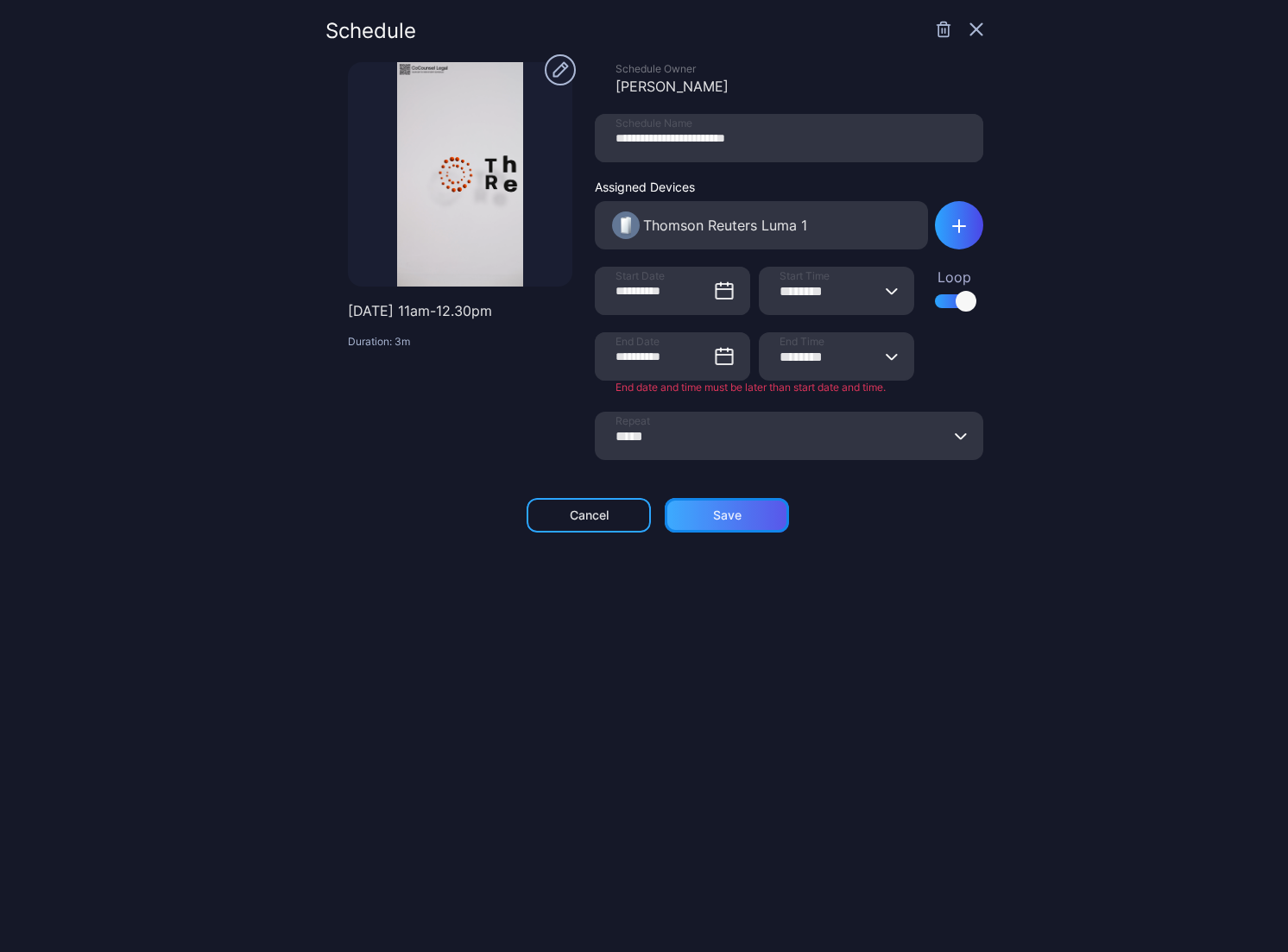
click at [723, 516] on div "Save" at bounding box center [727, 516] width 28 height 14
click at [805, 353] on input "********" at bounding box center [836, 356] width 156 height 48
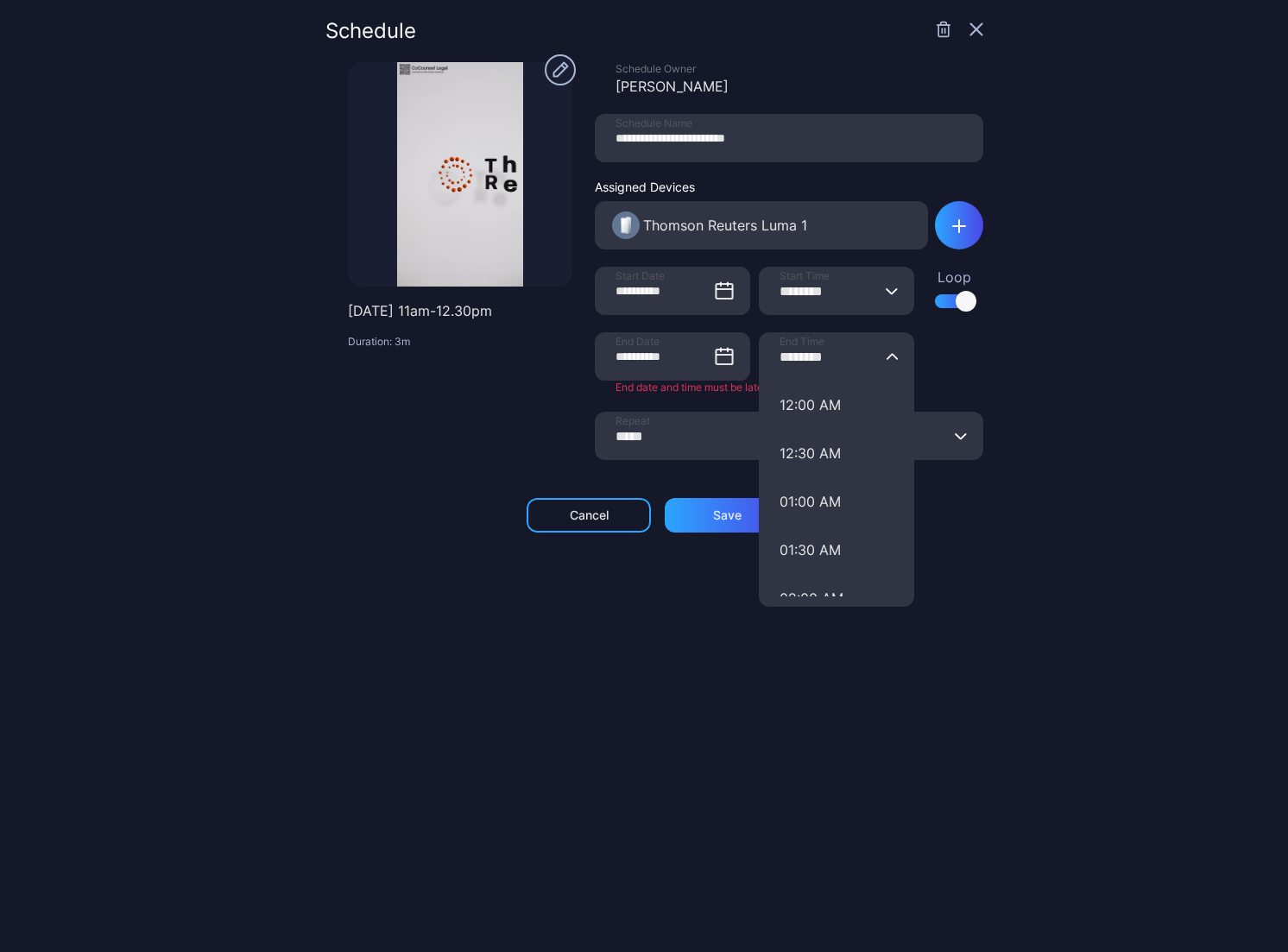
type input "********"
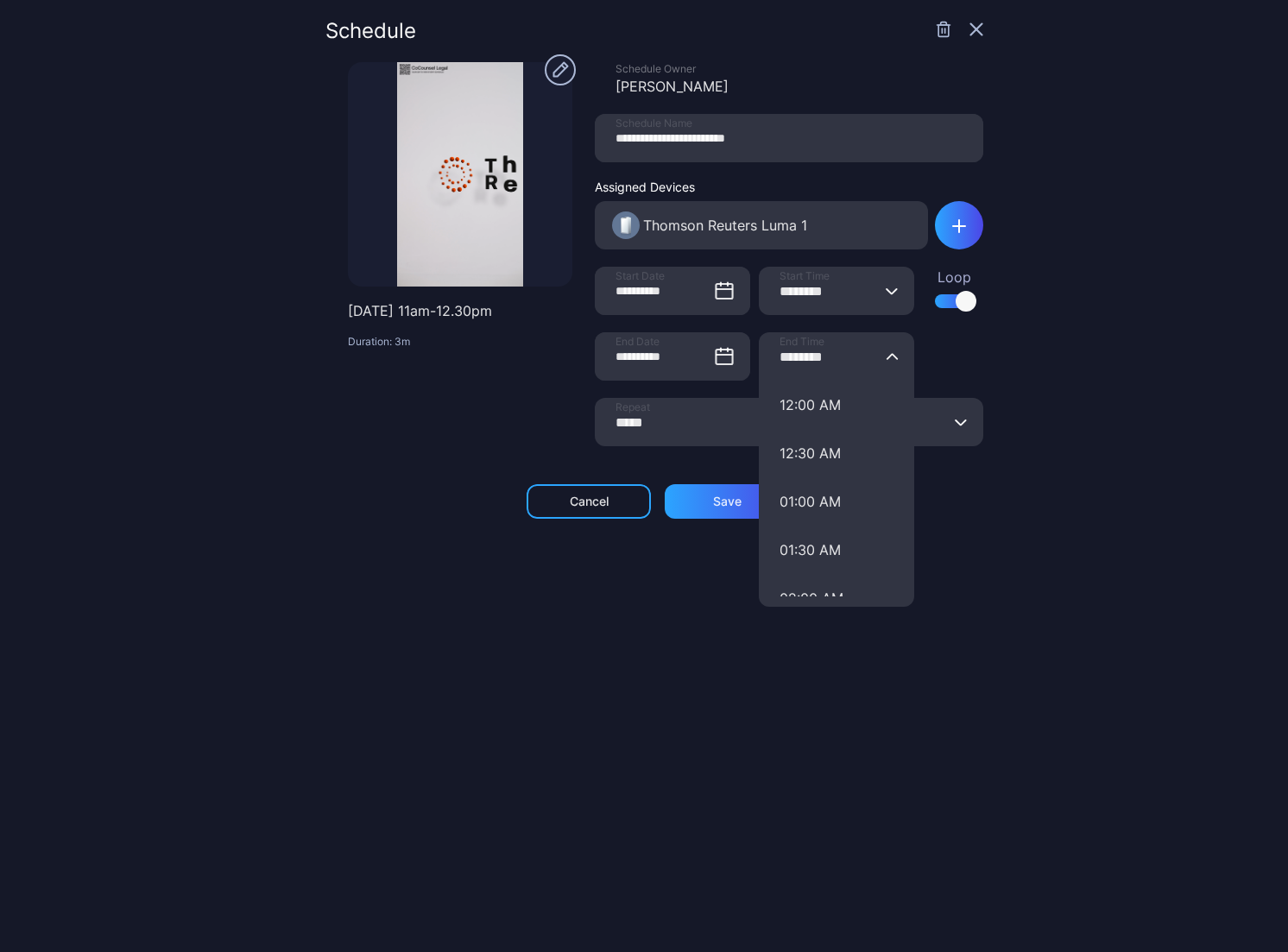
drag, startPoint x: 877, startPoint y: 867, endPoint x: 772, endPoint y: 608, distance: 279.5
click at [864, 843] on div "**********" at bounding box center [655, 476] width 658 height 911
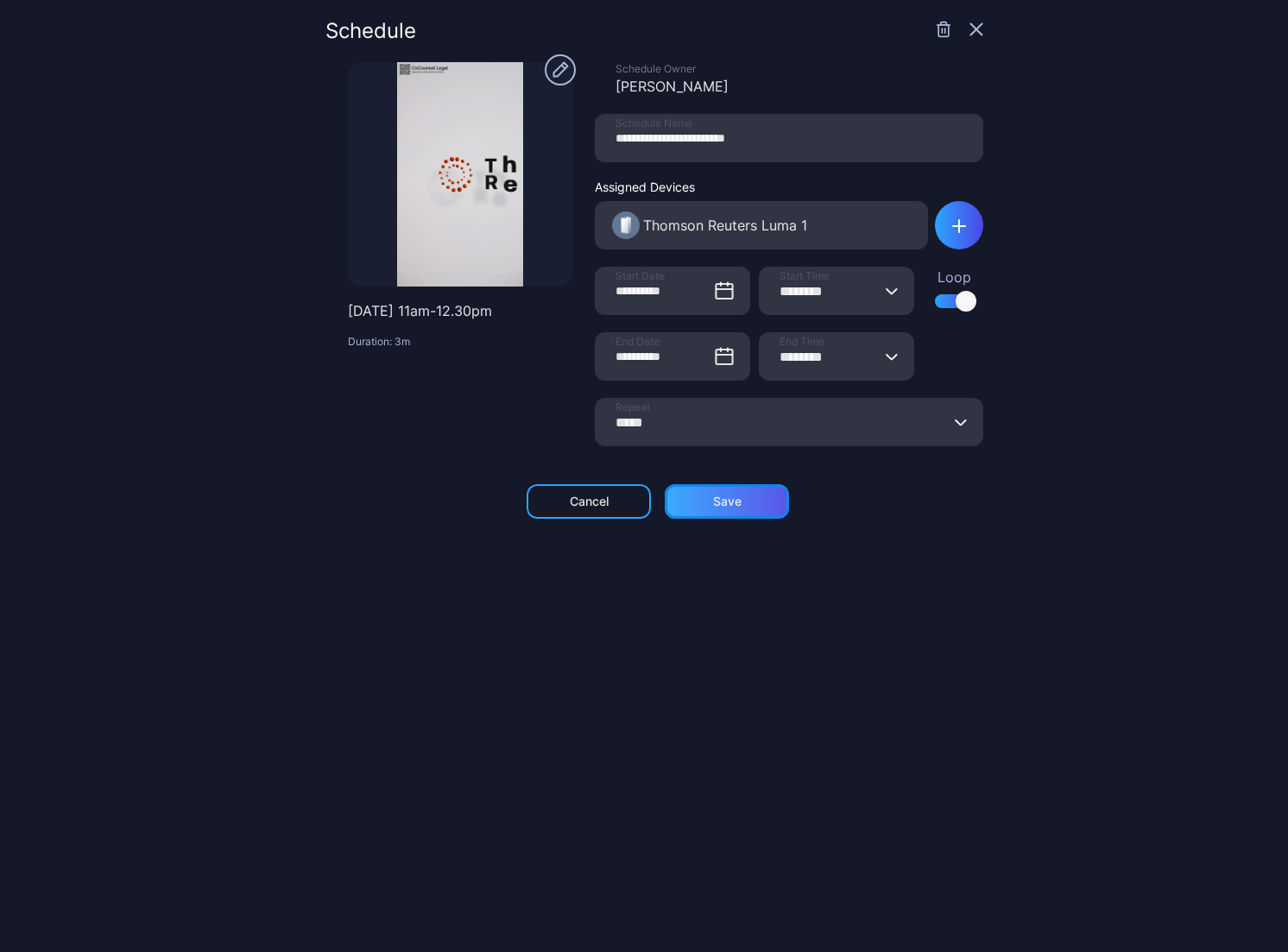
click at [728, 507] on div "Save" at bounding box center [727, 501] width 28 height 14
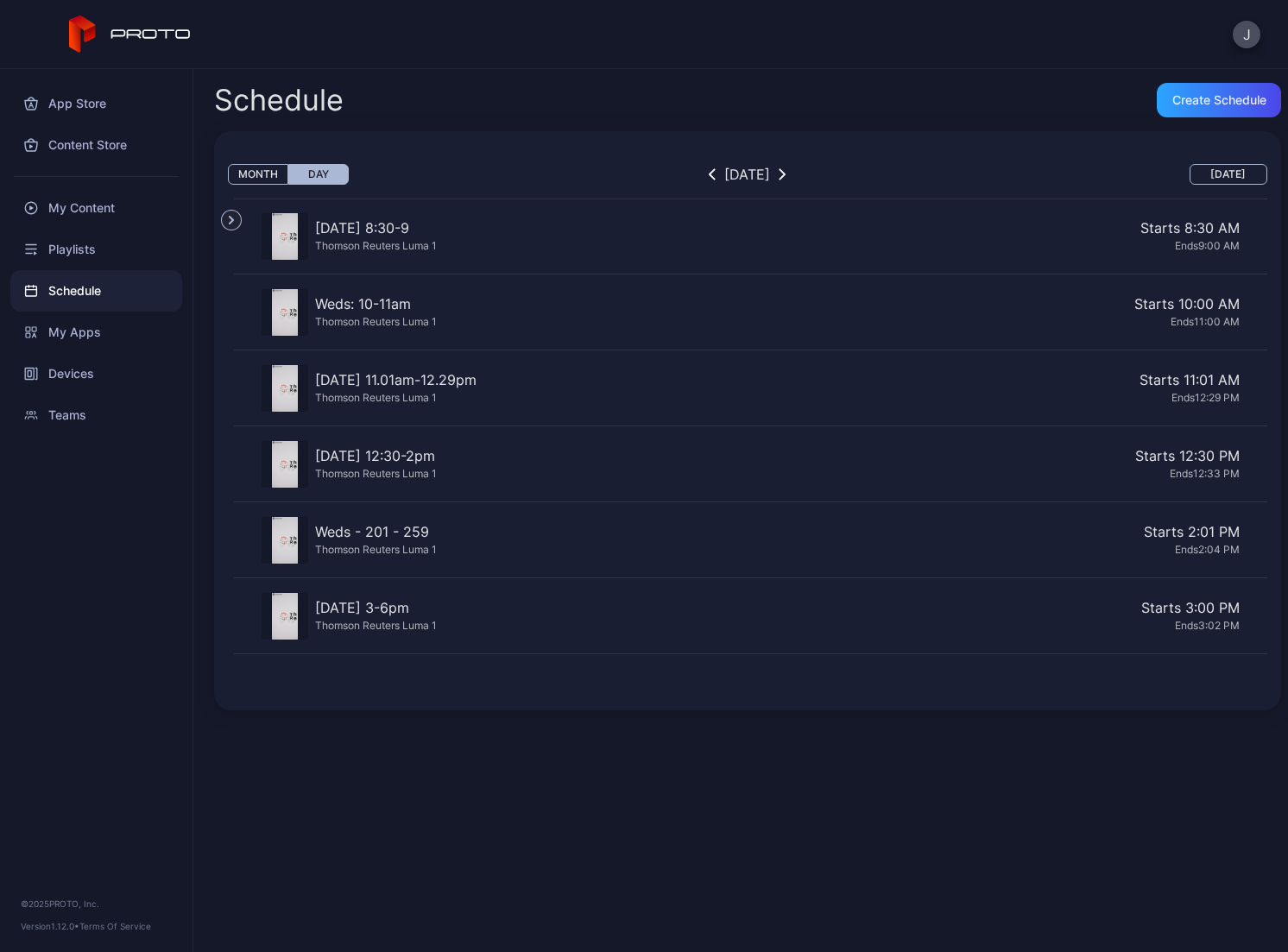
click at [1109, 457] on div "Starts 12:30 PM" at bounding box center [841, 455] width 796 height 21
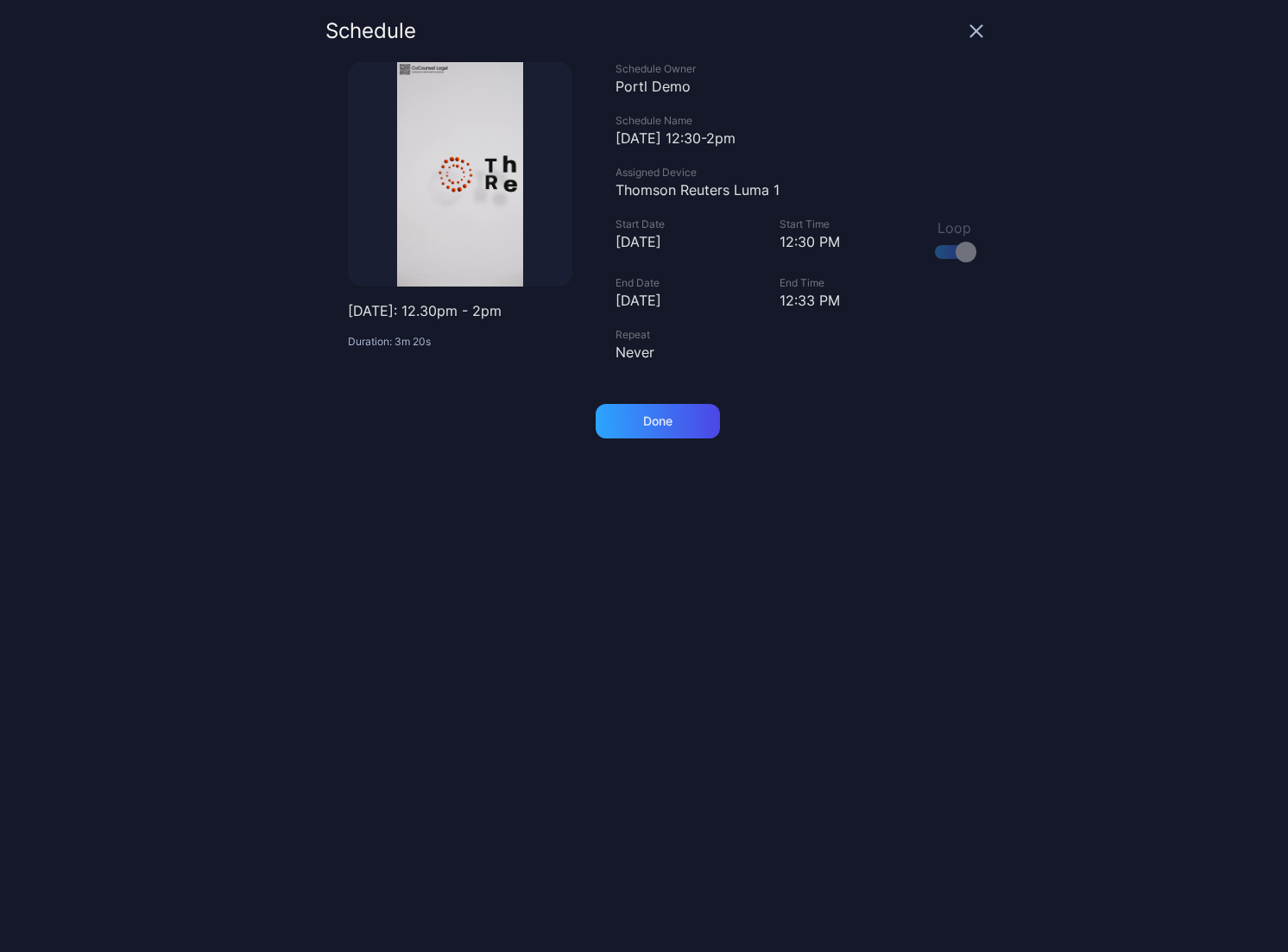
click at [794, 296] on div "12:33 PM" at bounding box center [847, 299] width 135 height 21
click at [622, 421] on div "Done" at bounding box center [658, 421] width 124 height 34
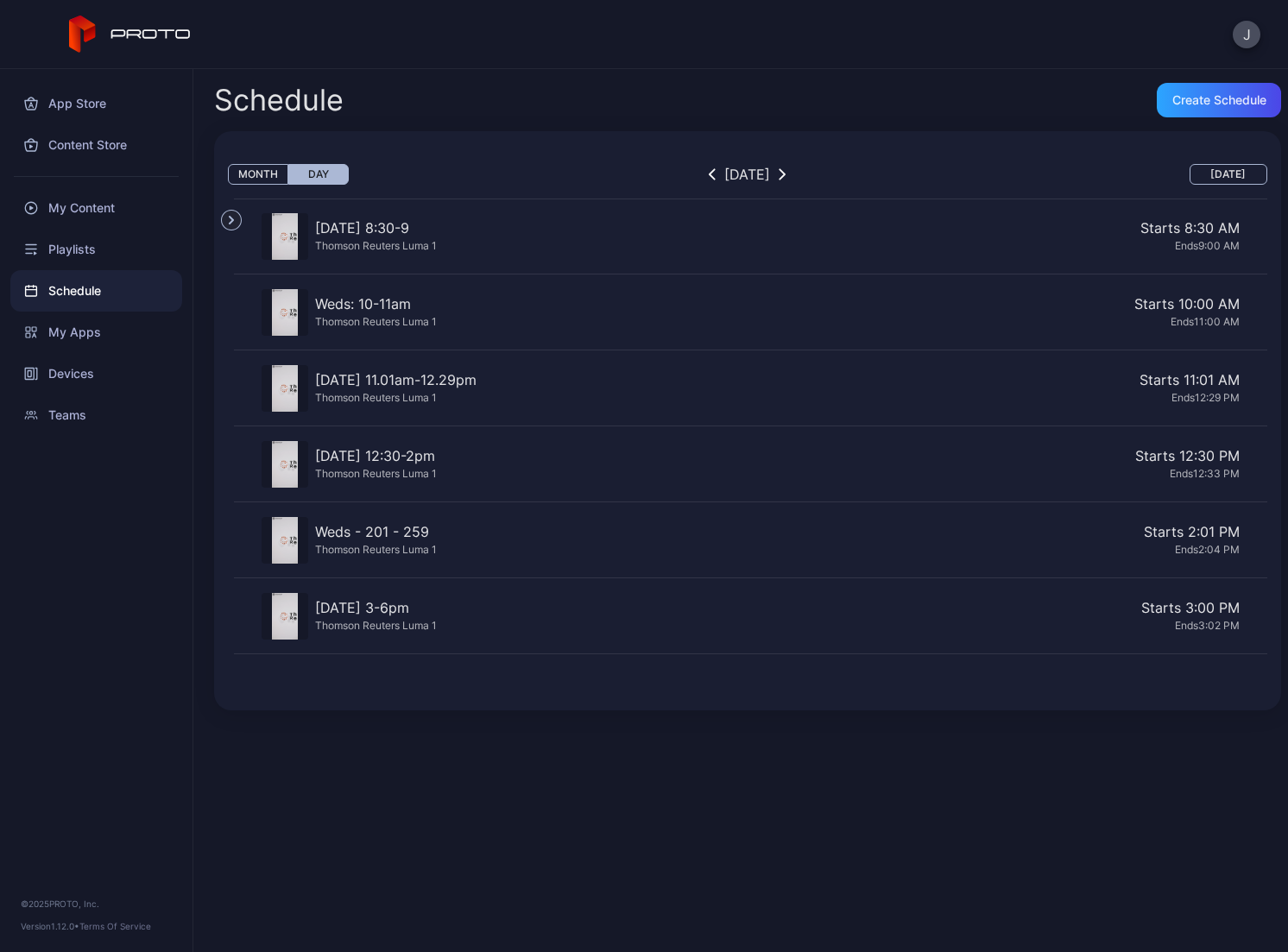
click at [648, 451] on div "Starts 12:30 PM" at bounding box center [841, 455] width 796 height 21
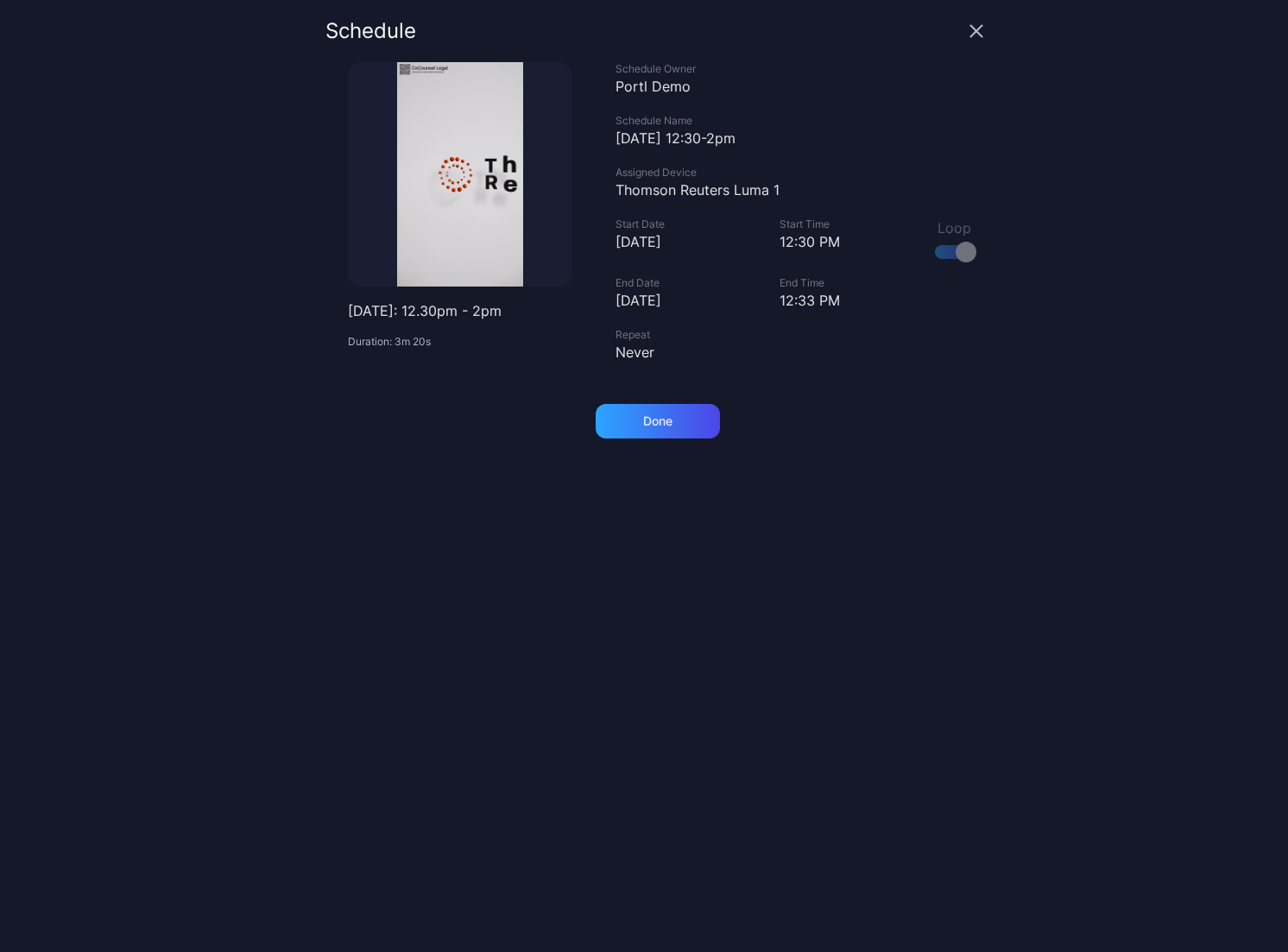
click at [970, 33] on icon "button" at bounding box center [977, 31] width 14 height 14
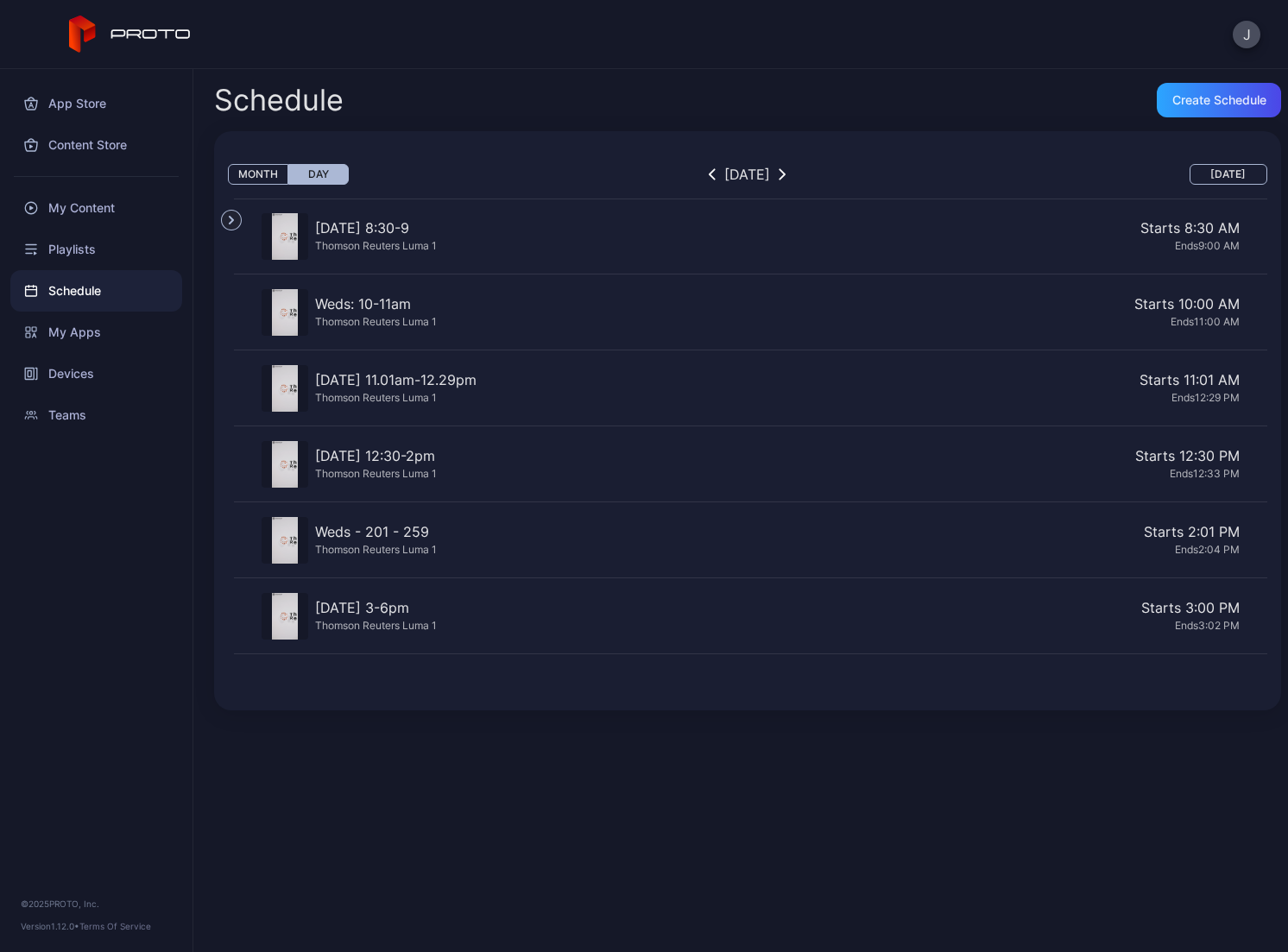
click at [768, 557] on div "Starts 2:01 PM Ends 2:04 PM" at bounding box center [841, 542] width 796 height 42
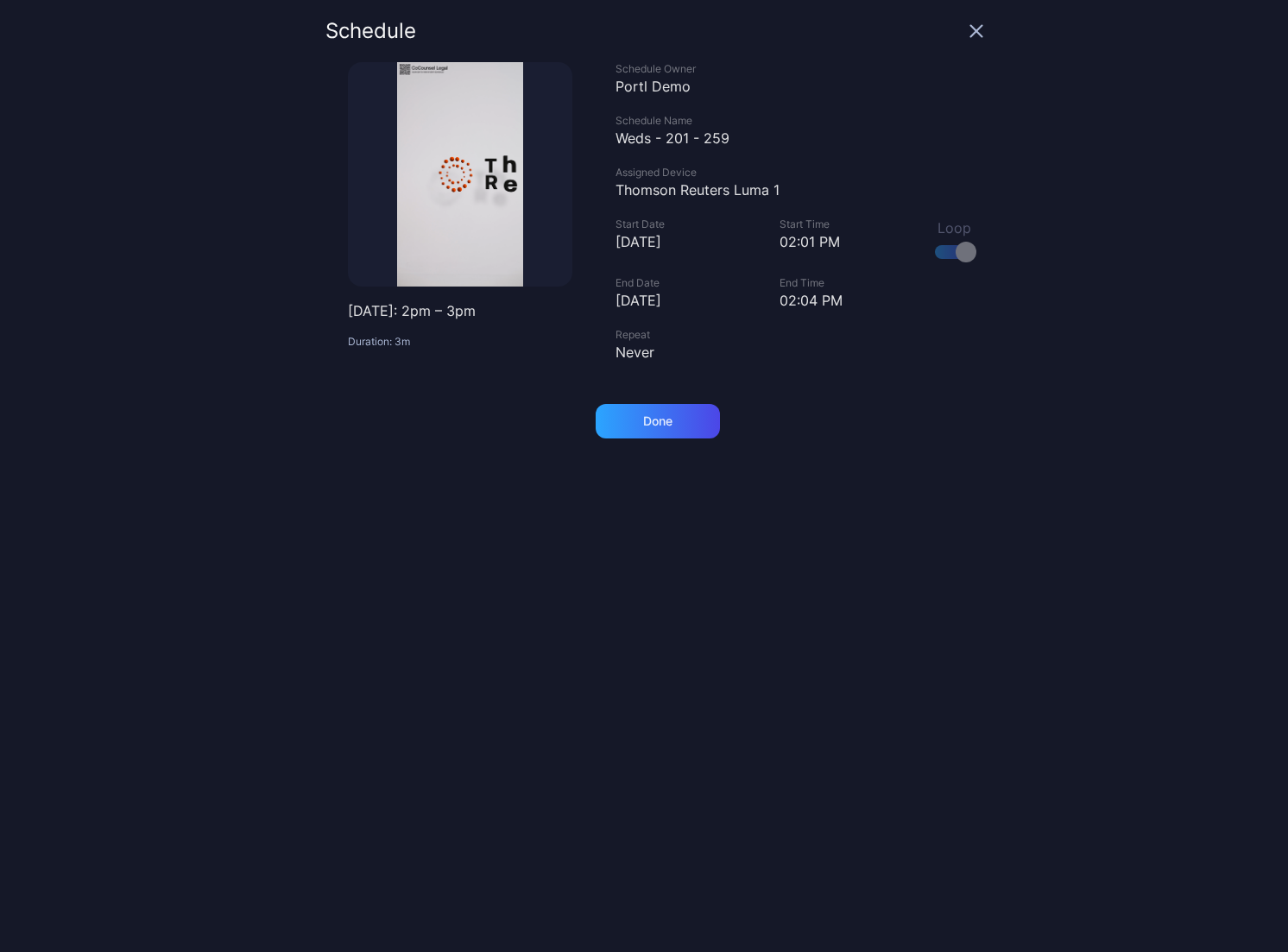
click at [623, 439] on div "Schedule [DATE]: 2pm – 3pm Duration: 3m Schedule Owner Portl Demo Schedule Name…" at bounding box center [655, 476] width 658 height 911
click at [643, 427] on div "Done" at bounding box center [658, 421] width 29 height 14
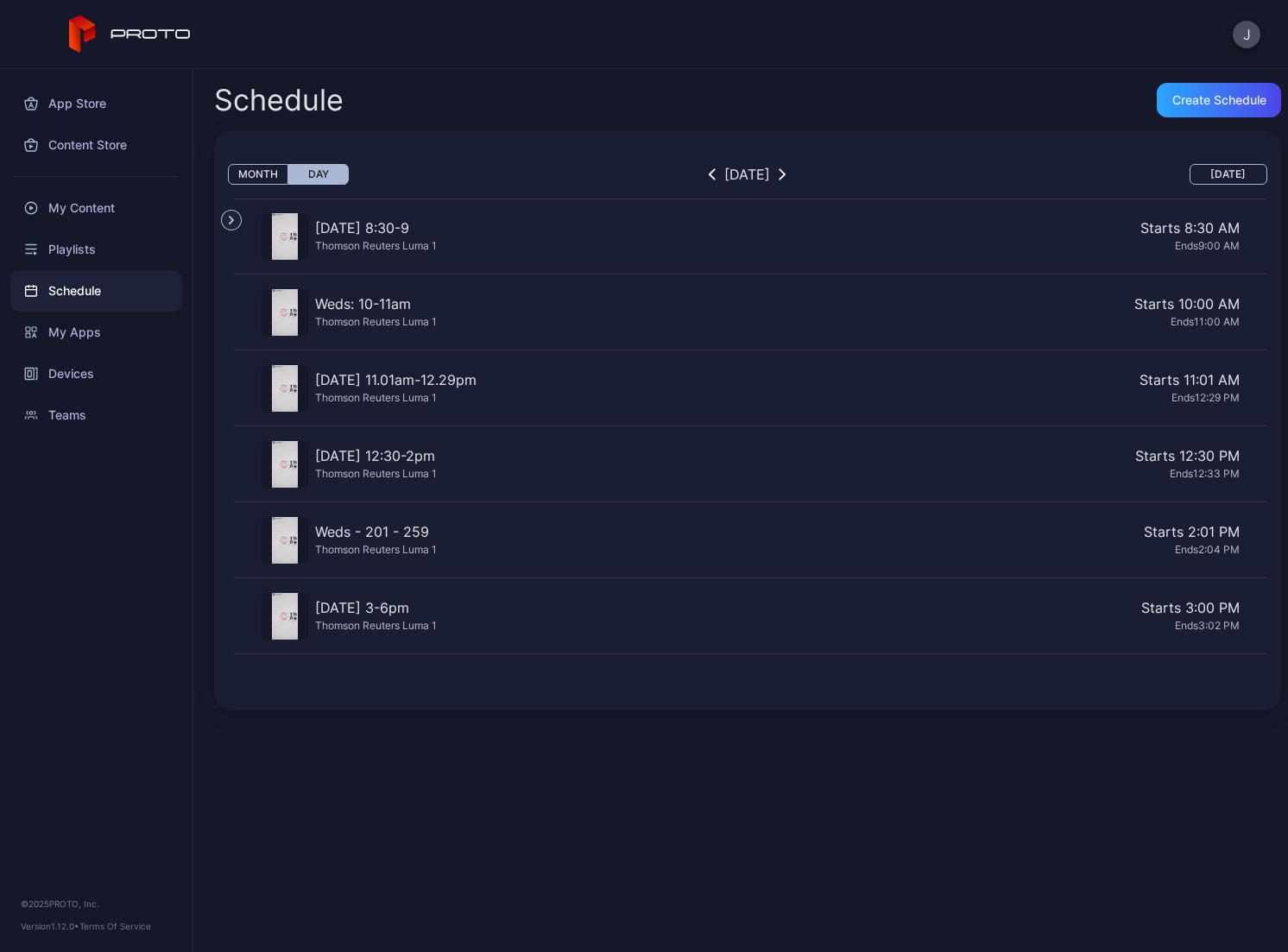
click at [551, 620] on div "Ends 3:02 PM" at bounding box center [841, 625] width 796 height 15
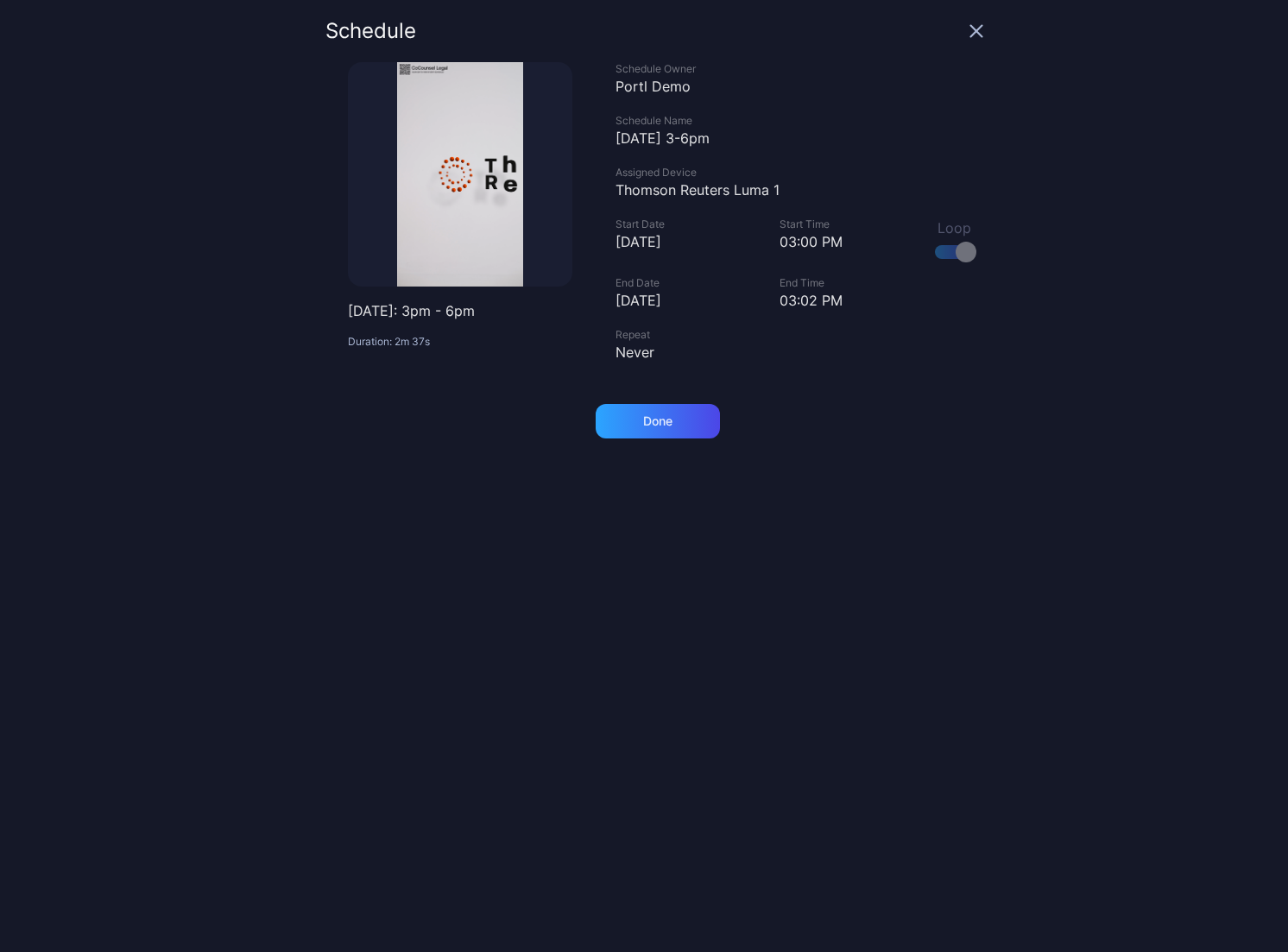
click at [953, 22] on div "Schedule" at bounding box center [655, 41] width 658 height 41
click at [970, 32] on icon "button" at bounding box center [977, 31] width 14 height 14
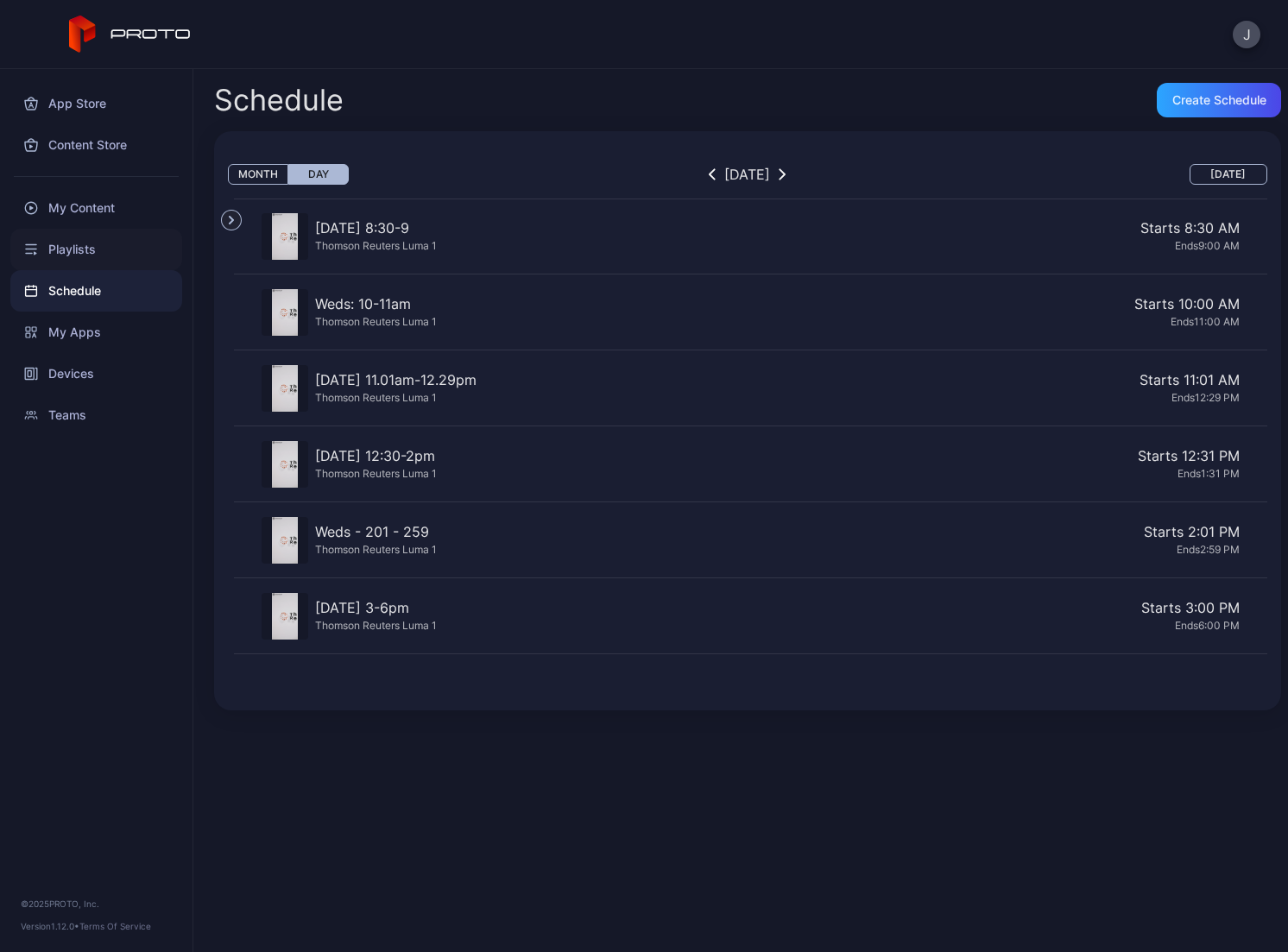
click at [69, 246] on div "Playlists" at bounding box center [97, 249] width 172 height 41
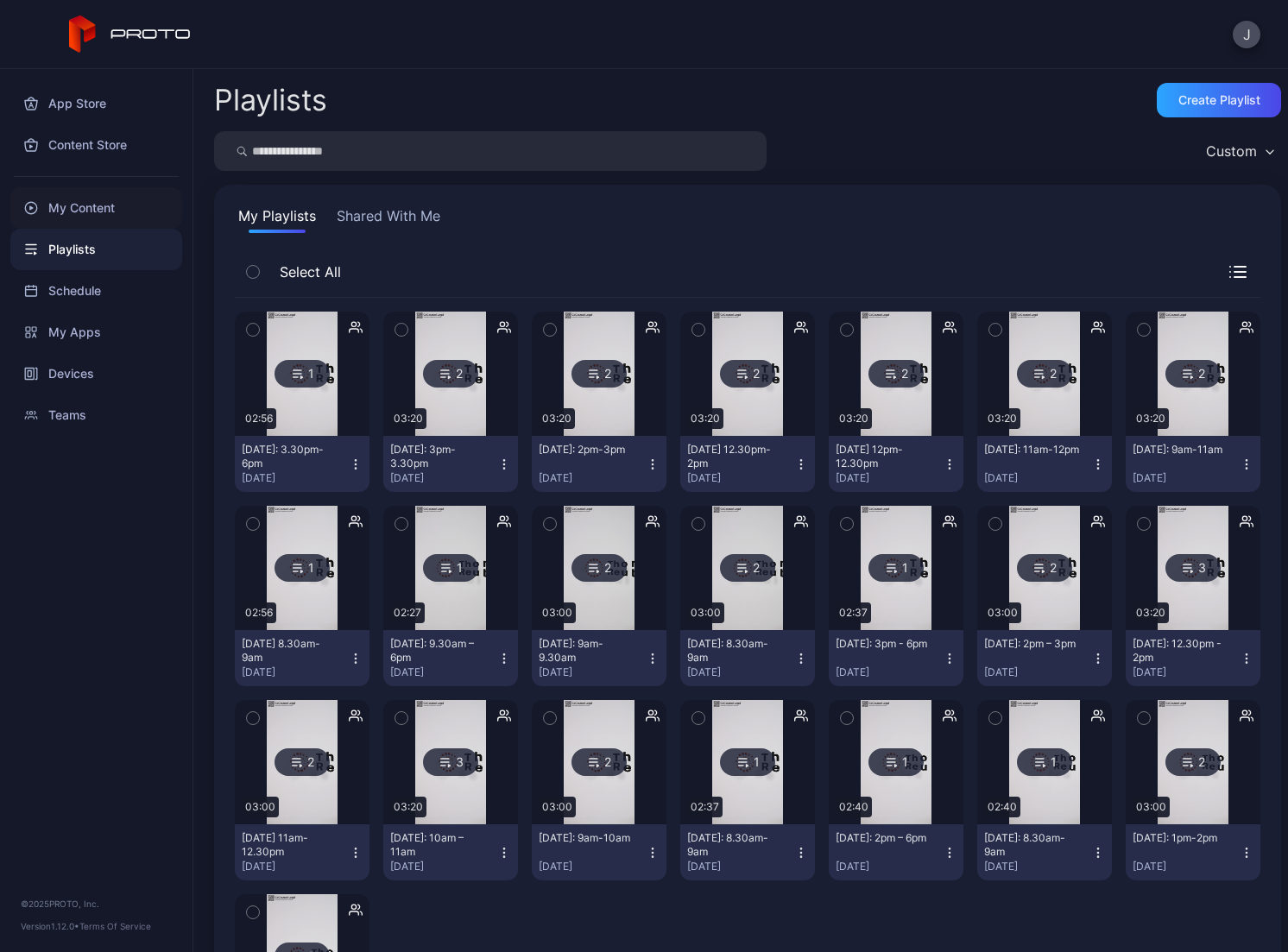
click at [65, 204] on div "My Content" at bounding box center [97, 207] width 172 height 41
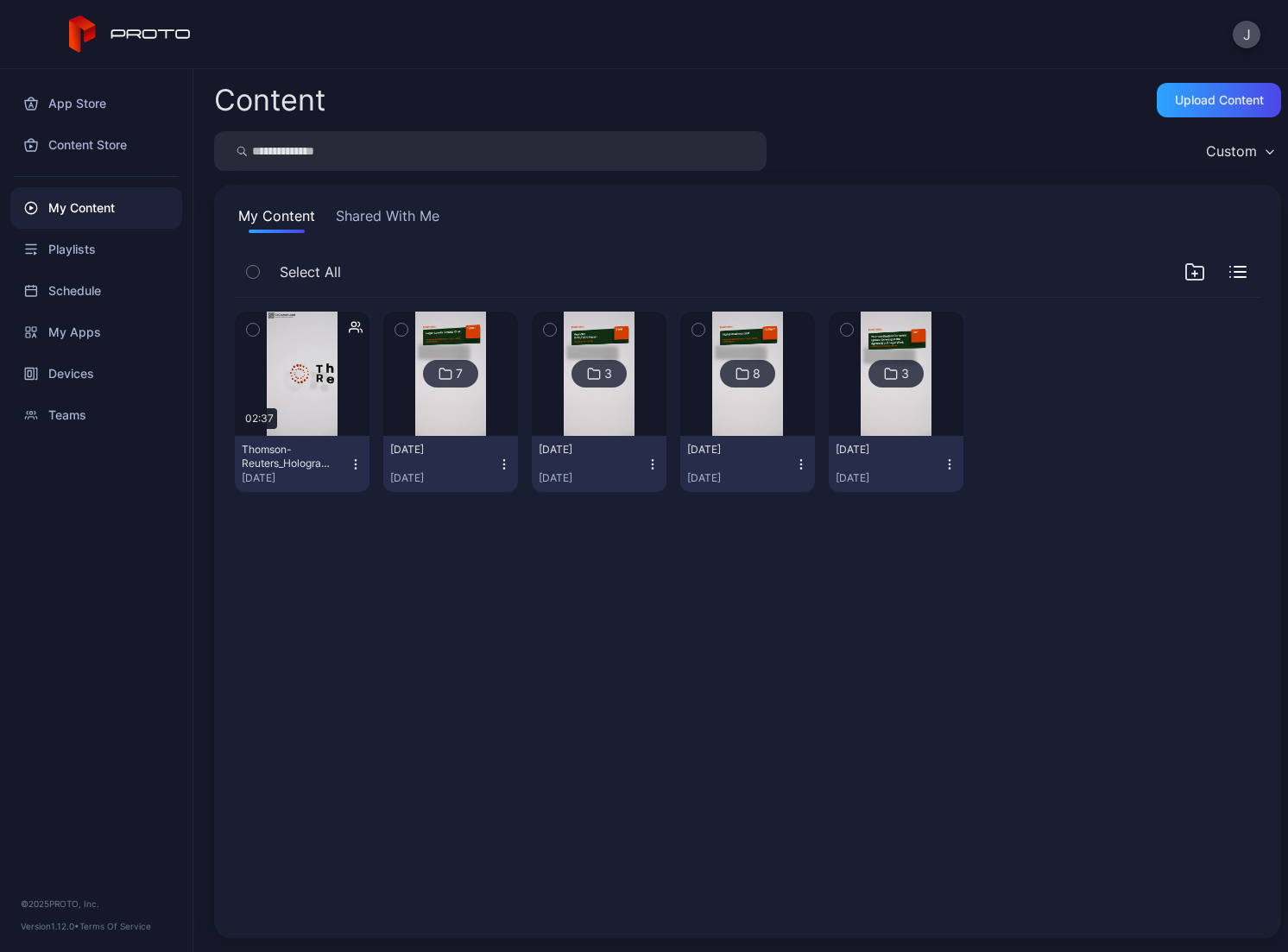
click at [252, 317] on button "button" at bounding box center [253, 329] width 36 height 36
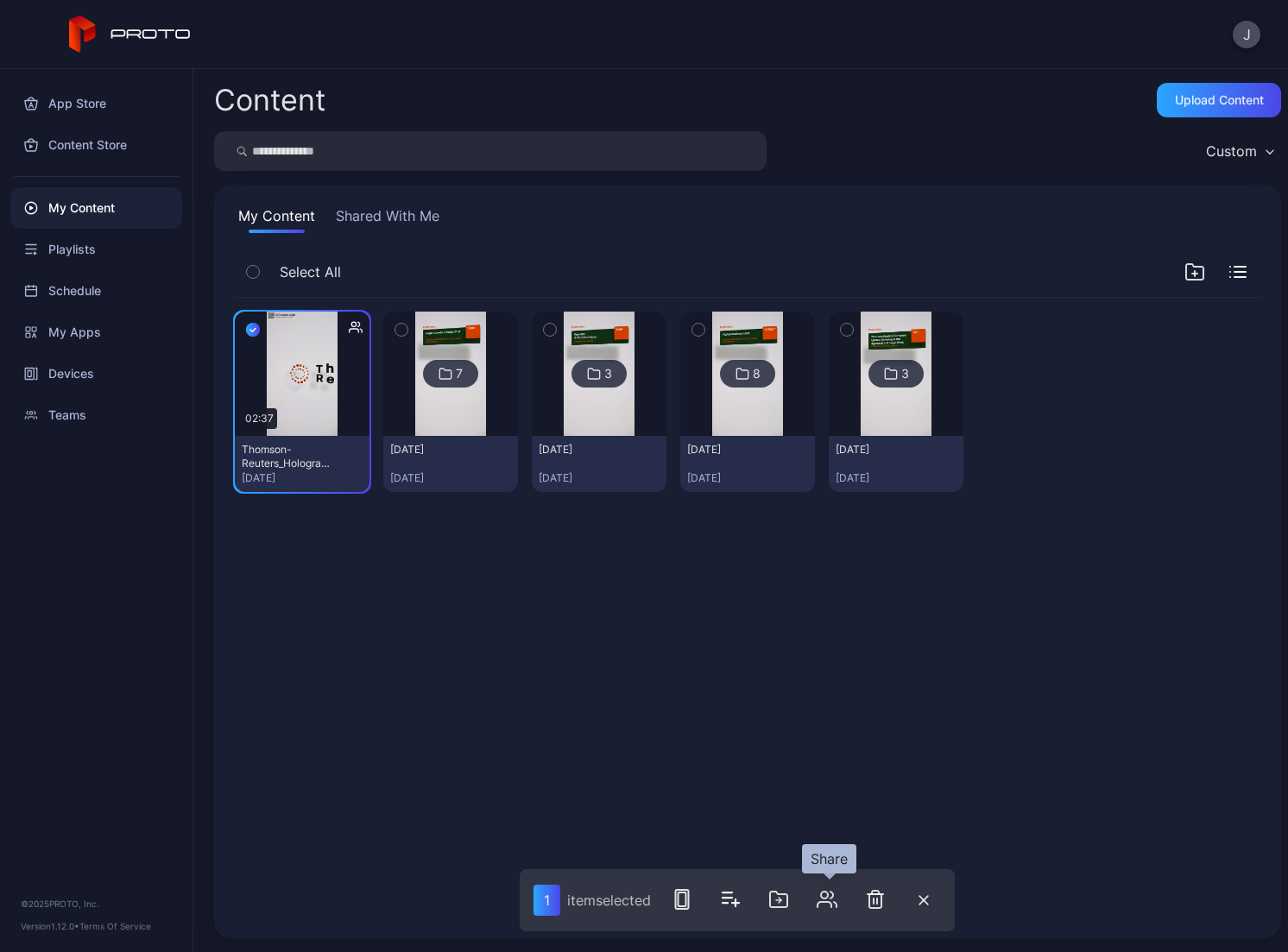
click at [823, 902] on icon "button" at bounding box center [824, 904] width 14 height 5
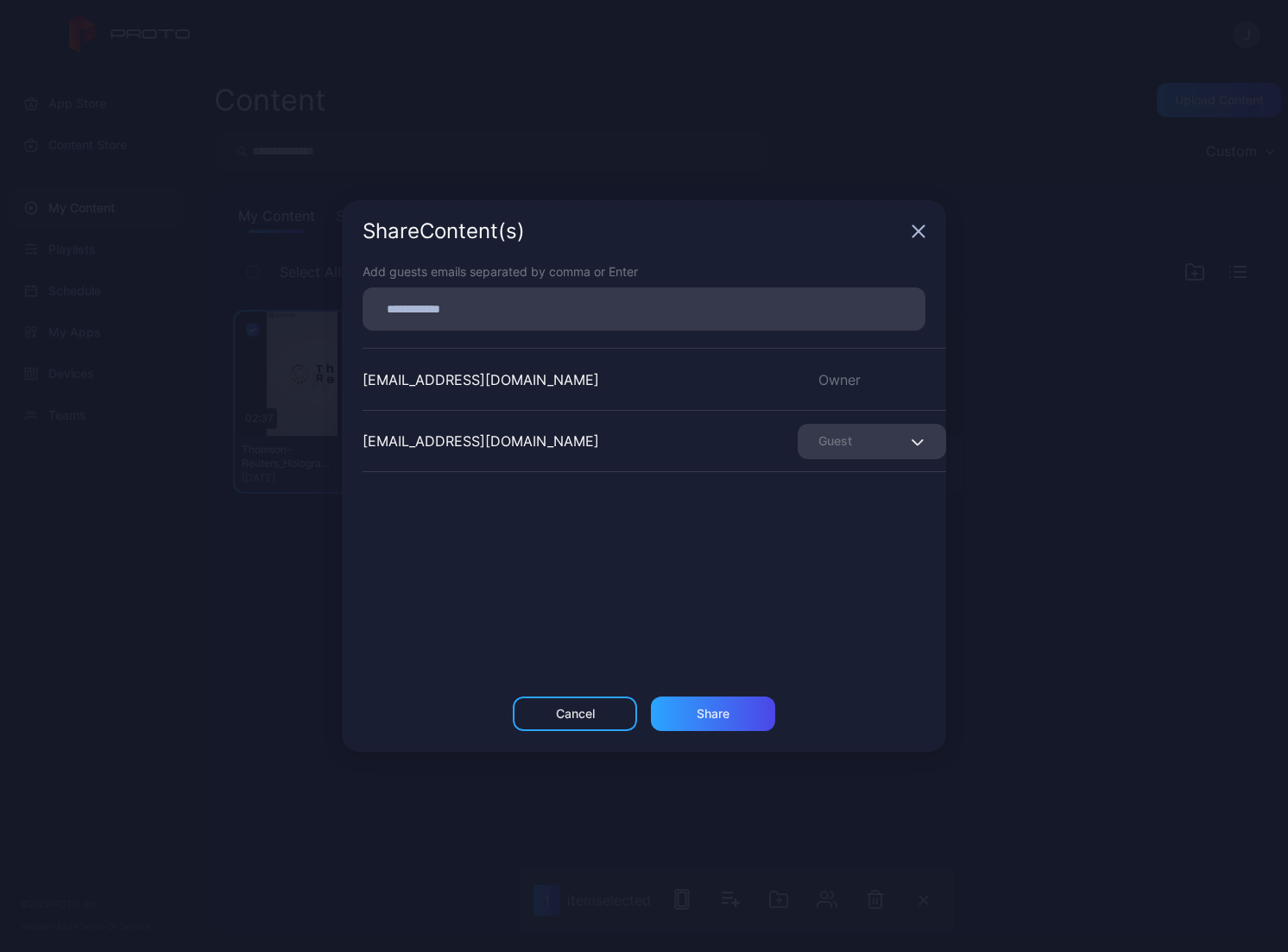
click at [418, 299] on input at bounding box center [644, 308] width 542 height 23
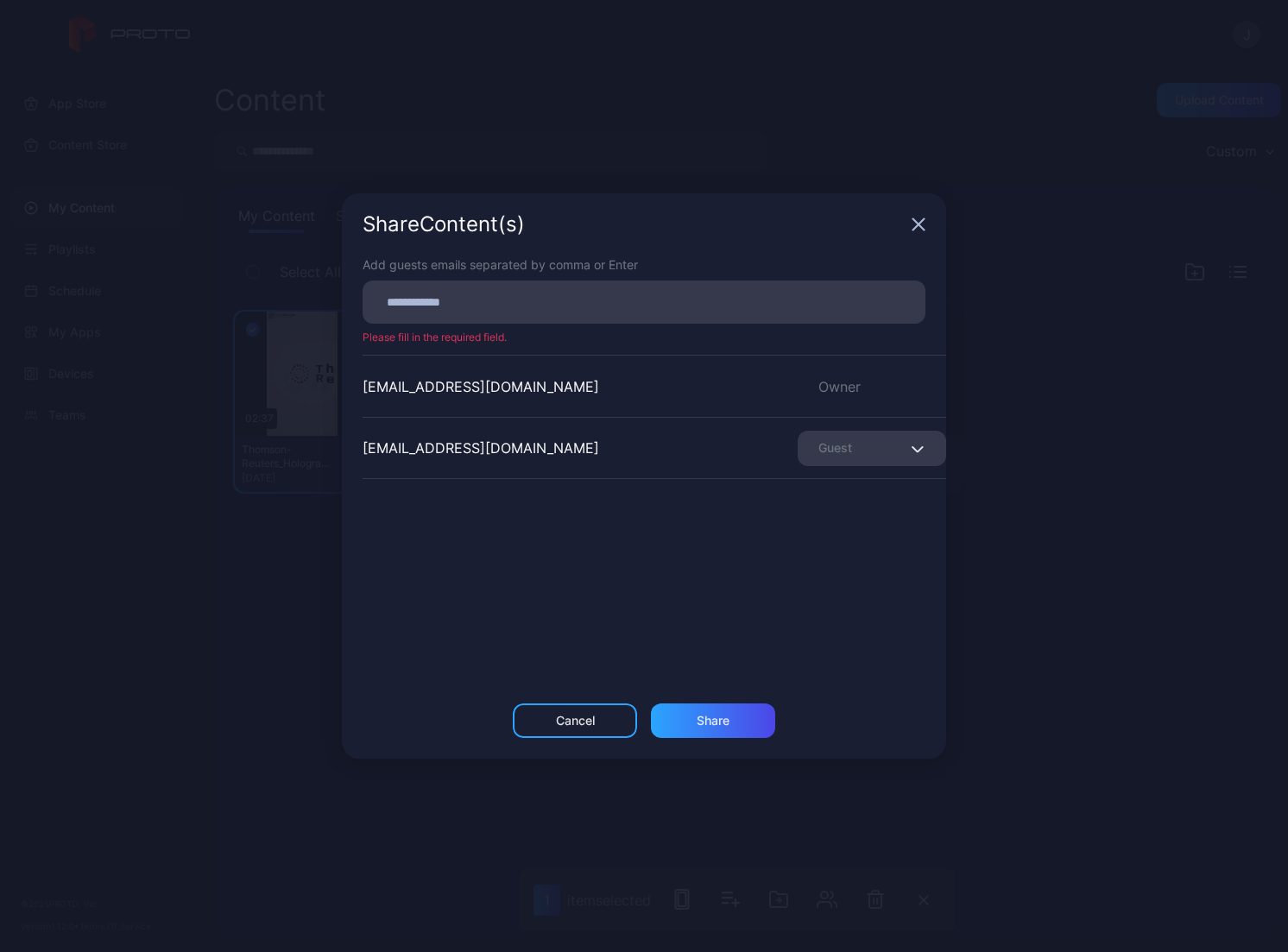
paste input
click at [736, 721] on div "Share" at bounding box center [713, 719] width 124 height 34
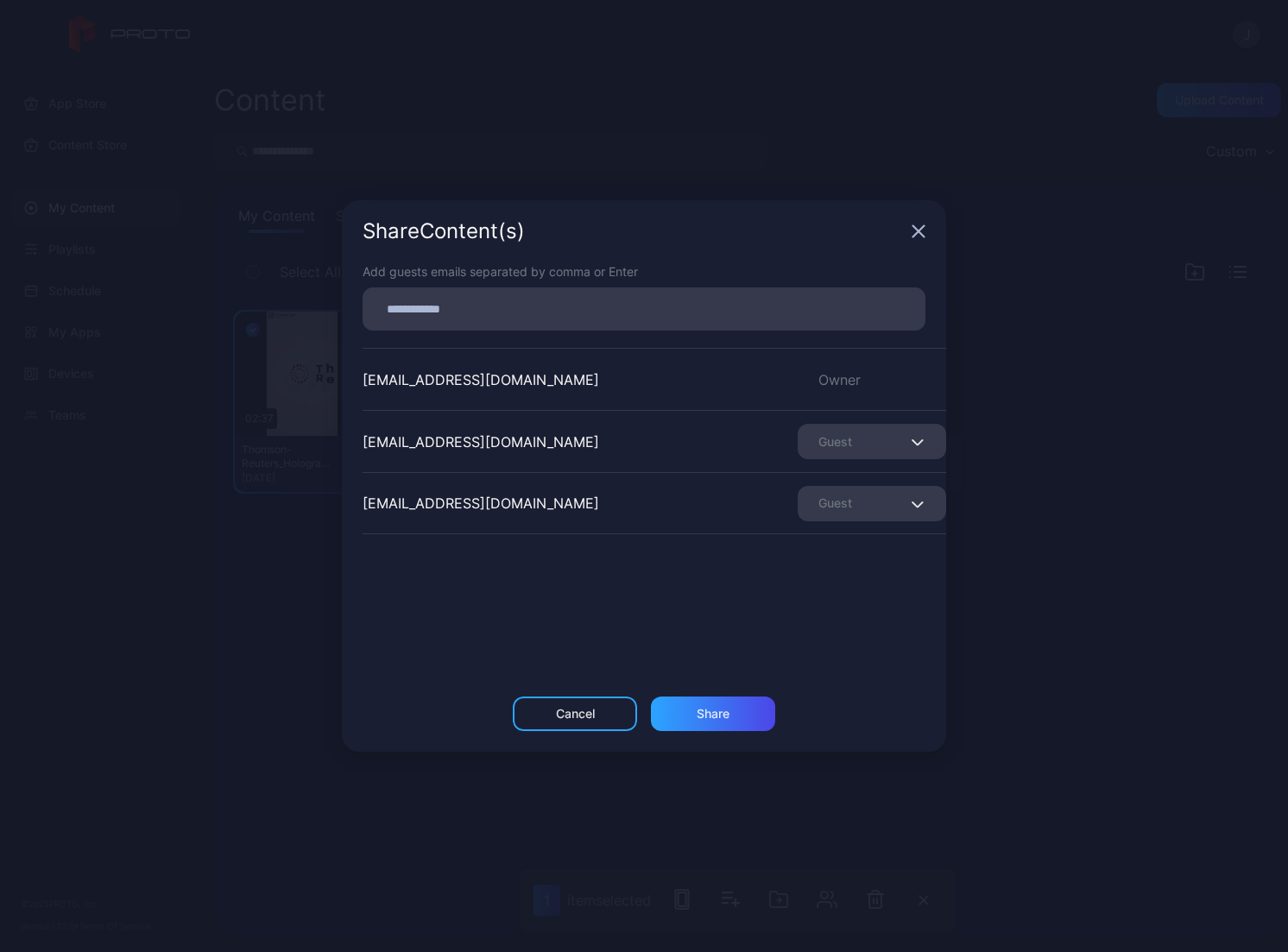
click at [920, 235] on icon "button" at bounding box center [918, 231] width 14 height 14
